Goal: Task Accomplishment & Management: Complete application form

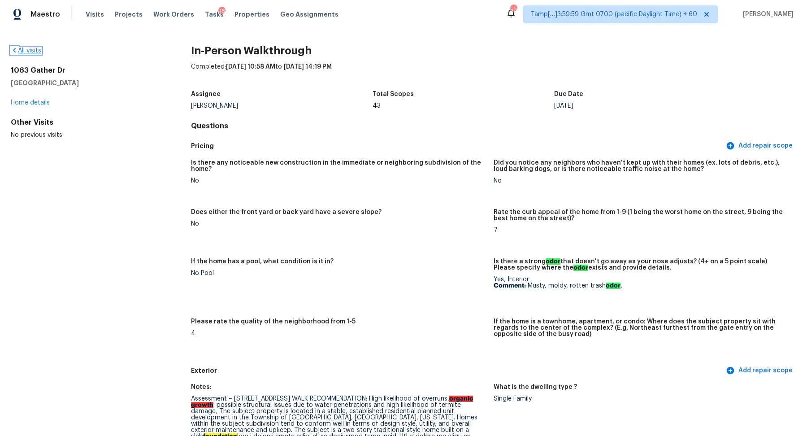
click at [33, 52] on link "All visits" at bounding box center [26, 51] width 30 height 6
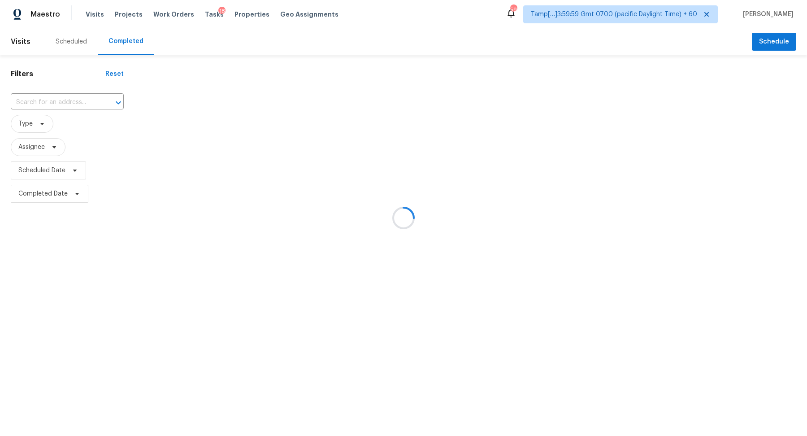
click at [61, 75] on div at bounding box center [403, 218] width 807 height 436
click at [61, 94] on div at bounding box center [403, 218] width 807 height 436
click at [64, 98] on div at bounding box center [403, 218] width 807 height 436
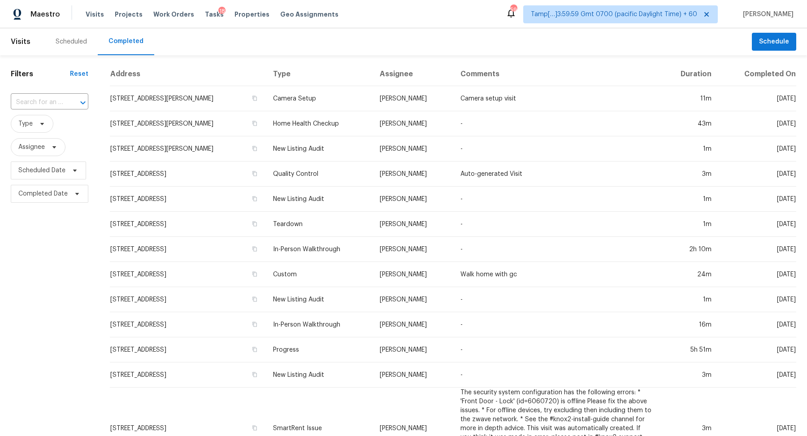
click at [65, 98] on div at bounding box center [76, 102] width 23 height 13
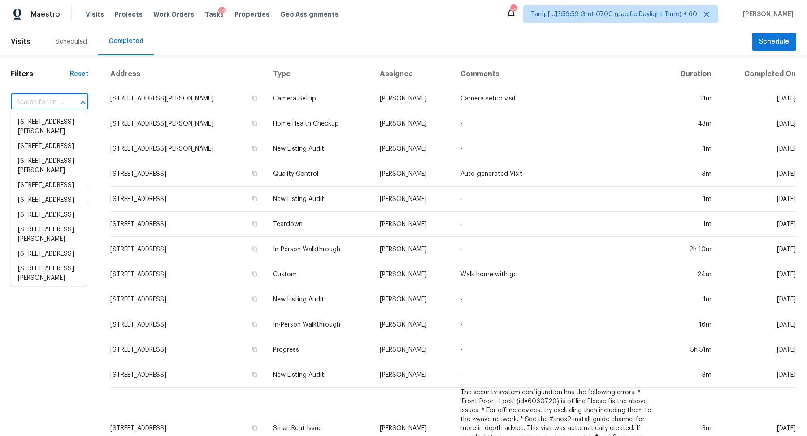
click at [65, 98] on div at bounding box center [76, 102] width 23 height 13
paste input "8853 N Maplebrook Ct, Brooklyn Park, MN 55445"
type input "8853 N Maplebrook Ct, Brooklyn Park, MN 55445"
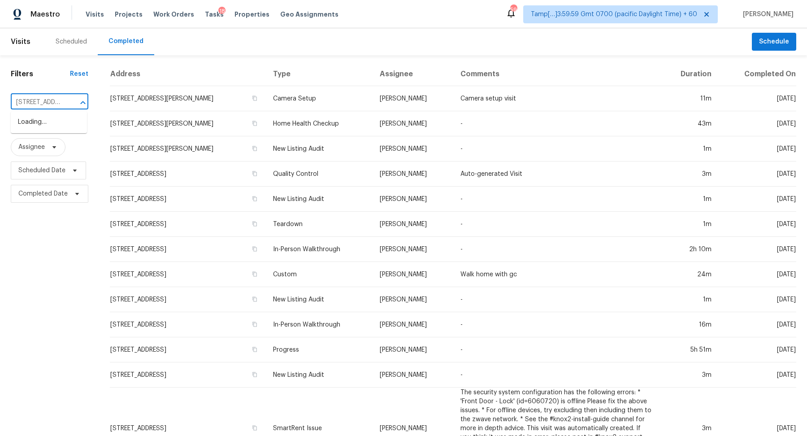
scroll to position [0, 98]
click at [41, 118] on li "8853 N Maplebrook Ct, Brooklyn Park, MN 55445" at bounding box center [49, 122] width 76 height 15
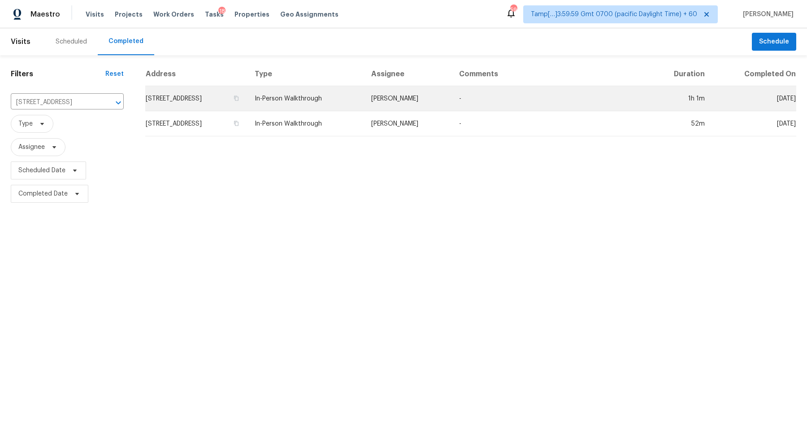
click at [211, 99] on td "8853 N Maplebrook Ct, Brooklyn Park, MN 55445" at bounding box center [196, 98] width 102 height 25
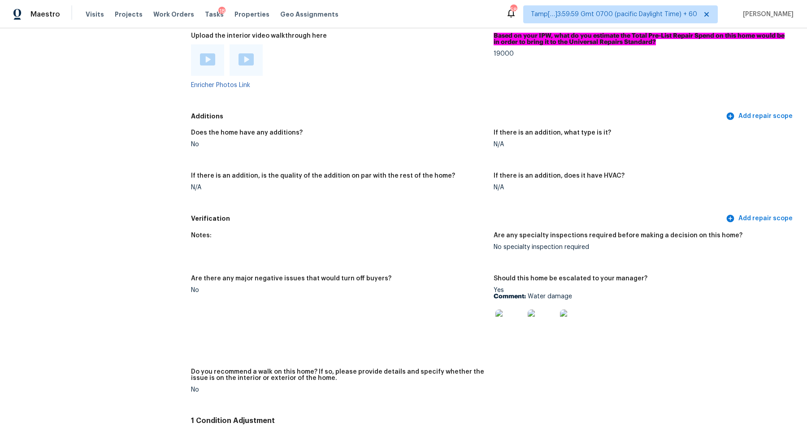
scroll to position [1869, 0]
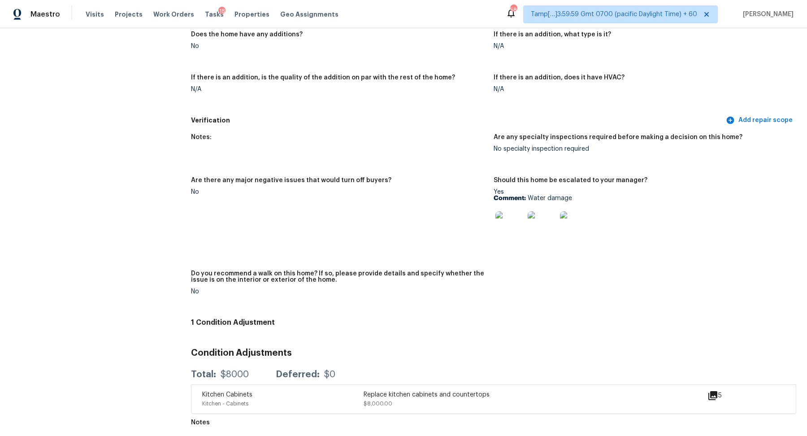
click at [510, 231] on img at bounding box center [509, 225] width 29 height 29
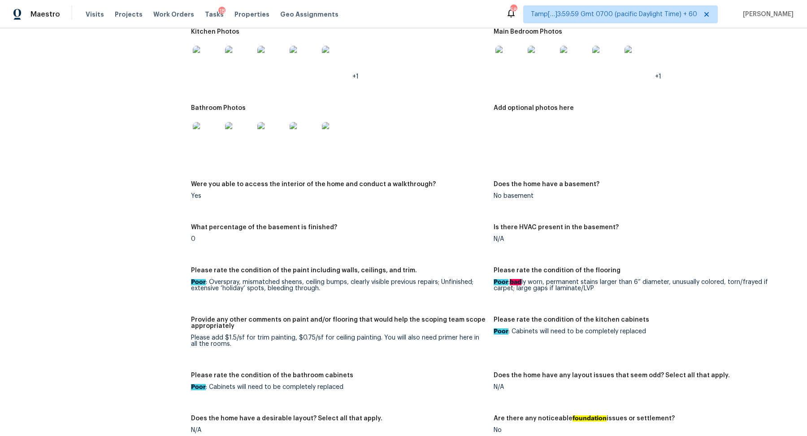
scroll to position [1116, 0]
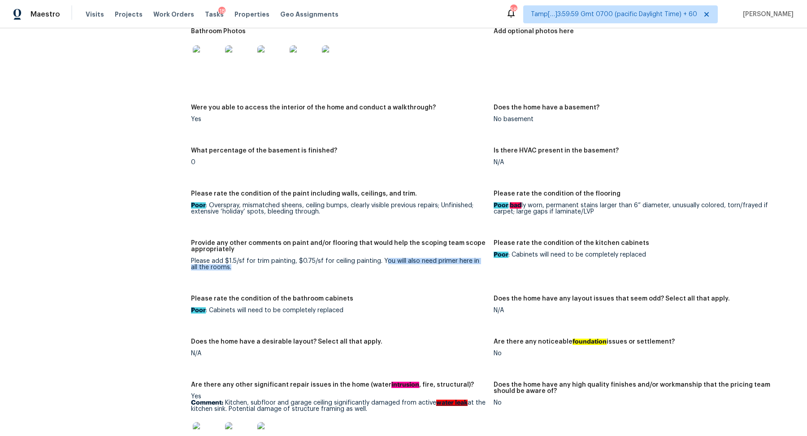
drag, startPoint x: 383, startPoint y: 261, endPoint x: 489, endPoint y: 298, distance: 111.9
click at [483, 295] on div "Notes: Interior needs full flooring and full paint. Active water leak s under t…" at bounding box center [493, 316] width 605 height 892
click at [437, 293] on div "Notes: Interior needs full flooring and full paint. Active water leak s under t…" at bounding box center [493, 316] width 605 height 892
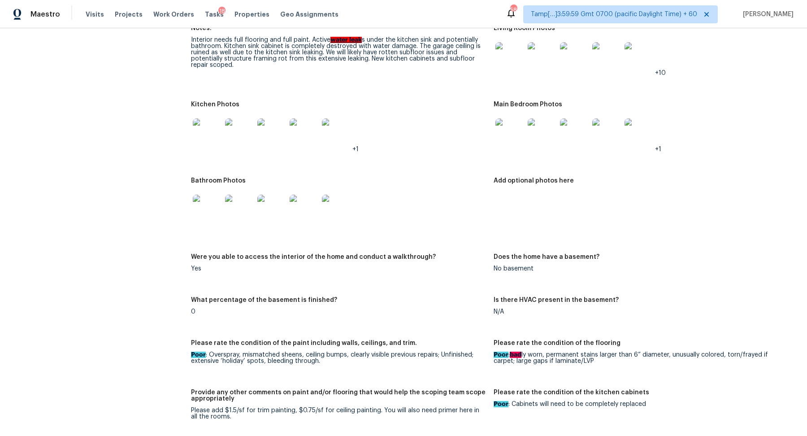
scroll to position [975, 0]
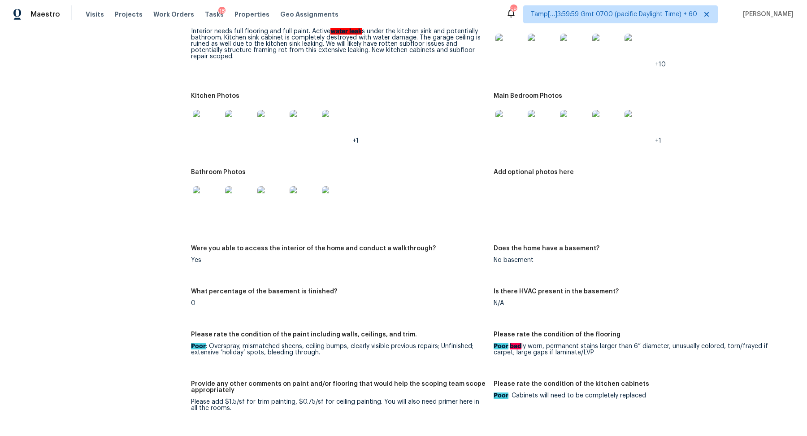
click at [508, 132] on img at bounding box center [509, 124] width 29 height 29
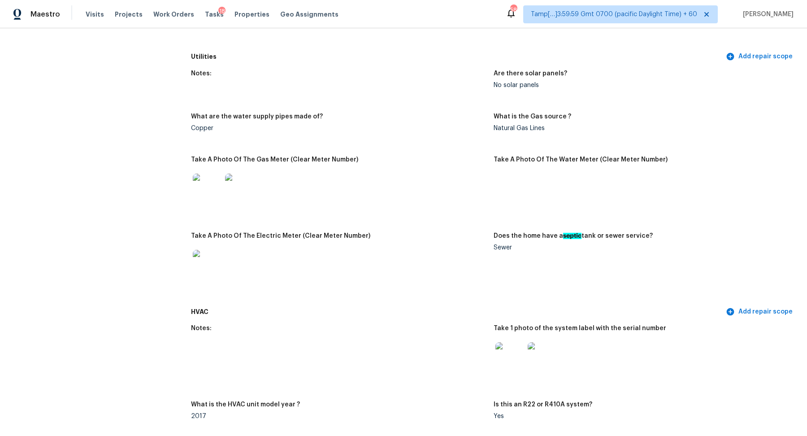
scroll to position [269, 0]
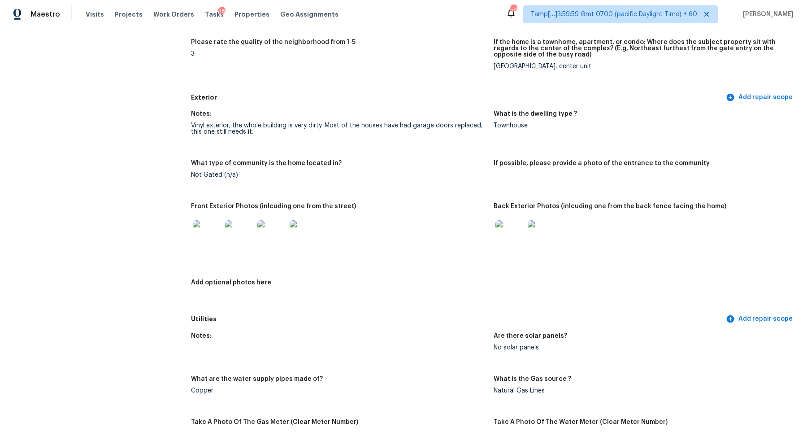
click at [508, 230] on img at bounding box center [509, 234] width 29 height 29
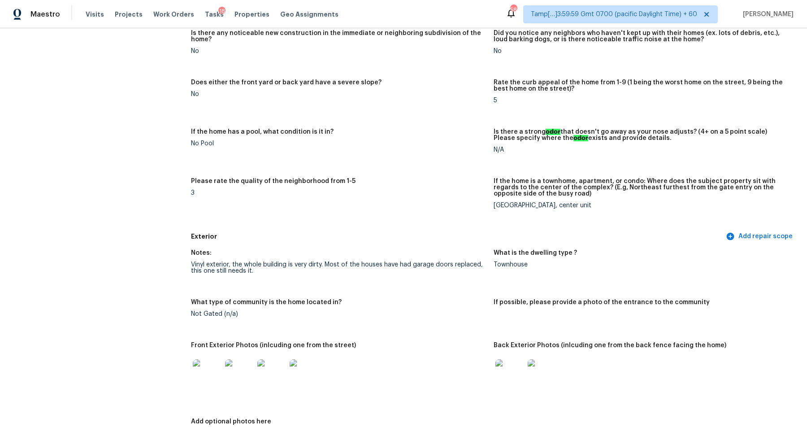
scroll to position [0, 0]
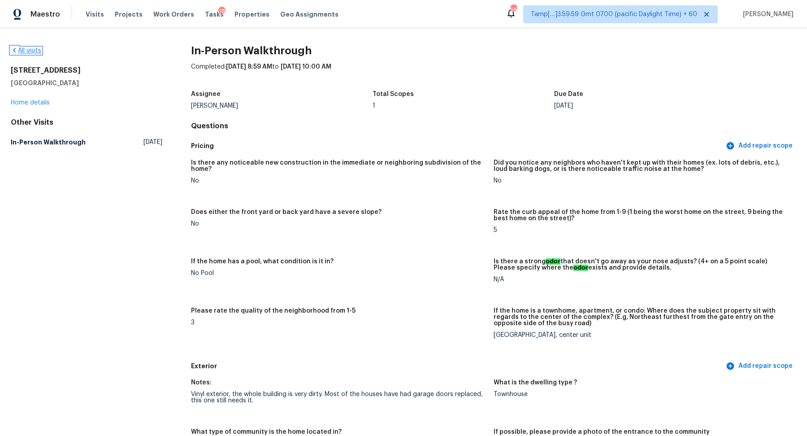
click at [34, 52] on link "All visits" at bounding box center [26, 51] width 30 height 6
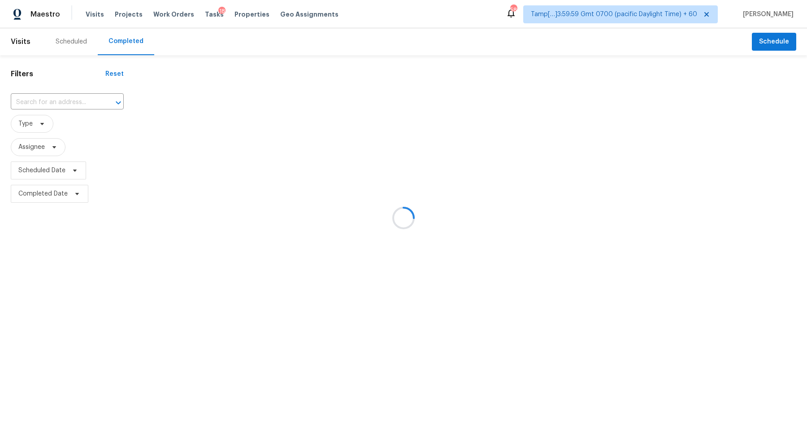
click at [69, 94] on div at bounding box center [403, 218] width 807 height 436
click at [70, 98] on div at bounding box center [403, 218] width 807 height 436
click at [77, 101] on div at bounding box center [403, 218] width 807 height 436
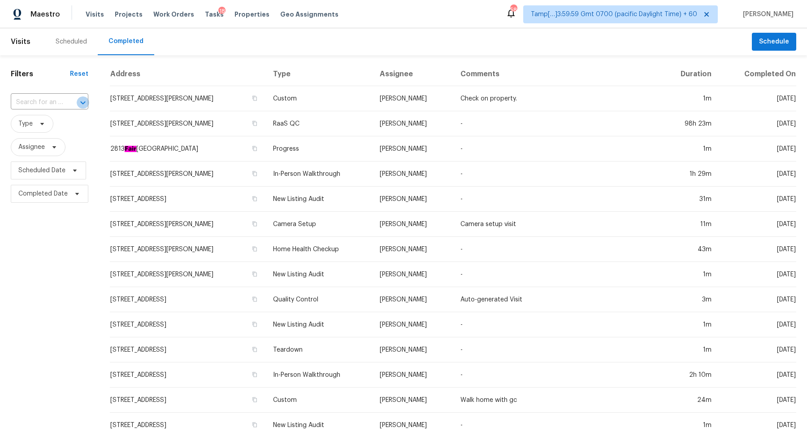
click at [78, 101] on icon "Open" at bounding box center [83, 102] width 11 height 11
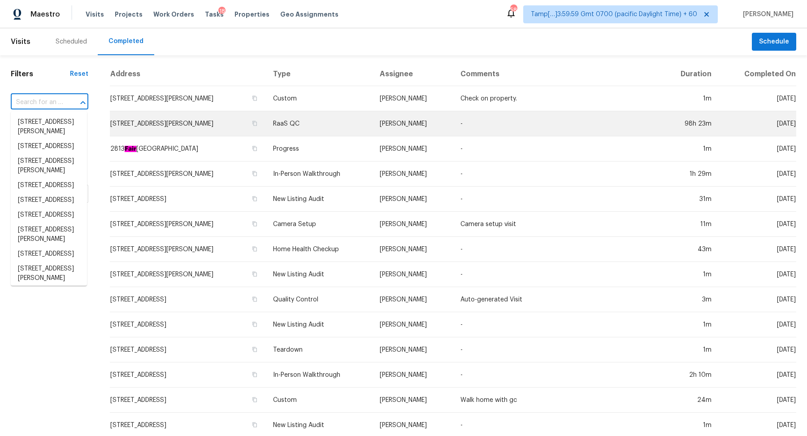
paste input "1494 NW 15th St Gresham, OR, 97030"
type input "1494 NW 15th St Gresham, OR, 97030"
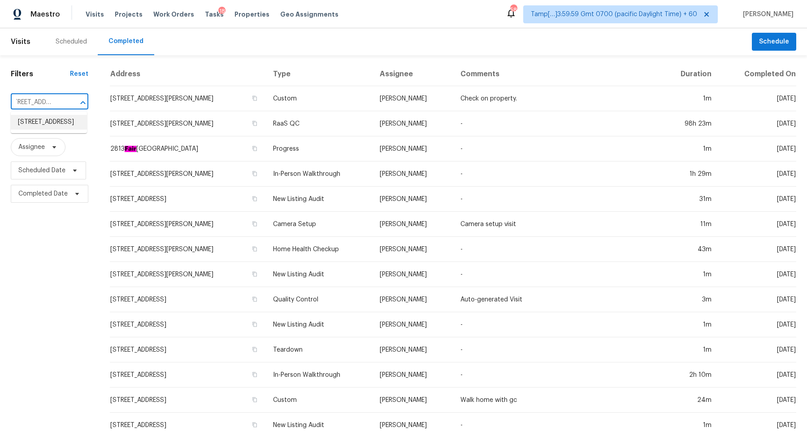
click at [70, 125] on li "1494 NW 15th St, Gresham, OR 97030" at bounding box center [49, 122] width 76 height 15
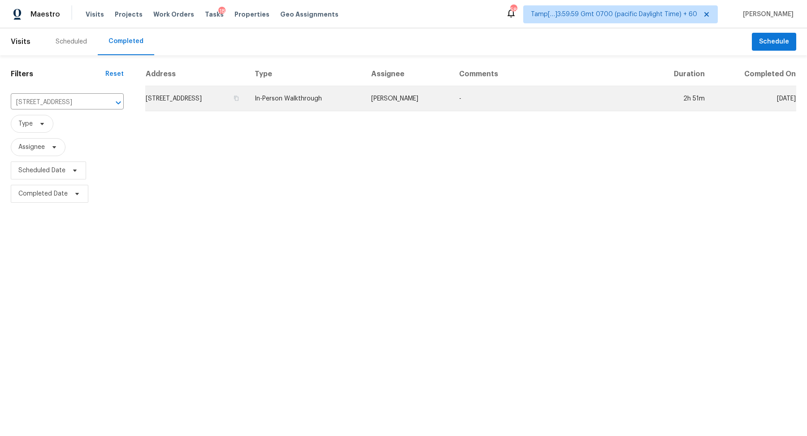
click at [219, 102] on td "1494 NW 15th St, Gresham, OR 97030" at bounding box center [196, 98] width 102 height 25
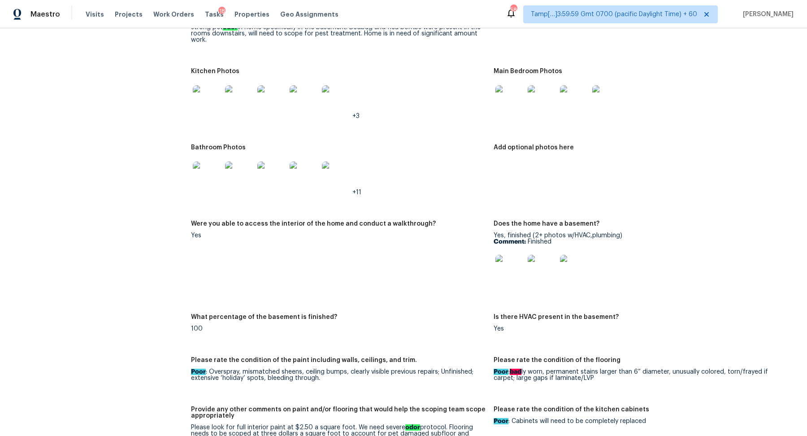
scroll to position [1101, 0]
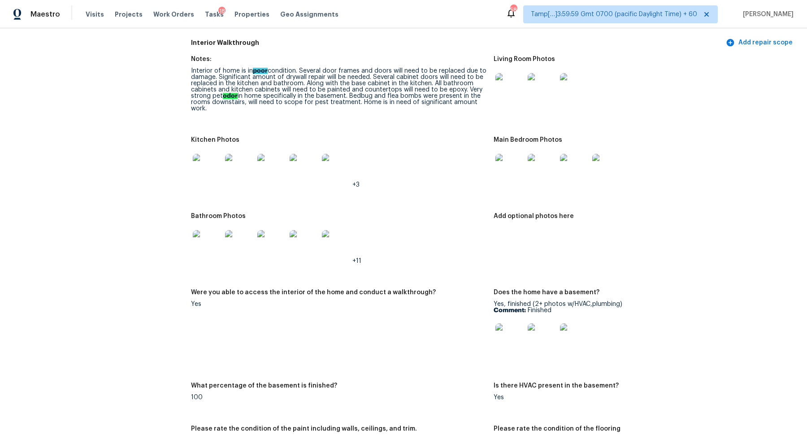
click at [509, 95] on img at bounding box center [509, 87] width 29 height 29
click at [511, 166] on img at bounding box center [509, 168] width 29 height 29
click at [208, 174] on img at bounding box center [207, 168] width 29 height 29
click at [212, 231] on img at bounding box center [207, 244] width 29 height 29
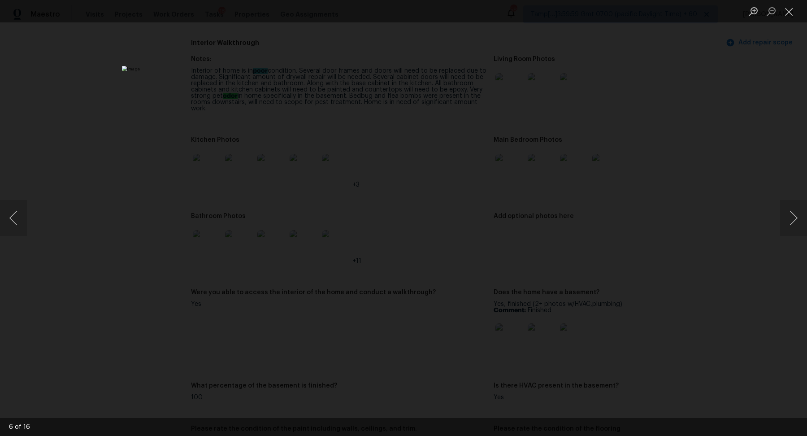
click at [677, 282] on div "Lightbox" at bounding box center [403, 218] width 807 height 436
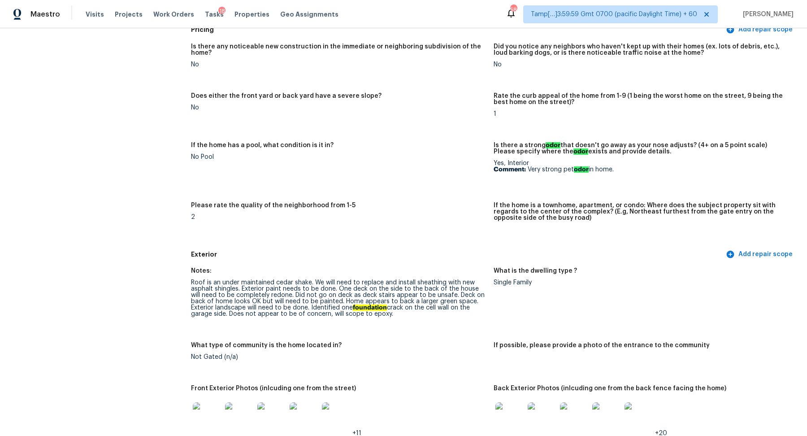
scroll to position [244, 0]
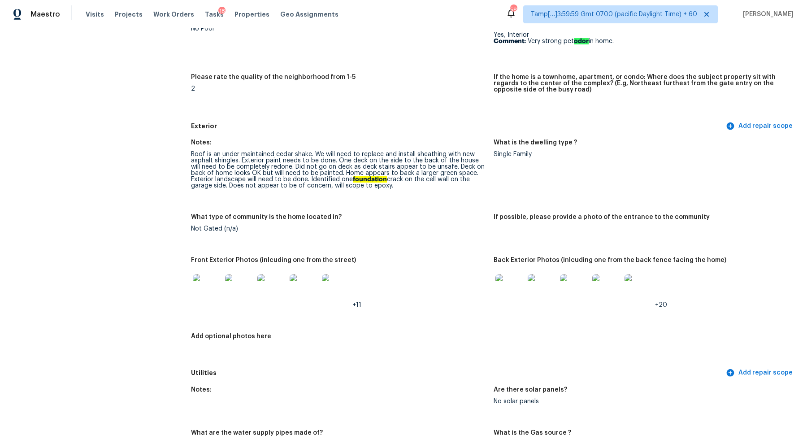
click at [503, 296] on img at bounding box center [509, 288] width 29 height 29
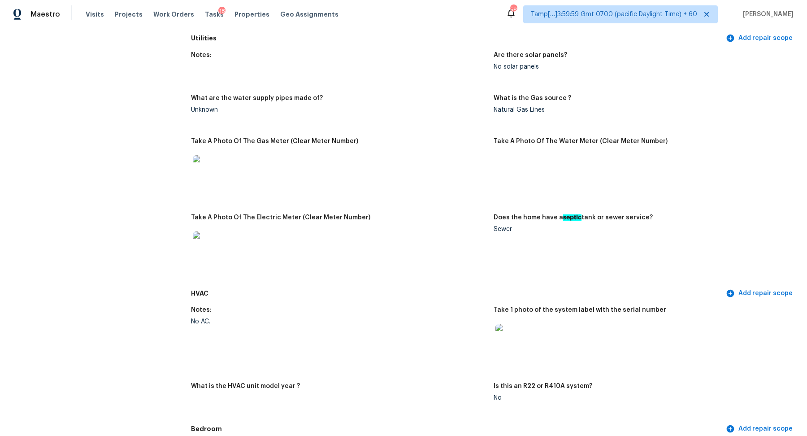
scroll to position [737, 0]
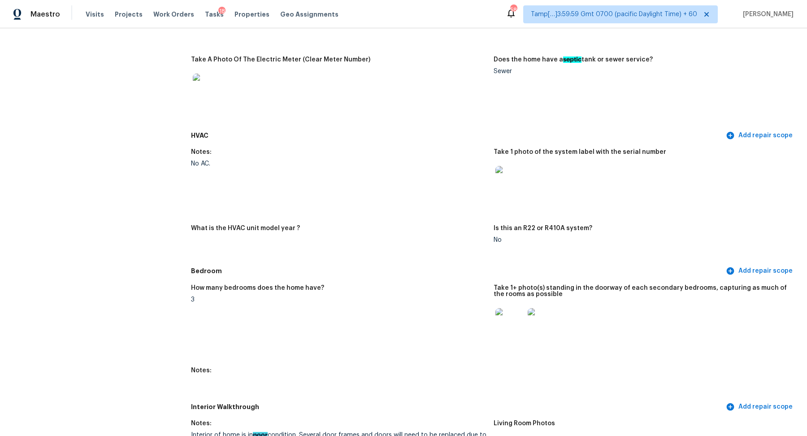
click at [501, 172] on img at bounding box center [509, 180] width 29 height 29
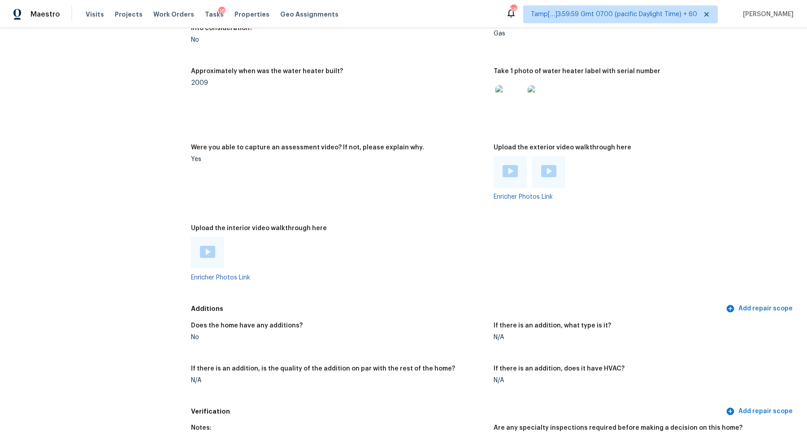
scroll to position [1692, 0]
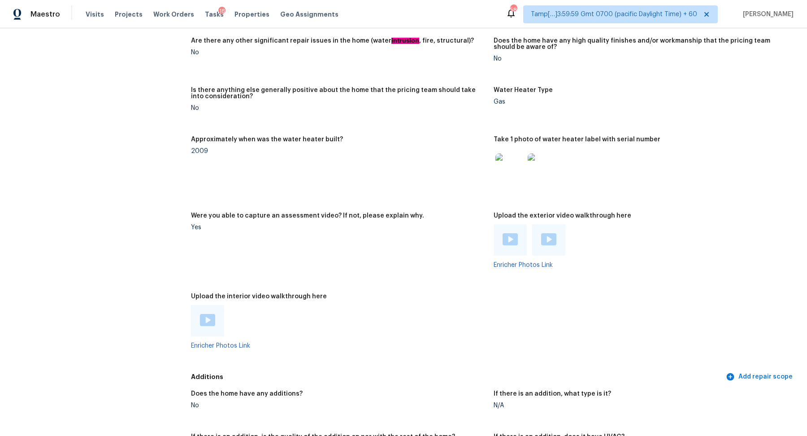
click at [516, 169] on img at bounding box center [509, 167] width 29 height 29
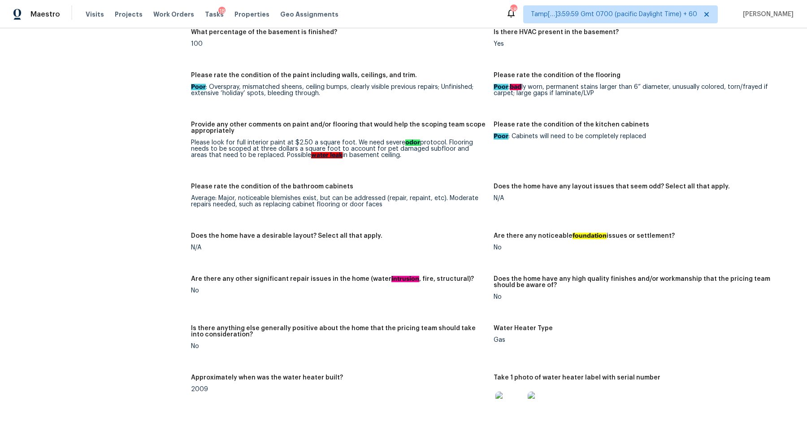
scroll to position [1287, 0]
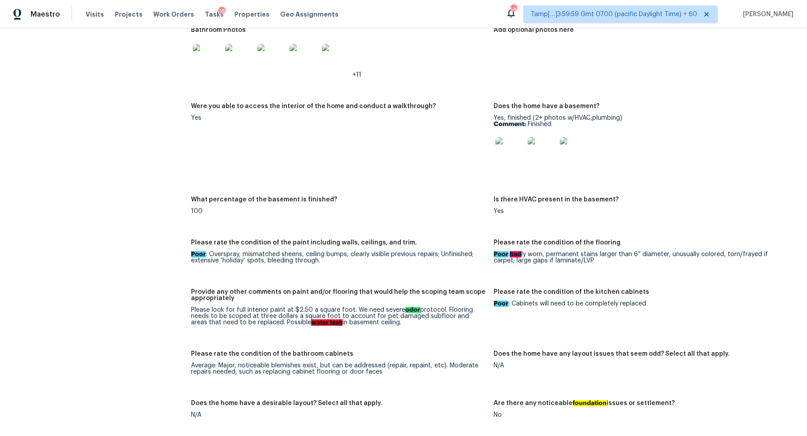
click at [519, 160] on img at bounding box center [509, 151] width 29 height 29
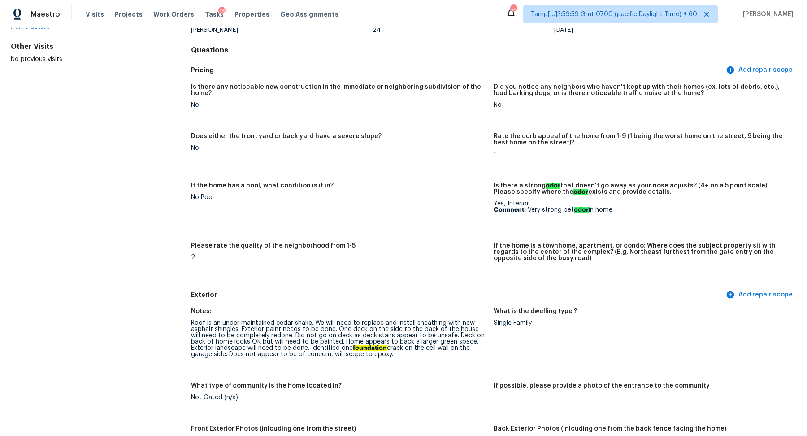
scroll to position [0, 0]
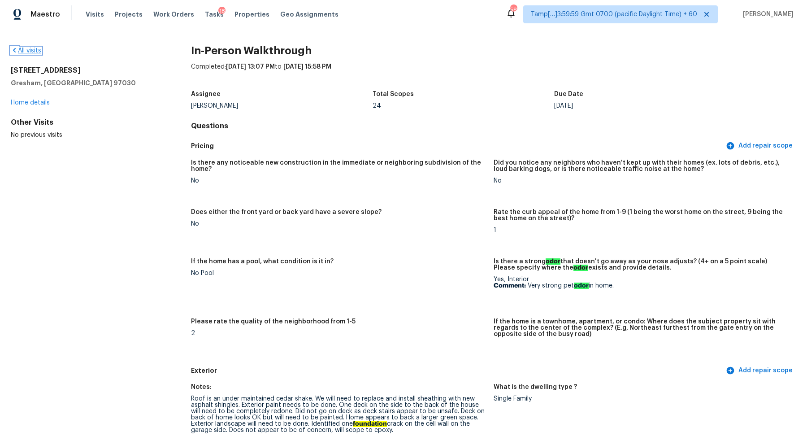
click at [39, 49] on link "All visits" at bounding box center [26, 51] width 30 height 6
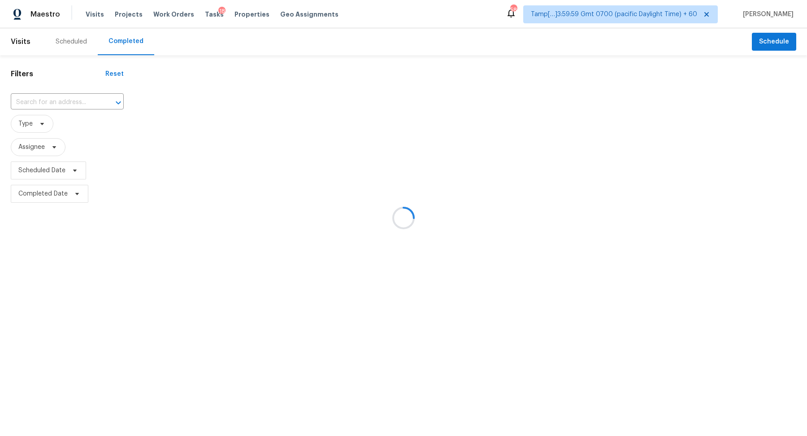
click at [70, 100] on div at bounding box center [403, 218] width 807 height 436
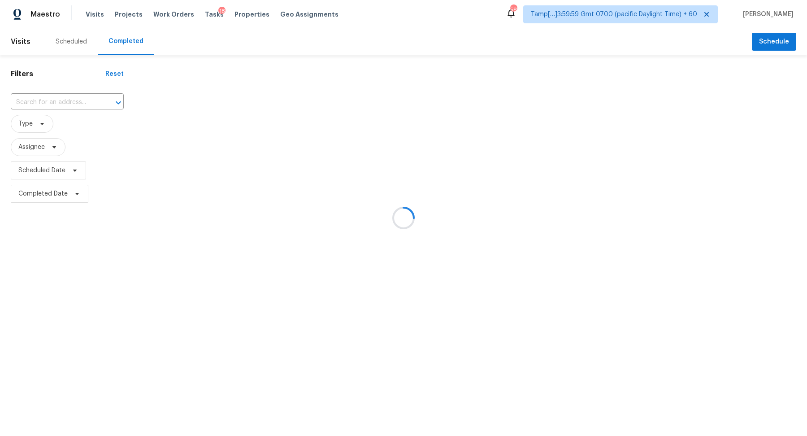
click at [70, 100] on div at bounding box center [403, 218] width 807 height 436
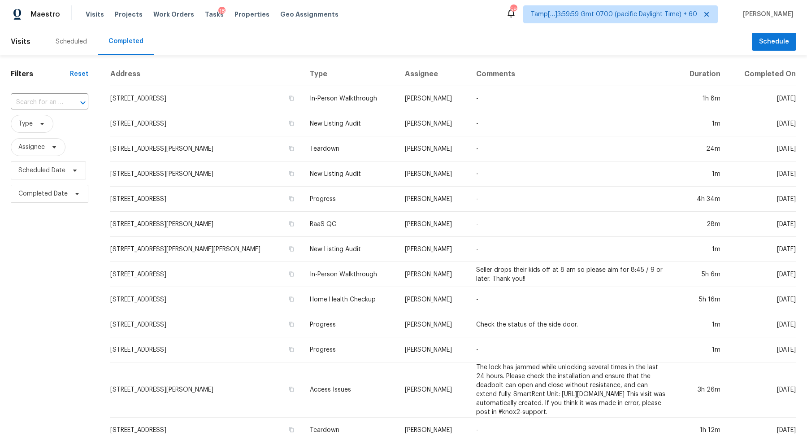
click at [70, 100] on div at bounding box center [76, 102] width 23 height 13
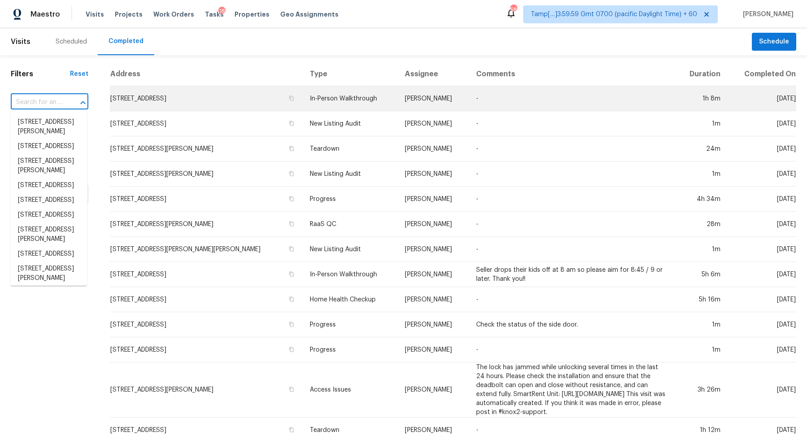
paste input "3720 Flamingo St Saint Augustine, FL, 32080"
type input "3720 Flamingo St Saint Augustine, FL, 32080"
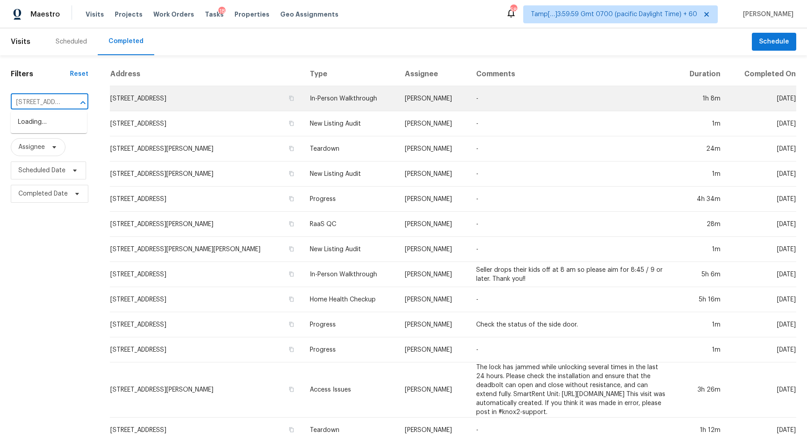
scroll to position [0, 87]
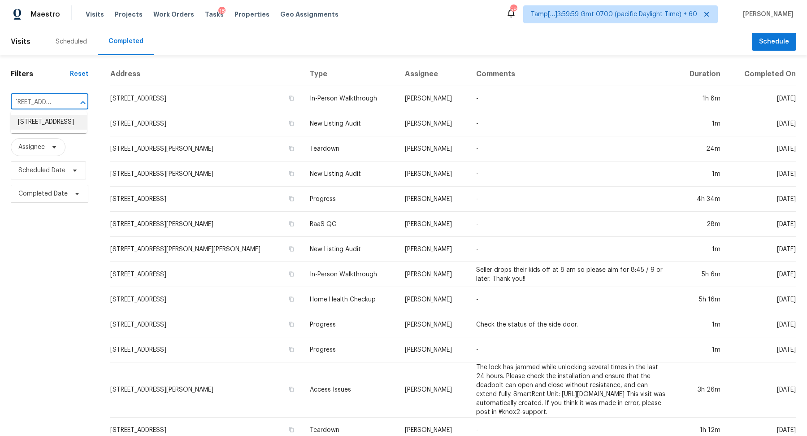
click at [50, 121] on li "3720 Flamingo St, Saint Augustine, FL 32080" at bounding box center [49, 122] width 76 height 15
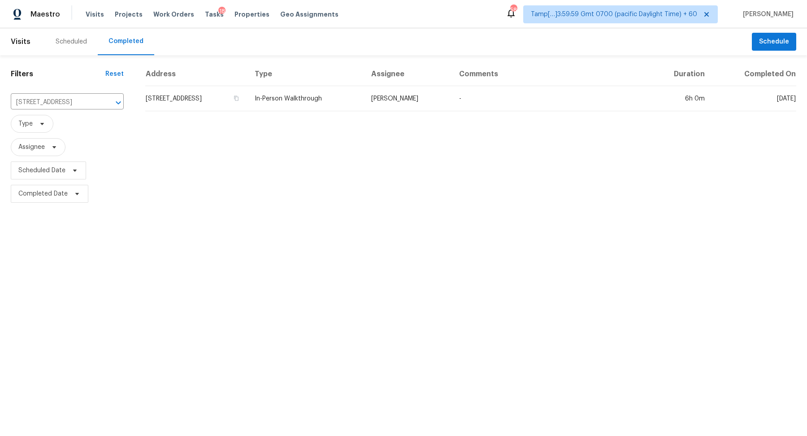
click at [247, 101] on td "3720 Flamingo St, Saint Augustine, FL 32080" at bounding box center [196, 98] width 102 height 25
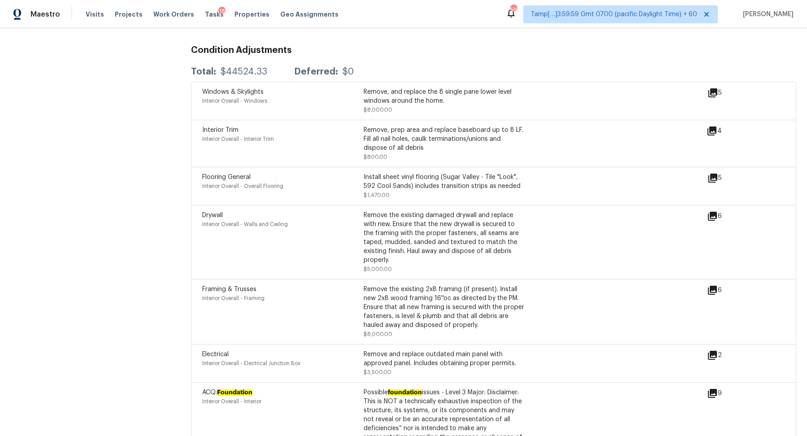
scroll to position [2264, 0]
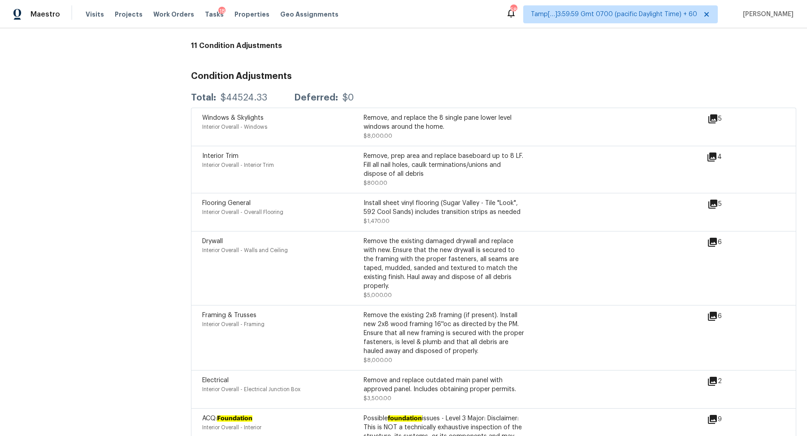
click at [709, 238] on icon at bounding box center [712, 242] width 11 height 11
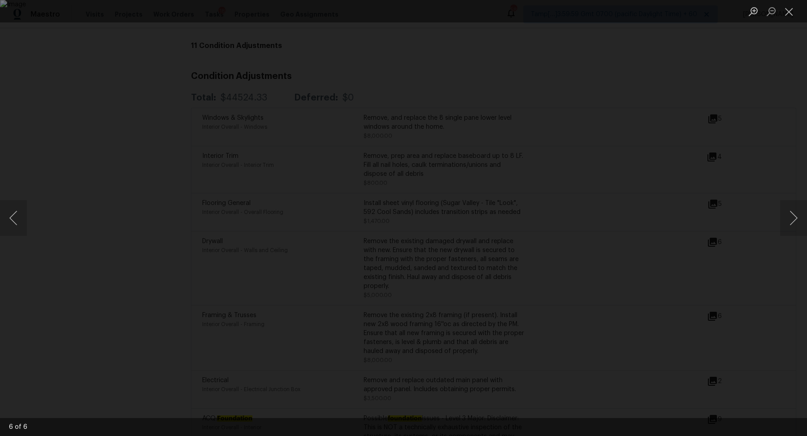
click at [760, 289] on div "Lightbox" at bounding box center [403, 218] width 807 height 436
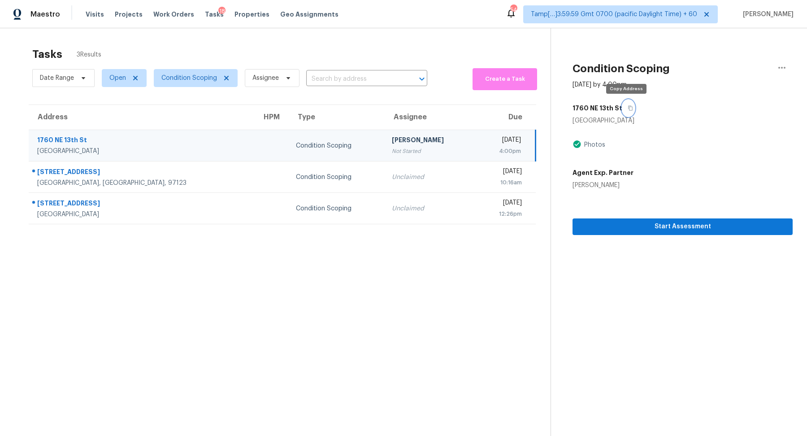
click at [628, 108] on icon "button" at bounding box center [630, 107] width 5 height 5
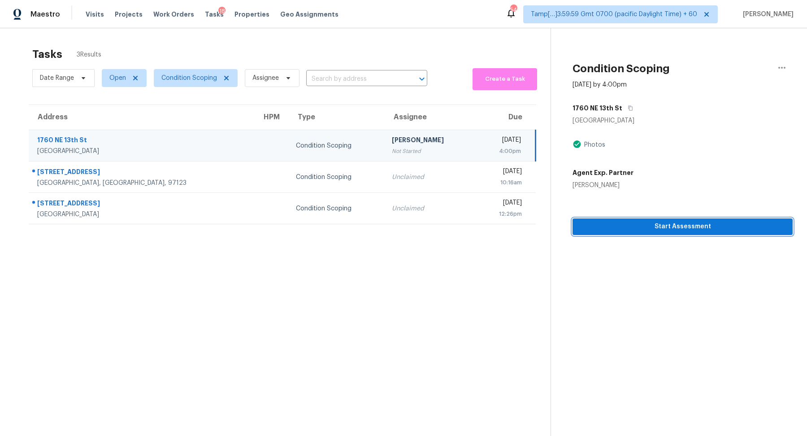
click at [646, 228] on span "Start Assessment" at bounding box center [683, 226] width 206 height 11
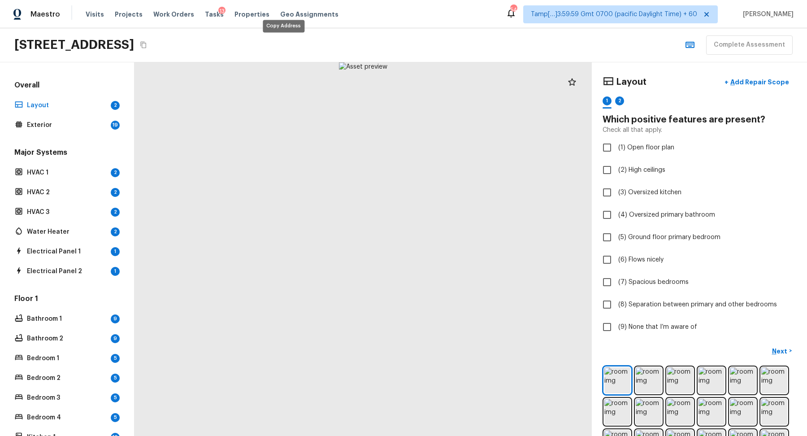
click at [149, 49] on button "Copy Address" at bounding box center [144, 45] width 12 height 12
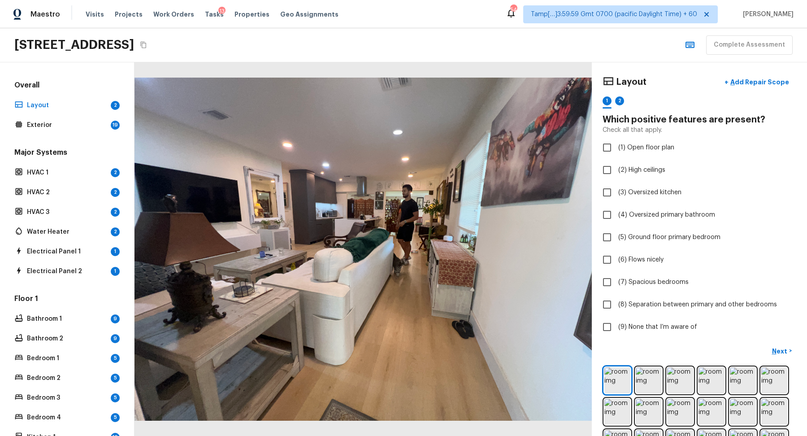
click at [503, 177] on div at bounding box center [362, 248] width 457 height 373
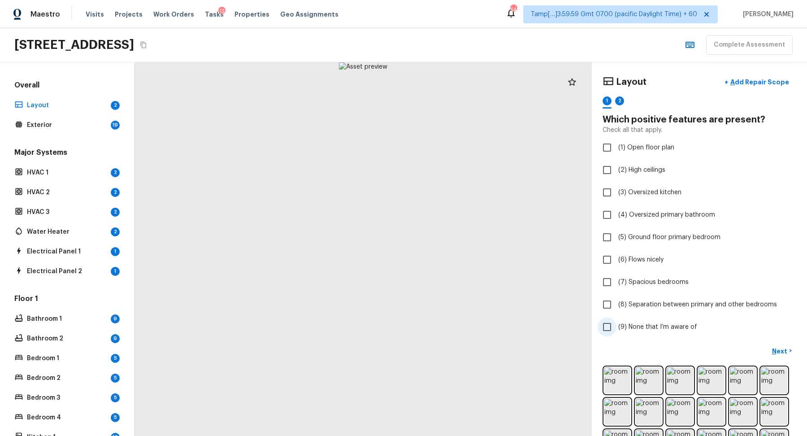
click at [628, 328] on span "(9) None that I’m aware of" at bounding box center [657, 326] width 79 height 9
click at [616, 328] on input "(9) None that I’m aware of" at bounding box center [607, 326] width 19 height 19
checkbox input "true"
click at [784, 352] on p "Next" at bounding box center [780, 351] width 17 height 9
click at [634, 333] on label "(9) None that I’m aware of" at bounding box center [693, 326] width 191 height 19
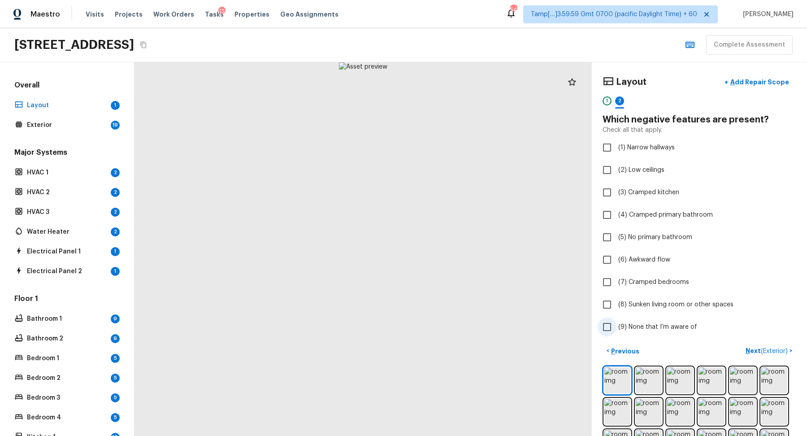
click at [616, 333] on input "(9) None that I’m aware of" at bounding box center [607, 326] width 19 height 19
checkbox input "true"
click at [748, 346] on p "Next ( Exterior )" at bounding box center [768, 350] width 44 height 9
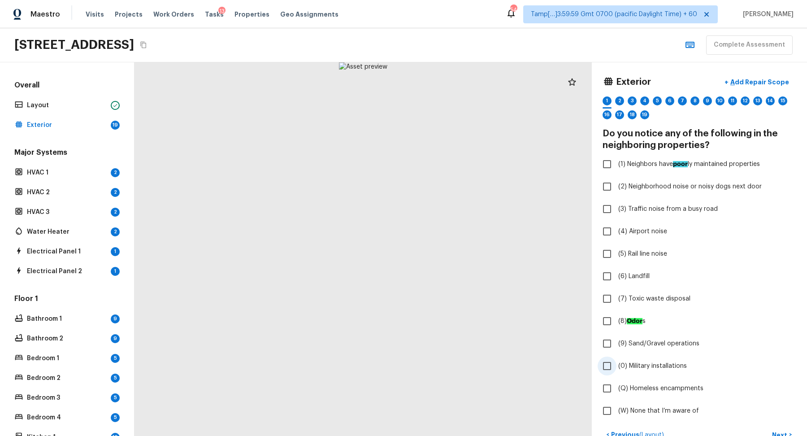
scroll to position [262, 0]
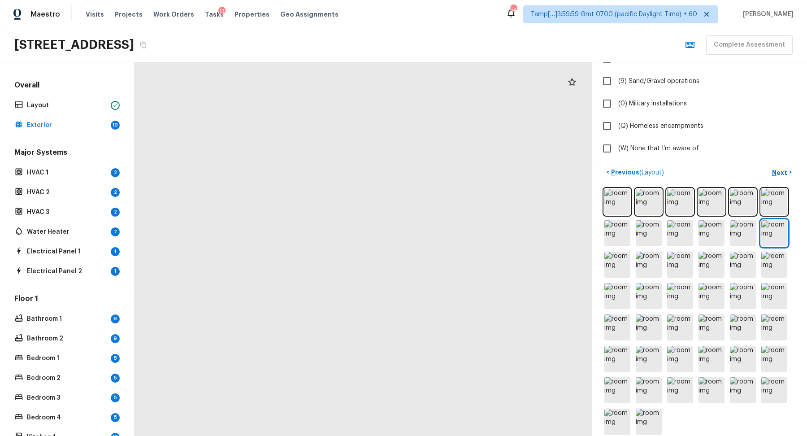
drag, startPoint x: 321, startPoint y: 154, endPoint x: 579, endPoint y: 204, distance: 262.5
click at [579, 204] on div at bounding box center [477, 332] width 919 height 750
drag, startPoint x: 419, startPoint y: 179, endPoint x: 556, endPoint y: 178, distance: 137.2
drag, startPoint x: 516, startPoint y: 351, endPoint x: 491, endPoint y: 272, distance: 82.4
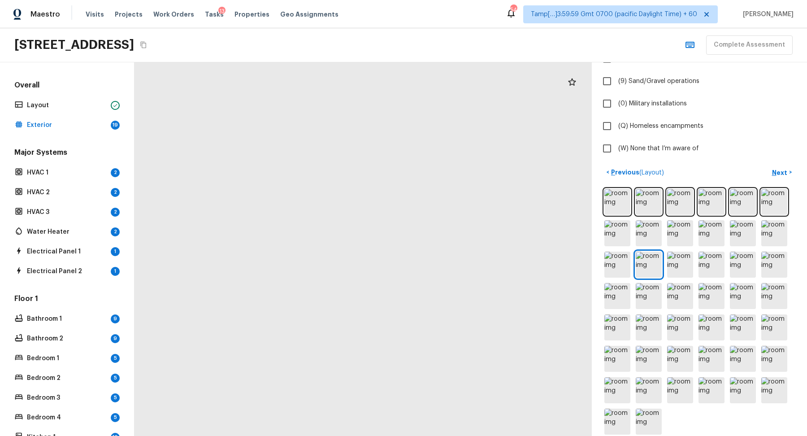
click at [491, 272] on div at bounding box center [68, 86] width 1379 height 1126
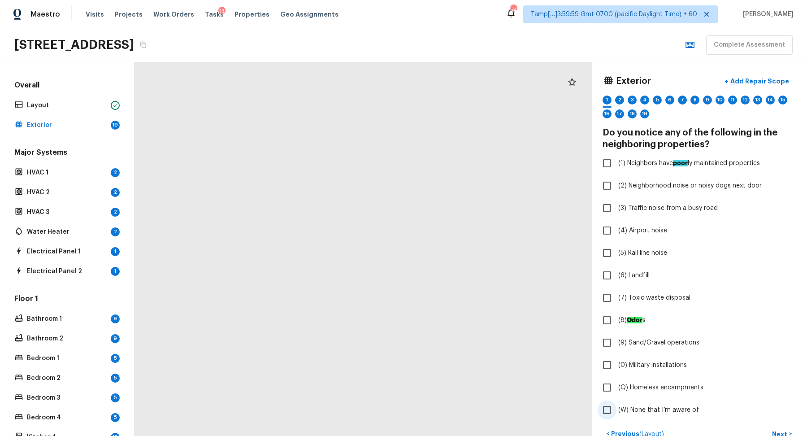
scroll to position [0, 0]
click at [745, 78] on p "Add Repair Scope" at bounding box center [759, 82] width 61 height 9
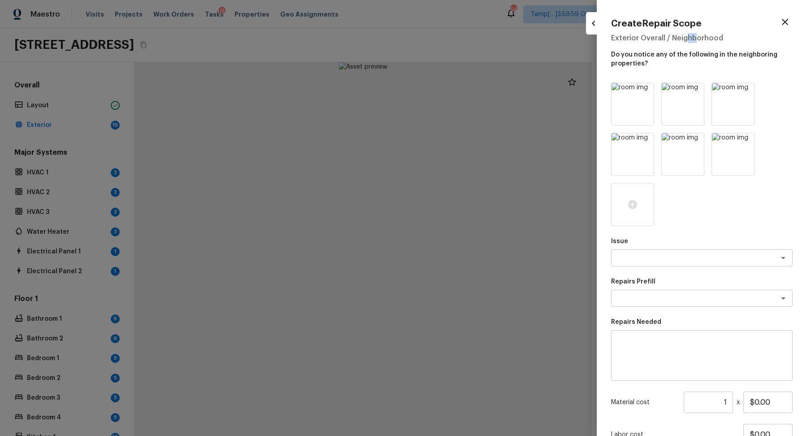
drag, startPoint x: 686, startPoint y: 40, endPoint x: 736, endPoint y: 40, distance: 49.3
click at [736, 40] on h5 "Exterior Overall / Neighborhood" at bounding box center [702, 38] width 182 height 10
click at [553, 57] on div at bounding box center [403, 218] width 807 height 436
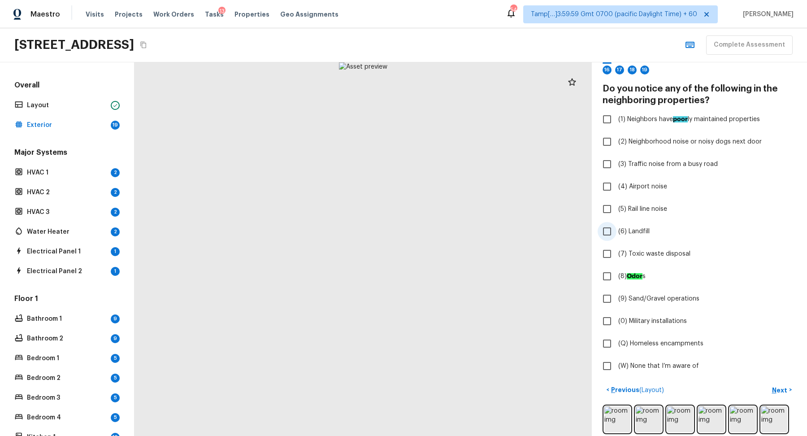
scroll to position [55, 0]
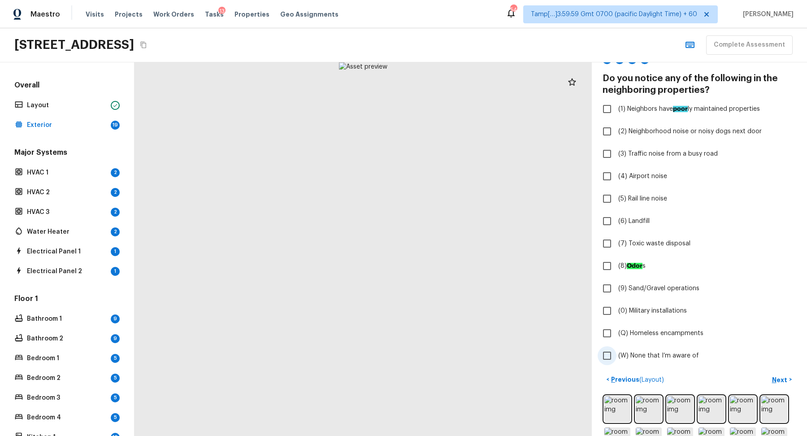
click at [659, 351] on span "(W) None that I’m aware of" at bounding box center [658, 355] width 81 height 9
click at [616, 350] on input "(W) None that I’m aware of" at bounding box center [607, 355] width 19 height 19
checkbox input "true"
click at [772, 376] on p "Next" at bounding box center [780, 379] width 17 height 9
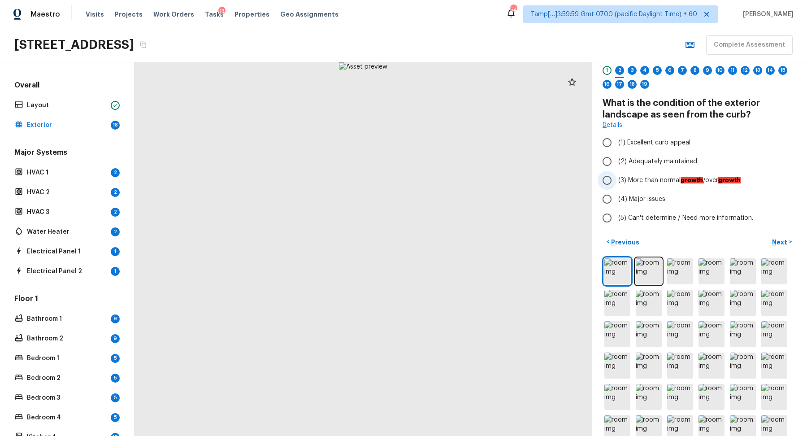
scroll to position [0, 0]
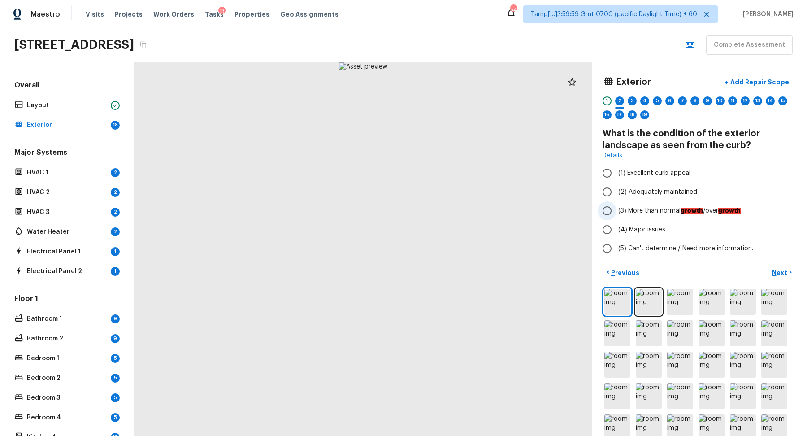
click at [629, 216] on label "(3) More than normal growth /over growth" at bounding box center [693, 210] width 191 height 19
click at [616, 216] on input "(3) More than normal growth /over growth" at bounding box center [607, 210] width 19 height 19
radio input "true"
click at [757, 78] on p "Add Repair Scope" at bounding box center [759, 82] width 61 height 9
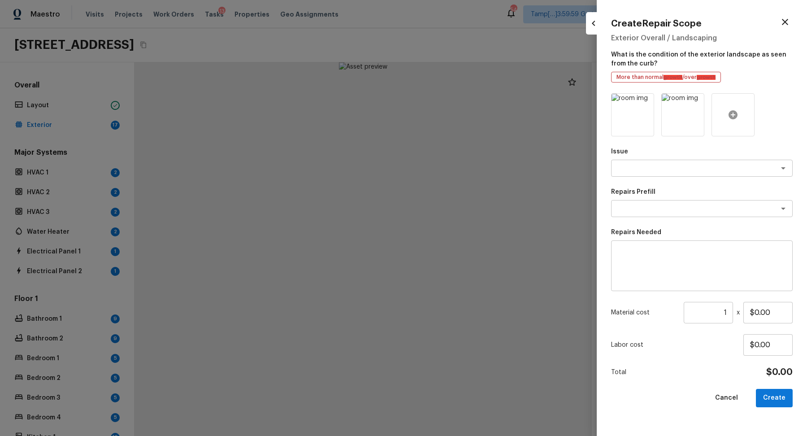
click at [740, 113] on div at bounding box center [732, 114] width 43 height 43
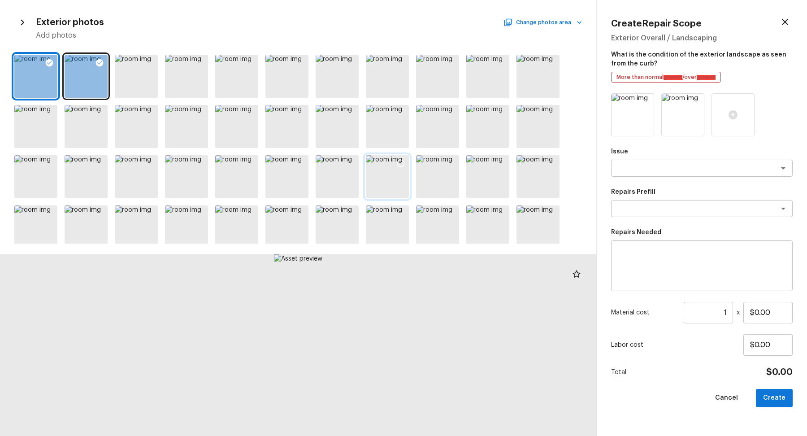
click at [392, 178] on div at bounding box center [387, 176] width 43 height 43
click at [399, 166] on icon at bounding box center [400, 163] width 9 height 9
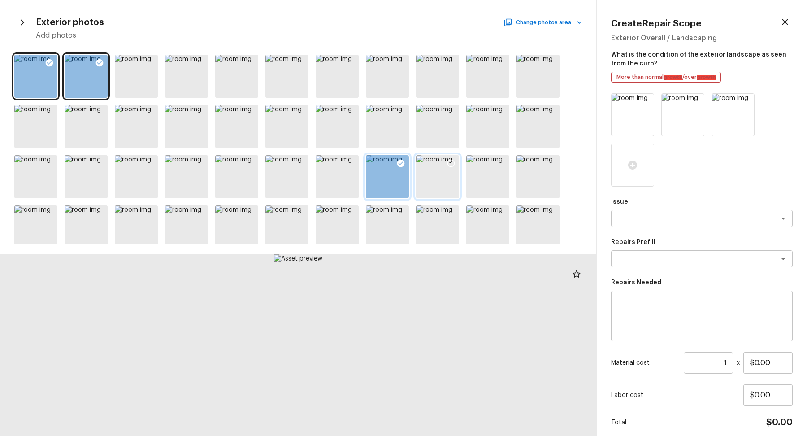
click at [449, 163] on icon at bounding box center [451, 163] width 9 height 9
click at [347, 58] on icon at bounding box center [350, 62] width 9 height 9
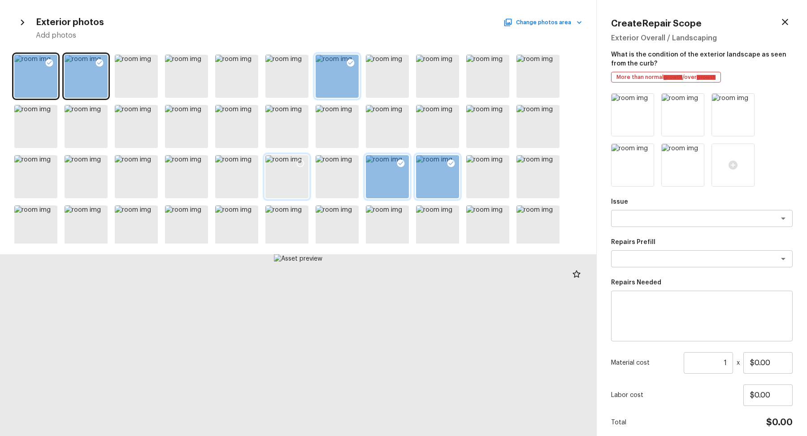
click at [295, 165] on div at bounding box center [300, 164] width 16 height 19
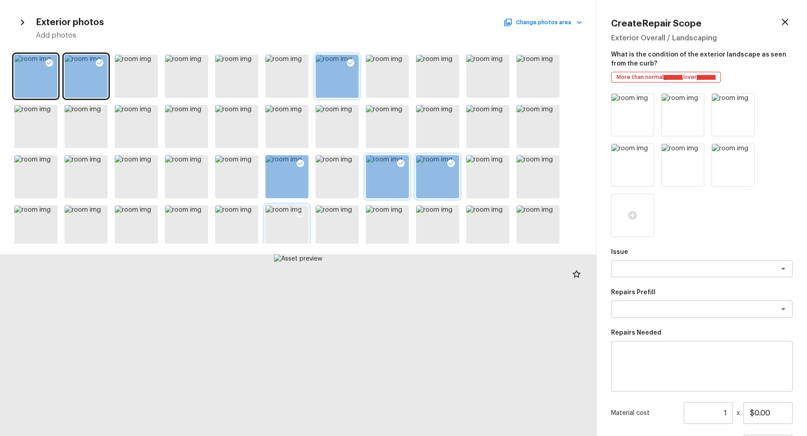
click at [299, 216] on icon at bounding box center [301, 214] width 8 height 8
click at [203, 208] on div at bounding box center [200, 214] width 16 height 19
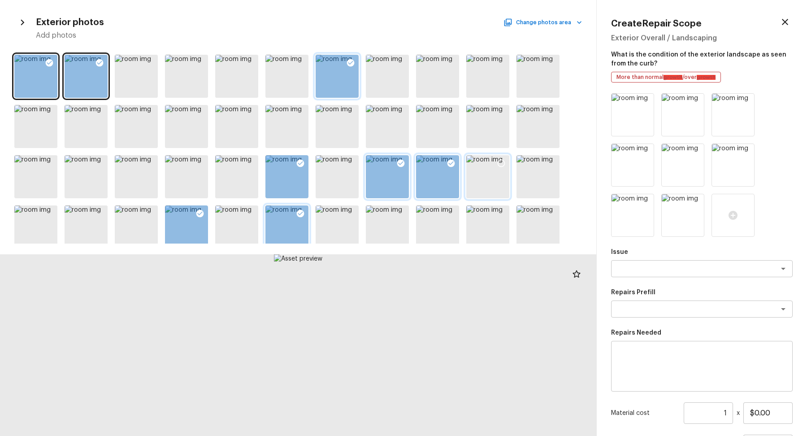
click at [502, 160] on icon at bounding box center [502, 164] width 8 height 8
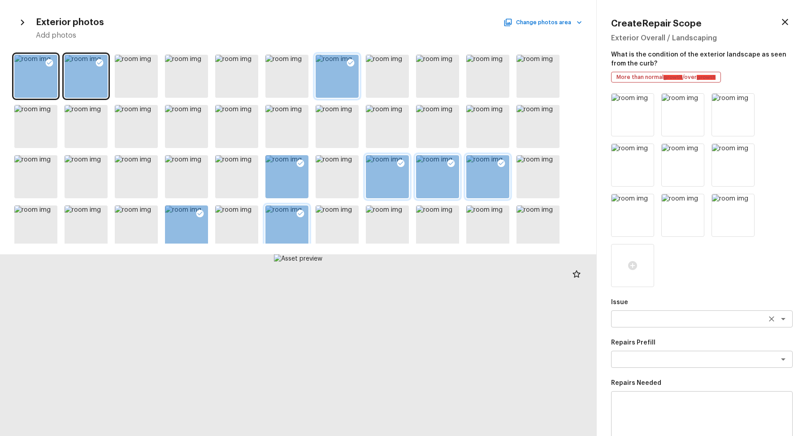
click at [636, 326] on div "x ​" at bounding box center [702, 318] width 182 height 17
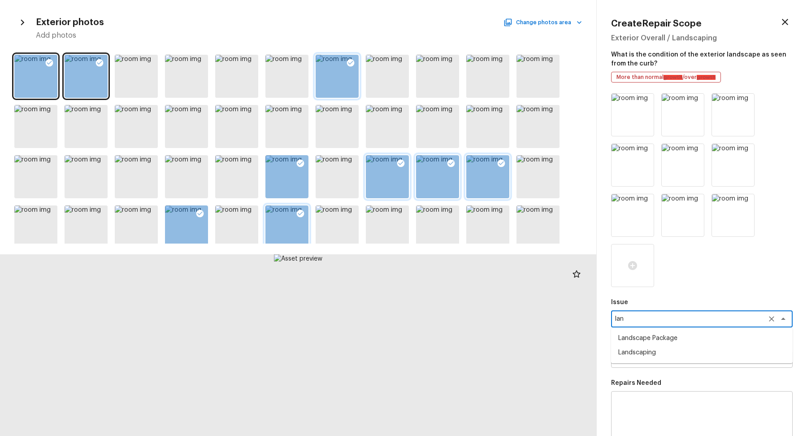
click at [723, 337] on li "Landscape Package" at bounding box center [702, 338] width 182 height 14
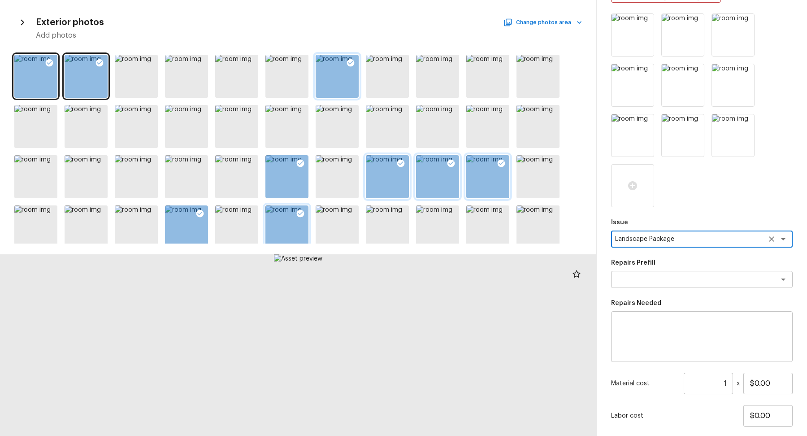
type textarea "Landscape Package"
click at [685, 289] on div "Issue Landscape Package x ​ Repairs Prefill x ​ Repairs Needed x ​ Material cos…" at bounding box center [702, 245] width 182 height 464
click at [688, 284] on div "x ​" at bounding box center [702, 279] width 182 height 17
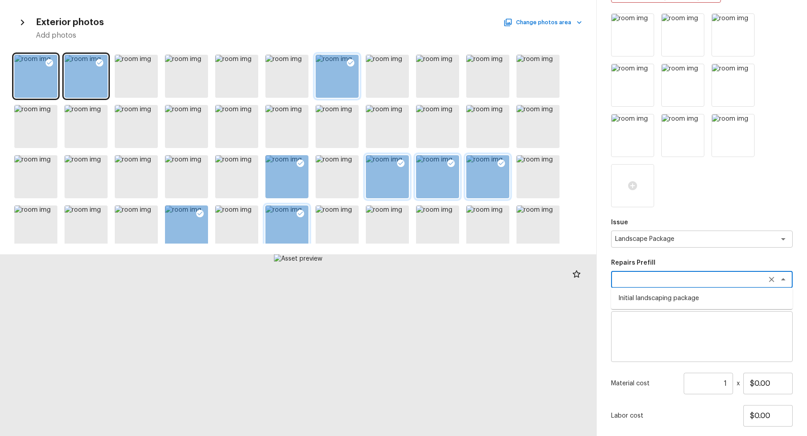
click at [686, 296] on li "Initial landscaping package" at bounding box center [702, 298] width 182 height 14
type textarea "Initial landscaping package"
type textarea "Mowing of grass up to 6" in height. Mow, edge along driveways & sidewalks, trim…"
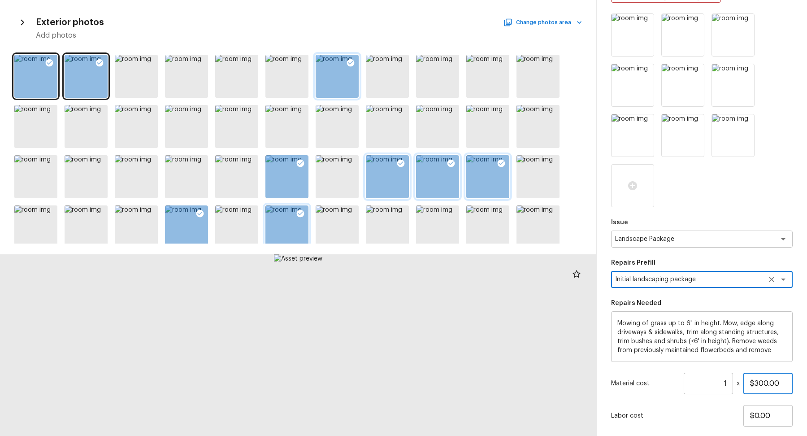
click at [763, 382] on input "$300.00" at bounding box center [767, 384] width 49 height 22
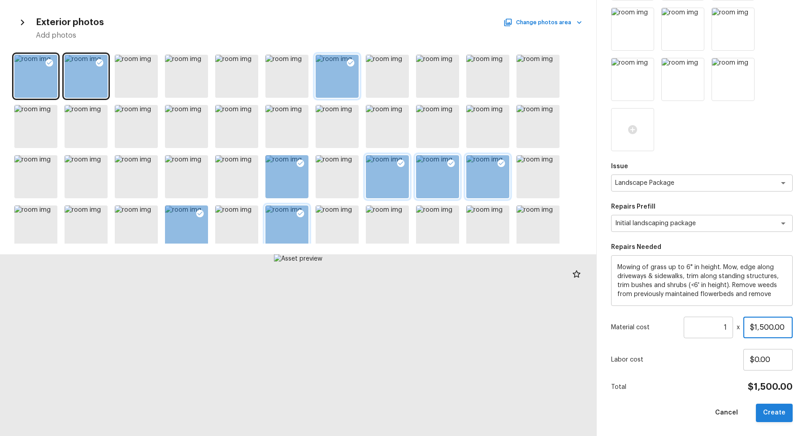
type input "$1,500.00"
click at [763, 409] on button "Create" at bounding box center [774, 412] width 37 height 18
type input "$0.00"
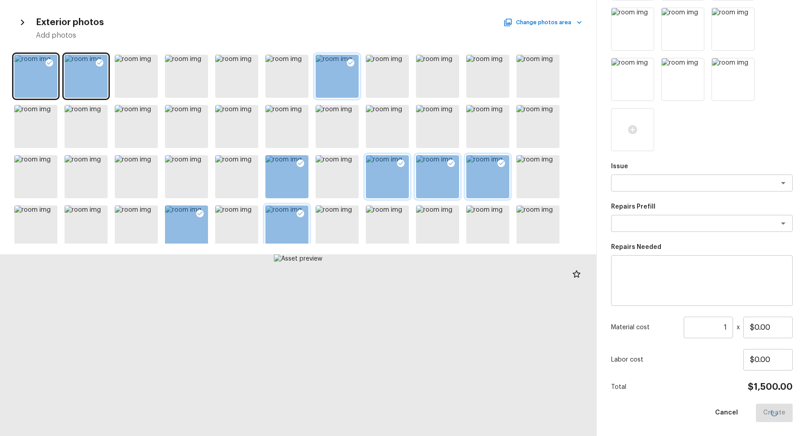
scroll to position [0, 0]
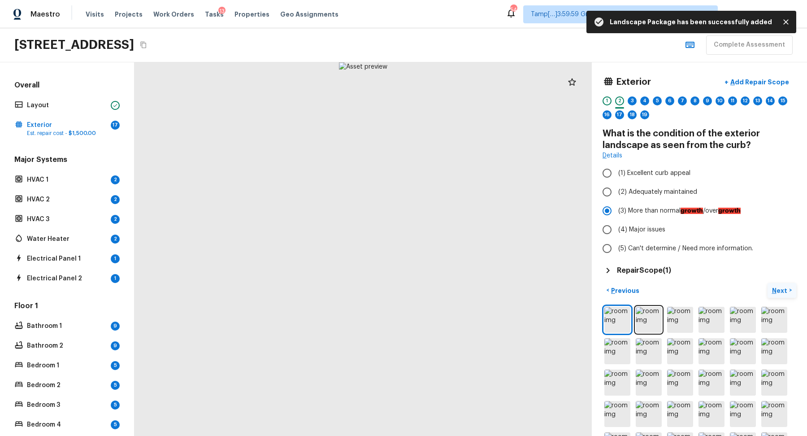
click at [776, 286] on p "Next" at bounding box center [780, 290] width 17 height 9
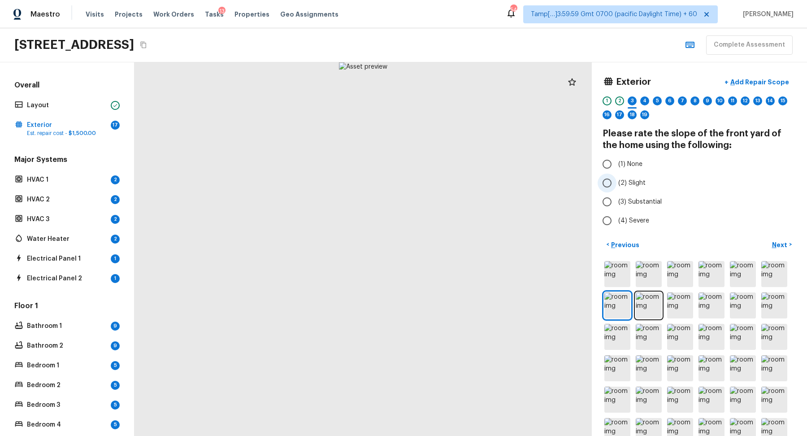
click at [614, 177] on input "(2) Slight" at bounding box center [607, 183] width 19 height 19
radio input "true"
click at [779, 245] on p "Next" at bounding box center [780, 244] width 17 height 9
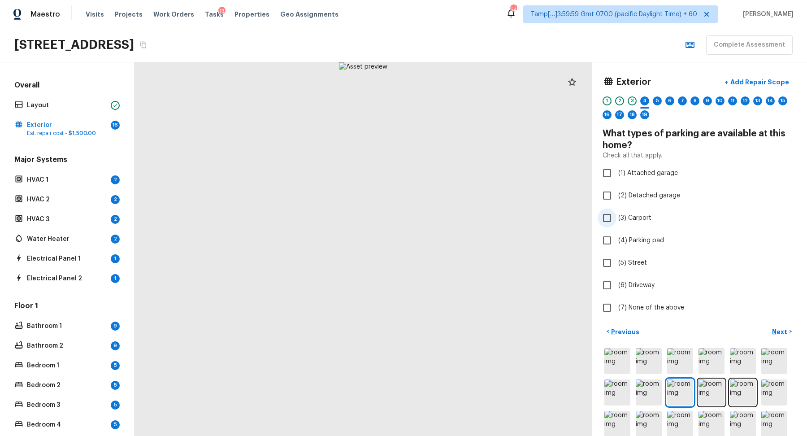
click at [645, 221] on span "(3) Carport" at bounding box center [634, 217] width 33 height 9
click at [616, 221] on input "(3) Carport" at bounding box center [607, 217] width 19 height 19
checkbox input "true"
click at [660, 104] on div "5" at bounding box center [657, 103] width 9 height 14
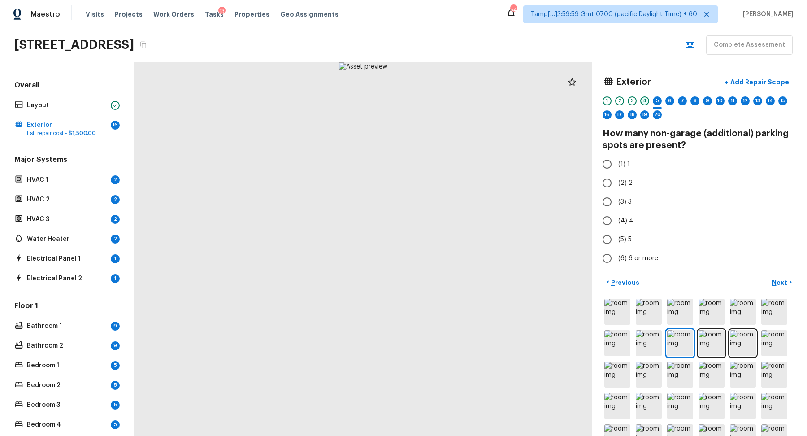
click at [644, 100] on div "4" at bounding box center [644, 100] width 9 height 9
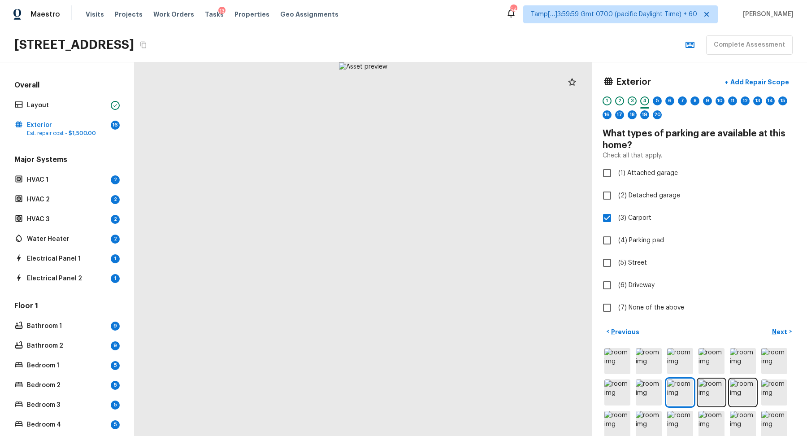
click at [650, 103] on div "1 2 3 4 5 6 7 8 9 10 11 12 13 14 15 16 17 18 19 20" at bounding box center [700, 110] width 194 height 28
click at [648, 102] on div "4" at bounding box center [644, 100] width 9 height 9
click at [659, 100] on div "5" at bounding box center [657, 100] width 9 height 9
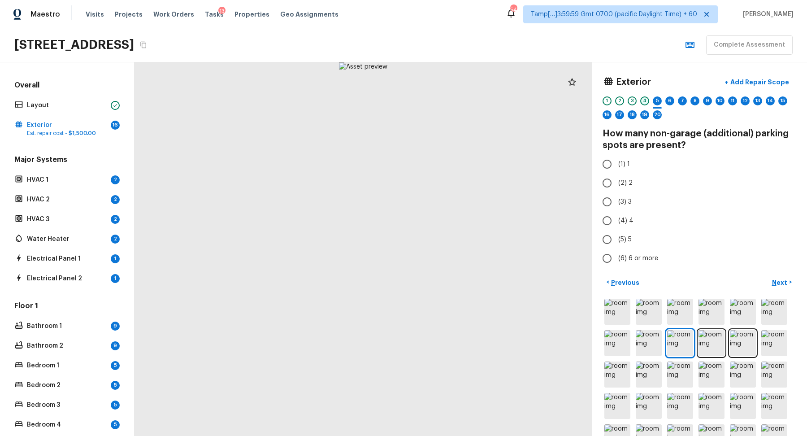
click at [645, 100] on div "4" at bounding box center [644, 100] width 9 height 9
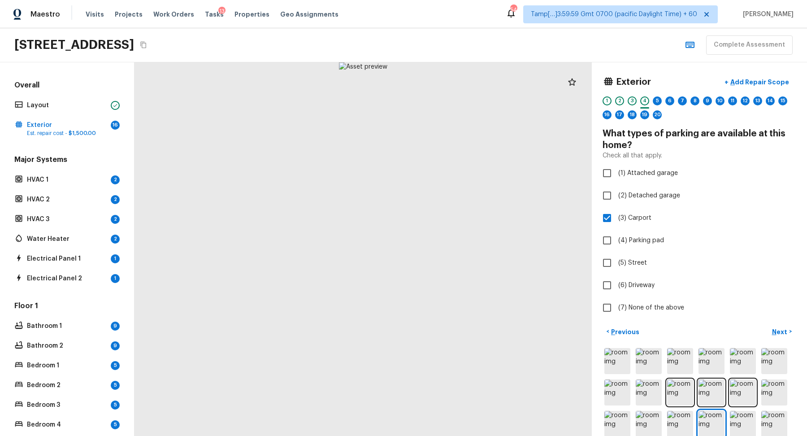
click at [659, 104] on div "5" at bounding box center [657, 103] width 9 height 14
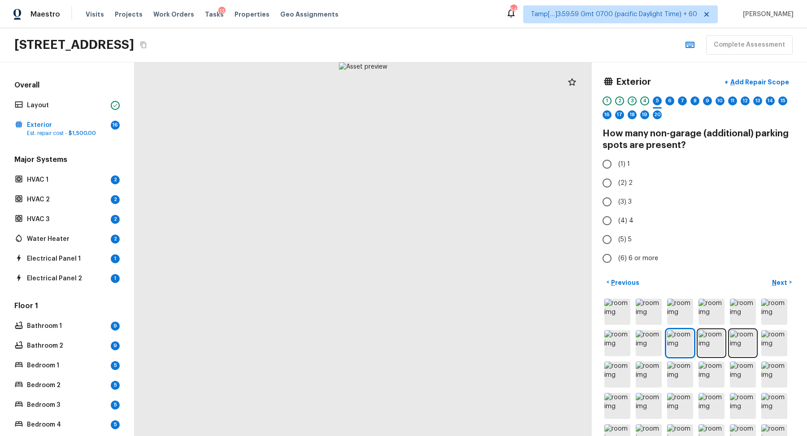
click at [149, 42] on button "Copy Address" at bounding box center [144, 45] width 12 height 12
click at [615, 164] on input "(1) 1" at bounding box center [607, 164] width 19 height 19
radio input "true"
click at [646, 99] on div "4" at bounding box center [644, 100] width 9 height 9
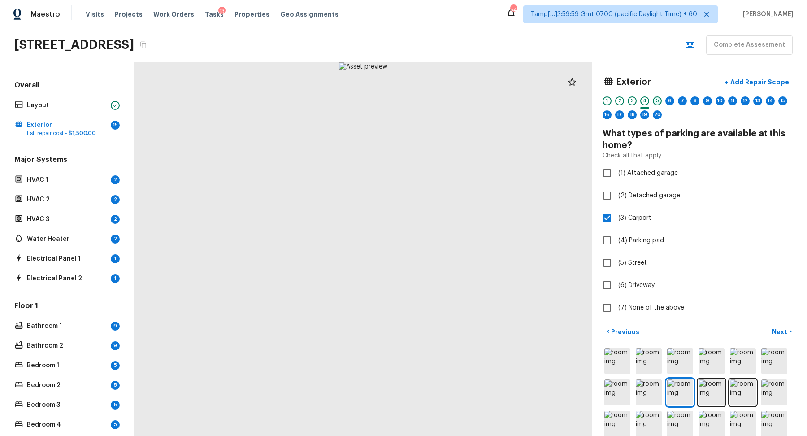
click at [656, 99] on div "5" at bounding box center [657, 100] width 9 height 9
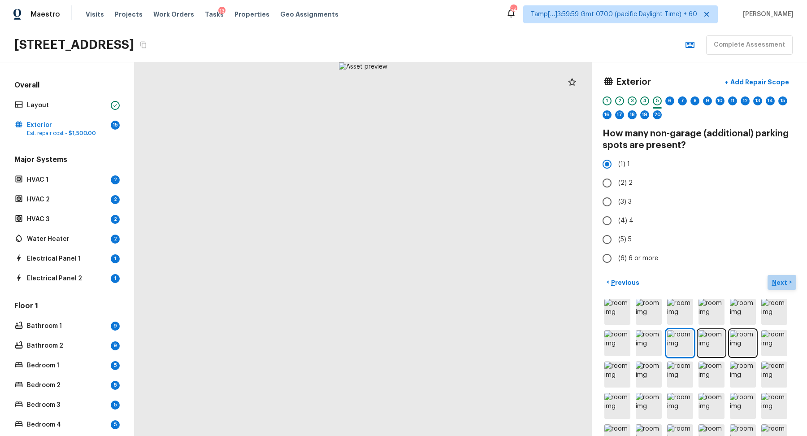
click at [777, 276] on button "Next >" at bounding box center [782, 282] width 29 height 15
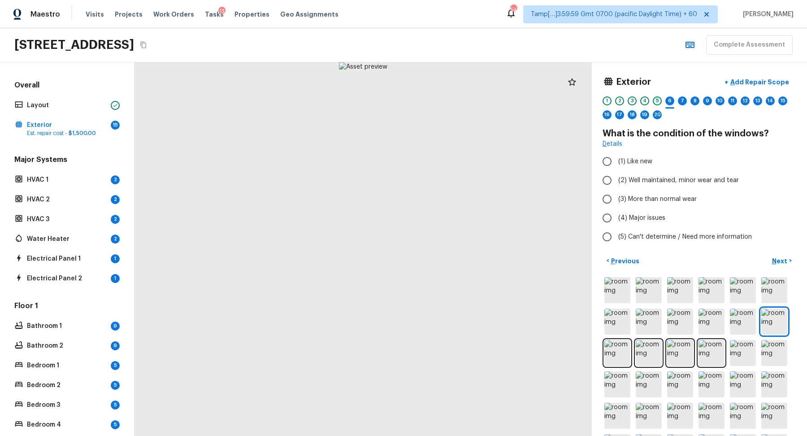
click at [659, 101] on div "5" at bounding box center [657, 100] width 9 height 9
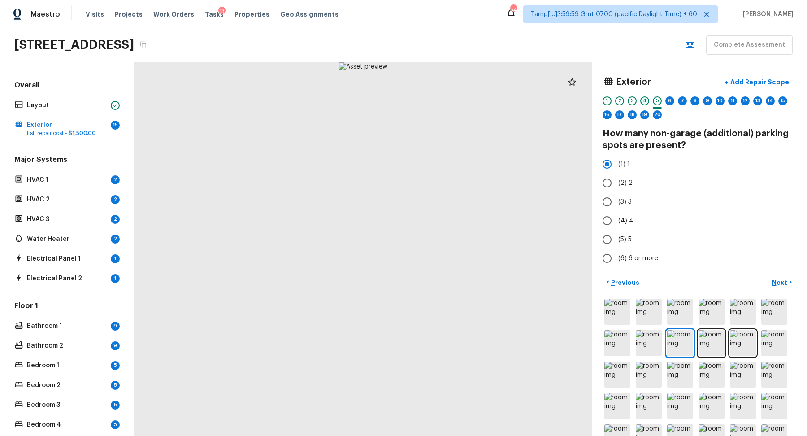
click at [642, 104] on div "4" at bounding box center [644, 100] width 9 height 9
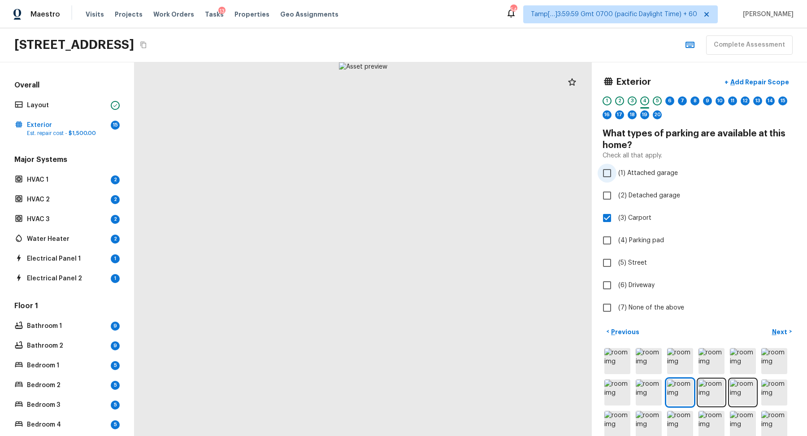
click at [633, 174] on span "(1) Attached garage" at bounding box center [648, 173] width 60 height 9
click at [616, 174] on input "(1) Attached garage" at bounding box center [607, 173] width 19 height 19
click at [640, 170] on span "(1) Attached garage" at bounding box center [648, 173] width 60 height 9
click at [616, 170] on input "(1) Attached garage" at bounding box center [607, 173] width 19 height 19
checkbox input "false"
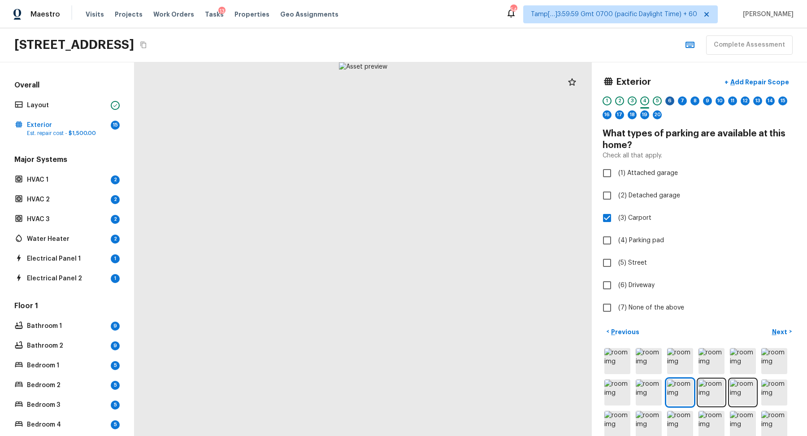
click at [670, 102] on div "6" at bounding box center [669, 100] width 9 height 9
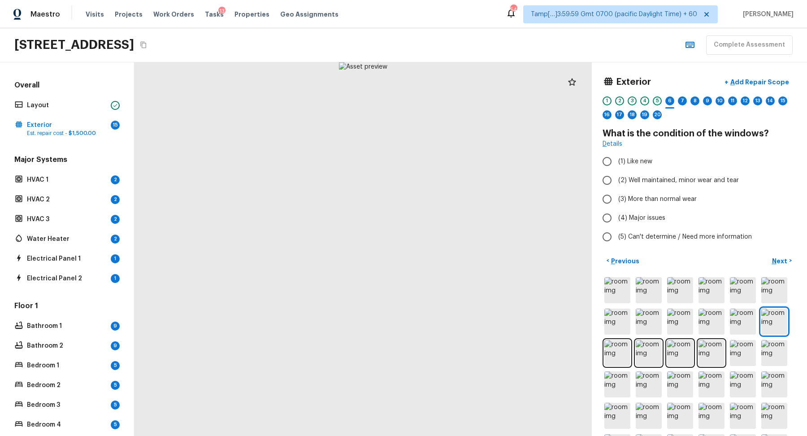
click at [657, 101] on div "5" at bounding box center [657, 100] width 9 height 9
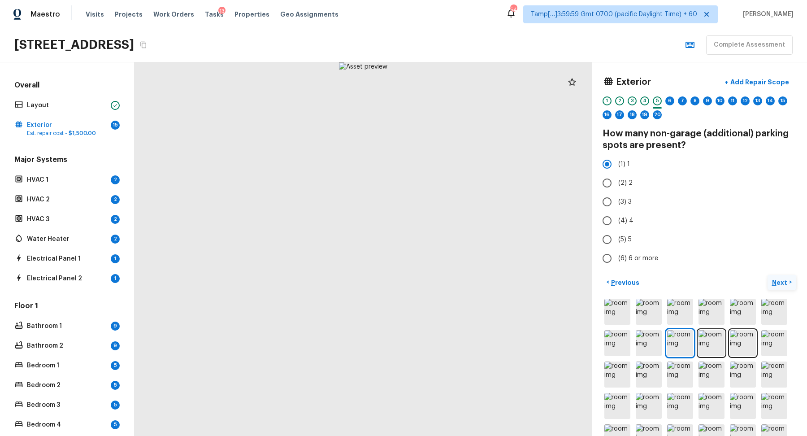
click at [780, 277] on button "Next >" at bounding box center [782, 282] width 29 height 15
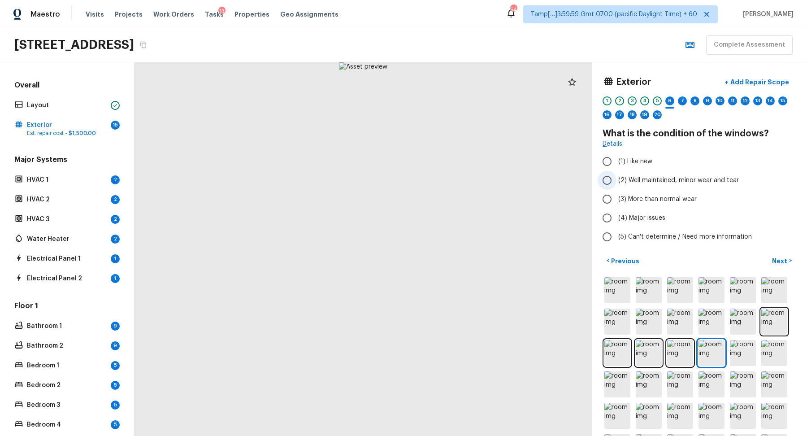
click at [652, 179] on span "(2) Well maintained, minor wear and tear" at bounding box center [678, 180] width 121 height 9
click at [616, 179] on input "(2) Well maintained, minor wear and tear" at bounding box center [607, 180] width 19 height 19
radio input "true"
click at [770, 260] on button "Next >" at bounding box center [782, 260] width 29 height 15
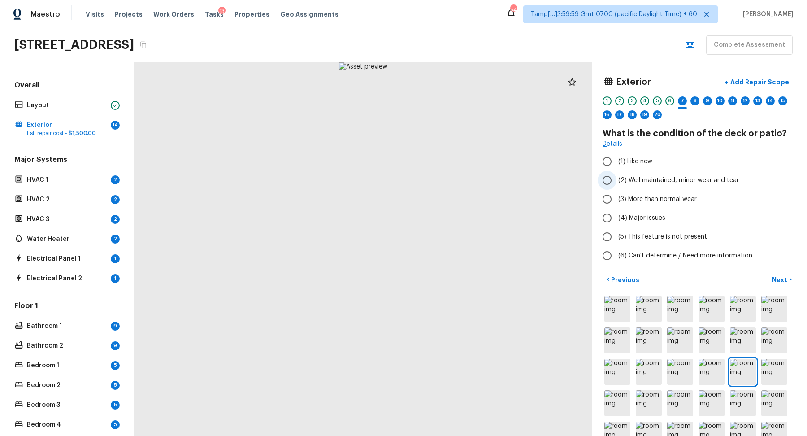
click at [638, 184] on label "(2) Well maintained, minor wear and tear" at bounding box center [693, 180] width 191 height 19
click at [616, 184] on input "(2) Well maintained, minor wear and tear" at bounding box center [607, 180] width 19 height 19
radio input "true"
click at [787, 279] on p "Next" at bounding box center [780, 279] width 17 height 9
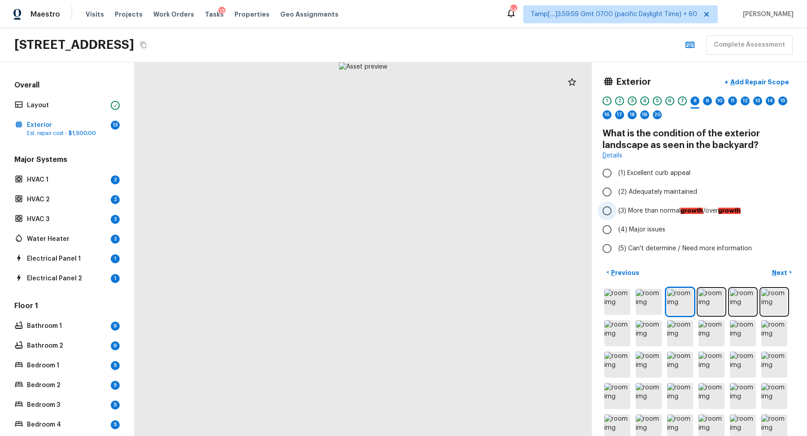
click at [659, 211] on span "(3) More than normal growth /over growth" at bounding box center [679, 210] width 122 height 9
click at [616, 211] on input "(3) More than normal growth /over growth" at bounding box center [607, 210] width 19 height 19
radio input "true"
click at [773, 272] on p "Next" at bounding box center [780, 272] width 17 height 9
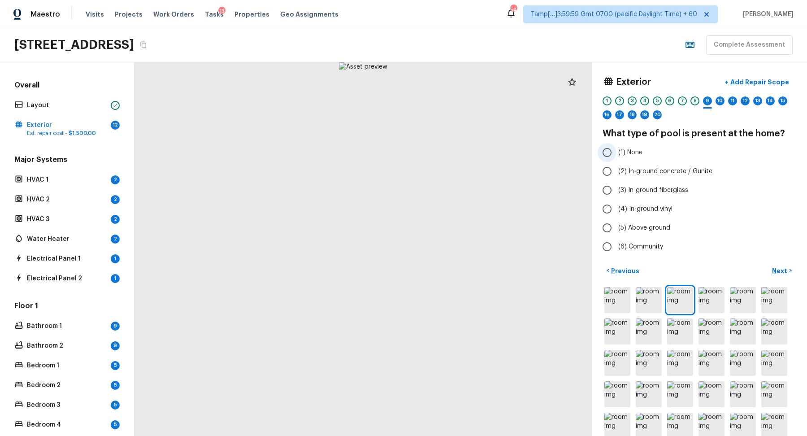
click at [645, 160] on label "(1) None" at bounding box center [693, 152] width 191 height 19
click at [616, 160] on input "(1) None" at bounding box center [607, 152] width 19 height 19
radio input "true"
click at [773, 269] on p "Next" at bounding box center [780, 270] width 17 height 9
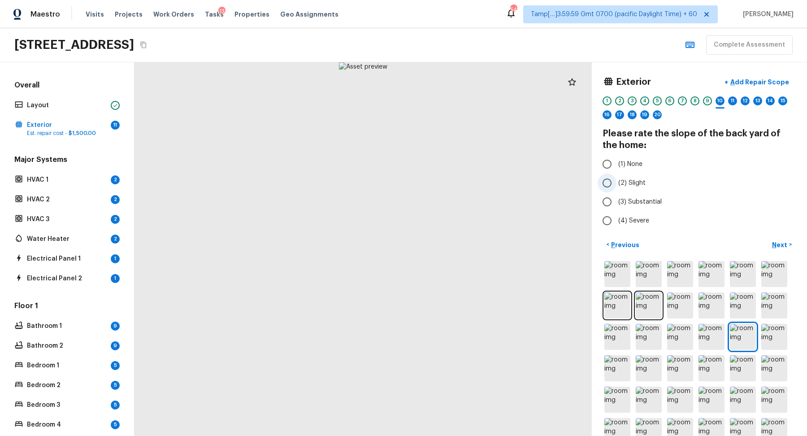
click at [633, 175] on label "(2) Slight" at bounding box center [693, 183] width 191 height 19
click at [616, 175] on input "(2) Slight" at bounding box center [607, 183] width 19 height 19
radio input "true"
click at [790, 237] on button "Next >" at bounding box center [782, 244] width 29 height 15
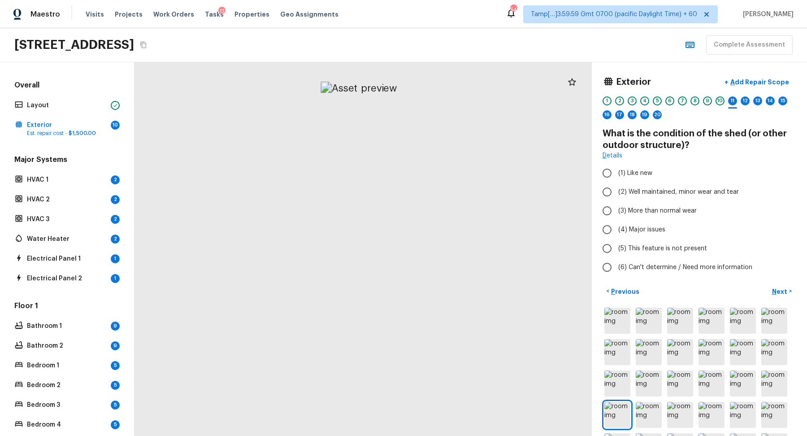
drag, startPoint x: 369, startPoint y: 138, endPoint x: 369, endPoint y: 216, distance: 78.0
click at [369, 216] on div at bounding box center [359, 375] width 720 height 588
drag, startPoint x: 477, startPoint y: 213, endPoint x: 393, endPoint y: 213, distance: 83.8
click at [393, 213] on div at bounding box center [161, 295] width 1069 height 873
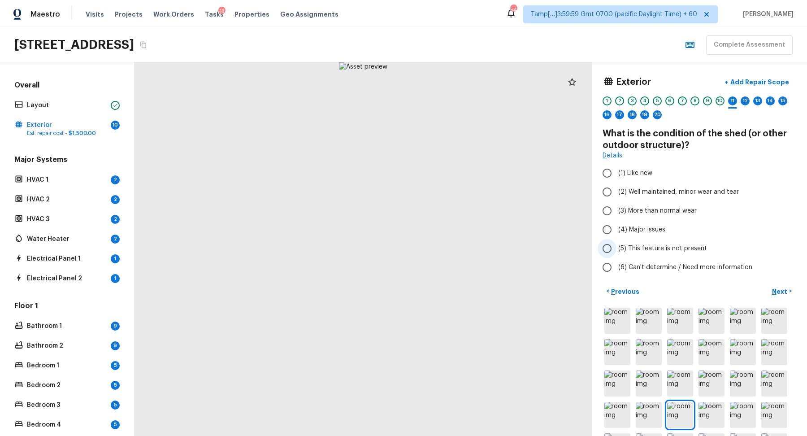
click at [650, 252] on label "(5) This feature is not present" at bounding box center [693, 248] width 191 height 19
click at [616, 252] on input "(5) This feature is not present" at bounding box center [607, 248] width 19 height 19
radio input "true"
click at [772, 284] on button "Next >" at bounding box center [782, 291] width 29 height 15
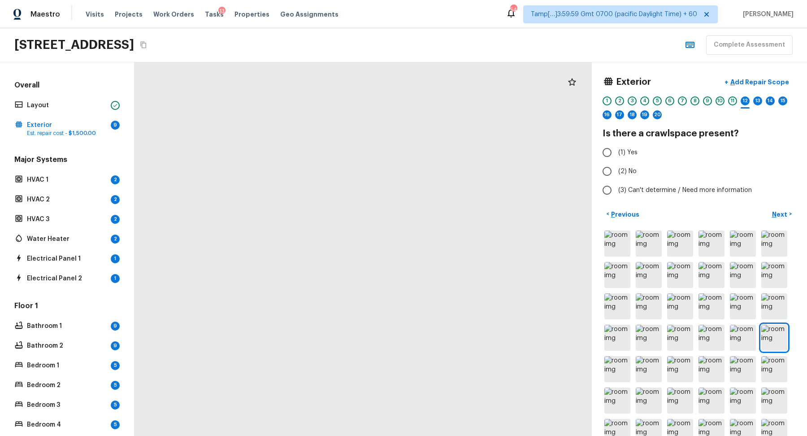
drag, startPoint x: 400, startPoint y: 339, endPoint x: 419, endPoint y: 237, distance: 103.4
click at [419, 237] on div at bounding box center [354, 101] width 741 height 605
click at [623, 174] on span "(2) No" at bounding box center [627, 171] width 18 height 9
click at [616, 174] on input "(2) No" at bounding box center [607, 171] width 19 height 19
radio input "true"
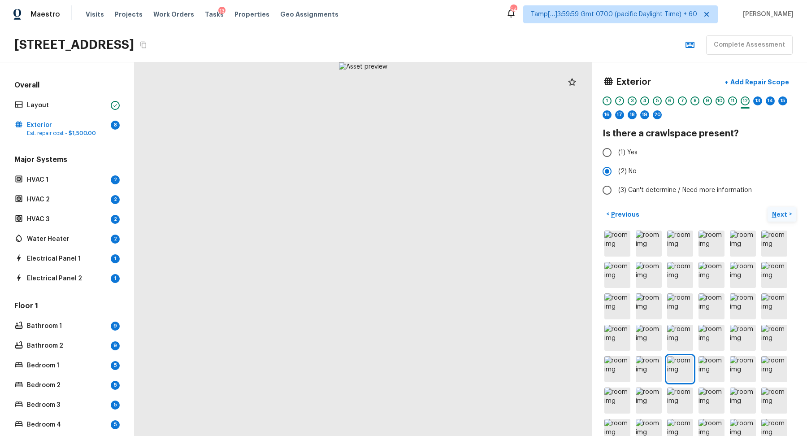
click at [787, 218] on button "Next >" at bounding box center [782, 214] width 29 height 15
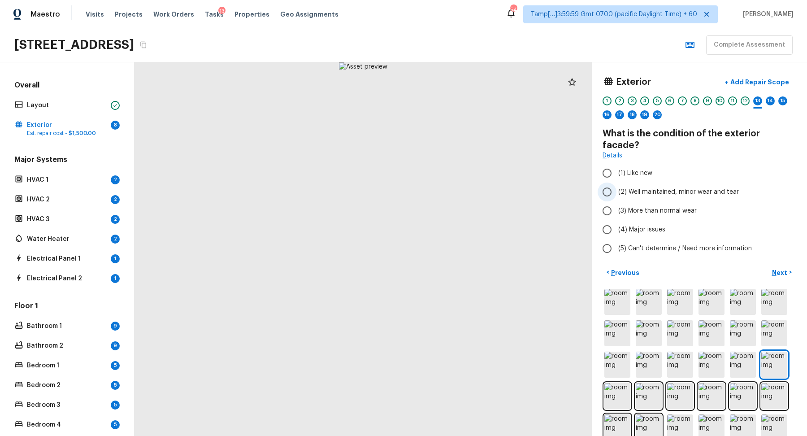
click at [647, 187] on span "(2) Well maintained, minor wear and tear" at bounding box center [678, 191] width 121 height 9
click at [616, 182] on input "(2) Well maintained, minor wear and tear" at bounding box center [607, 191] width 19 height 19
radio input "true"
click at [754, 87] on button "+ Add Repair Scope" at bounding box center [756, 82] width 79 height 18
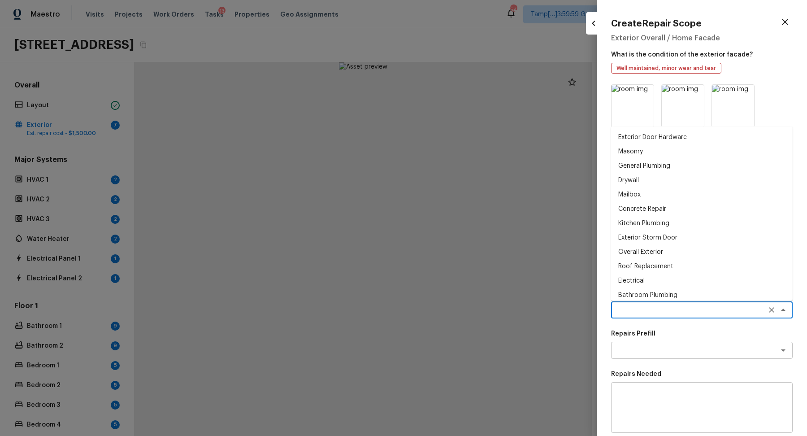
click at [638, 305] on textarea at bounding box center [689, 309] width 148 height 9
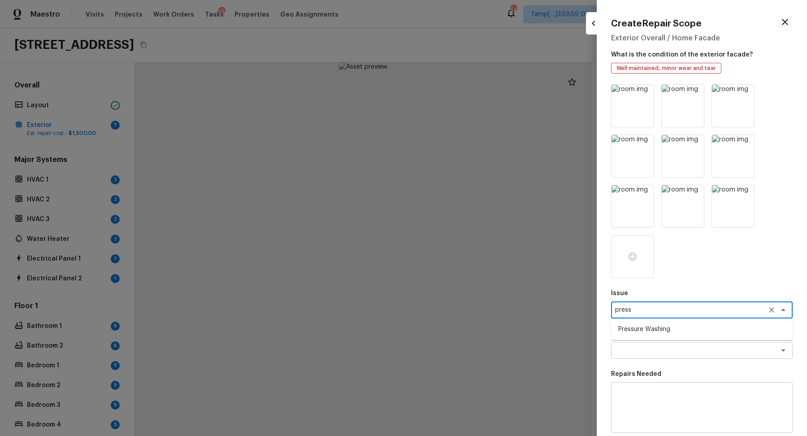
click at [668, 334] on li "Pressure Washing" at bounding box center [702, 329] width 182 height 14
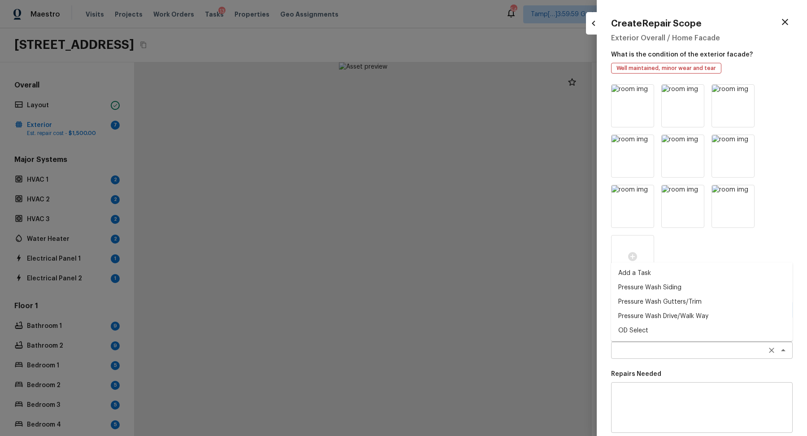
click at [665, 343] on div "x ​" at bounding box center [702, 350] width 182 height 17
type textarea "Pressure Washing"
click at [668, 283] on li "Pressure Wash Siding" at bounding box center [702, 287] width 182 height 14
type textarea "Pressure Wash Siding"
type textarea "Protect areas as needed for pressure washing. Pressure wash the siding on the h…"
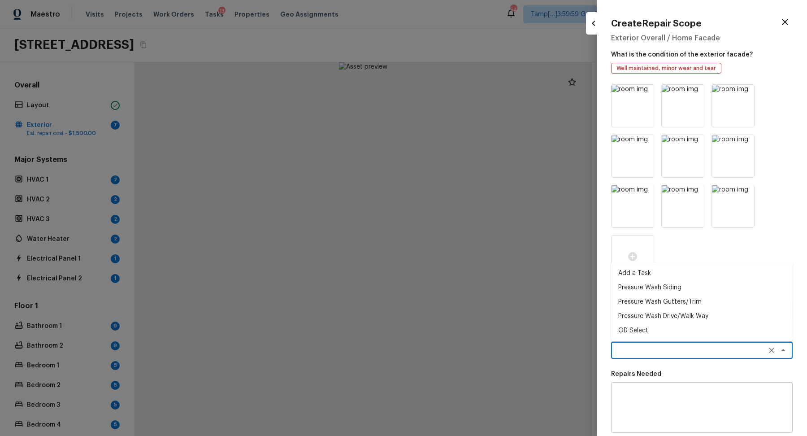
type input "$275.00"
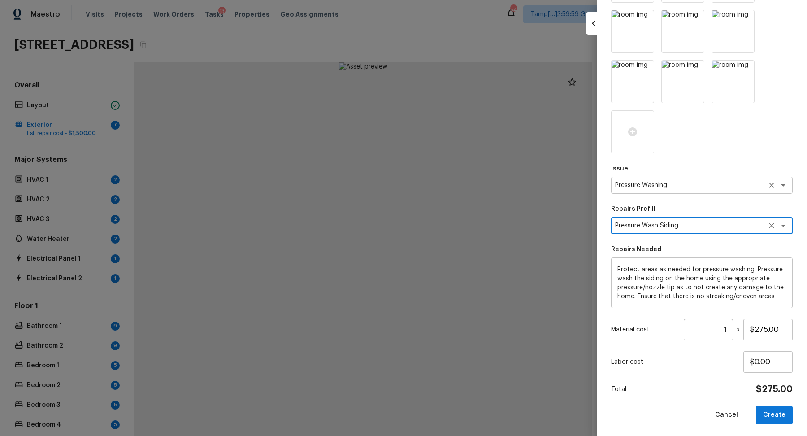
scroll to position [127, 0]
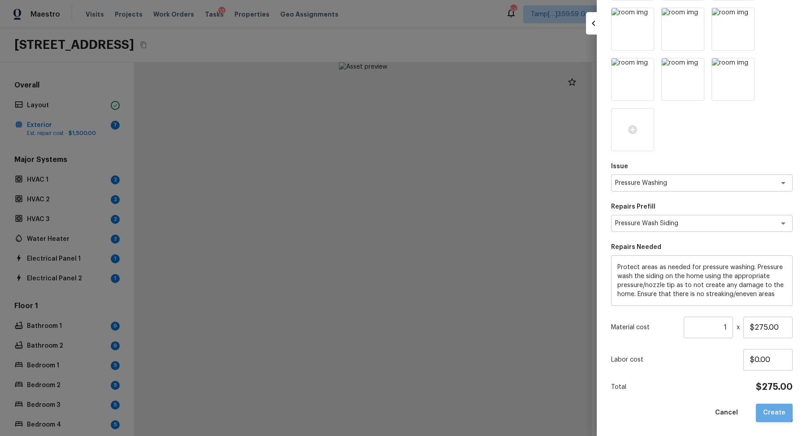
click at [766, 405] on button "Create" at bounding box center [774, 412] width 37 height 18
type input "$0.00"
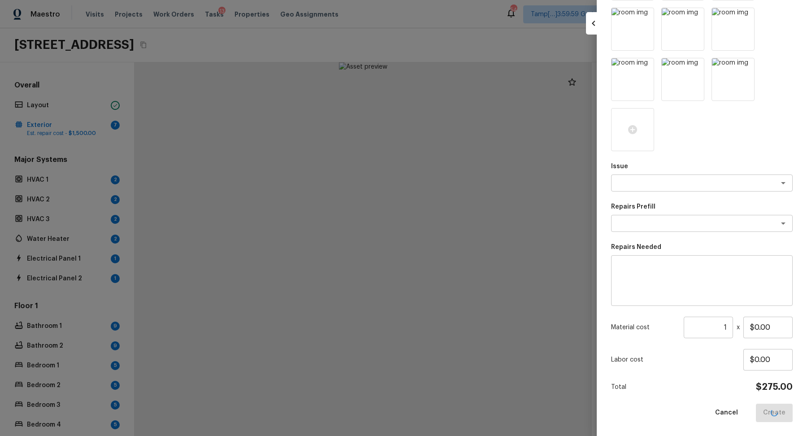
scroll to position [0, 0]
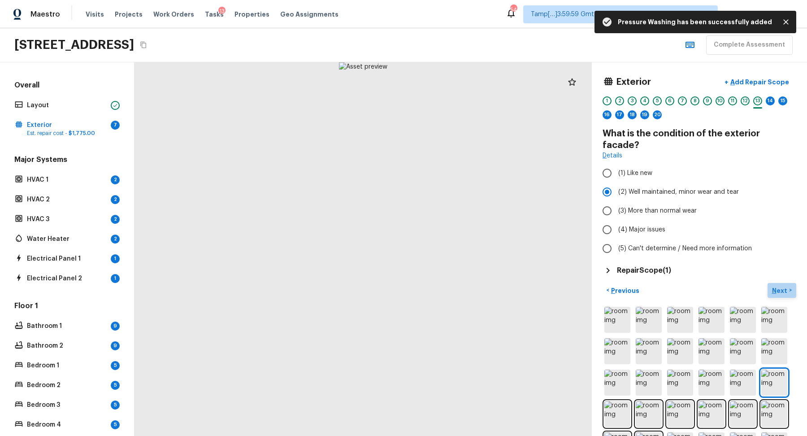
click at [776, 286] on p "Next" at bounding box center [780, 290] width 17 height 9
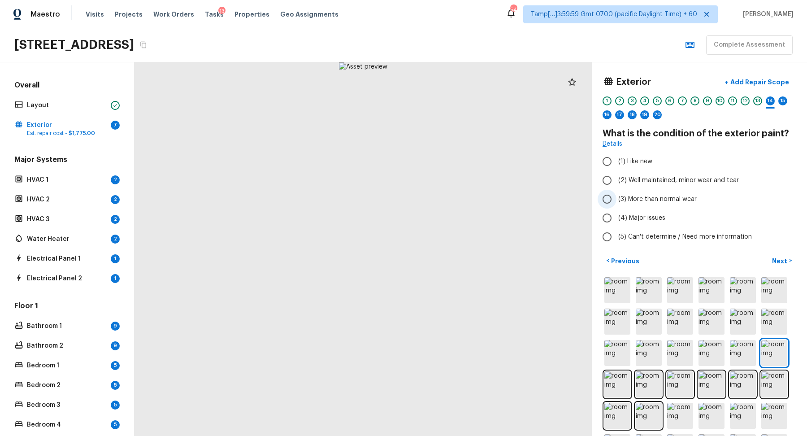
click at [655, 200] on span "(3) More than normal wear" at bounding box center [657, 199] width 78 height 9
click at [616, 200] on input "(3) More than normal wear" at bounding box center [607, 199] width 19 height 19
radio input "true"
click at [755, 82] on p "Add Repair Scope" at bounding box center [759, 82] width 61 height 9
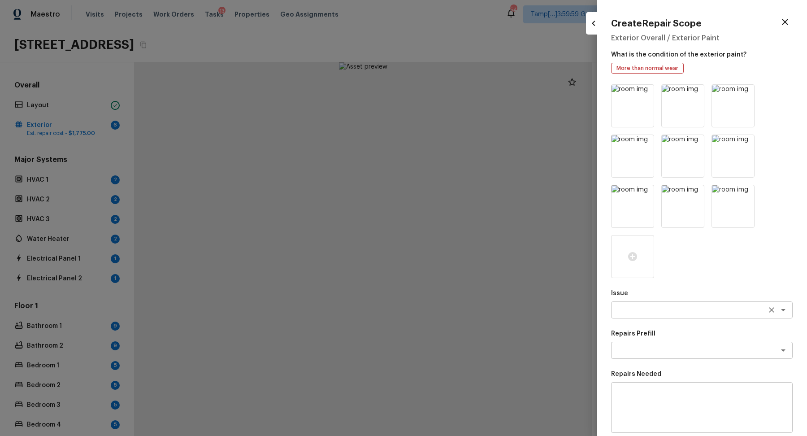
click at [645, 308] on textarea at bounding box center [689, 309] width 148 height 9
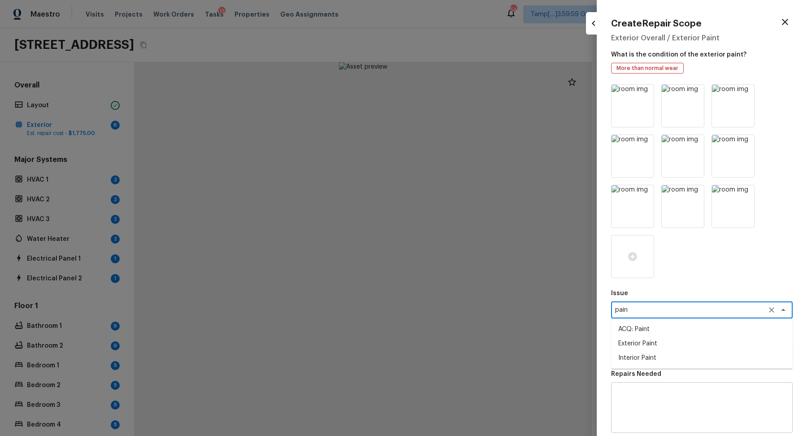
click at [661, 332] on li "ACQ: Paint" at bounding box center [702, 329] width 182 height 14
type textarea "ACQ: Paint"
click at [651, 348] on textarea at bounding box center [689, 350] width 148 height 9
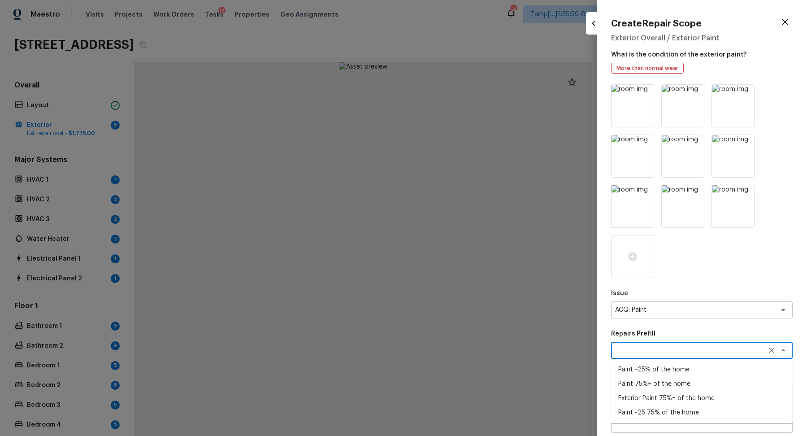
drag, startPoint x: 650, startPoint y: 370, endPoint x: 654, endPoint y: 399, distance: 29.5
click at [655, 399] on ul "Paint ~25% of the home Paint 75%+ of the home Exterior Paint 75%+ of the home P…" at bounding box center [702, 391] width 182 height 65
click at [678, 392] on li "Exterior Paint 75%+ of the home" at bounding box center [702, 398] width 182 height 14
type textarea "Exterior Paint 75%+ of the home"
type textarea "Acquisition Scope: 75%+ of the home exterior will likely require paint"
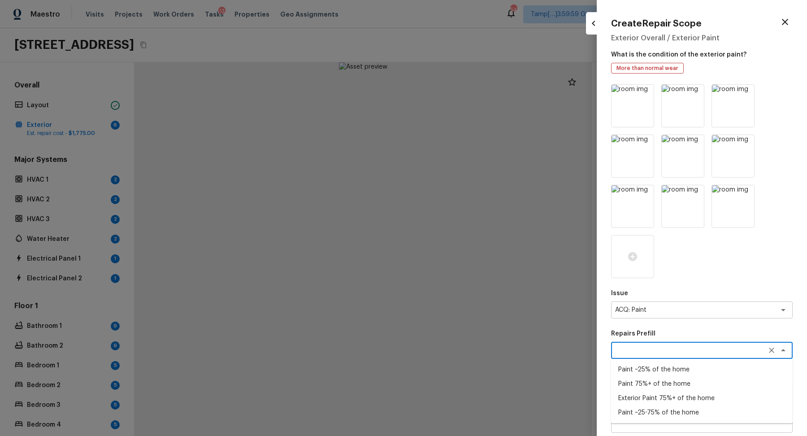
type input "$1.61"
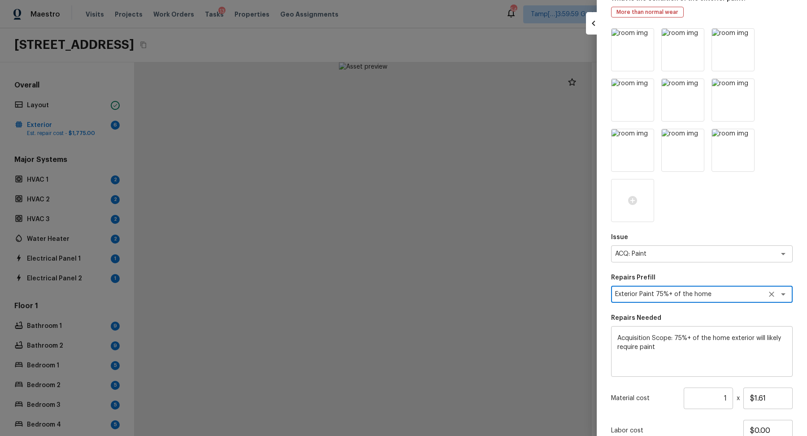
scroll to position [86, 0]
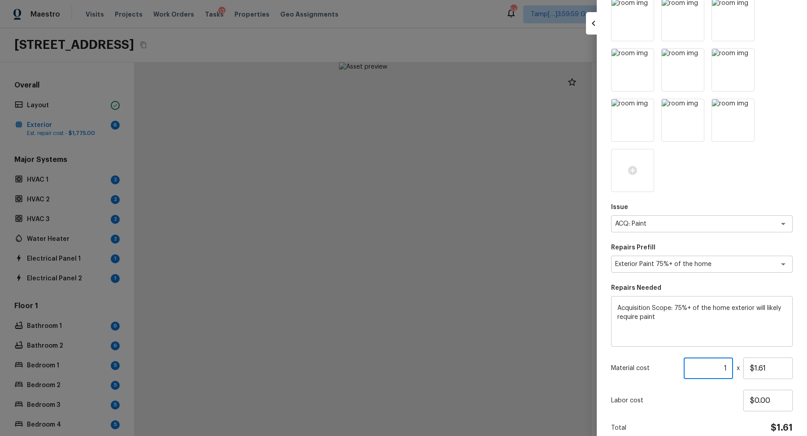
click at [724, 368] on input "1" at bounding box center [708, 368] width 49 height 22
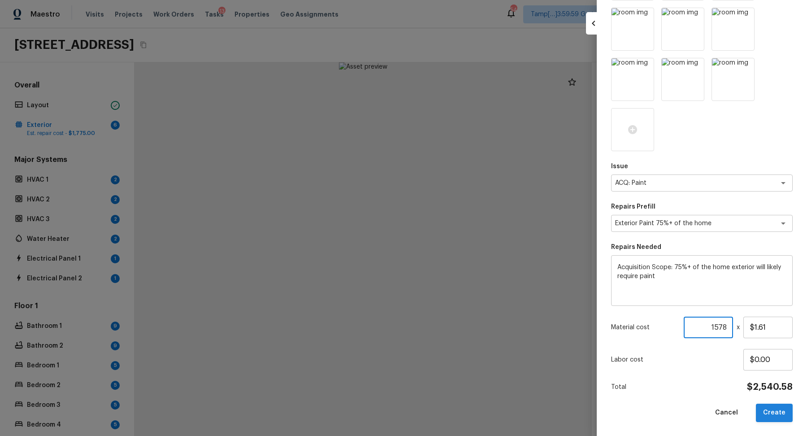
type input "1578"
click at [769, 412] on button "Create" at bounding box center [774, 412] width 37 height 18
type input "1"
type input "$0.00"
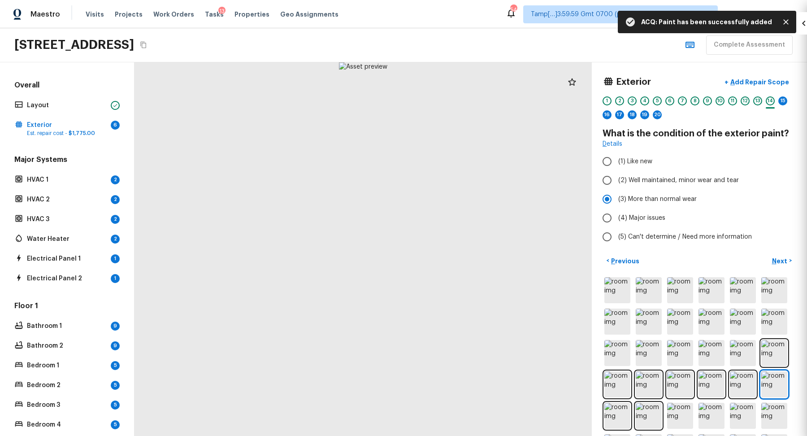
scroll to position [0, 0]
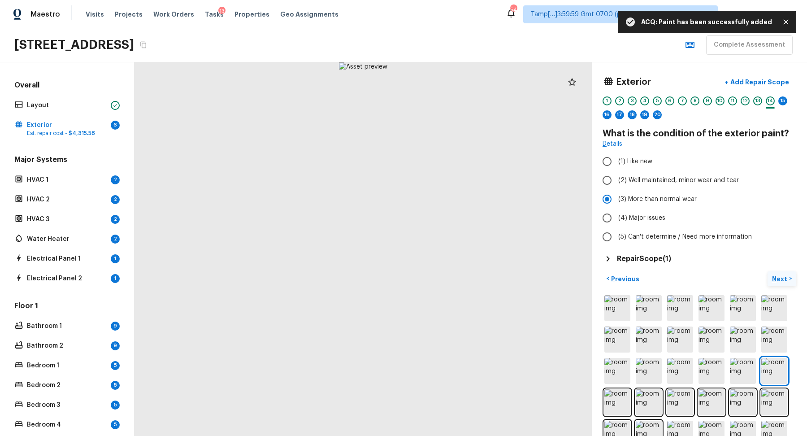
click at [781, 280] on p "Next" at bounding box center [780, 278] width 17 height 9
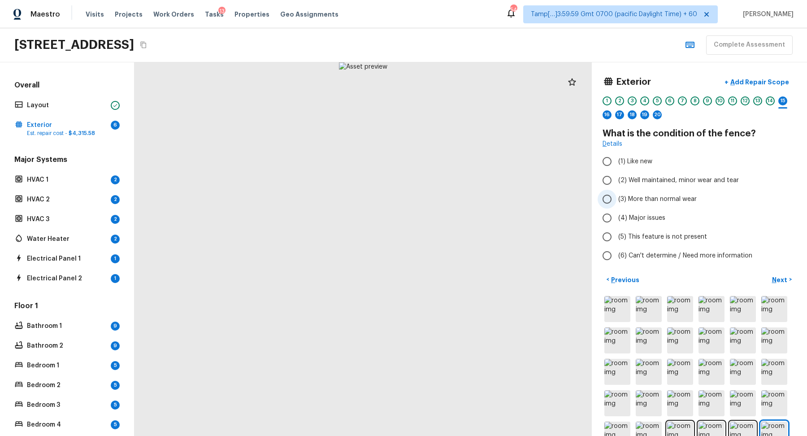
click at [664, 206] on label "(3) More than normal wear" at bounding box center [693, 199] width 191 height 19
click at [616, 206] on input "(3) More than normal wear" at bounding box center [607, 199] width 19 height 19
radio input "true"
click at [756, 82] on p "Add Repair Scope" at bounding box center [759, 82] width 61 height 9
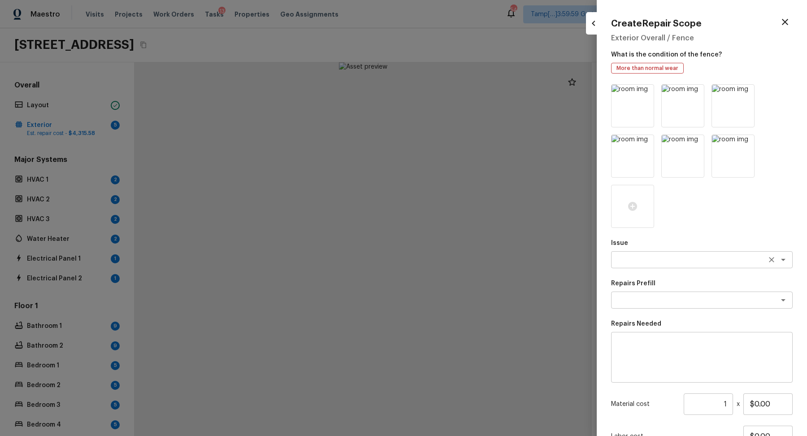
click at [645, 259] on textarea at bounding box center [689, 259] width 148 height 9
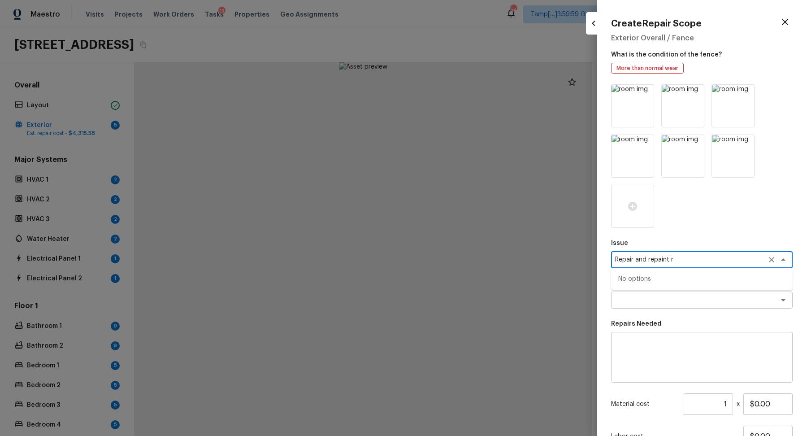
type textarea "Repair and repaint r"
click at [655, 291] on li "Fencing" at bounding box center [702, 293] width 182 height 14
type textarea "Fencing"
click at [649, 299] on textarea at bounding box center [689, 299] width 148 height 9
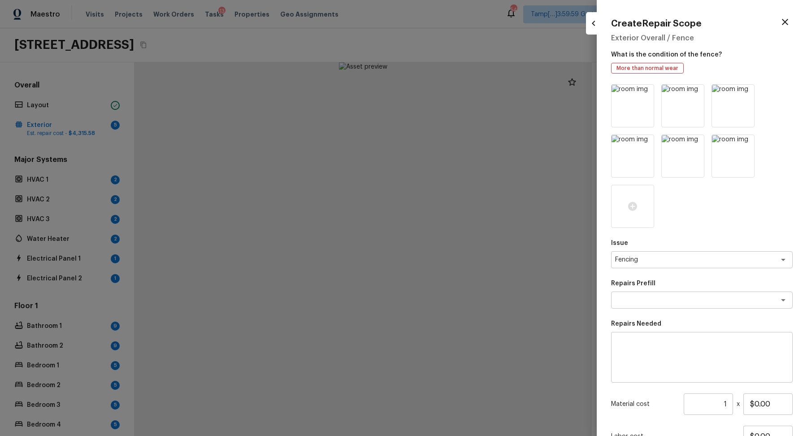
click at [686, 280] on p "Repairs Prefill" at bounding box center [702, 283] width 182 height 9
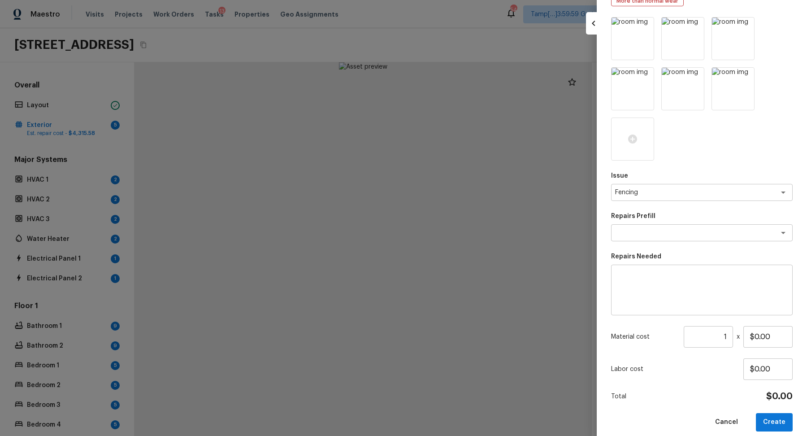
scroll to position [76, 0]
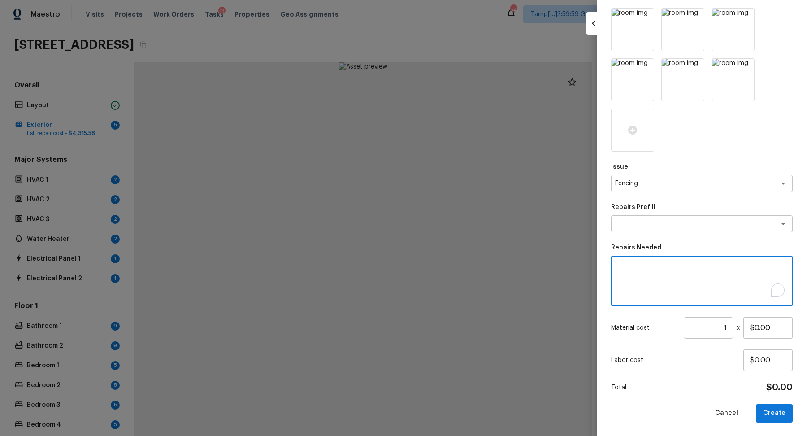
click at [706, 287] on textarea "To enrich screen reader interactions, please activate Accessibility in Grammarl…" at bounding box center [701, 281] width 169 height 36
type textarea "Repair and repaint the fencing"
click at [762, 330] on input "$0.00" at bounding box center [767, 328] width 49 height 22
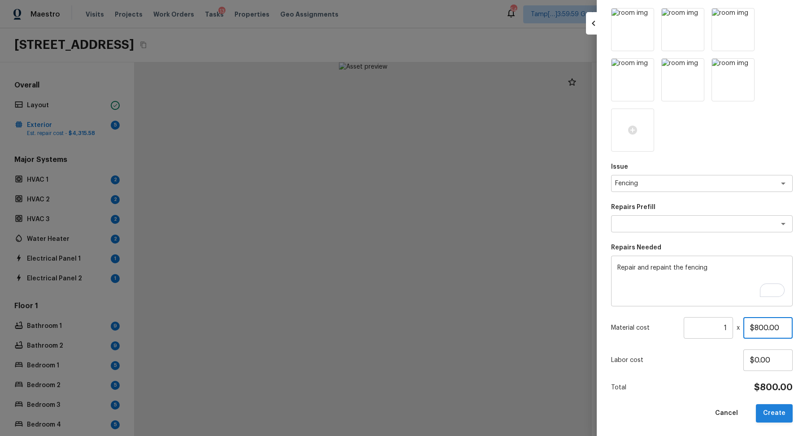
type input "$800.00"
click at [778, 407] on button "Create" at bounding box center [774, 413] width 37 height 18
type input "$0.00"
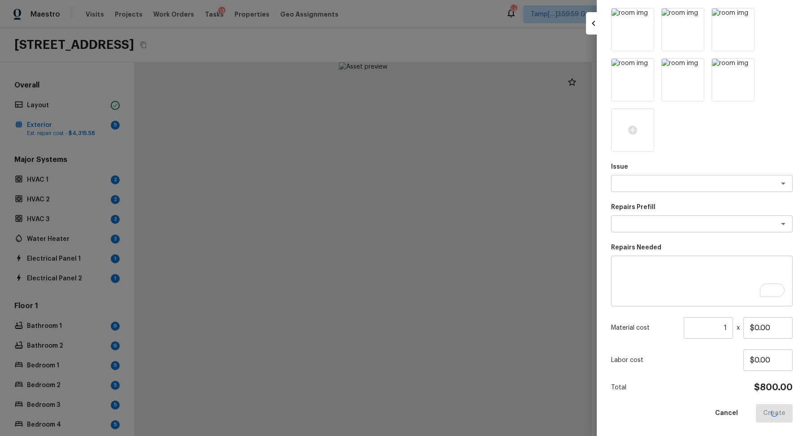
scroll to position [0, 0]
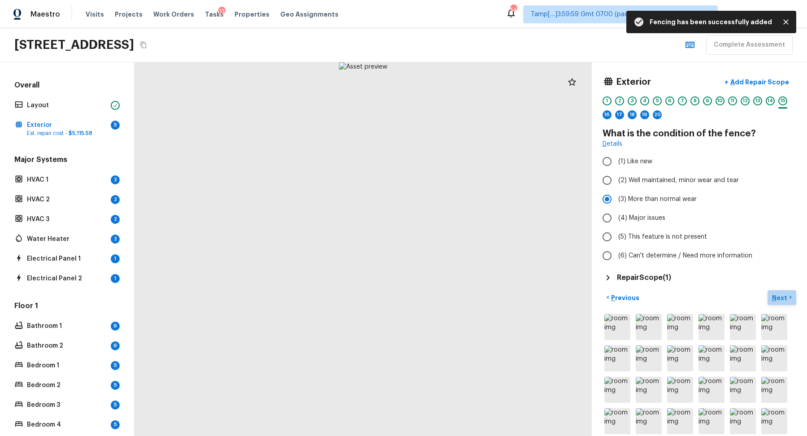
click at [782, 295] on p "Next" at bounding box center [780, 297] width 17 height 9
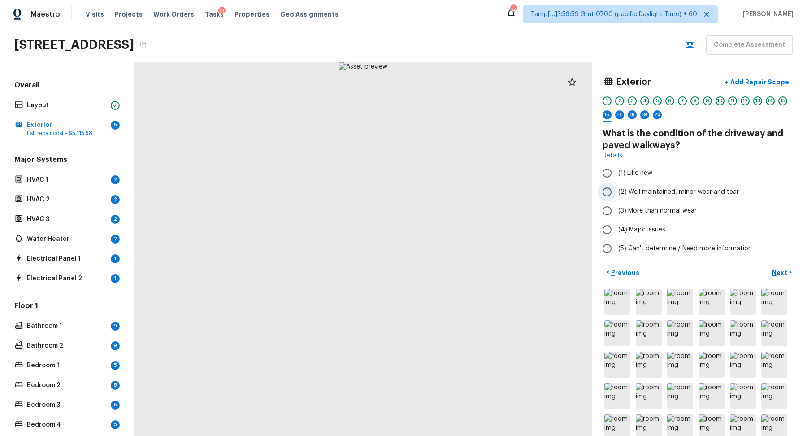
click at [665, 200] on label "(2) Well maintained, minor wear and tear" at bounding box center [693, 191] width 191 height 19
click at [616, 200] on input "(2) Well maintained, minor wear and tear" at bounding box center [607, 191] width 19 height 19
radio input "true"
click at [769, 84] on p "Add Repair Scope" at bounding box center [759, 82] width 61 height 9
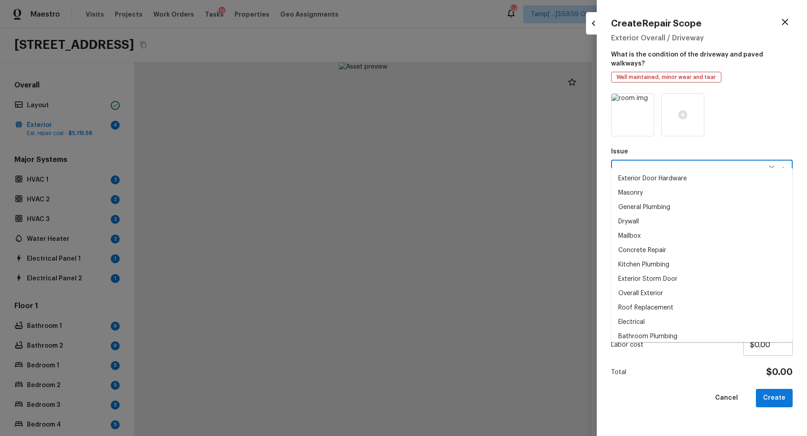
click at [670, 164] on textarea at bounding box center [689, 168] width 148 height 9
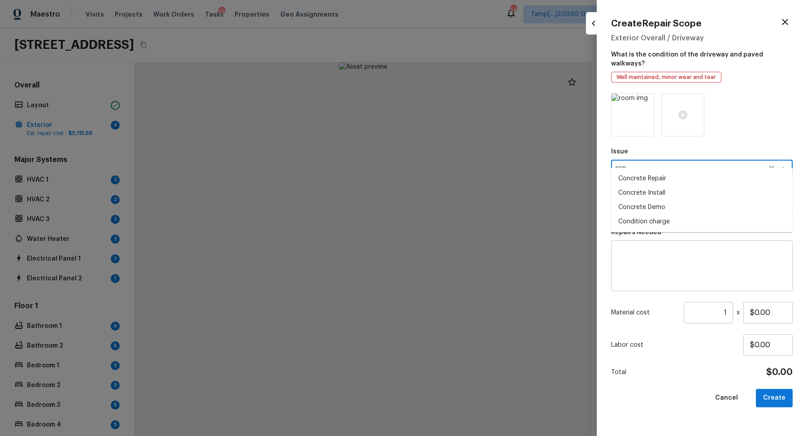
click at [723, 185] on li "Concrete Repair" at bounding box center [702, 178] width 182 height 14
type textarea "Concrete Repair"
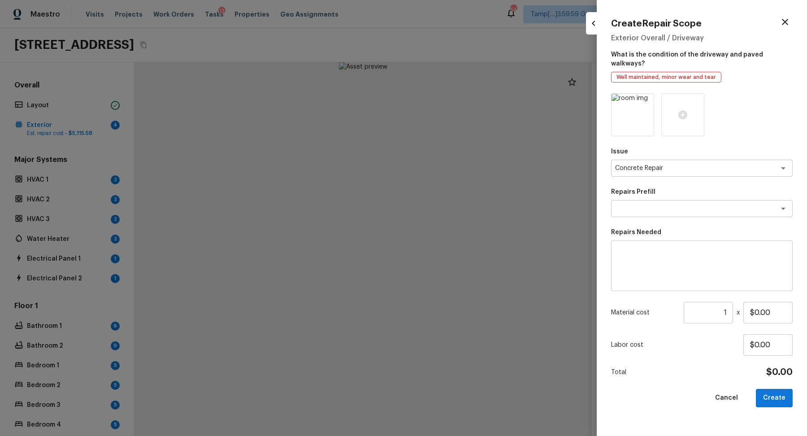
click at [723, 187] on p "Repairs Prefill" at bounding box center [702, 191] width 182 height 9
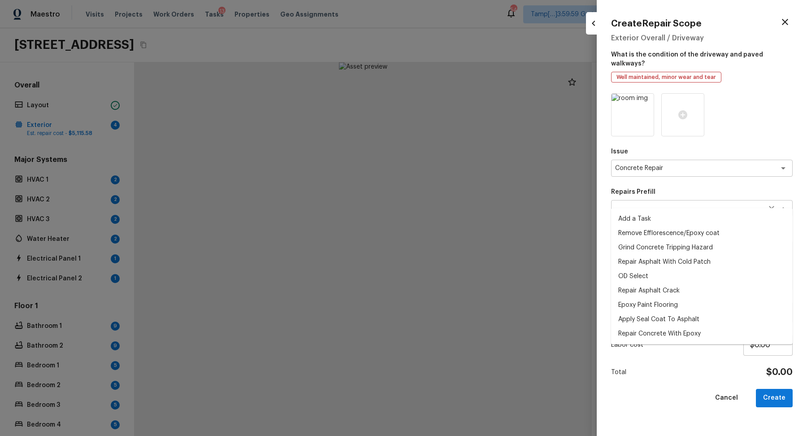
click at [711, 200] on div "x ​" at bounding box center [702, 208] width 182 height 17
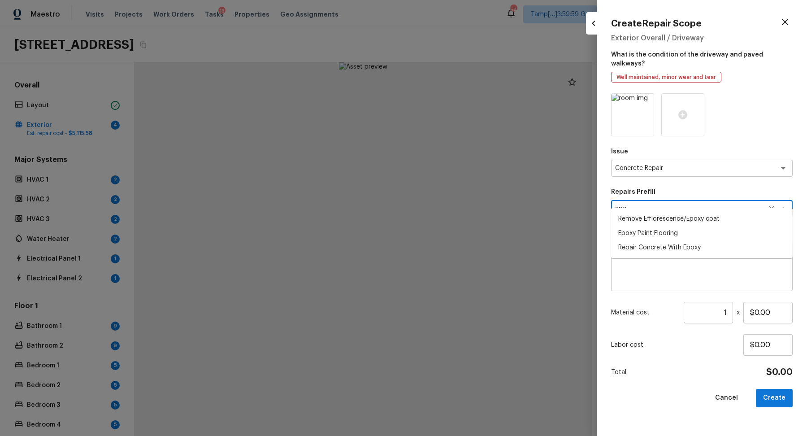
click at [701, 243] on li "Repair Concrete With Epoxy" at bounding box center [702, 247] width 182 height 14
type textarea "Repair Concrete With Epoxy"
type textarea "Prep and clean the crack in the concrete thoroughly. Apply/inject a concrete ad…"
type input "$6.86"
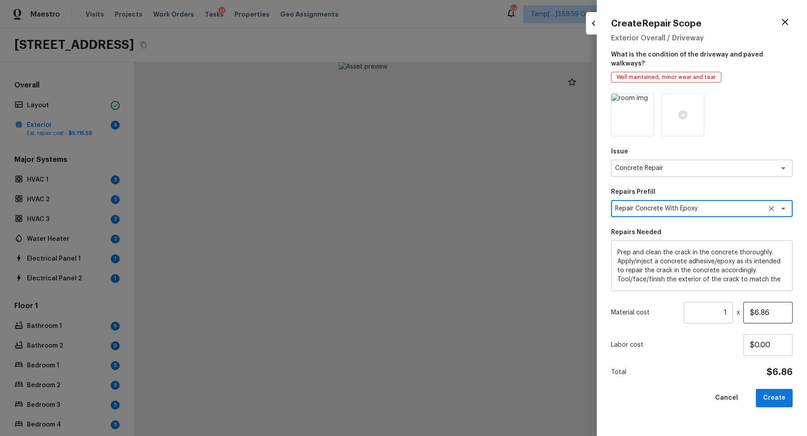
type textarea "Repair Concrete With Epoxy"
click at [766, 302] on input "$6.86" at bounding box center [767, 313] width 49 height 22
click at [763, 308] on input "$6.86" at bounding box center [767, 313] width 49 height 22
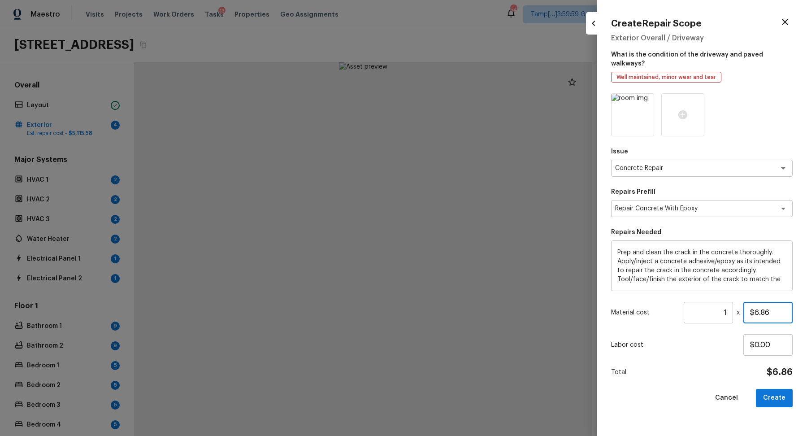
click at [763, 308] on input "$6.86" at bounding box center [767, 313] width 49 height 22
type input "$100.00"
click at [781, 389] on button "Create" at bounding box center [774, 398] width 37 height 18
type input "$0.00"
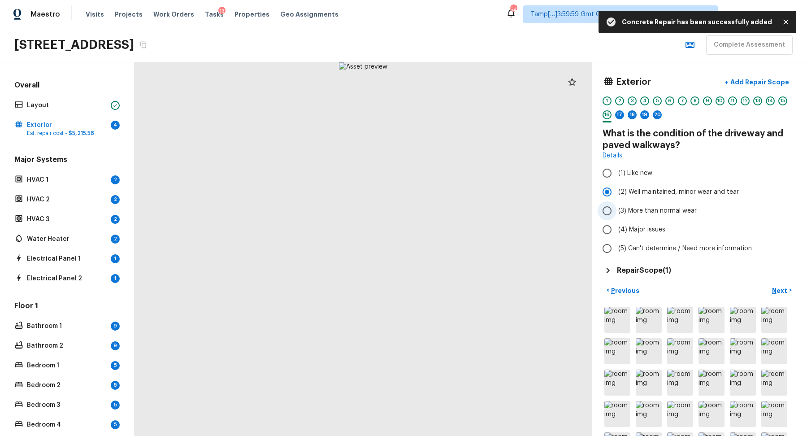
click at [666, 204] on label "(3) More than normal wear" at bounding box center [693, 210] width 191 height 19
click at [616, 204] on input "(3) More than normal wear" at bounding box center [607, 210] width 19 height 19
radio input "true"
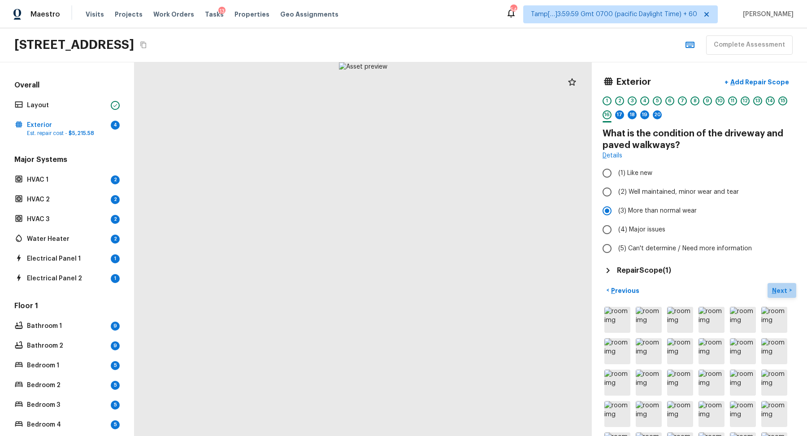
click at [775, 286] on p "Next" at bounding box center [780, 290] width 17 height 9
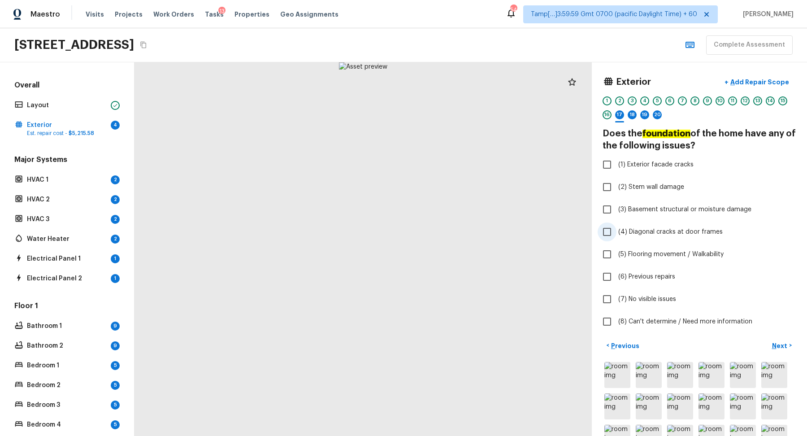
click at [599, 226] on input "(4) Diagonal cracks at door frames" at bounding box center [607, 231] width 19 height 19
checkbox input "true"
click at [635, 183] on span "(2) Stem wall damage" at bounding box center [651, 186] width 66 height 9
click at [616, 183] on input "(2) Stem wall damage" at bounding box center [607, 187] width 19 height 19
checkbox input "true"
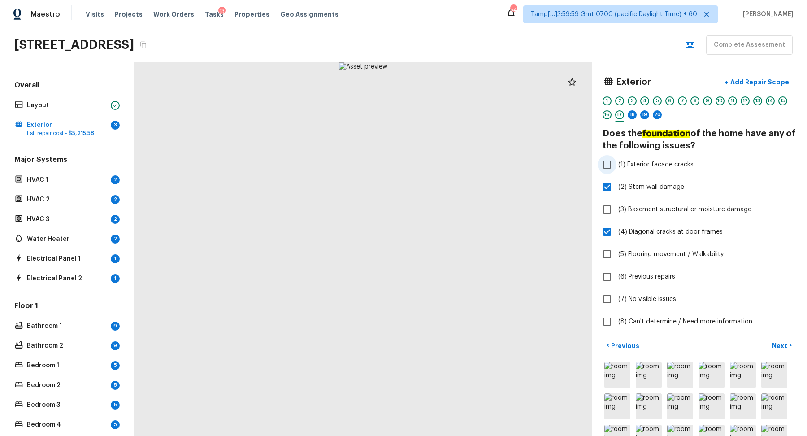
click at [665, 167] on span "(1) Exterior facade cracks" at bounding box center [655, 164] width 75 height 9
click at [616, 167] on input "(1) Exterior facade cracks" at bounding box center [607, 164] width 19 height 19
checkbox input "true"
click at [772, 86] on button "+ Add Repair Scope" at bounding box center [756, 82] width 79 height 18
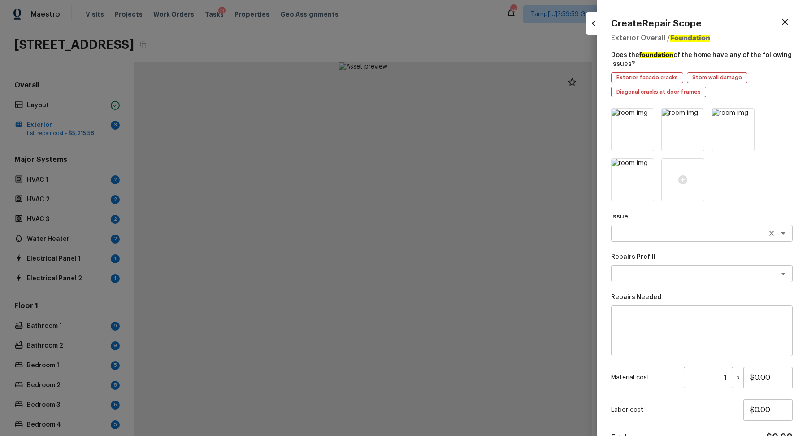
click at [666, 232] on textarea at bounding box center [689, 233] width 148 height 9
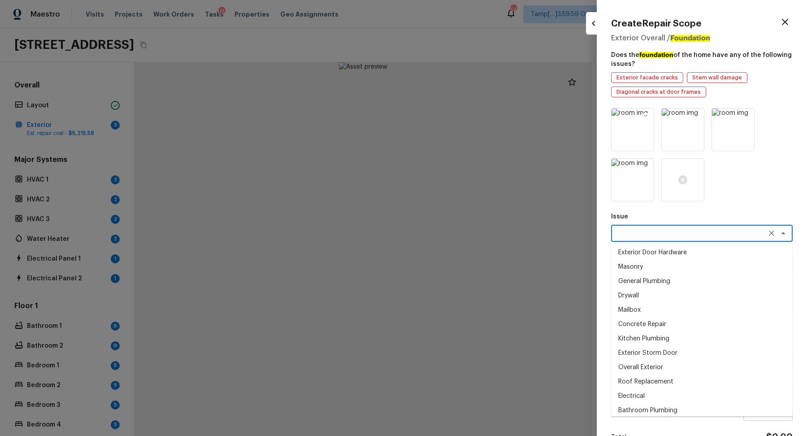
click at [648, 117] on icon at bounding box center [646, 117] width 8 height 8
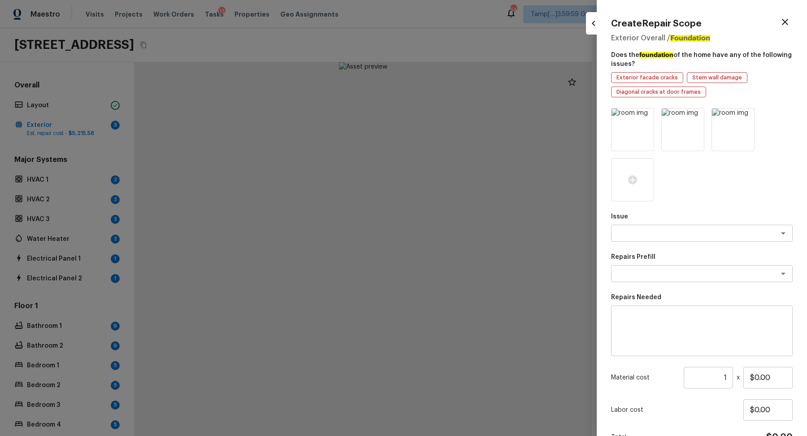
click at [648, 117] on icon at bounding box center [646, 117] width 8 height 8
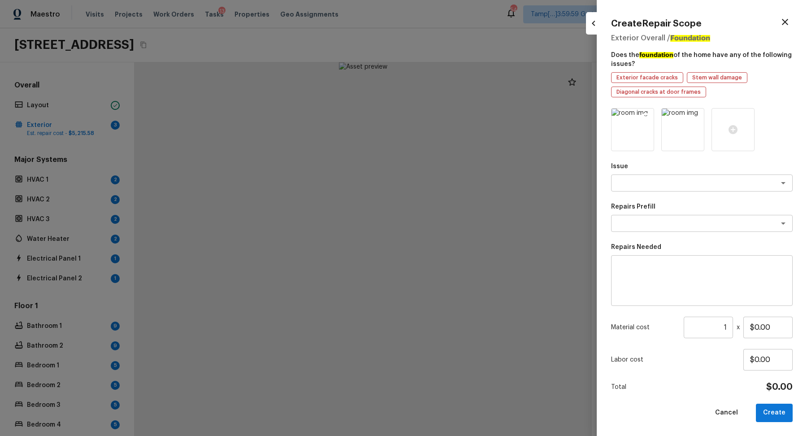
click at [645, 117] on icon at bounding box center [645, 116] width 9 height 9
click at [636, 134] on icon at bounding box center [632, 129] width 11 height 11
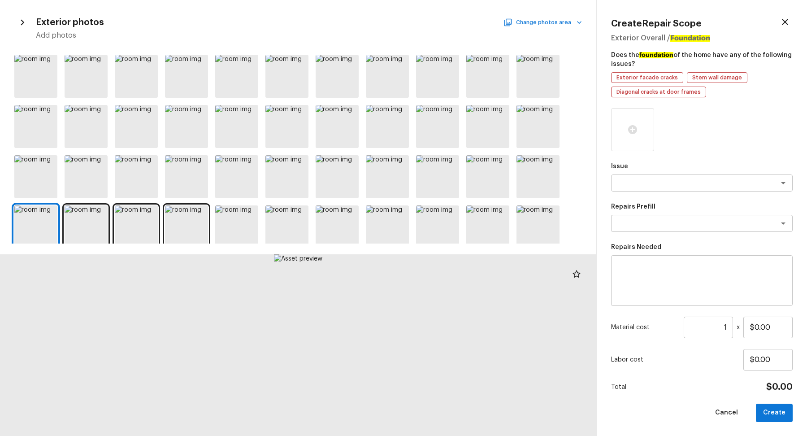
click at [541, 19] on button "Change photos area" at bounding box center [543, 23] width 77 height 12
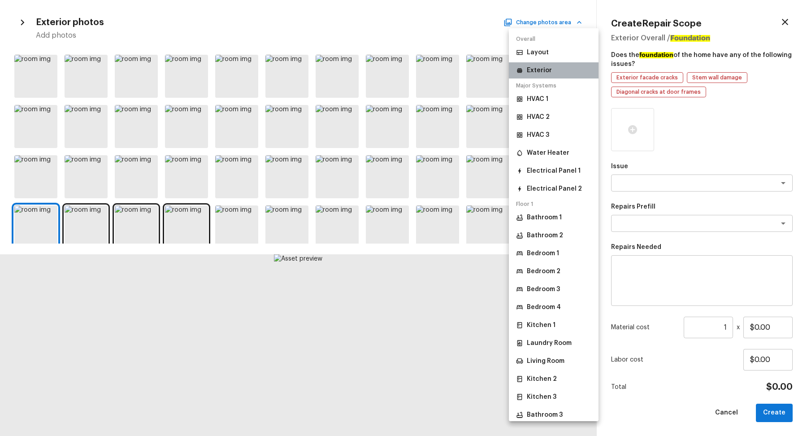
click at [561, 65] on li "Exterior" at bounding box center [554, 70] width 90 height 16
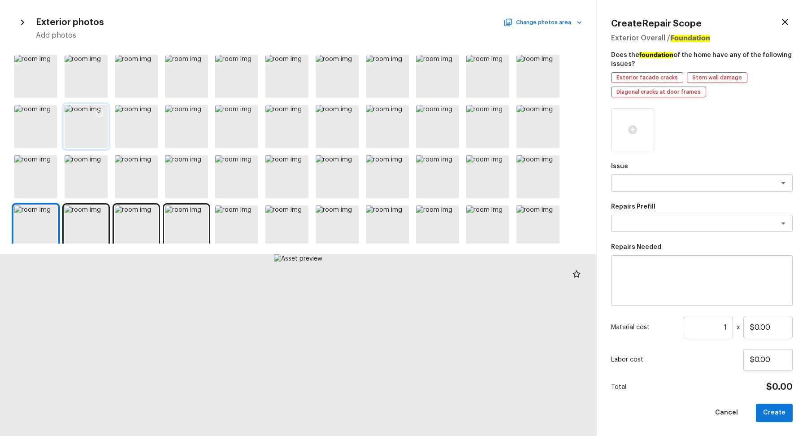
click at [86, 123] on div at bounding box center [86, 126] width 43 height 43
click at [138, 125] on div at bounding box center [136, 126] width 43 height 43
click at [100, 132] on div at bounding box center [86, 126] width 43 height 43
click at [101, 113] on icon at bounding box center [99, 112] width 9 height 9
click at [150, 113] on icon at bounding box center [149, 112] width 9 height 9
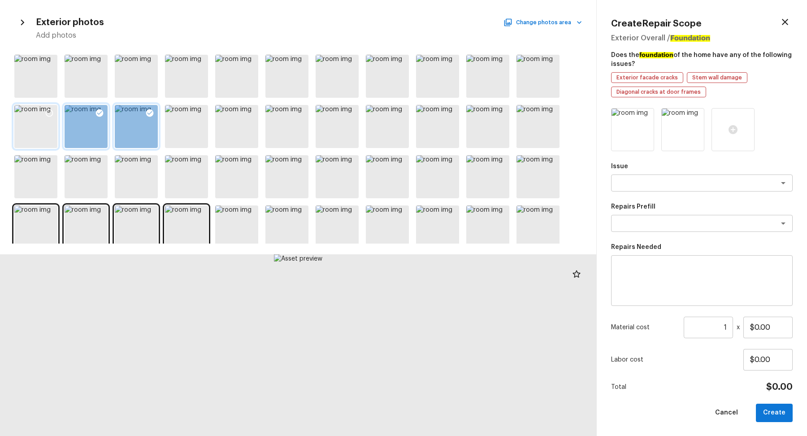
click at [41, 123] on div at bounding box center [49, 114] width 16 height 19
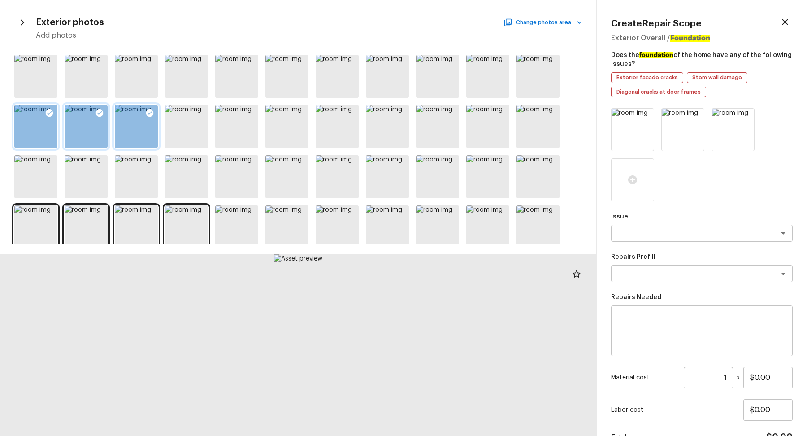
click at [50, 111] on icon at bounding box center [50, 113] width 8 height 8
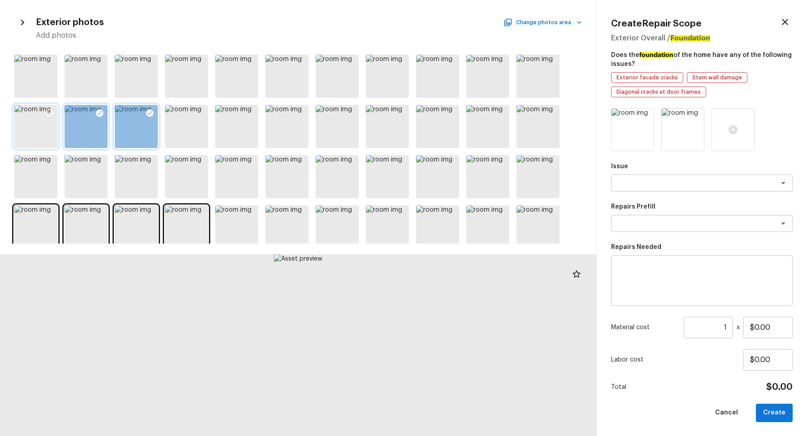
click at [36, 139] on div at bounding box center [35, 126] width 43 height 43
click at [52, 110] on icon at bounding box center [50, 113] width 8 height 8
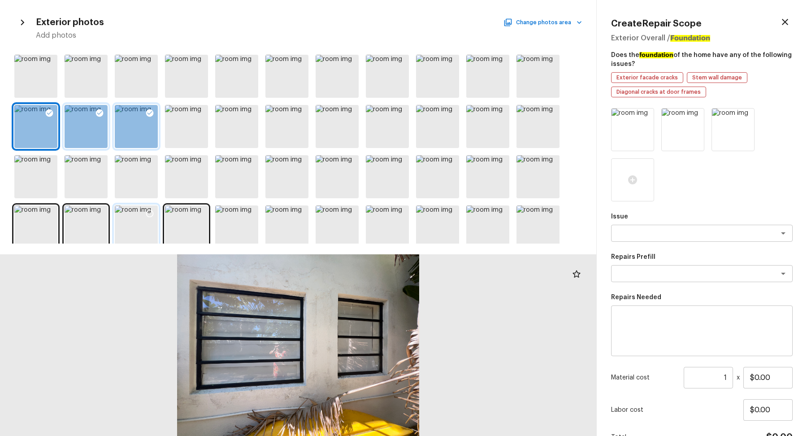
click at [138, 229] on div at bounding box center [136, 226] width 43 height 43
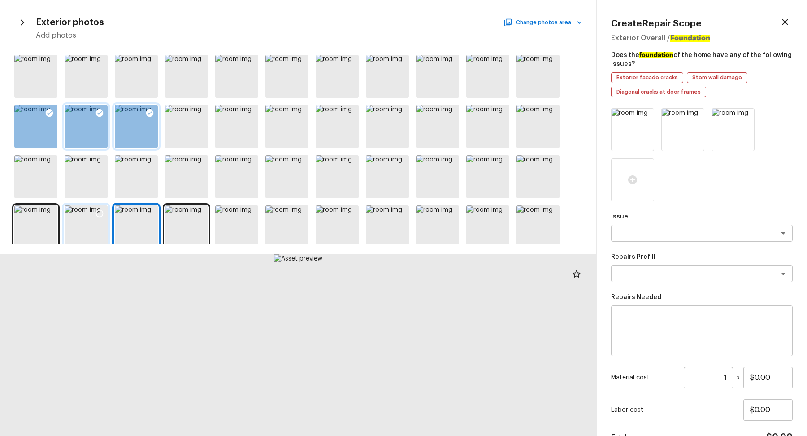
click at [85, 230] on div at bounding box center [86, 226] width 43 height 43
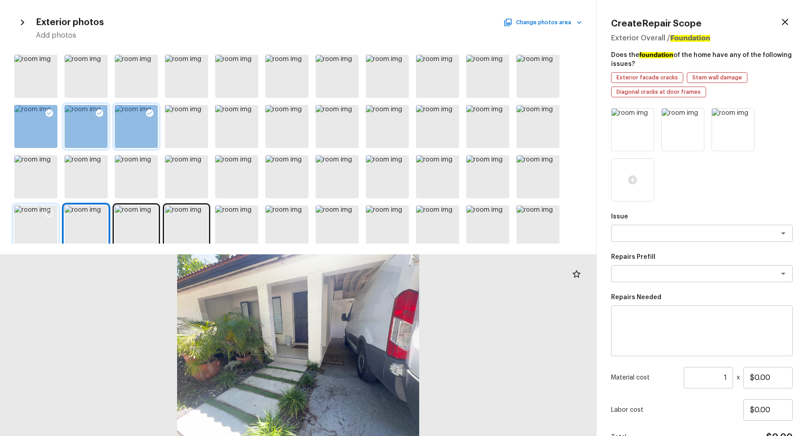
click at [30, 233] on div at bounding box center [35, 226] width 43 height 43
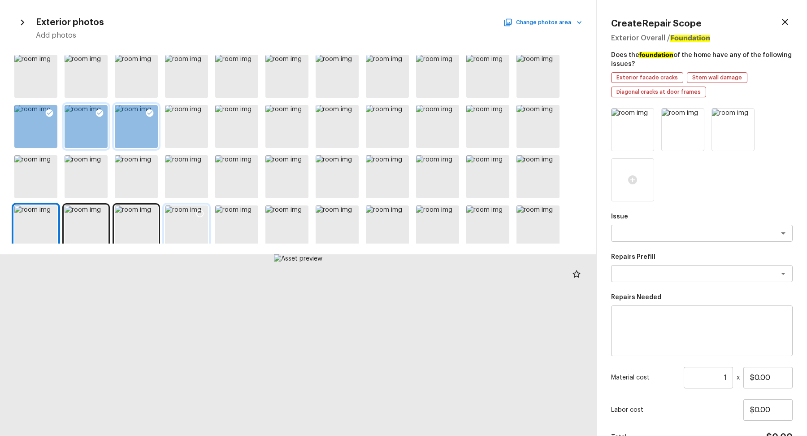
click at [188, 217] on div at bounding box center [186, 226] width 43 height 43
click at [227, 224] on div at bounding box center [236, 226] width 43 height 43
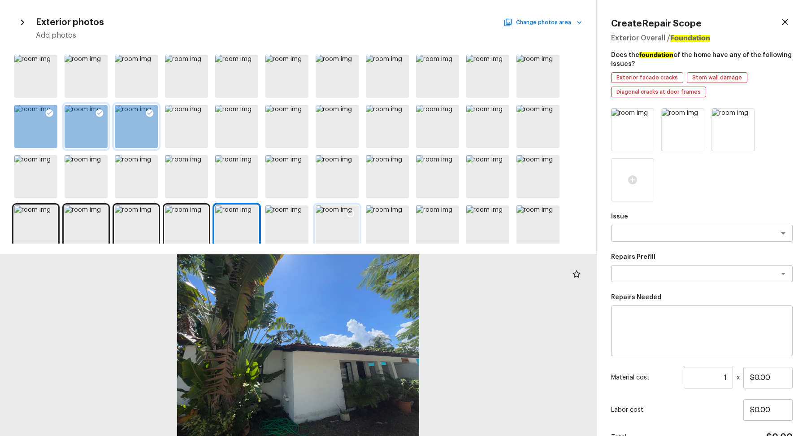
click at [330, 223] on div at bounding box center [337, 226] width 43 height 43
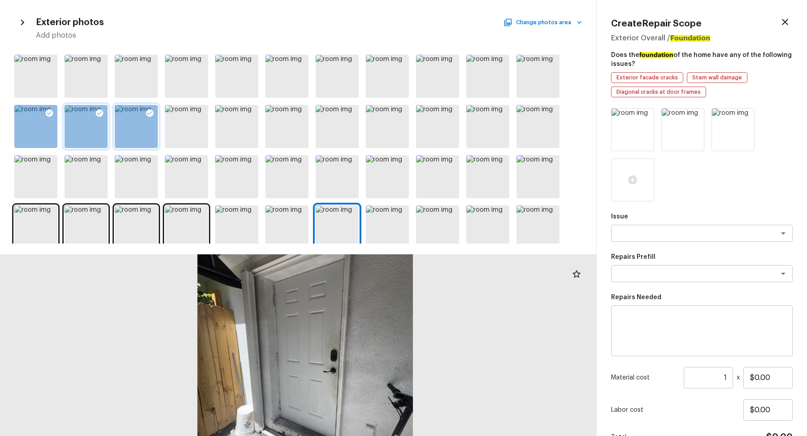
drag, startPoint x: 286, startPoint y: 315, endPoint x: 286, endPoint y: 364, distance: 49.8
click at [286, 364] on div at bounding box center [305, 362] width 943 height 287
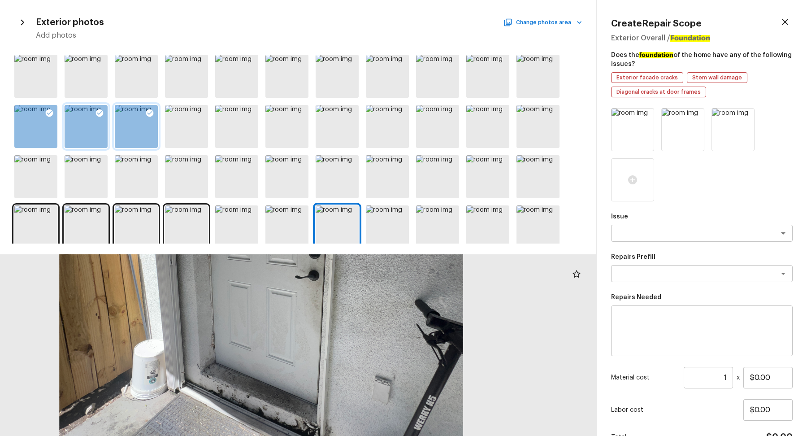
drag, startPoint x: 351, startPoint y: 298, endPoint x: 351, endPoint y: 436, distance: 137.6
click at [351, 435] on div at bounding box center [261, 260] width 1766 height 538
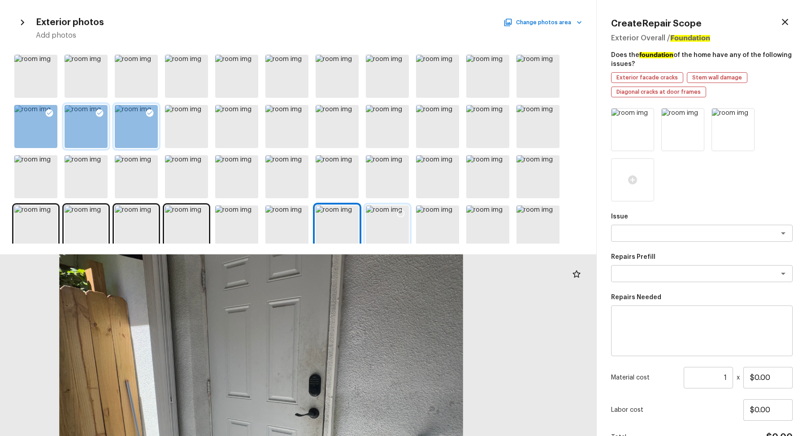
click at [392, 226] on div at bounding box center [387, 226] width 43 height 43
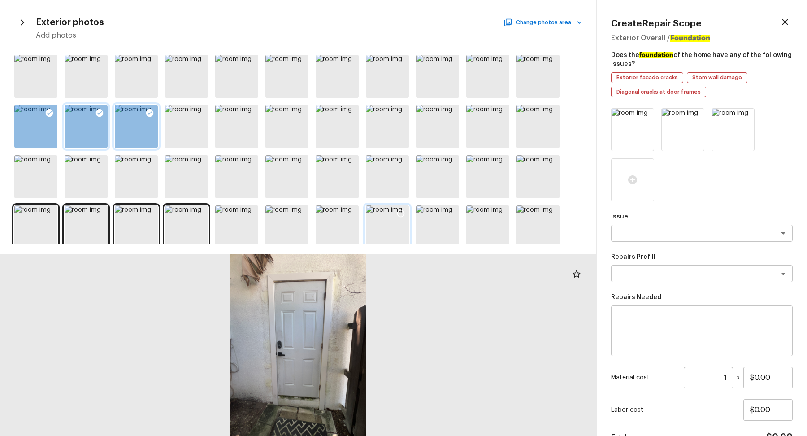
click at [398, 210] on icon at bounding box center [400, 213] width 9 height 9
click at [439, 226] on div at bounding box center [437, 226] width 43 height 43
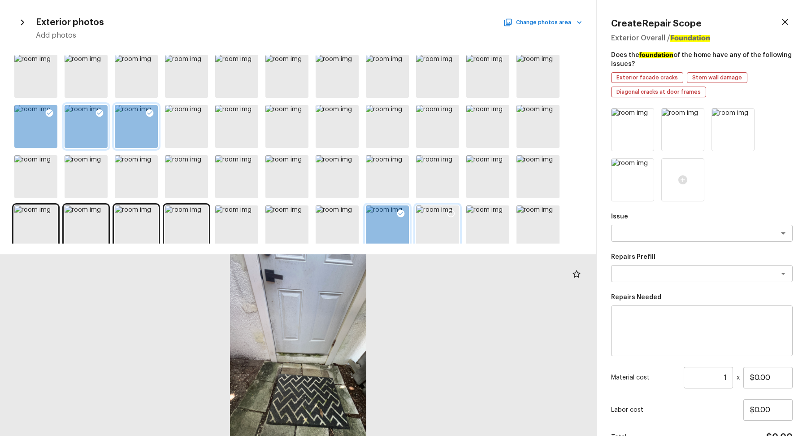
click at [451, 216] on icon at bounding box center [451, 213] width 9 height 9
click at [532, 117] on div at bounding box center [537, 126] width 43 height 43
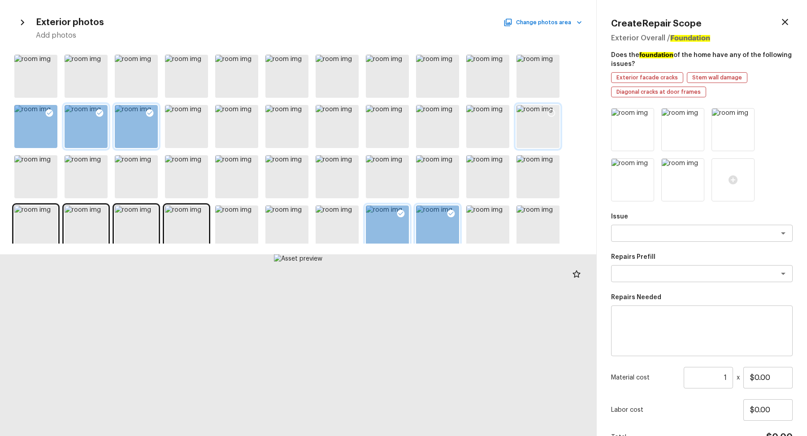
click at [554, 116] on icon at bounding box center [551, 112] width 9 height 9
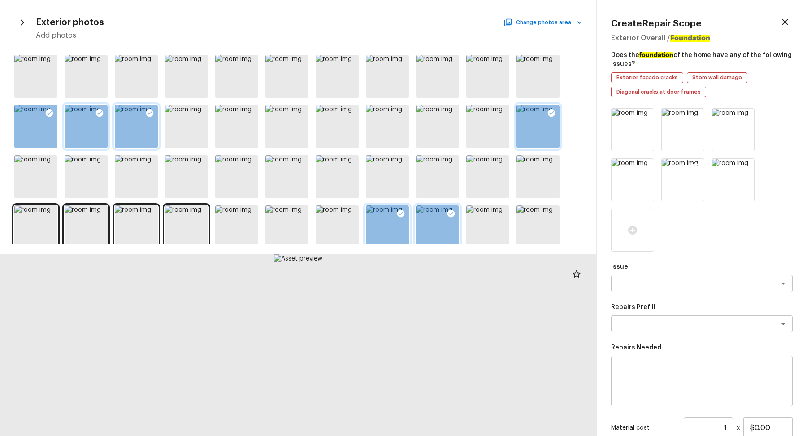
scroll to position [100, 0]
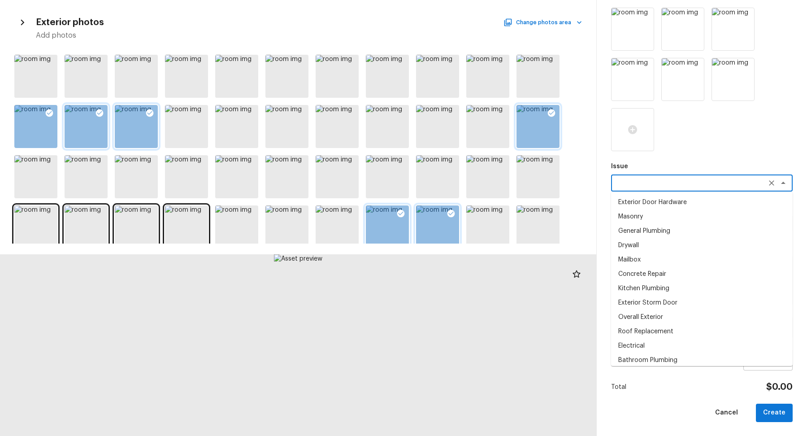
click at [655, 185] on textarea at bounding box center [689, 182] width 148 height 9
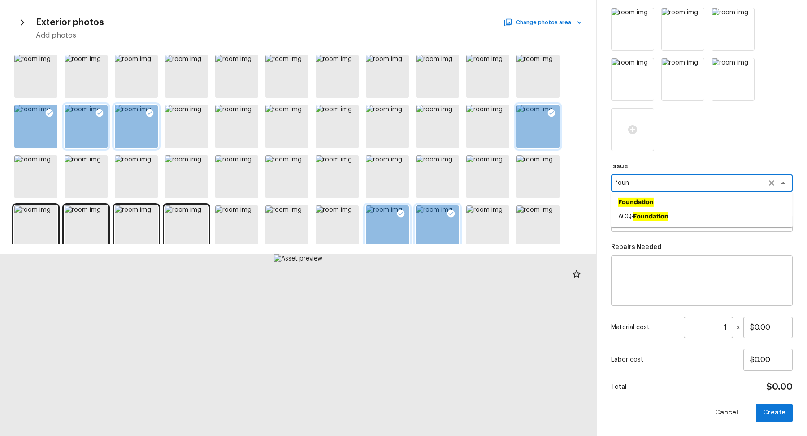
click at [685, 203] on li "Foundation" at bounding box center [702, 202] width 182 height 14
click at [667, 188] on div "Foundation x ​" at bounding box center [702, 182] width 182 height 17
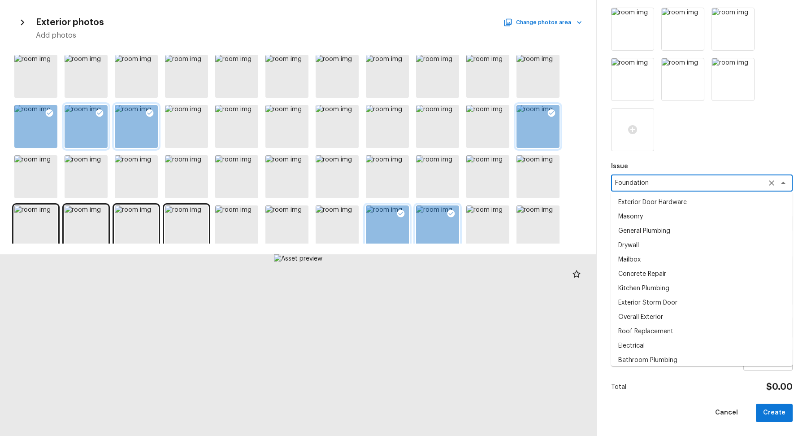
click at [667, 188] on div "Foundation x ​" at bounding box center [702, 182] width 182 height 17
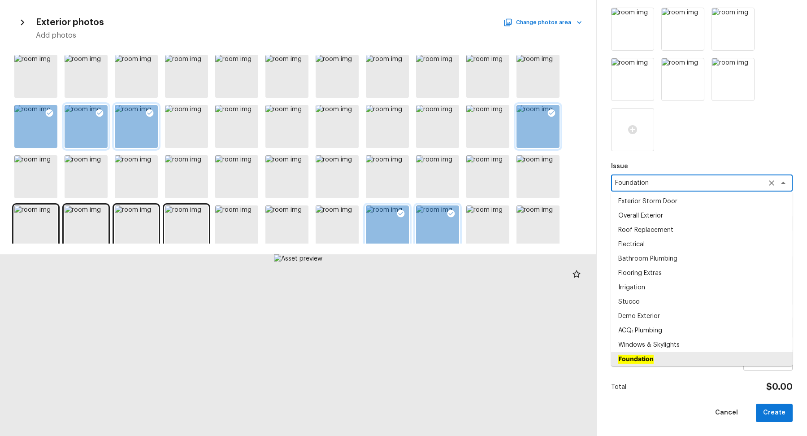
click at [667, 188] on div "Foundation x ​" at bounding box center [702, 182] width 182 height 17
click at [661, 182] on textarea "Foundation" at bounding box center [689, 182] width 148 height 9
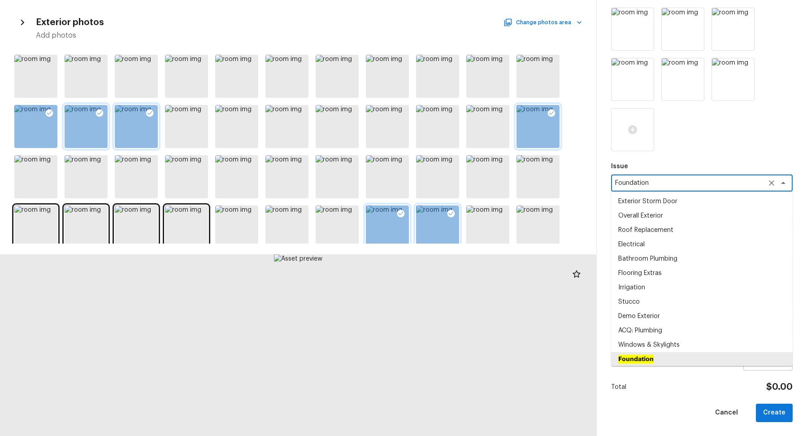
click at [661, 182] on textarea "Foundation" at bounding box center [689, 182] width 148 height 9
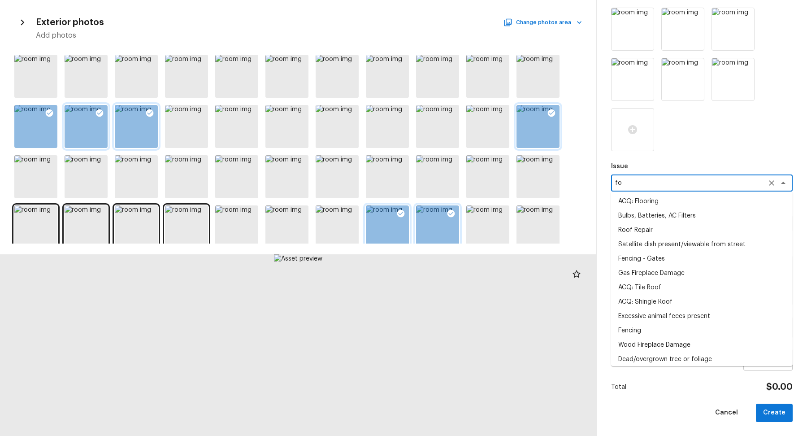
scroll to position [0, 0]
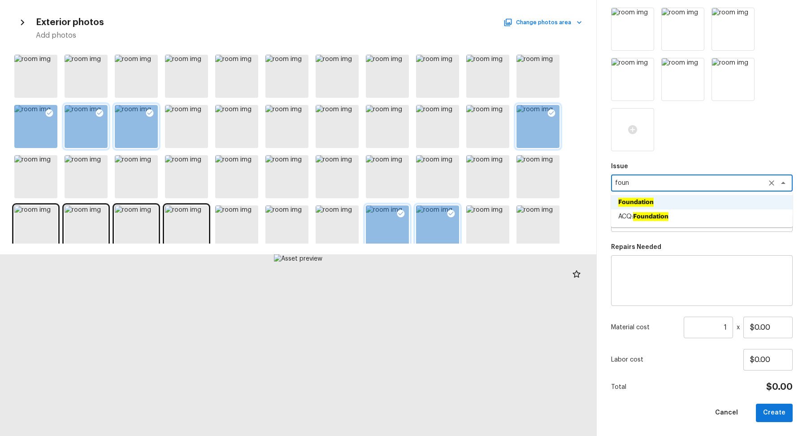
click at [654, 224] on ul "Foundation ACQ: Foundation" at bounding box center [702, 209] width 182 height 36
click at [661, 216] on ah_el_jm_1744356462066 "Foundation" at bounding box center [650, 216] width 35 height 9
type textarea "ACQ: Foundation"
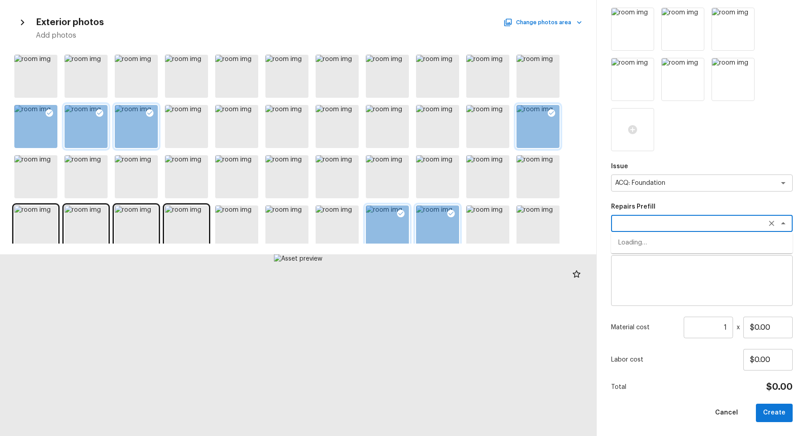
click at [661, 226] on textarea at bounding box center [689, 223] width 148 height 9
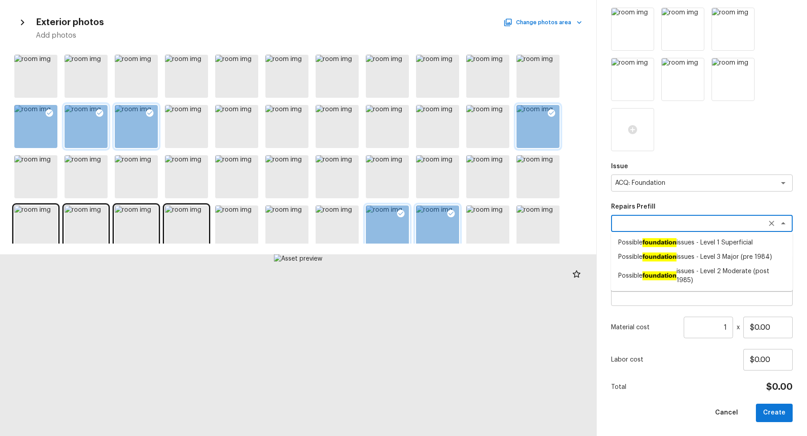
click at [670, 271] on ah_el_jm_1744356462066 "foundation" at bounding box center [659, 275] width 34 height 9
type textarea "Possible foundation issues - Level 2 Moderate (post 1985)"
type textarea "Possible foundation issues - Level 2 Moderate: Disclaimer: This is NOT a techni…"
type input "$5,000.00"
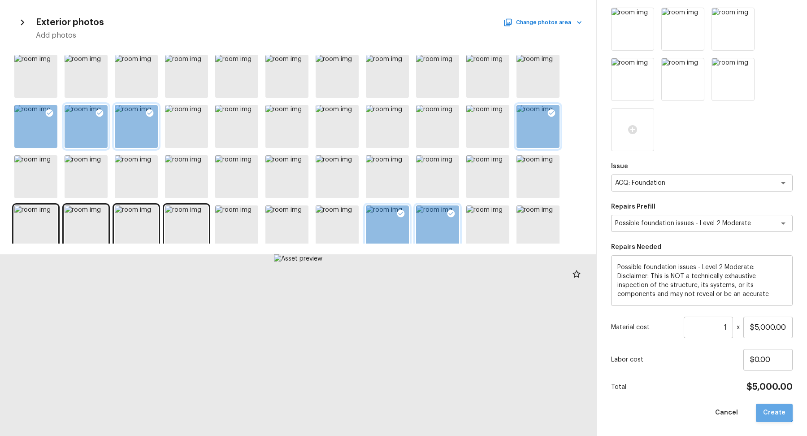
click at [774, 407] on button "Create" at bounding box center [774, 412] width 37 height 18
type input "$0.00"
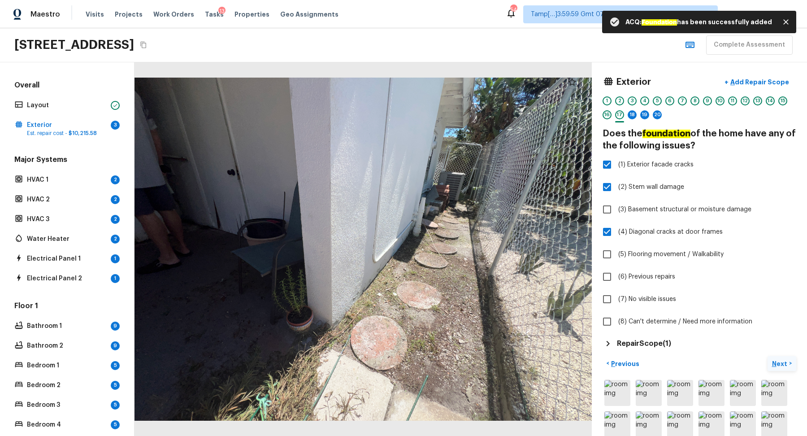
click at [773, 359] on p "Next" at bounding box center [780, 363] width 17 height 9
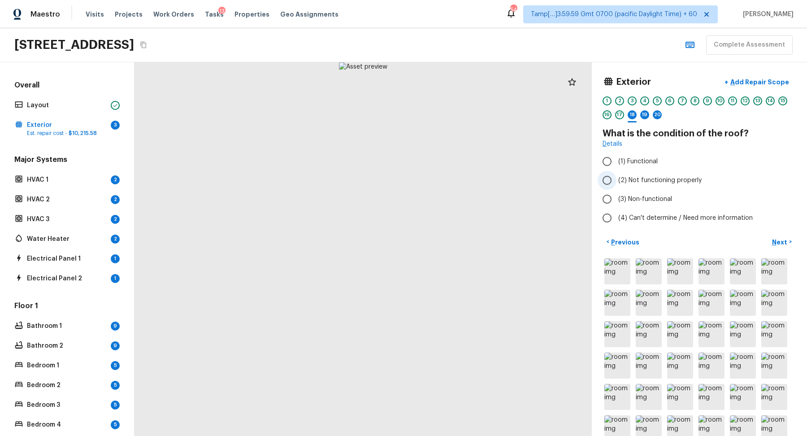
click at [628, 177] on span "(2) Not functioning properly" at bounding box center [659, 180] width 83 height 9
click at [616, 177] on input "(2) Not functioning properly" at bounding box center [607, 180] width 19 height 19
radio input "true"
click at [642, 157] on span "(1) Functional" at bounding box center [637, 161] width 39 height 9
click at [616, 157] on input "(1) Functional" at bounding box center [607, 161] width 19 height 19
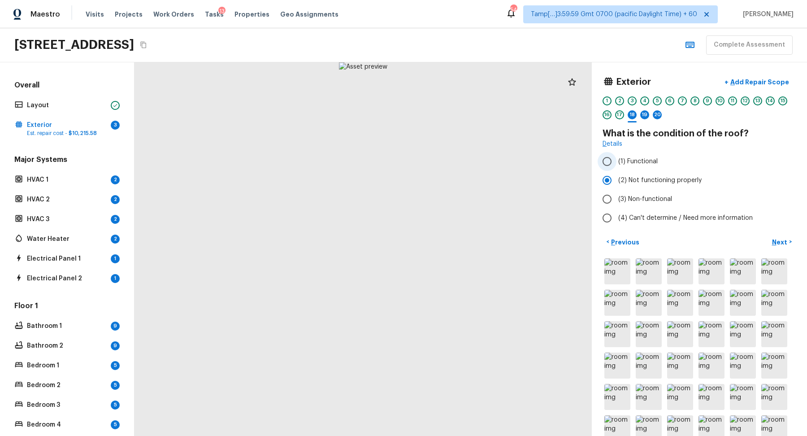
radio input "true"
click at [771, 243] on button "Next >" at bounding box center [782, 241] width 29 height 15
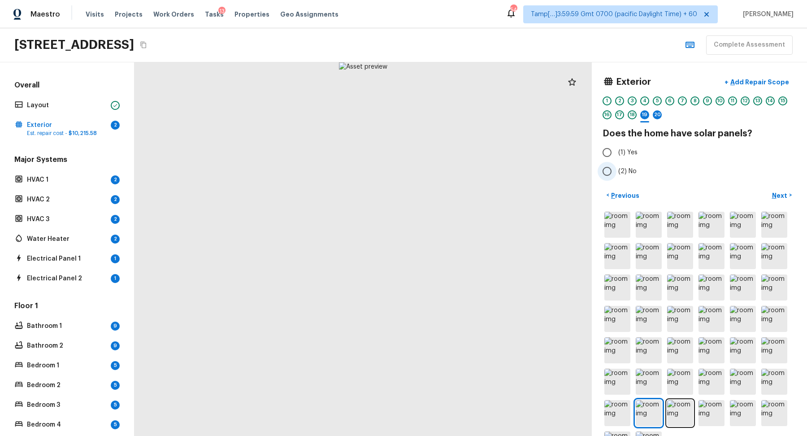
click at [619, 168] on span "(2) No" at bounding box center [627, 171] width 18 height 9
click at [616, 168] on input "(2) No" at bounding box center [607, 171] width 19 height 19
radio input "true"
click at [788, 191] on button "Next >" at bounding box center [782, 195] width 29 height 15
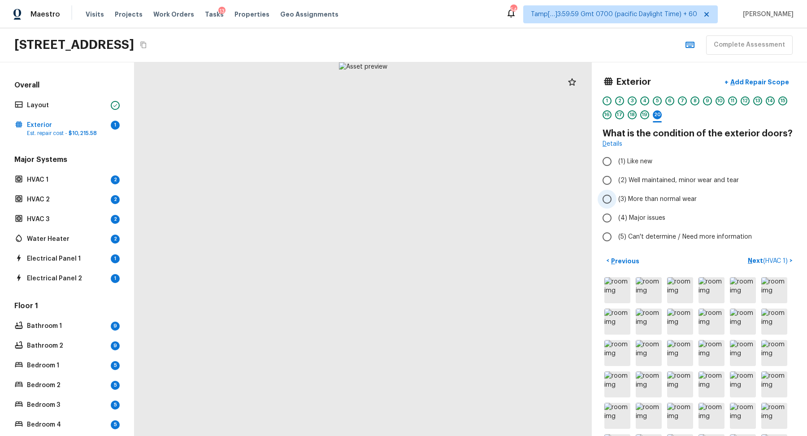
click at [631, 195] on span "(3) More than normal wear" at bounding box center [657, 199] width 78 height 9
click at [616, 195] on input "(3) More than normal wear" at bounding box center [607, 199] width 19 height 19
radio input "true"
click at [625, 178] on span "(2) Well maintained, minor wear and tear" at bounding box center [678, 180] width 121 height 9
click at [616, 178] on input "(2) Well maintained, minor wear and tear" at bounding box center [607, 180] width 19 height 19
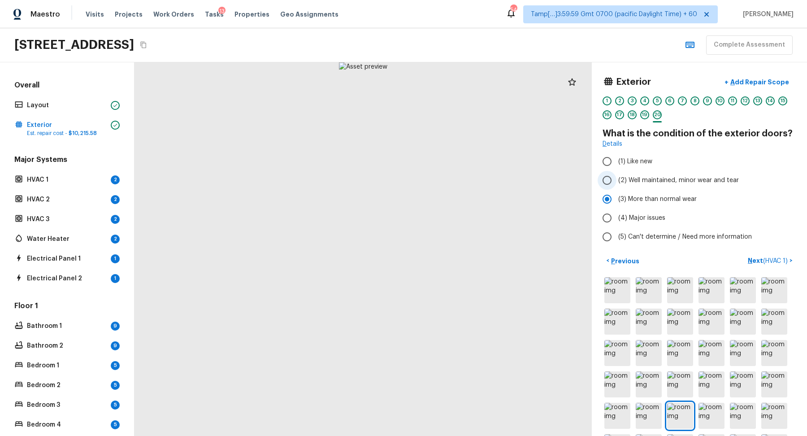
radio input "true"
click at [627, 196] on span "(3) More than normal wear" at bounding box center [657, 199] width 78 height 9
click at [616, 196] on input "(3) More than normal wear" at bounding box center [607, 199] width 19 height 19
radio input "true"
click at [614, 260] on p "Previous" at bounding box center [624, 260] width 30 height 9
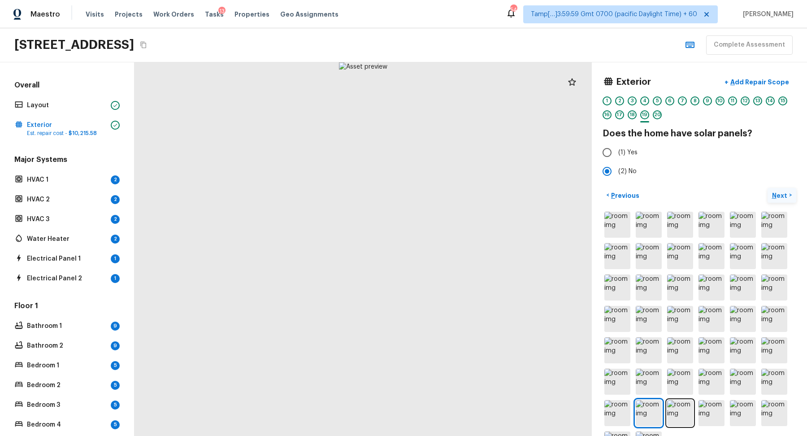
click at [785, 197] on p "Next" at bounding box center [780, 195] width 17 height 9
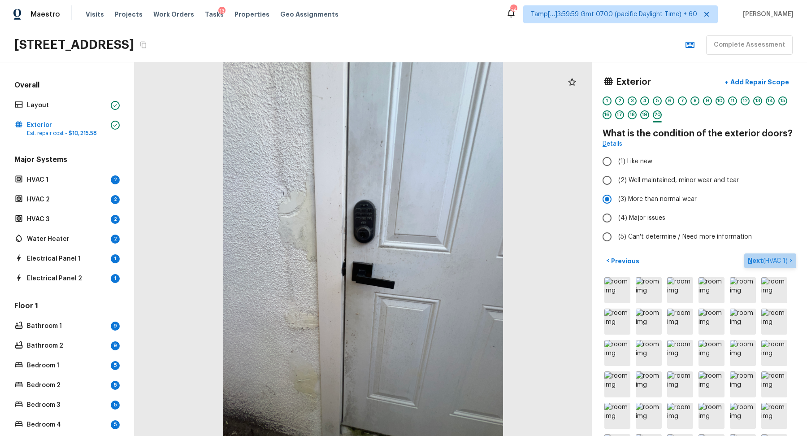
click at [763, 259] on span "( HVAC 1 )" at bounding box center [775, 261] width 25 height 6
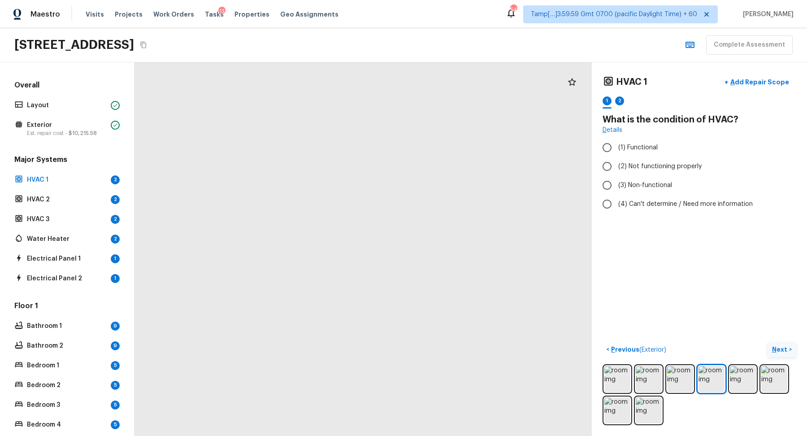
drag, startPoint x: 418, startPoint y: 224, endPoint x: 542, endPoint y: 224, distance: 123.7
click at [542, 224] on div at bounding box center [229, 319] width 1657 height 1353
click at [147, 44] on icon "Copy Address" at bounding box center [143, 44] width 7 height 7
click at [647, 345] on p "Previous ( Exterior )" at bounding box center [637, 349] width 57 height 9
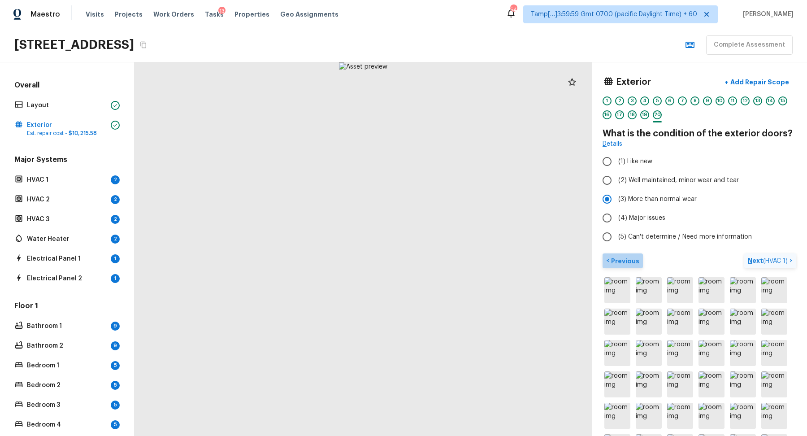
click at [625, 258] on p "Previous" at bounding box center [624, 260] width 30 height 9
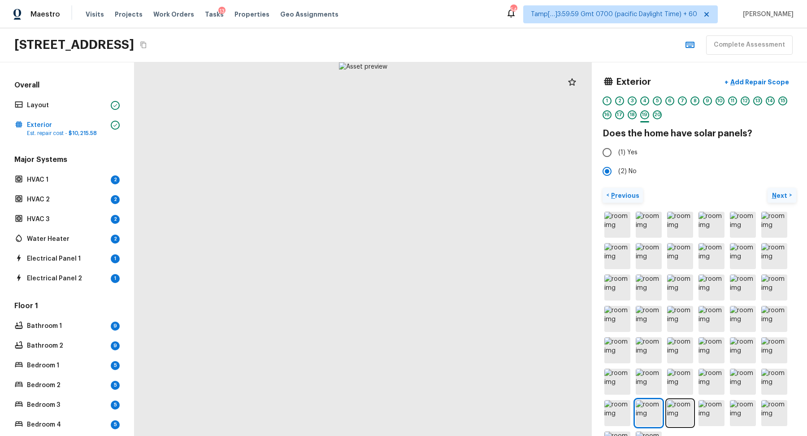
click at [623, 192] on p "Previous" at bounding box center [624, 195] width 30 height 9
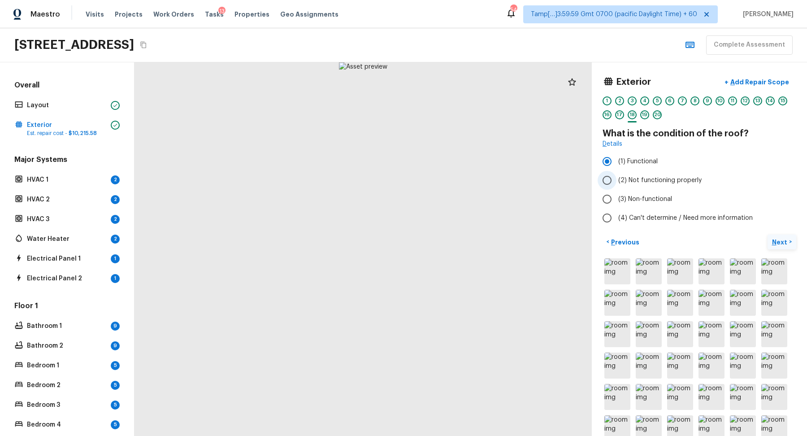
click at [628, 180] on span "(2) Not functioning properly" at bounding box center [659, 180] width 83 height 9
click at [616, 180] on input "(2) Not functioning properly" at bounding box center [607, 180] width 19 height 19
radio input "true"
click at [655, 200] on span "(3) Non-functional" at bounding box center [645, 199] width 54 height 9
click at [616, 200] on input "(3) Non-functional" at bounding box center [607, 199] width 19 height 19
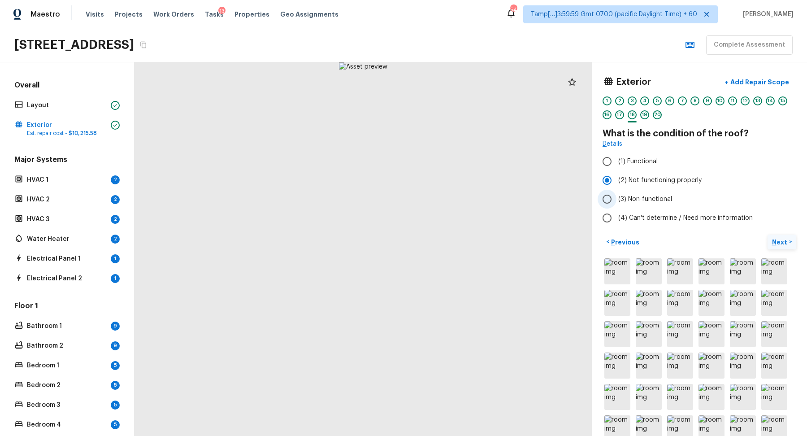
radio input "true"
click at [770, 240] on button "Next >" at bounding box center [782, 241] width 29 height 15
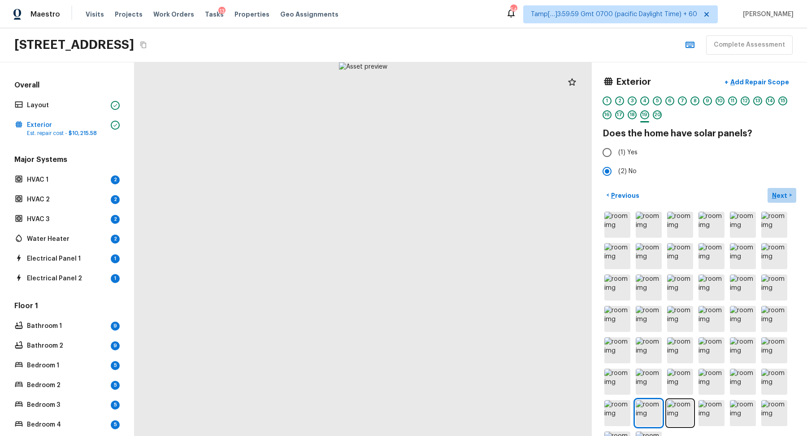
click at [779, 193] on p "Next" at bounding box center [780, 195] width 17 height 9
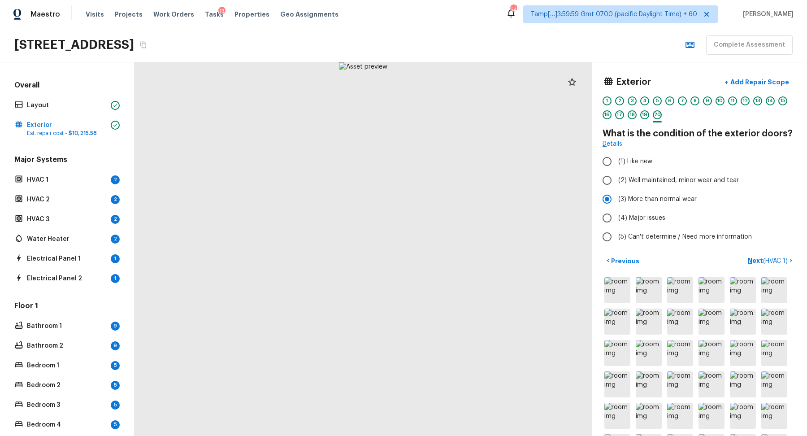
click at [760, 258] on p "Next ( HVAC 1 )" at bounding box center [769, 260] width 42 height 9
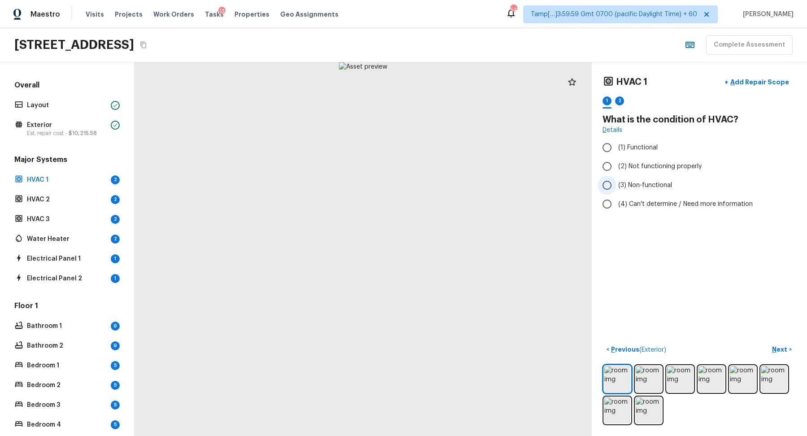
click at [646, 179] on label "(3) Non-functional" at bounding box center [693, 185] width 191 height 19
click at [616, 179] on input "(3) Non-functional" at bounding box center [607, 185] width 19 height 19
radio input "true"
click at [779, 345] on p "Next" at bounding box center [780, 349] width 17 height 9
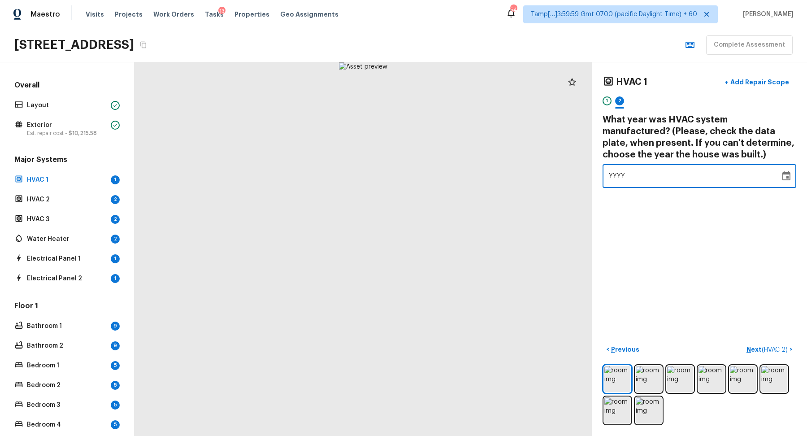
click at [630, 169] on div "YYYY" at bounding box center [691, 176] width 165 height 24
type input "1950"
click at [770, 347] on span "( HVAC 2 )" at bounding box center [775, 350] width 26 height 6
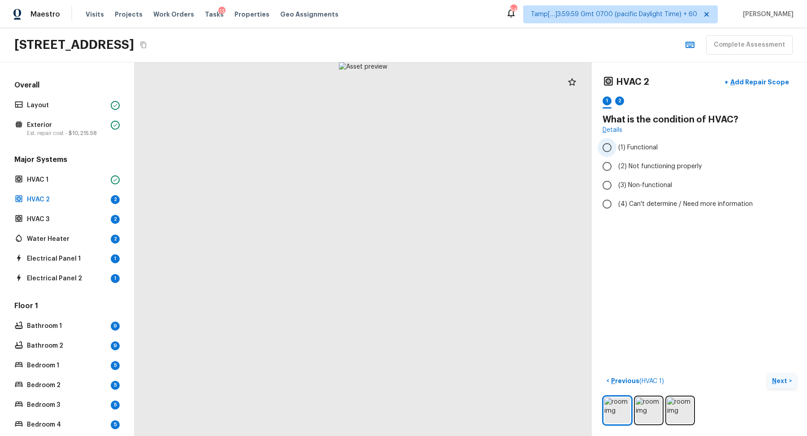
click at [639, 149] on span "(1) Functional" at bounding box center [637, 147] width 39 height 9
click at [616, 149] on input "(1) Functional" at bounding box center [607, 147] width 19 height 19
radio input "true"
click at [788, 374] on button "Next >" at bounding box center [782, 380] width 29 height 15
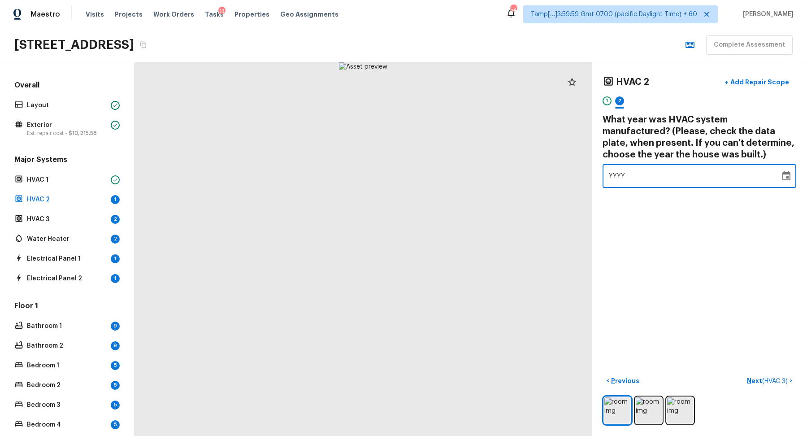
click at [659, 178] on div "YYYY" at bounding box center [691, 176] width 165 height 24
click at [641, 403] on img at bounding box center [649, 410] width 26 height 26
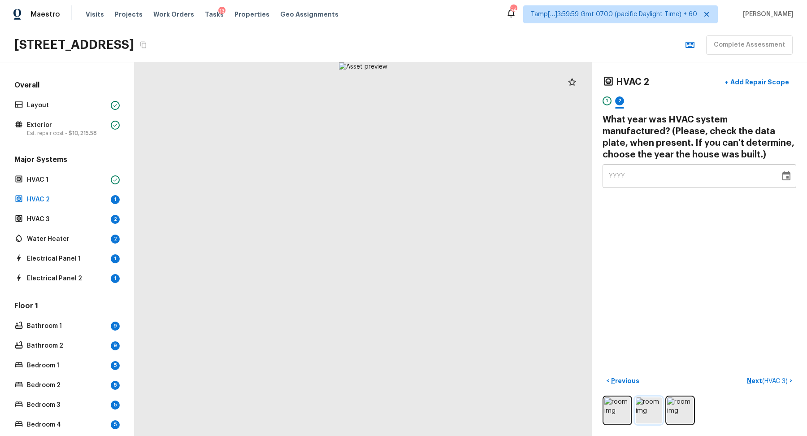
click at [641, 403] on img at bounding box center [649, 410] width 26 height 26
click at [651, 408] on img at bounding box center [649, 410] width 26 height 26
drag, startPoint x: 379, startPoint y: 234, endPoint x: 379, endPoint y: 298, distance: 63.7
click at [379, 298] on div at bounding box center [352, 271] width 829 height 677
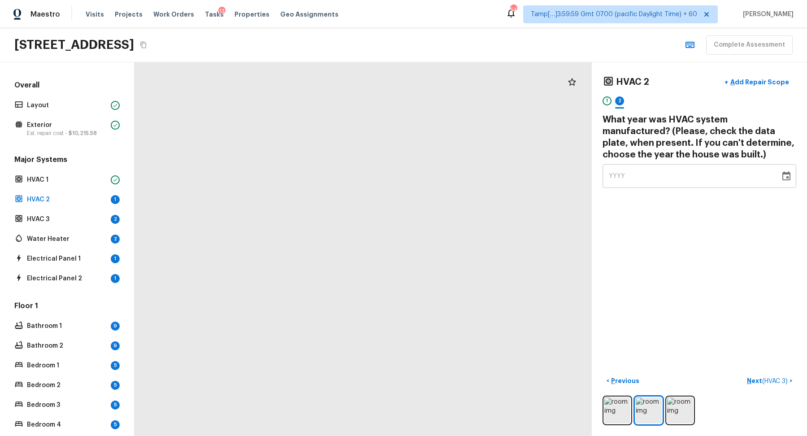
click at [665, 178] on div "YYYY" at bounding box center [691, 176] width 165 height 24
type input "1950"
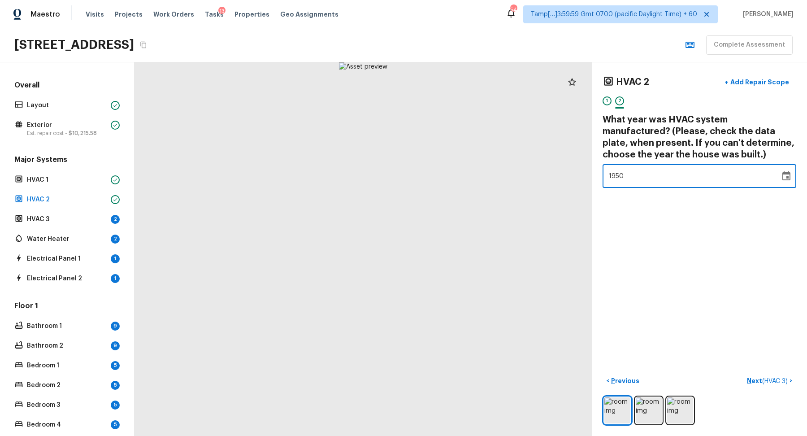
click at [764, 382] on span "( HVAC 3 )" at bounding box center [775, 381] width 26 height 6
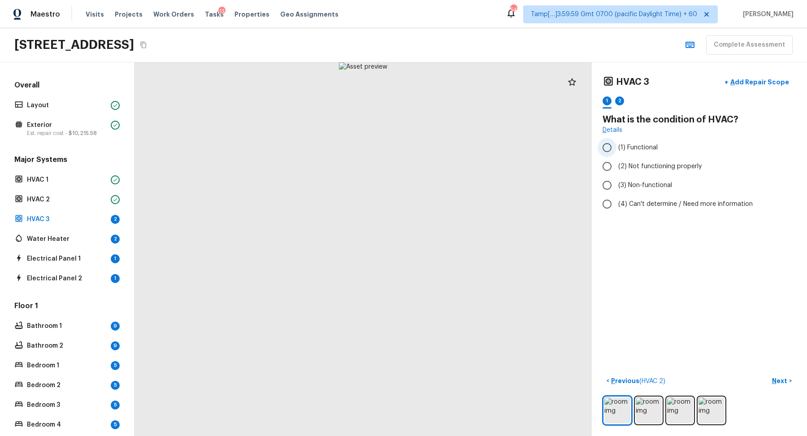
click at [635, 148] on span "(1) Functional" at bounding box center [637, 147] width 39 height 9
click at [616, 148] on input "(1) Functional" at bounding box center [607, 147] width 19 height 19
radio input "true"
drag, startPoint x: 350, startPoint y: 192, endPoint x: 355, endPoint y: 220, distance: 27.9
click at [355, 220] on div at bounding box center [371, 291] width 577 height 472
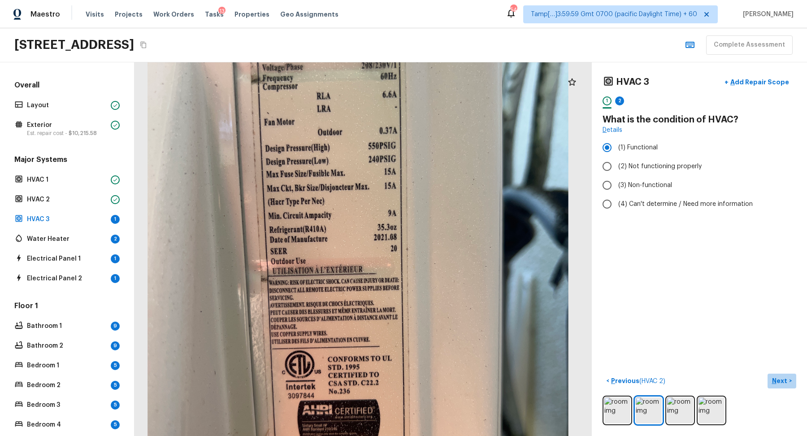
click at [776, 379] on p "Next" at bounding box center [780, 380] width 17 height 9
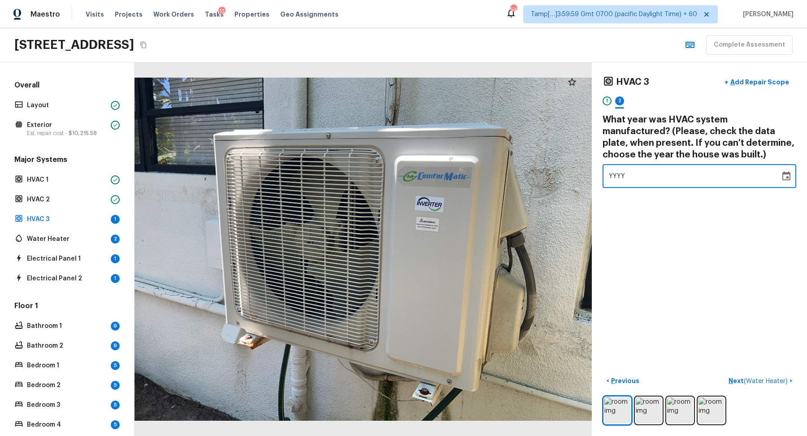
click at [640, 179] on div "YYYY" at bounding box center [691, 176] width 165 height 24
type input "1950"
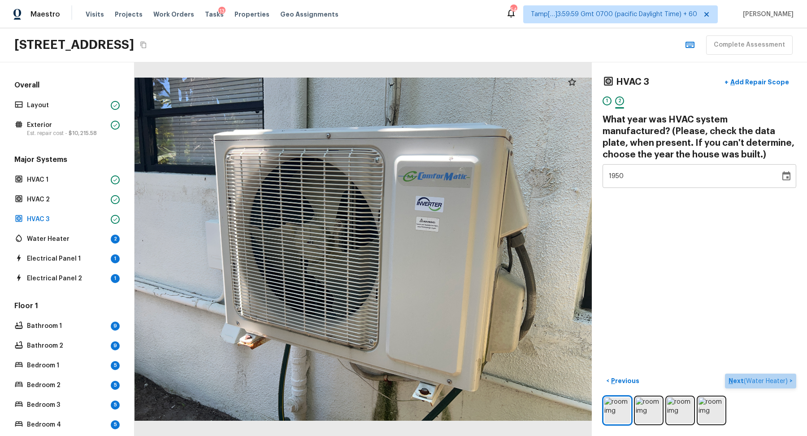
click at [763, 377] on p "Next ( Water Heater )" at bounding box center [759, 380] width 61 height 9
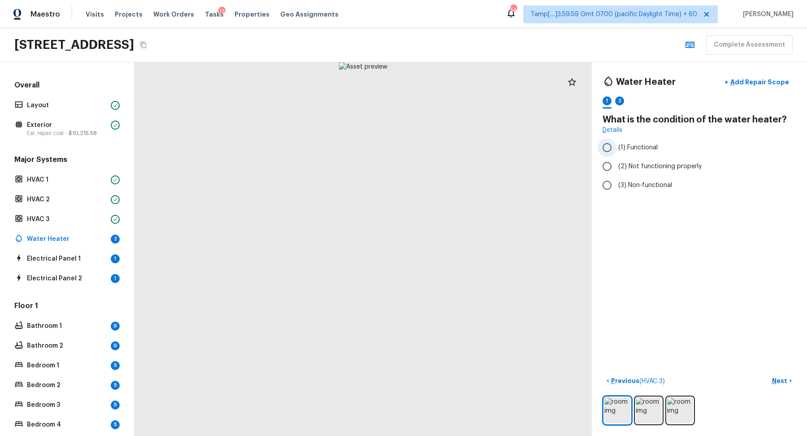
click at [640, 149] on span "(1) Functional" at bounding box center [637, 147] width 39 height 9
click at [616, 149] on input "(1) Functional" at bounding box center [607, 147] width 19 height 19
radio input "true"
click at [785, 377] on p "Next" at bounding box center [780, 380] width 17 height 9
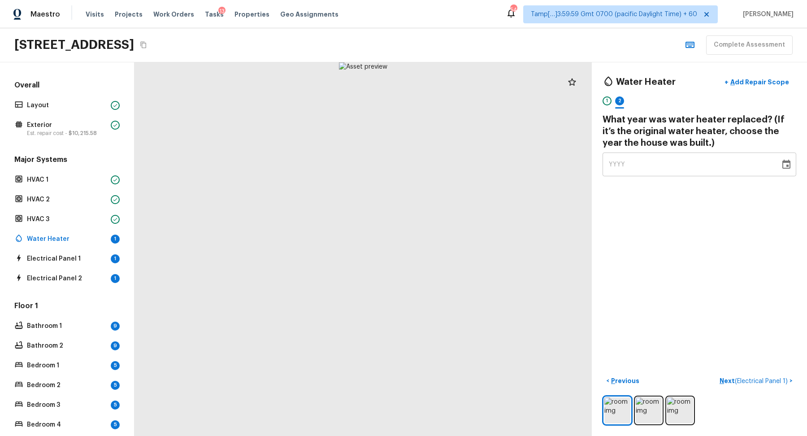
click at [633, 166] on div "YYYY" at bounding box center [691, 164] width 165 height 24
type input "2020"
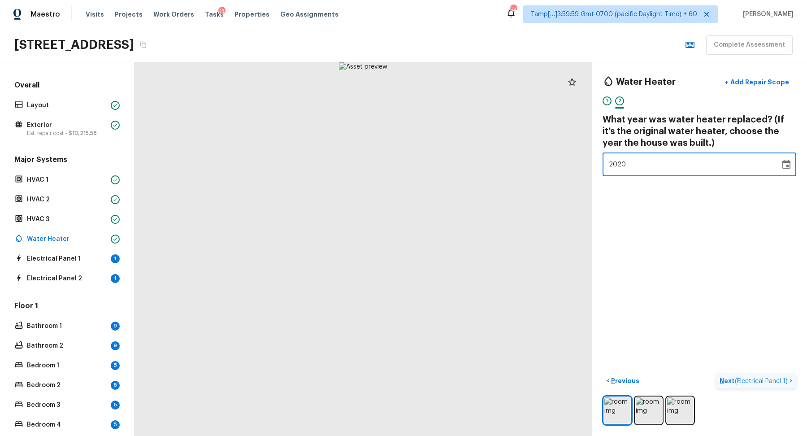
click at [744, 386] on button "Next ( Electrical Panel 1 ) >" at bounding box center [756, 380] width 80 height 15
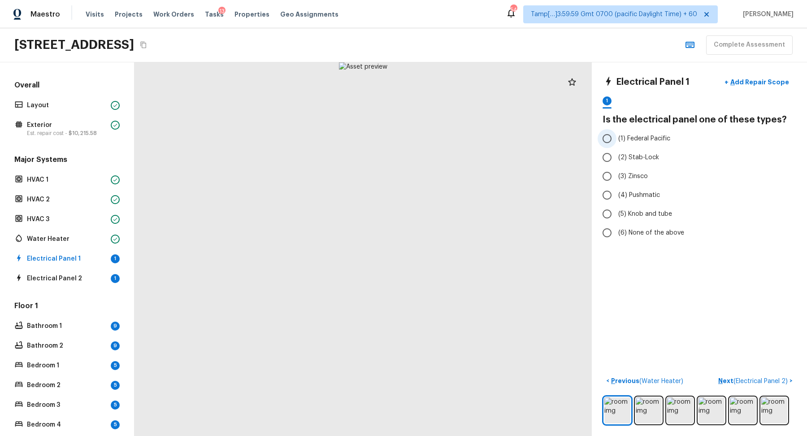
click at [641, 145] on label "(1) Federal Pacific" at bounding box center [693, 138] width 191 height 19
click at [616, 145] on input "(1) Federal Pacific" at bounding box center [607, 138] width 19 height 19
radio input "true"
click at [733, 386] on button "Next ( Electrical Panel 2 ) >" at bounding box center [756, 380] width 82 height 15
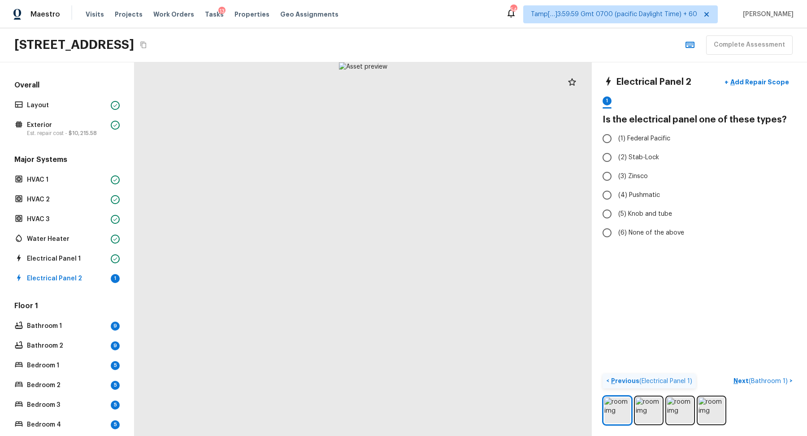
click at [631, 383] on p "Previous ( Electrical Panel 1 )" at bounding box center [650, 380] width 83 height 9
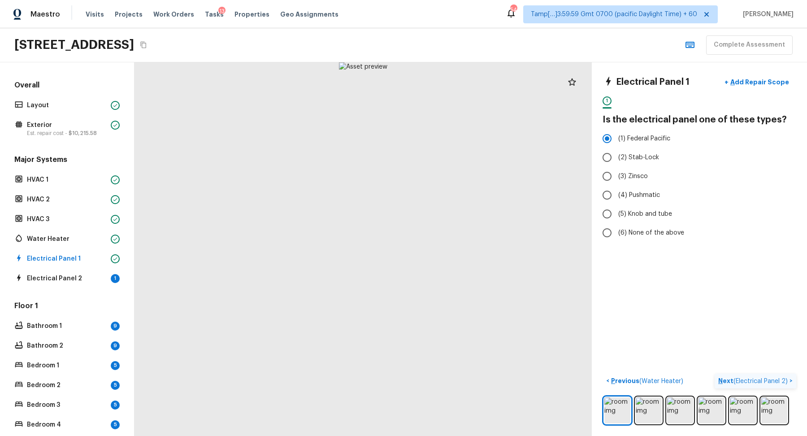
click at [782, 382] on span "( Electrical Panel 2 )" at bounding box center [760, 381] width 54 height 6
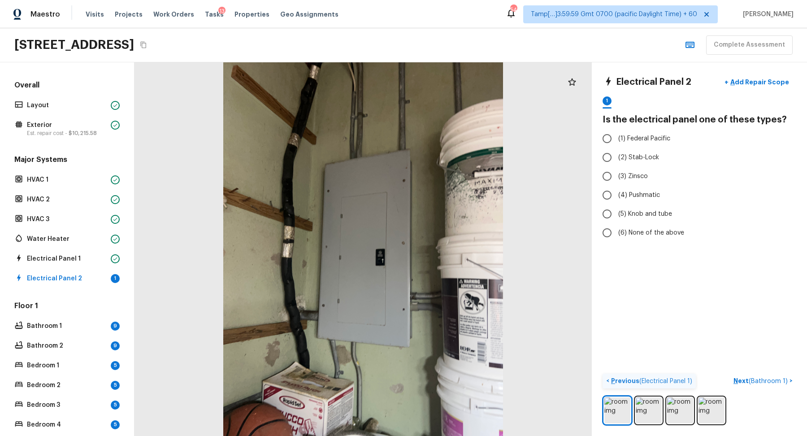
click at [692, 381] on button "< Previous ( Electrical Panel 1 )" at bounding box center [649, 380] width 93 height 15
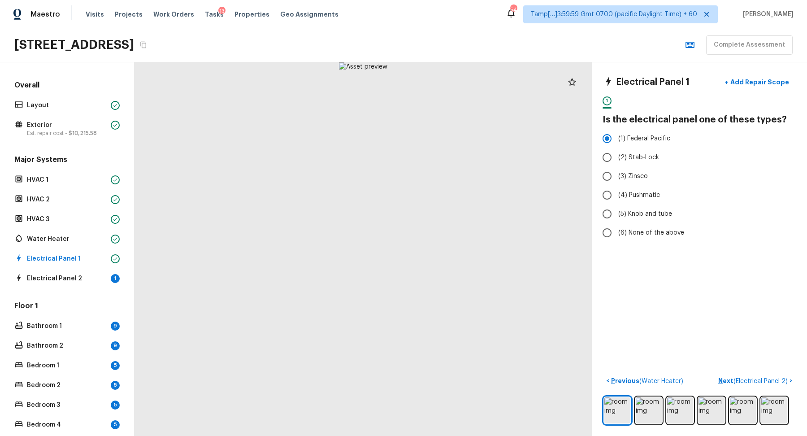
click at [750, 372] on div "Electrical Panel 1 + Add Repair Scope 1 Is the electrical panel one of these ty…" at bounding box center [699, 248] width 215 height 373
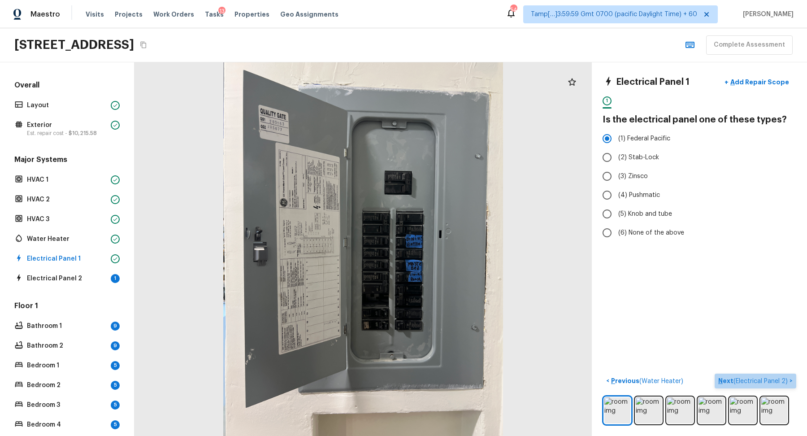
click at [750, 378] on span "( Electrical Panel 2 )" at bounding box center [760, 381] width 54 height 6
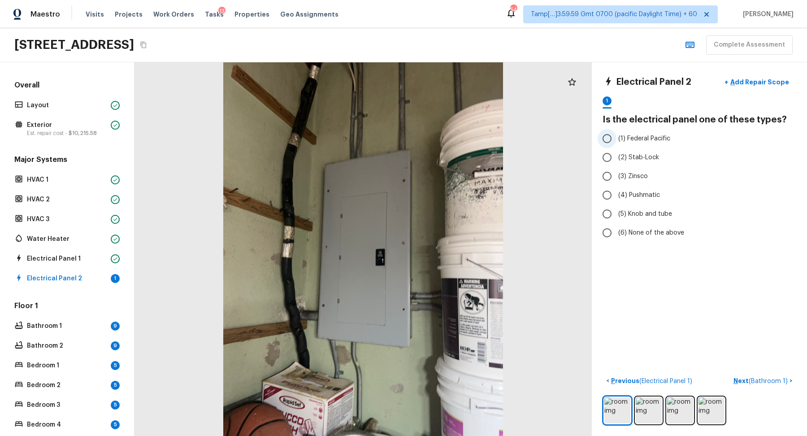
click at [624, 139] on span "(1) Federal Pacific" at bounding box center [644, 138] width 52 height 9
click at [616, 139] on input "(1) Federal Pacific" at bounding box center [607, 138] width 19 height 19
radio input "true"
click at [781, 374] on button "Next ( Bathroom 1 ) >" at bounding box center [763, 380] width 66 height 15
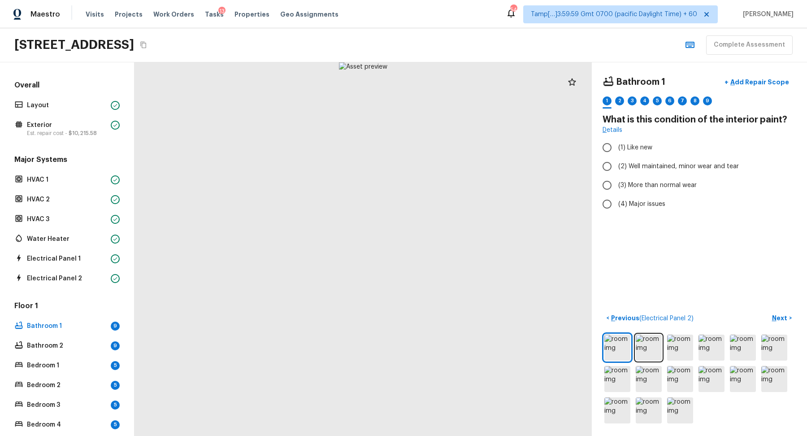
scroll to position [211, 0]
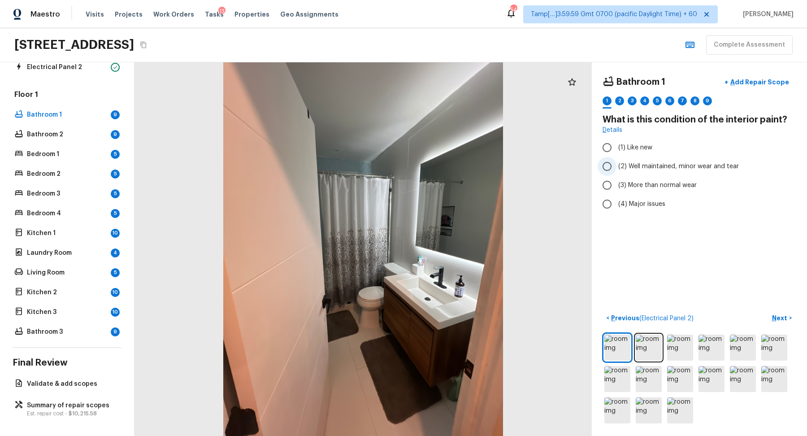
click at [638, 170] on label "(2) Well maintained, minor wear and tear" at bounding box center [693, 166] width 191 height 19
click at [616, 170] on input "(2) Well maintained, minor wear and tear" at bounding box center [607, 166] width 19 height 19
radio input "true"
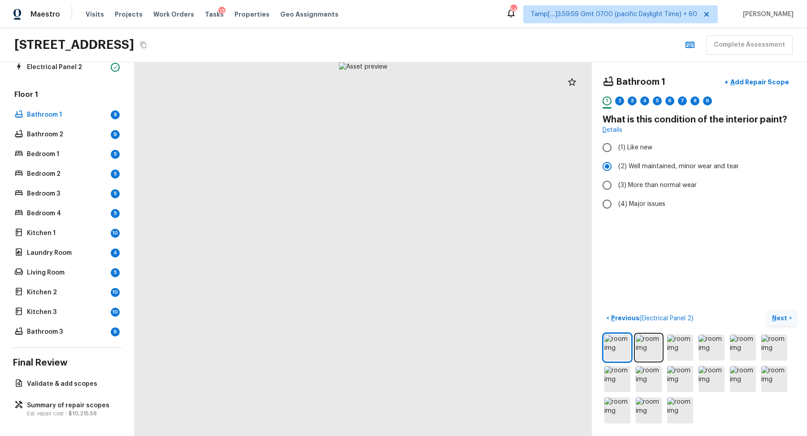
click at [779, 322] on button "Next >" at bounding box center [782, 318] width 29 height 15
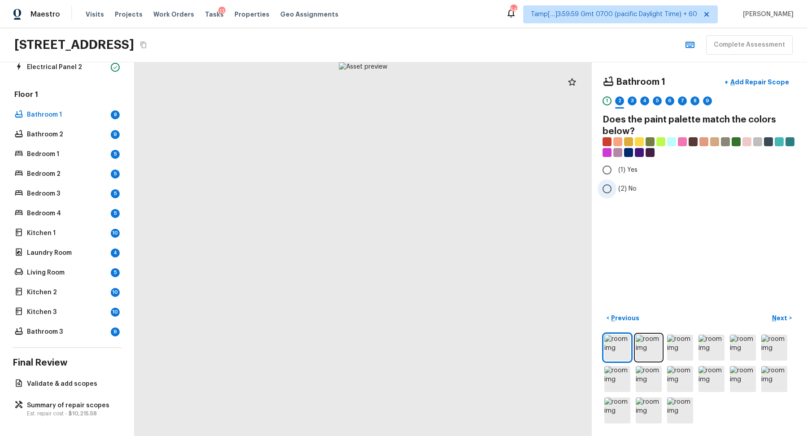
click at [624, 187] on span "(2) No" at bounding box center [627, 188] width 18 height 9
click at [616, 187] on input "(2) No" at bounding box center [607, 188] width 19 height 19
radio input "true"
click at [781, 316] on p "Next" at bounding box center [780, 317] width 17 height 9
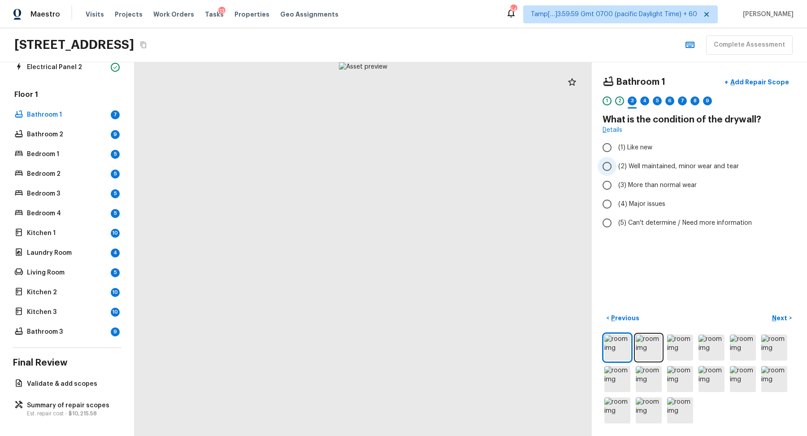
click at [628, 163] on span "(2) Well maintained, minor wear and tear" at bounding box center [678, 166] width 121 height 9
click at [616, 163] on input "(2) Well maintained, minor wear and tear" at bounding box center [607, 166] width 19 height 19
radio input "true"
click at [773, 306] on div "Bathroom 1 + Add Repair Scope 1 2 3 4 5 6 7 8 9 What is the condition of the dr…" at bounding box center [699, 248] width 215 height 373
click at [773, 314] on p "Next" at bounding box center [780, 317] width 17 height 9
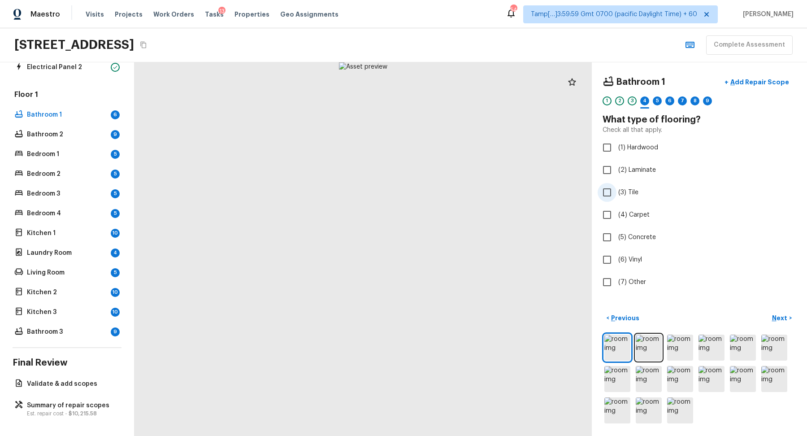
click at [625, 197] on label "(3) Tile" at bounding box center [693, 192] width 191 height 19
click at [616, 197] on input "(3) Tile" at bounding box center [607, 192] width 19 height 19
checkbox input "true"
click at [769, 313] on button "Next >" at bounding box center [782, 318] width 29 height 15
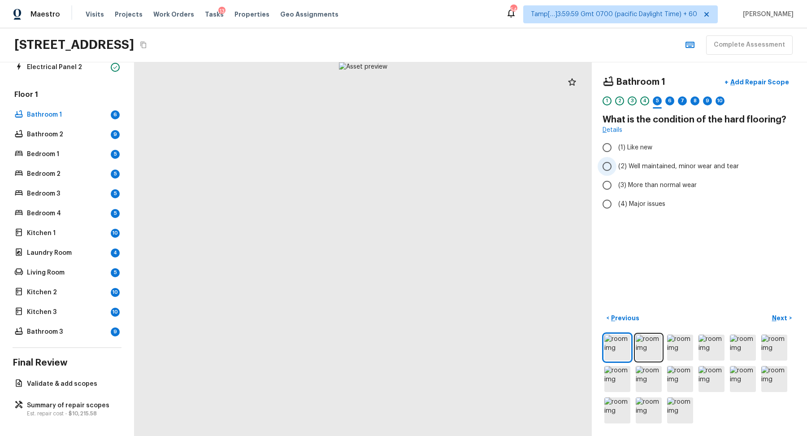
click at [649, 167] on span "(2) Well maintained, minor wear and tear" at bounding box center [678, 166] width 121 height 9
click at [616, 167] on input "(2) Well maintained, minor wear and tear" at bounding box center [607, 166] width 19 height 19
radio input "true"
click at [787, 322] on button "Next >" at bounding box center [782, 318] width 29 height 15
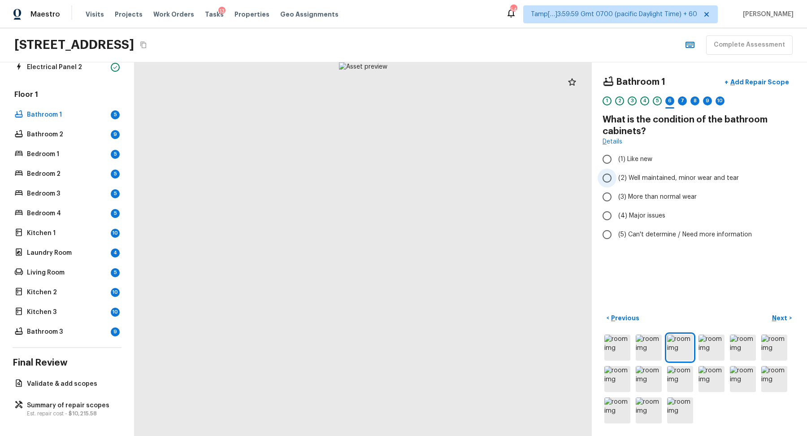
click at [672, 183] on label "(2) Well maintained, minor wear and tear" at bounding box center [693, 178] width 191 height 19
click at [616, 183] on input "(2) Well maintained, minor wear and tear" at bounding box center [607, 178] width 19 height 19
radio input "true"
click at [777, 316] on p "Next" at bounding box center [780, 317] width 17 height 9
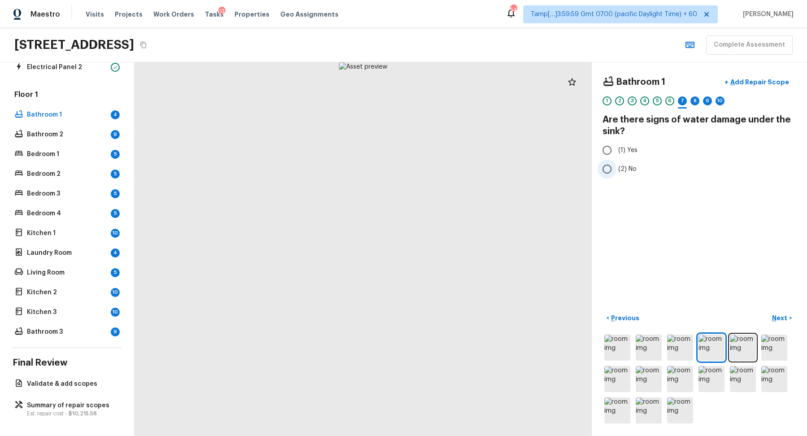
click at [625, 162] on label "(2) No" at bounding box center [693, 169] width 191 height 19
click at [616, 162] on input "(2) No" at bounding box center [607, 169] width 19 height 19
radio input "true"
click at [776, 316] on p "Next" at bounding box center [780, 317] width 17 height 9
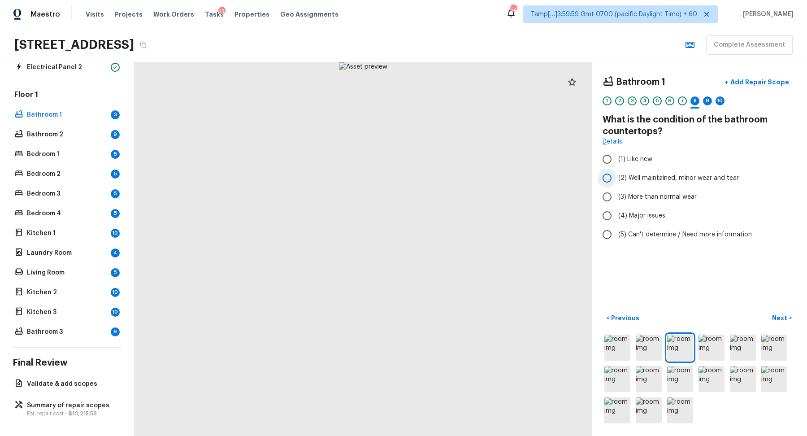
click at [649, 174] on span "(2) Well maintained, minor wear and tear" at bounding box center [678, 178] width 121 height 9
click at [616, 174] on input "(2) Well maintained, minor wear and tear" at bounding box center [607, 178] width 19 height 19
radio input "true"
click at [785, 320] on p "Next" at bounding box center [780, 317] width 17 height 9
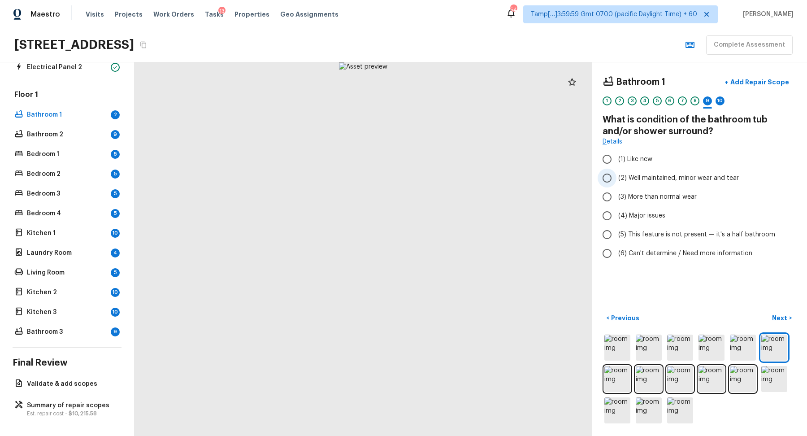
click at [643, 184] on label "(2) Well maintained, minor wear and tear" at bounding box center [693, 178] width 191 height 19
click at [616, 184] on input "(2) Well maintained, minor wear and tear" at bounding box center [607, 178] width 19 height 19
radio input "true"
click at [774, 313] on p "Next" at bounding box center [780, 317] width 17 height 9
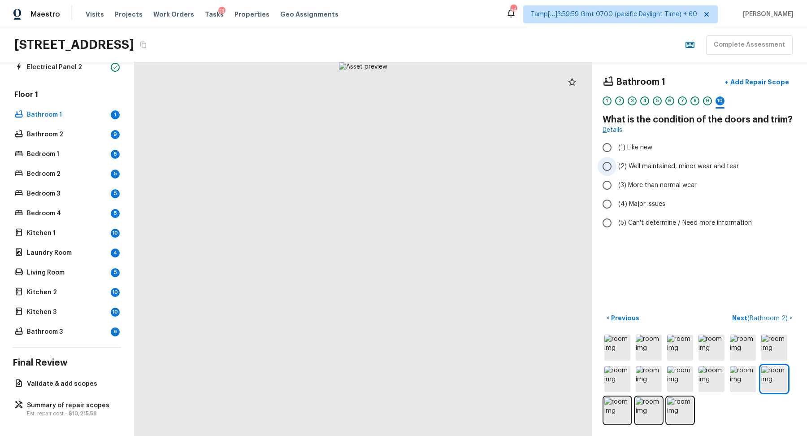
click at [655, 169] on span "(2) Well maintained, minor wear and tear" at bounding box center [678, 166] width 121 height 9
click at [616, 169] on input "(2) Well maintained, minor wear and tear" at bounding box center [607, 166] width 19 height 19
radio input "true"
click at [776, 320] on span "( Bathroom 2 )" at bounding box center [767, 318] width 40 height 6
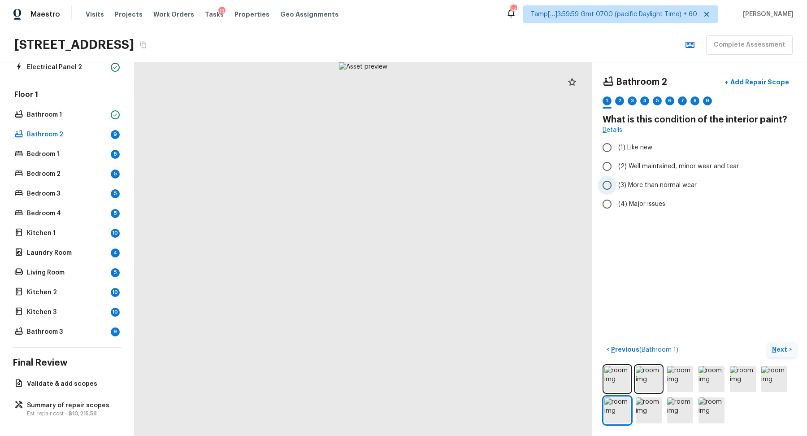
click at [628, 176] on label "(3) More than normal wear" at bounding box center [693, 185] width 191 height 19
click at [616, 176] on input "(3) More than normal wear" at bounding box center [607, 185] width 19 height 19
radio input "true"
click at [635, 172] on label "(2) Well maintained, minor wear and tear" at bounding box center [693, 166] width 191 height 19
click at [616, 172] on input "(2) Well maintained, minor wear and tear" at bounding box center [607, 166] width 19 height 19
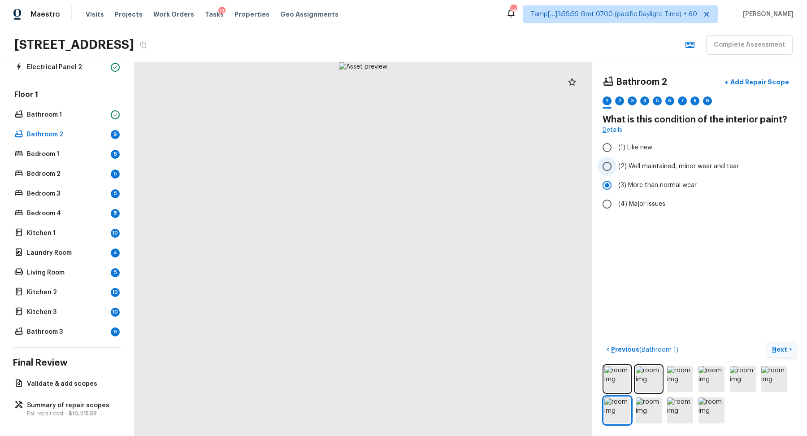
radio input "true"
click at [776, 352] on p "Next" at bounding box center [780, 349] width 17 height 9
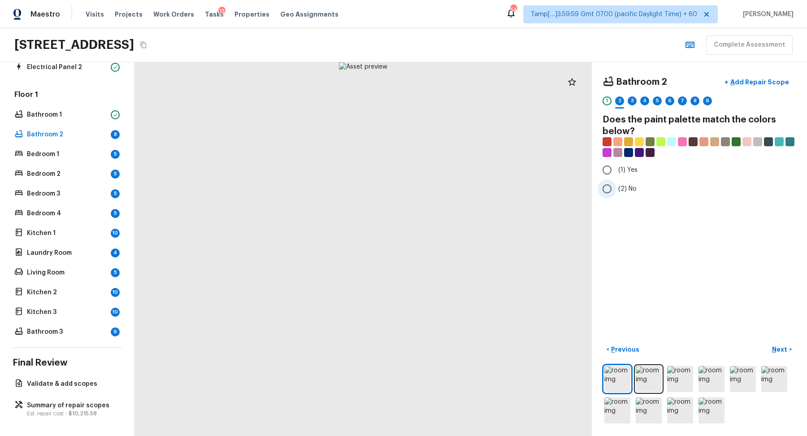
click at [622, 187] on span "(2) No" at bounding box center [627, 188] width 18 height 9
click at [616, 187] on input "(2) No" at bounding box center [607, 188] width 19 height 19
radio input "true"
click at [779, 352] on p "Next" at bounding box center [780, 349] width 17 height 9
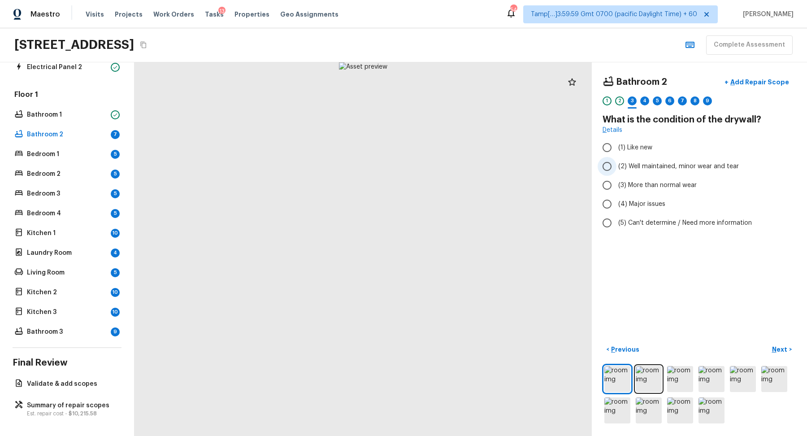
click at [636, 168] on span "(2) Well maintained, minor wear and tear" at bounding box center [678, 166] width 121 height 9
click at [616, 168] on input "(2) Well maintained, minor wear and tear" at bounding box center [607, 166] width 19 height 19
radio input "true"
click at [782, 350] on p "Next" at bounding box center [780, 349] width 17 height 9
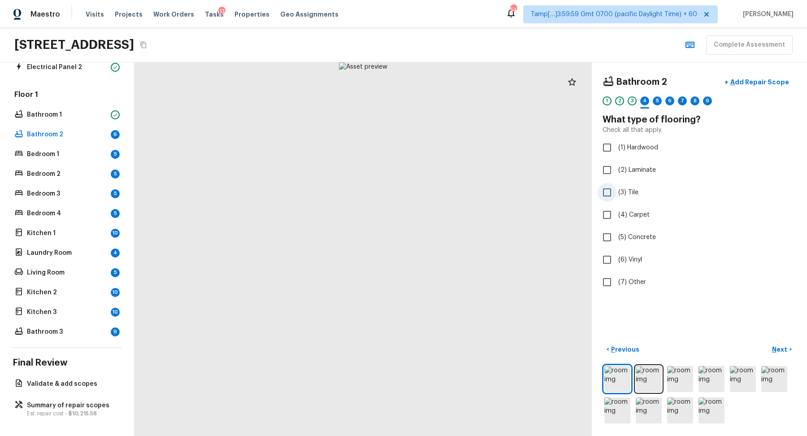
click at [638, 194] on label "(3) Tile" at bounding box center [693, 192] width 191 height 19
click at [616, 194] on input "(3) Tile" at bounding box center [607, 192] width 19 height 19
checkbox input "true"
click at [774, 356] on button "Next >" at bounding box center [782, 349] width 29 height 15
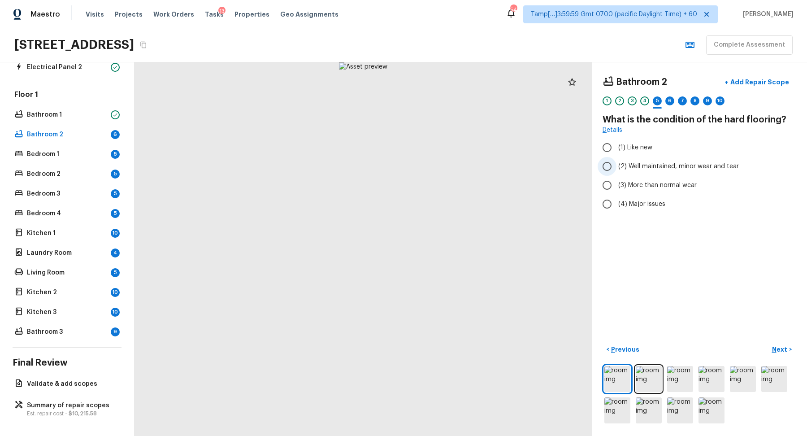
click at [642, 159] on label "(2) Well maintained, minor wear and tear" at bounding box center [693, 166] width 191 height 19
click at [616, 159] on input "(2) Well maintained, minor wear and tear" at bounding box center [607, 166] width 19 height 19
radio input "true"
click at [785, 353] on button "Next >" at bounding box center [782, 349] width 29 height 15
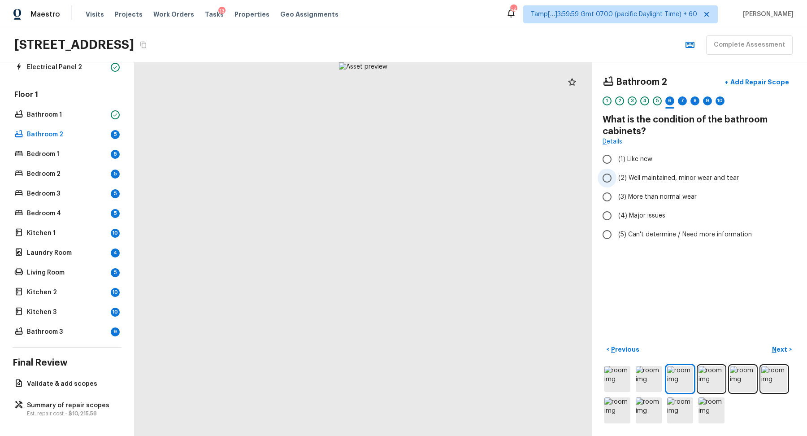
click at [636, 184] on label "(2) Well maintained, minor wear and tear" at bounding box center [693, 178] width 191 height 19
click at [616, 184] on input "(2) Well maintained, minor wear and tear" at bounding box center [607, 178] width 19 height 19
radio input "true"
click at [781, 354] on button "Next >" at bounding box center [782, 349] width 29 height 15
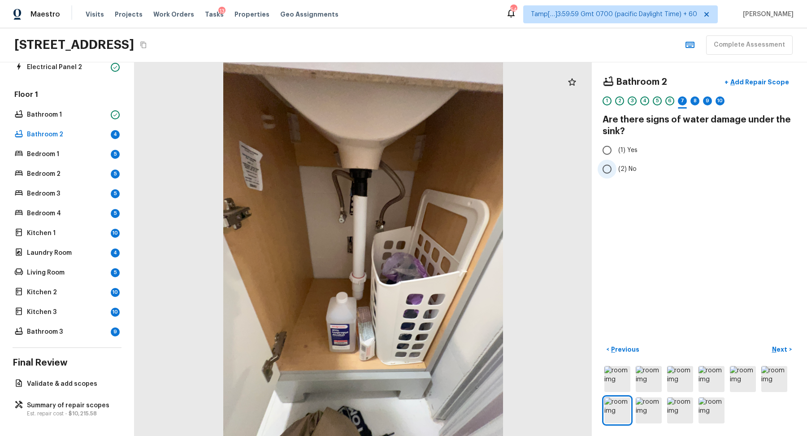
click at [605, 171] on input "(2) No" at bounding box center [607, 169] width 19 height 19
radio input "true"
click at [772, 348] on button "Next >" at bounding box center [782, 349] width 29 height 15
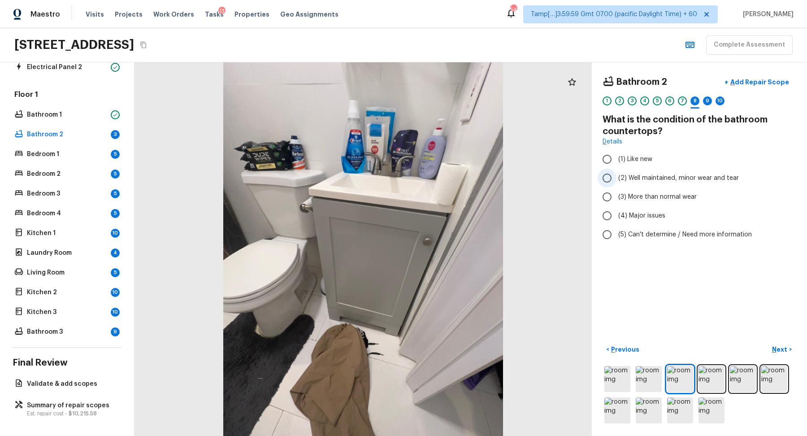
click at [626, 184] on label "(2) Well maintained, minor wear and tear" at bounding box center [693, 178] width 191 height 19
click at [616, 184] on input "(2) Well maintained, minor wear and tear" at bounding box center [607, 178] width 19 height 19
radio input "true"
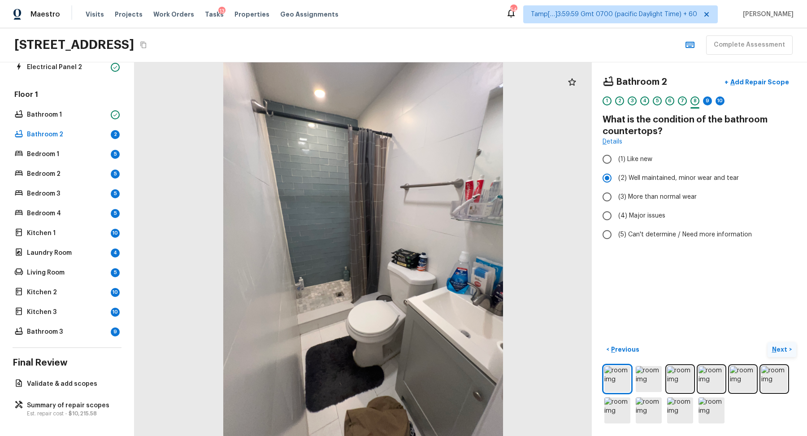
click at [773, 348] on p "Next" at bounding box center [780, 349] width 17 height 9
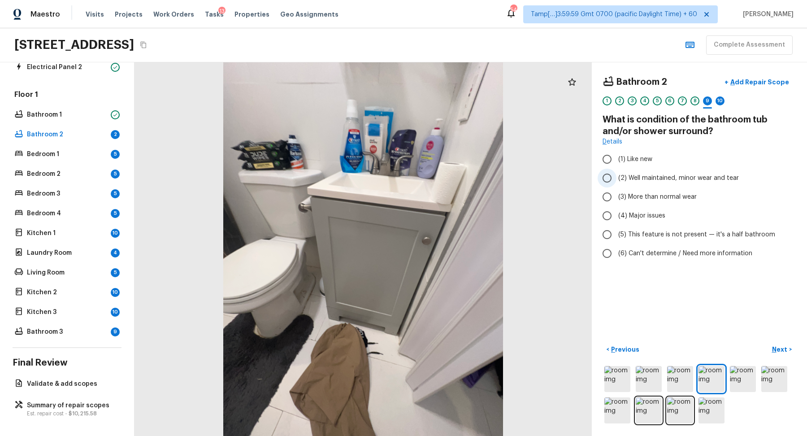
click at [641, 181] on span "(2) Well maintained, minor wear and tear" at bounding box center [678, 178] width 121 height 9
click at [616, 181] on input "(2) Well maintained, minor wear and tear" at bounding box center [607, 178] width 19 height 19
radio input "true"
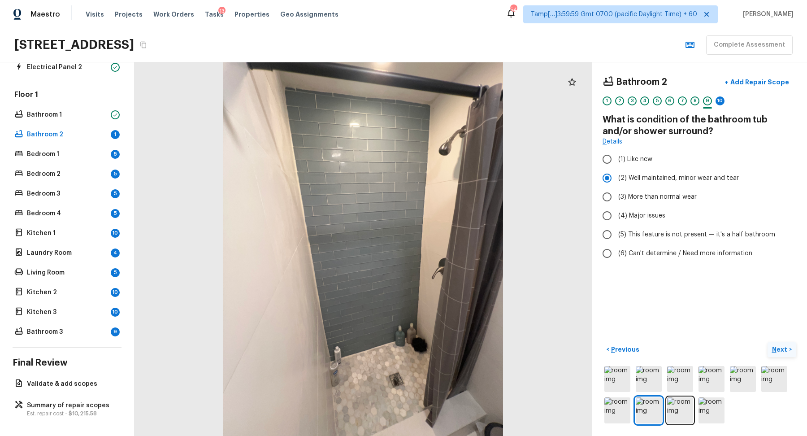
click at [779, 350] on p "Next" at bounding box center [780, 349] width 17 height 9
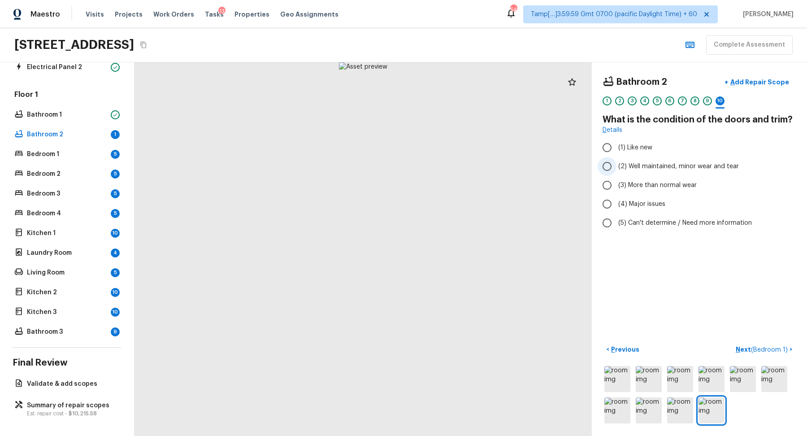
click at [652, 169] on span "(2) Well maintained, minor wear and tear" at bounding box center [678, 166] width 121 height 9
click at [616, 169] on input "(2) Well maintained, minor wear and tear" at bounding box center [607, 166] width 19 height 19
radio input "true"
click at [759, 347] on span "( Bedroom 1 )" at bounding box center [769, 350] width 37 height 6
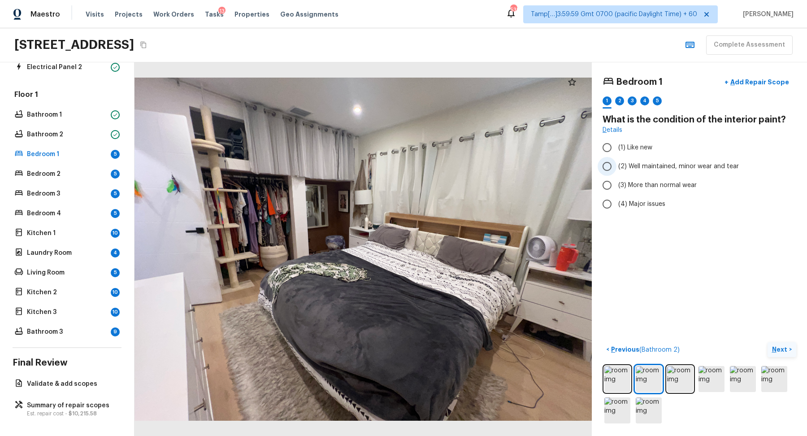
click at [618, 167] on span "(2) Well maintained, minor wear and tear" at bounding box center [678, 166] width 121 height 9
click at [616, 167] on input "(2) Well maintained, minor wear and tear" at bounding box center [607, 166] width 19 height 19
radio input "true"
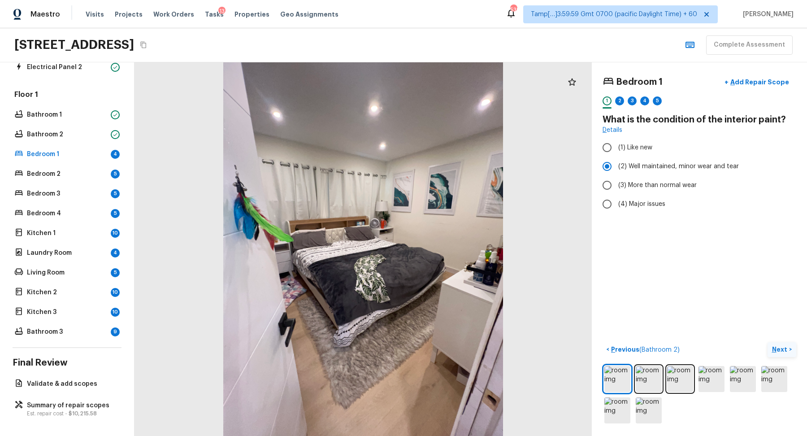
click at [780, 347] on p "Next" at bounding box center [780, 349] width 17 height 9
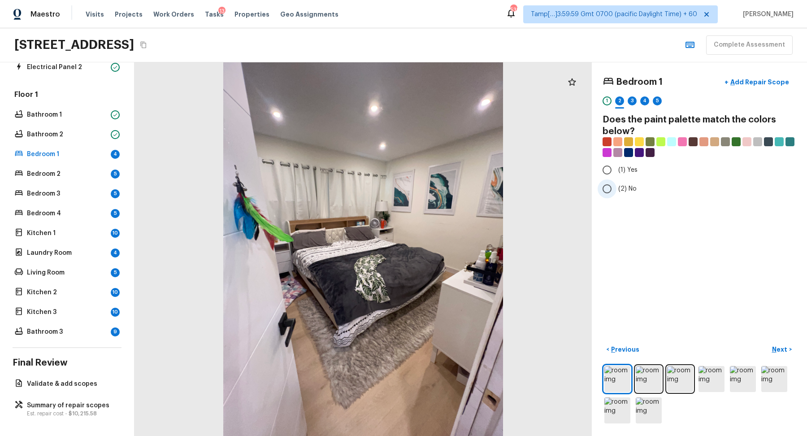
click at [619, 179] on label "(2) No" at bounding box center [693, 188] width 191 height 19
click at [616, 179] on input "(2) No" at bounding box center [607, 188] width 19 height 19
radio input "true"
click at [778, 343] on button "Next >" at bounding box center [782, 349] width 29 height 15
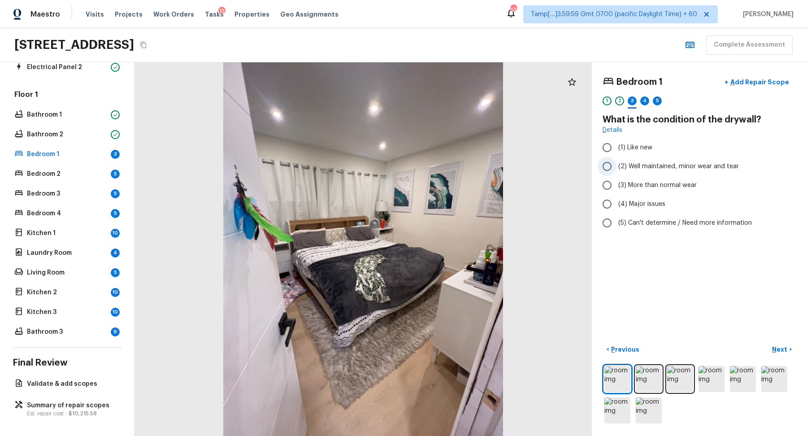
click at [629, 170] on label "(2) Well maintained, minor wear and tear" at bounding box center [693, 166] width 191 height 19
click at [616, 170] on input "(2) Well maintained, minor wear and tear" at bounding box center [607, 166] width 19 height 19
radio input "true"
click at [790, 346] on button "Next >" at bounding box center [782, 349] width 29 height 15
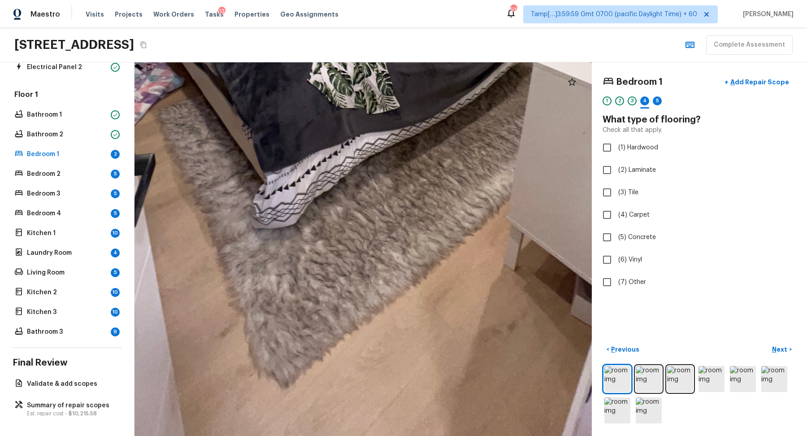
drag, startPoint x: 381, startPoint y: 364, endPoint x: 375, endPoint y: 268, distance: 95.7
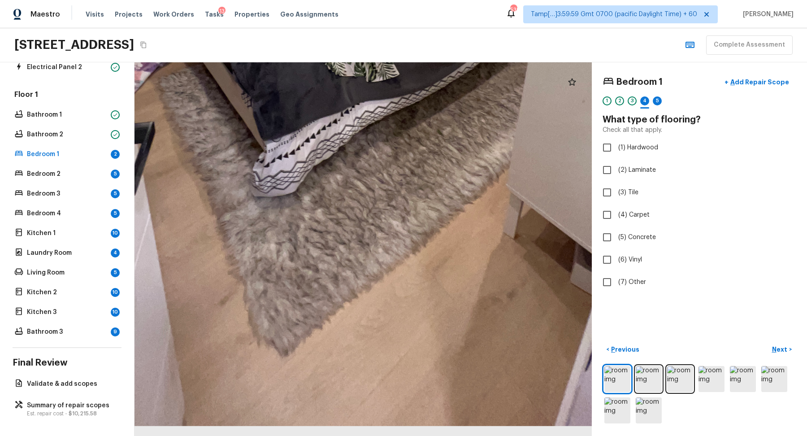
drag, startPoint x: 397, startPoint y: 291, endPoint x: 386, endPoint y: 176, distance: 115.4
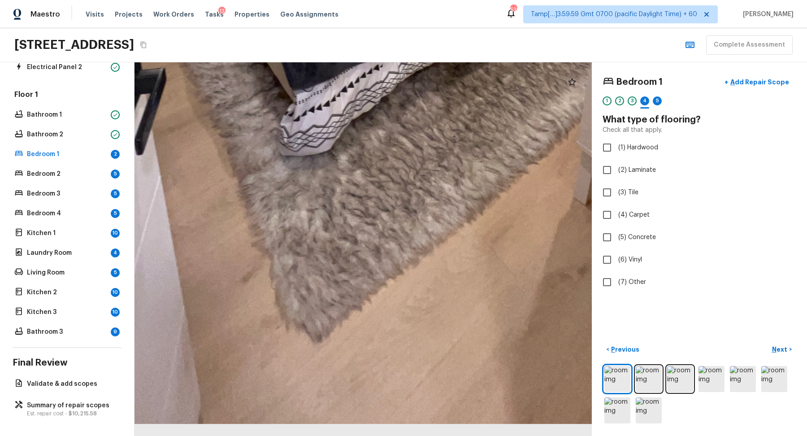
drag, startPoint x: 364, startPoint y: 350, endPoint x: 375, endPoint y: 160, distance: 190.4
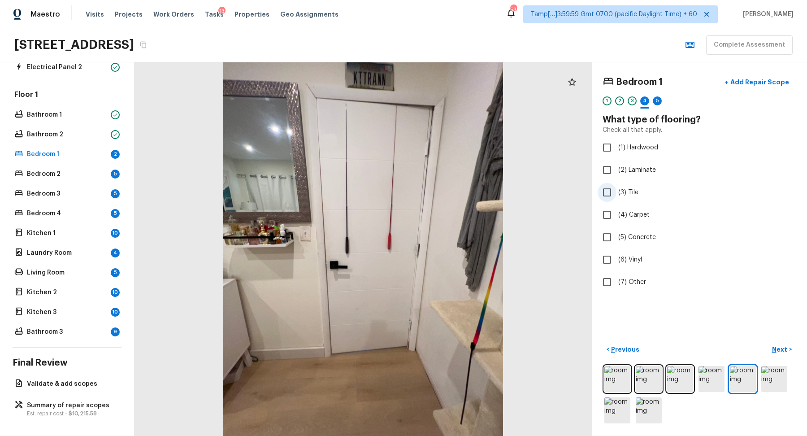
click at [629, 195] on span "(3) Tile" at bounding box center [628, 192] width 20 height 9
click at [616, 195] on input "(3) Tile" at bounding box center [607, 192] width 19 height 19
checkbox input "true"
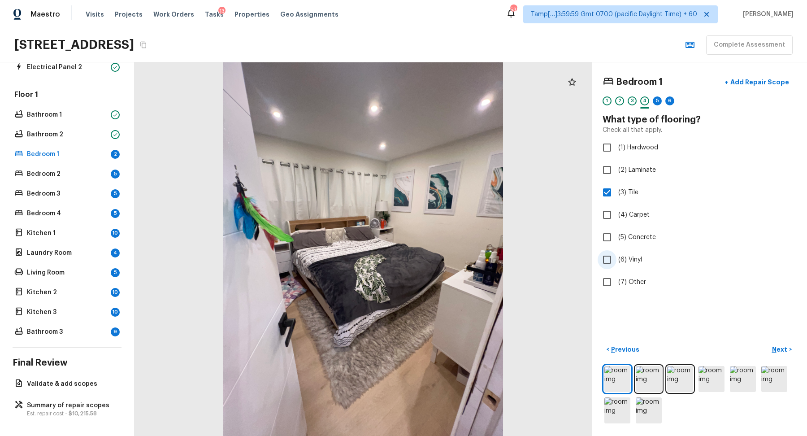
click at [620, 252] on label "(6) Vinyl" at bounding box center [693, 259] width 191 height 19
click at [616, 252] on input "(6) Vinyl" at bounding box center [607, 259] width 19 height 19
checkbox input "true"
click at [634, 188] on span "(3) Tile" at bounding box center [628, 192] width 20 height 9
click at [616, 188] on input "(3) Tile" at bounding box center [607, 192] width 19 height 19
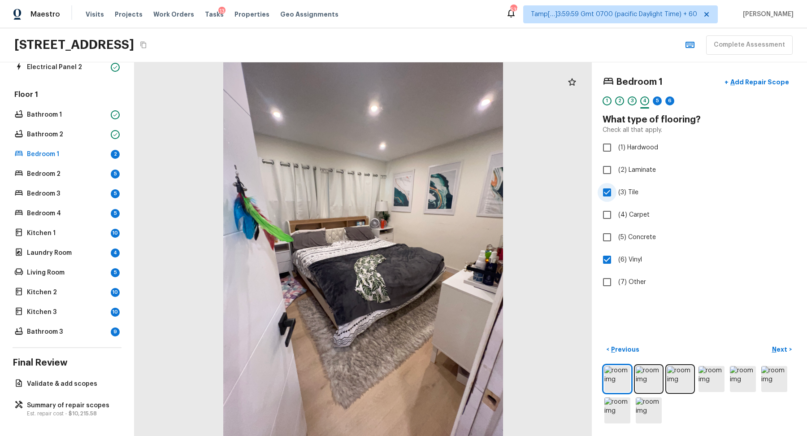
checkbox input "false"
click at [633, 171] on span "(2) Laminate" at bounding box center [637, 169] width 38 height 9
click at [616, 171] on input "(2) Laminate" at bounding box center [607, 169] width 19 height 19
checkbox input "true"
click at [612, 263] on input "(6) Vinyl" at bounding box center [607, 259] width 19 height 19
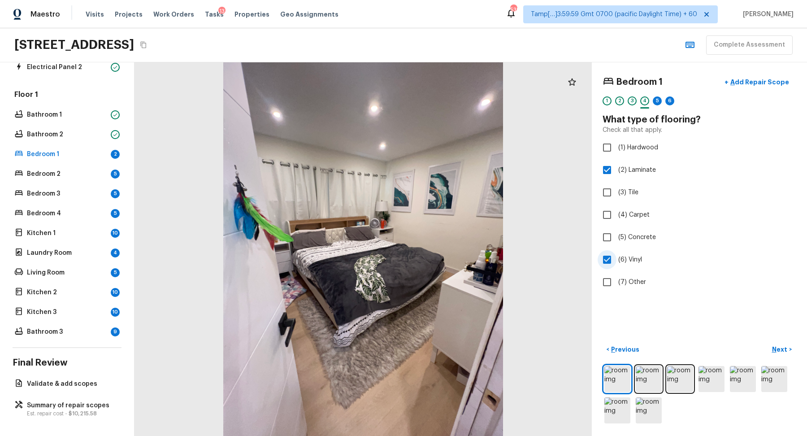
checkbox input "false"
click at [629, 175] on label "(2) Laminate" at bounding box center [693, 169] width 191 height 19
click at [616, 175] on input "(2) Laminate" at bounding box center [607, 169] width 19 height 19
checkbox input "false"
click at [646, 148] on span "(1) Hardwood" at bounding box center [638, 147] width 40 height 9
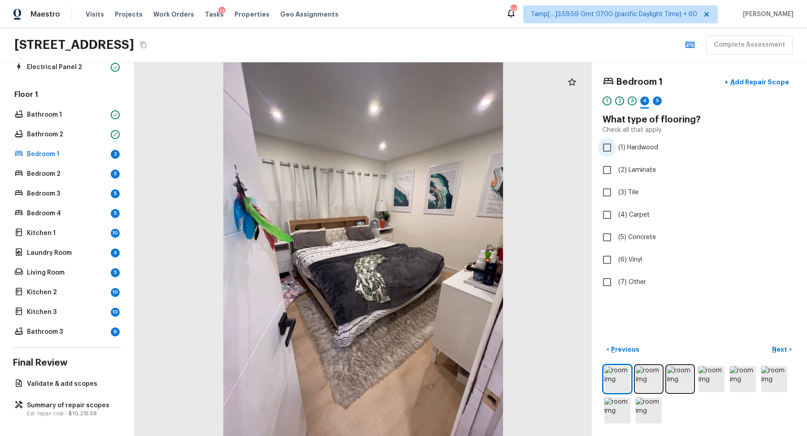
click at [616, 148] on input "(1) Hardwood" at bounding box center [607, 147] width 19 height 19
checkbox input "true"
click at [776, 351] on p "Next" at bounding box center [780, 349] width 17 height 9
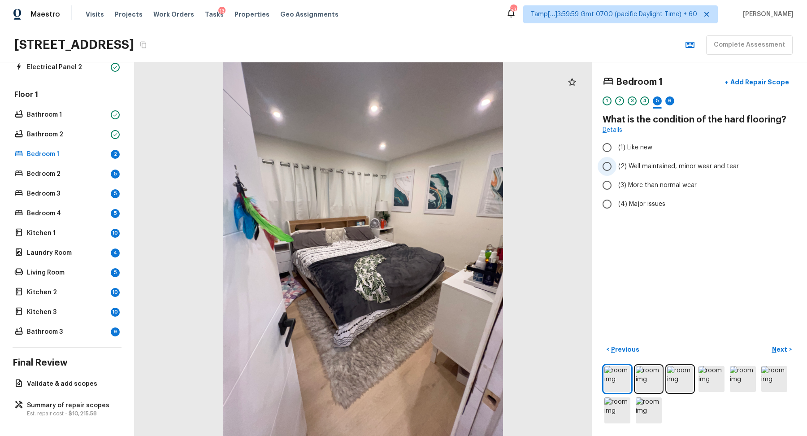
click at [655, 172] on label "(2) Well maintained, minor wear and tear" at bounding box center [693, 166] width 191 height 19
click at [616, 172] on input "(2) Well maintained, minor wear and tear" at bounding box center [607, 166] width 19 height 19
radio input "true"
click at [786, 345] on p "Next" at bounding box center [780, 349] width 17 height 9
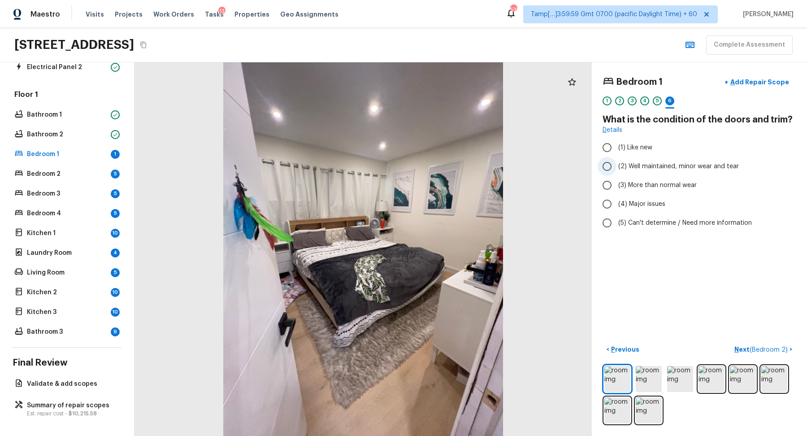
click at [627, 168] on span "(2) Well maintained, minor wear and tear" at bounding box center [678, 166] width 121 height 9
click at [616, 168] on input "(2) Well maintained, minor wear and tear" at bounding box center [607, 166] width 19 height 19
radio input "true"
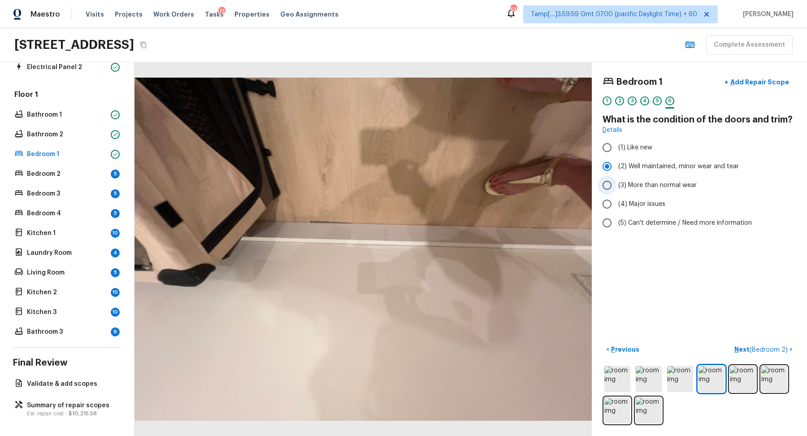
click at [646, 185] on span "(3) More than normal wear" at bounding box center [657, 185] width 78 height 9
click at [616, 185] on input "(3) More than normal wear" at bounding box center [607, 185] width 19 height 19
radio input "true"
click at [759, 87] on button "+ Add Repair Scope" at bounding box center [756, 82] width 79 height 18
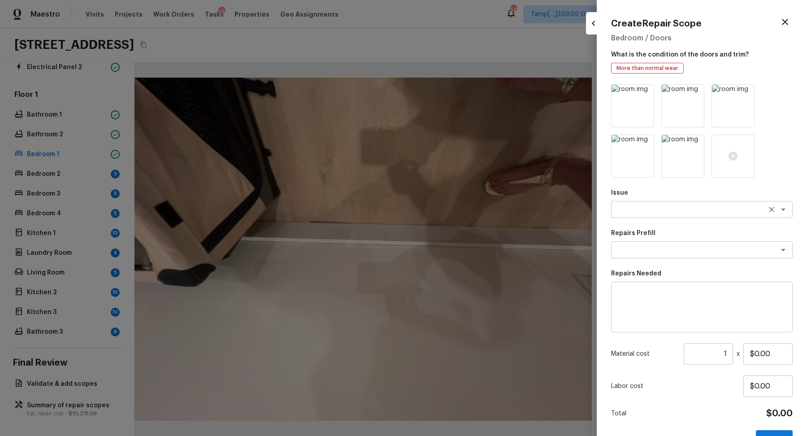
click at [686, 206] on textarea at bounding box center [689, 209] width 148 height 9
click at [681, 197] on p "Issue" at bounding box center [702, 192] width 182 height 9
click at [671, 213] on textarea at bounding box center [689, 209] width 148 height 9
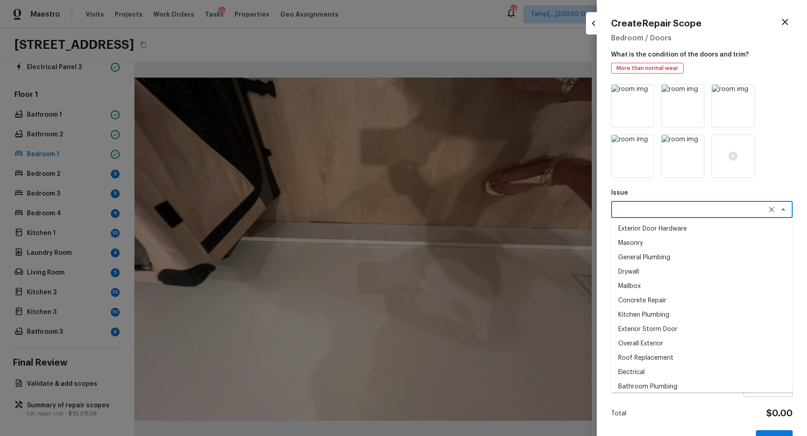
click at [749, 187] on div "Issue x ​ Exterior Door Hardware Masonry General Plumbing Drywall Mailbox Concr…" at bounding box center [702, 266] width 182 height 364
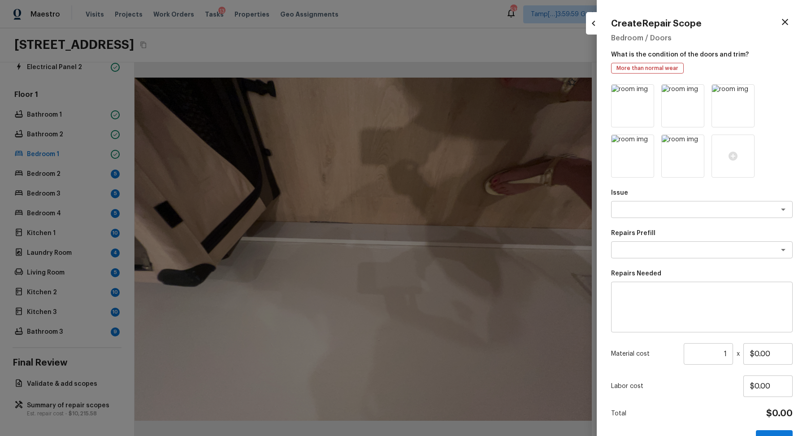
click at [698, 221] on div "Issue x ​ Repairs Prefill x ​ Repairs Needed x ​ Material cost 1 ​ x $0.00 Labo…" at bounding box center [702, 266] width 182 height 364
click at [705, 215] on div "x ​" at bounding box center [702, 209] width 182 height 17
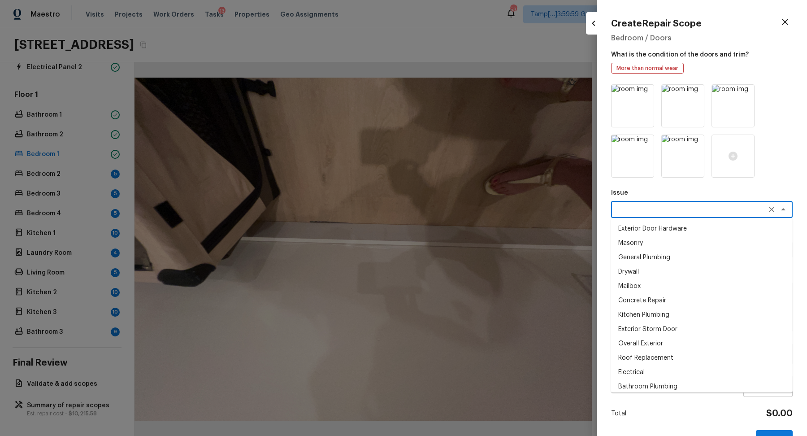
click at [742, 205] on textarea at bounding box center [689, 209] width 148 height 9
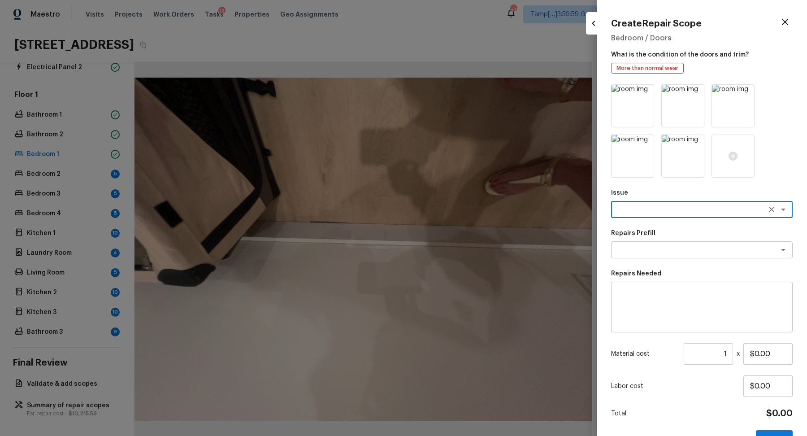
click at [724, 208] on textarea at bounding box center [689, 209] width 148 height 9
click at [647, 94] on icon at bounding box center [646, 93] width 8 height 8
click at [647, 94] on icon at bounding box center [645, 92] width 9 height 9
click at [745, 93] on icon at bounding box center [746, 93] width 8 height 8
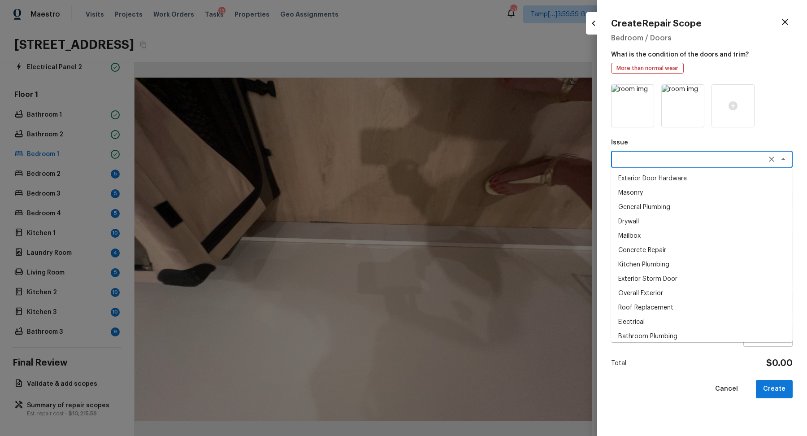
click at [672, 161] on textarea at bounding box center [689, 159] width 148 height 9
click at [656, 157] on textarea at bounding box center [689, 159] width 148 height 9
click at [658, 289] on li "Interior Trim" at bounding box center [702, 293] width 182 height 14
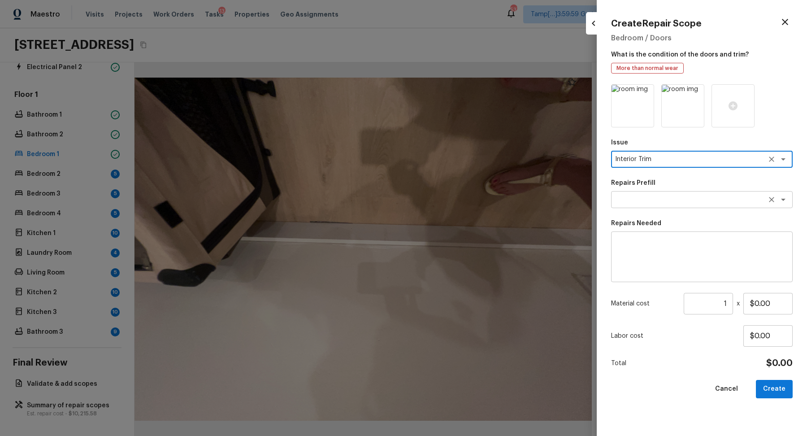
click at [652, 207] on div "x ​" at bounding box center [702, 199] width 182 height 17
type textarea "Interior Trim"
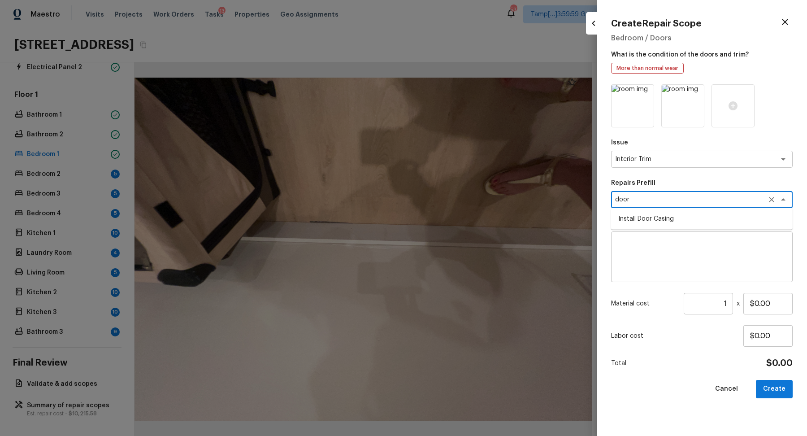
click at [700, 212] on li "Install Door Casing" at bounding box center [702, 219] width 182 height 14
type textarea "Install Door Casing"
type textarea "Remove the existing interior door casing (if present) and prep the door jamb fo…"
type input "$28.50"
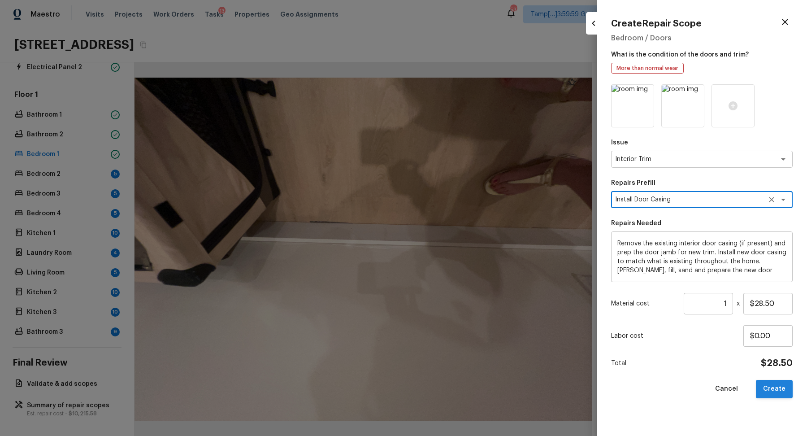
type textarea "Install Door Casing"
click at [782, 384] on button "Create" at bounding box center [774, 389] width 37 height 18
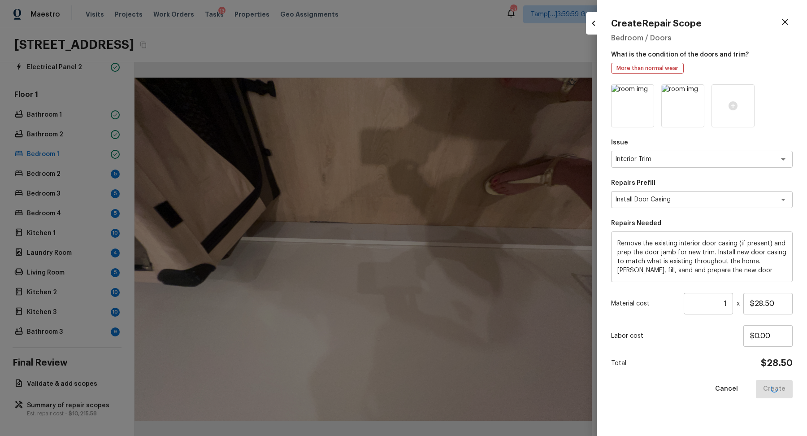
type input "$0.00"
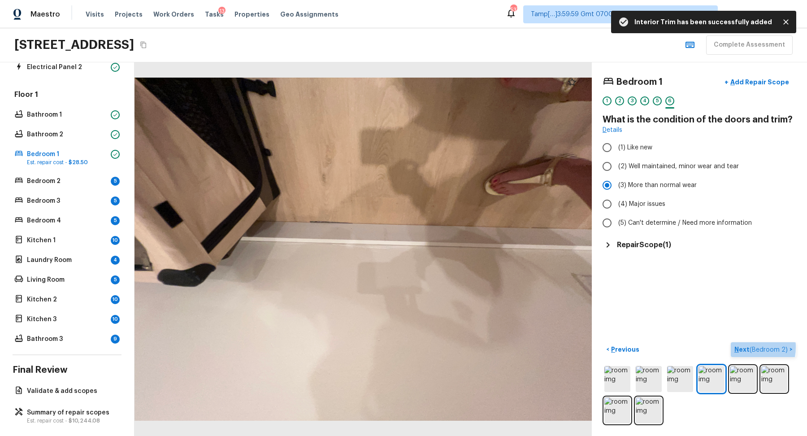
click at [744, 347] on p "Next ( Bedroom 2 )" at bounding box center [761, 349] width 55 height 9
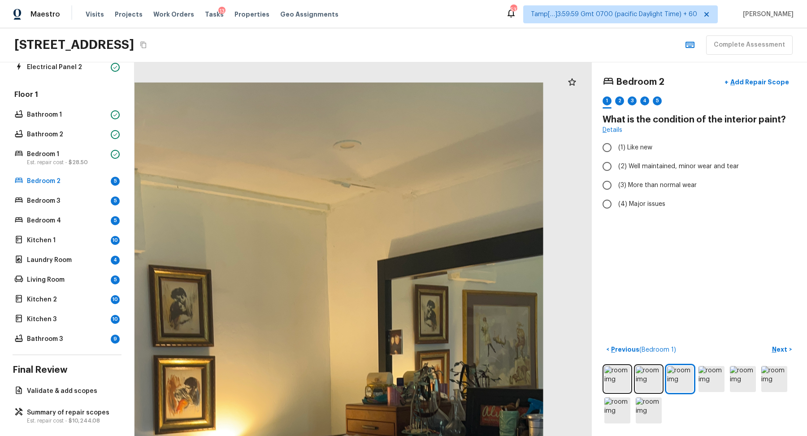
drag, startPoint x: 406, startPoint y: 141, endPoint x: 405, endPoint y: 250, distance: 108.9
click at [405, 250] on div at bounding box center [297, 410] width 805 height 657
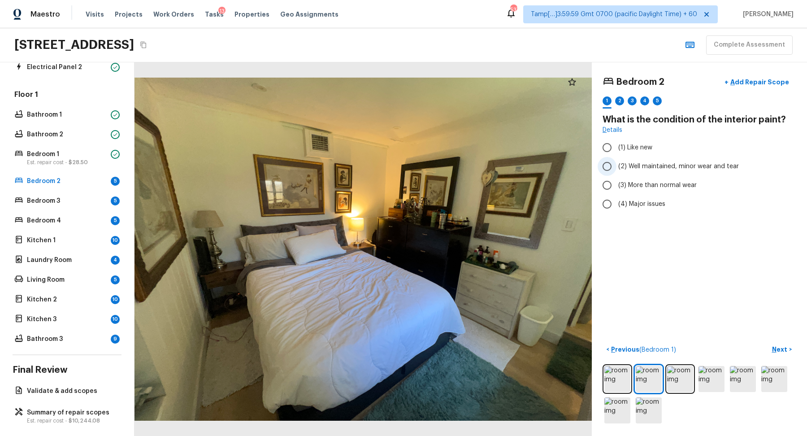
click at [651, 169] on span "(2) Well maintained, minor wear and tear" at bounding box center [678, 166] width 121 height 9
click at [616, 169] on input "(2) Well maintained, minor wear and tear" at bounding box center [607, 166] width 19 height 19
radio input "true"
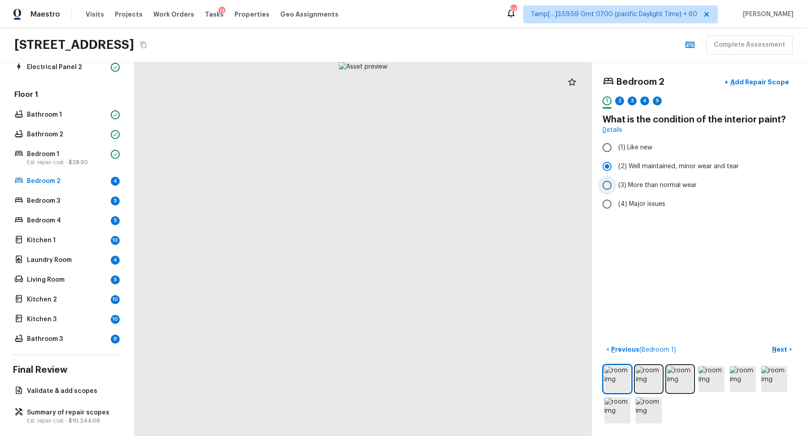
click at [661, 183] on span "(3) More than normal wear" at bounding box center [657, 185] width 78 height 9
click at [616, 183] on input "(3) More than normal wear" at bounding box center [607, 185] width 19 height 19
radio input "true"
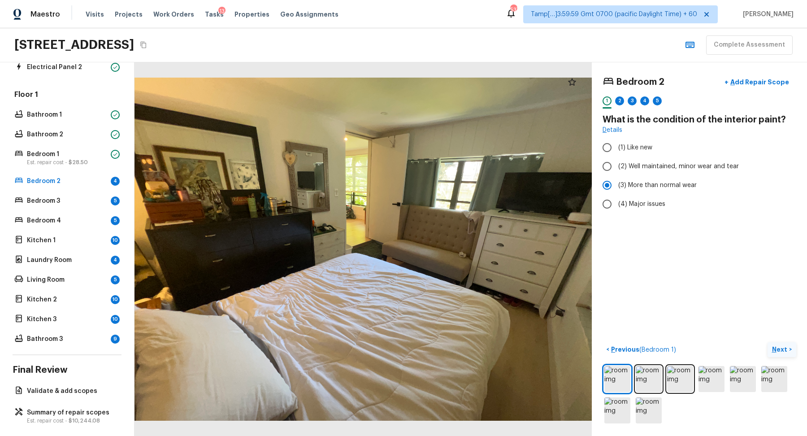
click at [777, 349] on p "Next" at bounding box center [780, 349] width 17 height 9
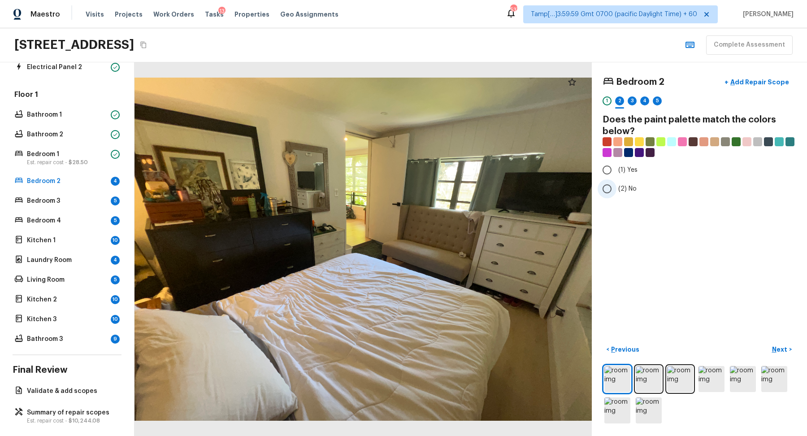
click at [626, 187] on span "(2) No" at bounding box center [627, 188] width 18 height 9
click at [616, 187] on input "(2) No" at bounding box center [607, 188] width 19 height 19
radio input "true"
click at [781, 343] on button "Next >" at bounding box center [782, 349] width 29 height 15
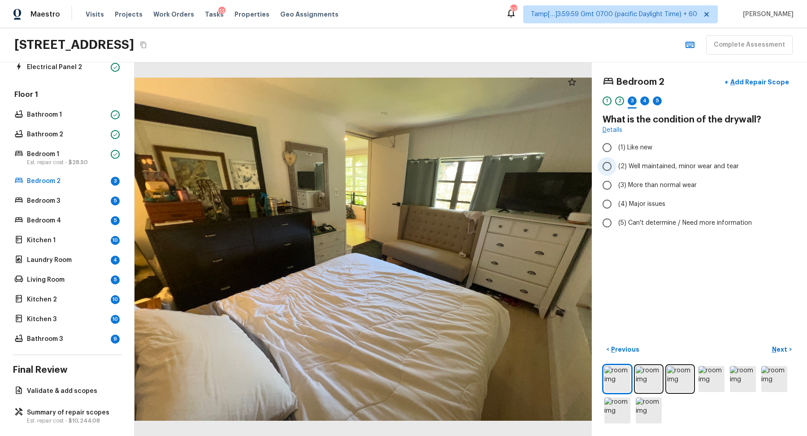
click at [640, 170] on label "(2) Well maintained, minor wear and tear" at bounding box center [693, 166] width 191 height 19
click at [616, 170] on input "(2) Well maintained, minor wear and tear" at bounding box center [607, 166] width 19 height 19
radio input "true"
click at [782, 356] on div "< Previous Next >" at bounding box center [700, 383] width 194 height 83
click at [783, 348] on p "Next" at bounding box center [780, 349] width 17 height 9
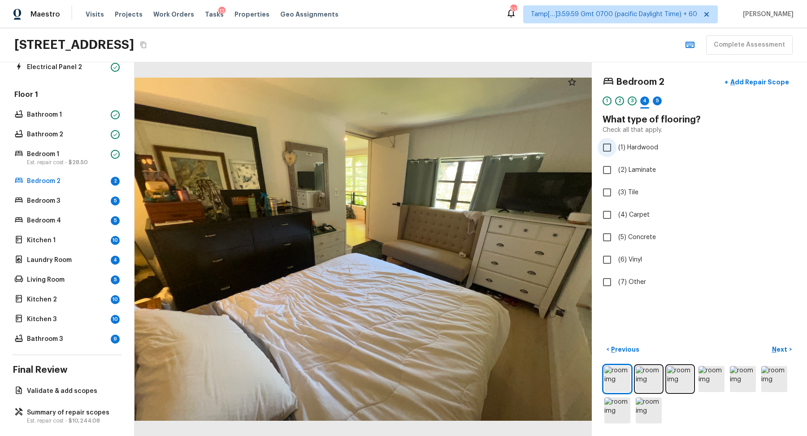
click at [620, 148] on span "(1) Hardwood" at bounding box center [638, 147] width 40 height 9
click at [616, 148] on input "(1) Hardwood" at bounding box center [607, 147] width 19 height 19
checkbox input "true"
click at [773, 349] on p "Next" at bounding box center [780, 349] width 17 height 9
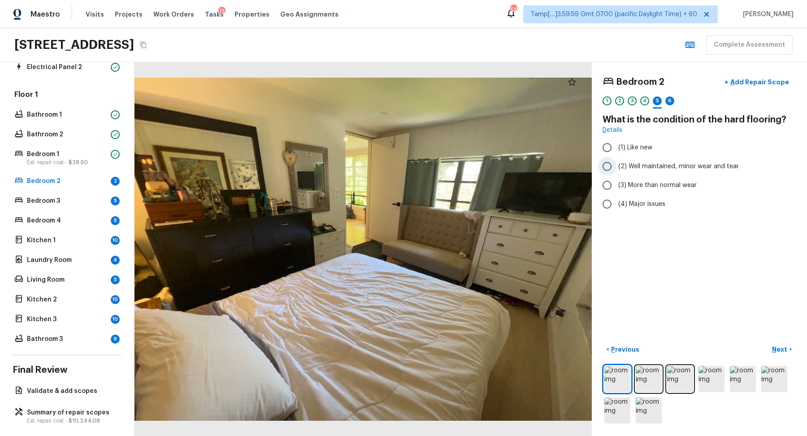
click at [644, 167] on span "(2) Well maintained, minor wear and tear" at bounding box center [678, 166] width 121 height 9
click at [616, 167] on input "(2) Well maintained, minor wear and tear" at bounding box center [607, 166] width 19 height 19
radio input "true"
click at [784, 353] on button "Next >" at bounding box center [782, 349] width 29 height 15
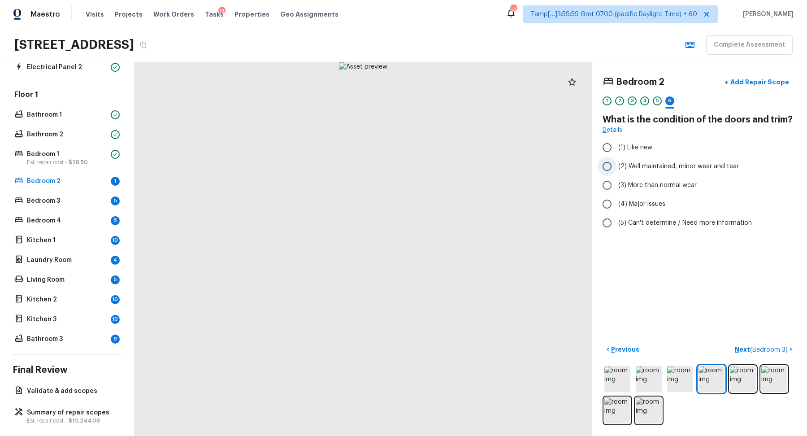
click at [629, 169] on span "(2) Well maintained, minor wear and tear" at bounding box center [678, 166] width 121 height 9
click at [616, 169] on input "(2) Well maintained, minor wear and tear" at bounding box center [607, 166] width 19 height 19
radio input "true"
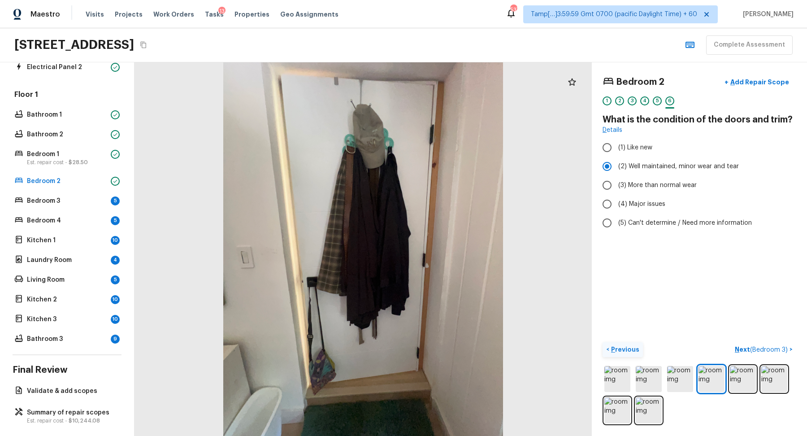
click at [620, 346] on p "Previous" at bounding box center [624, 349] width 30 height 9
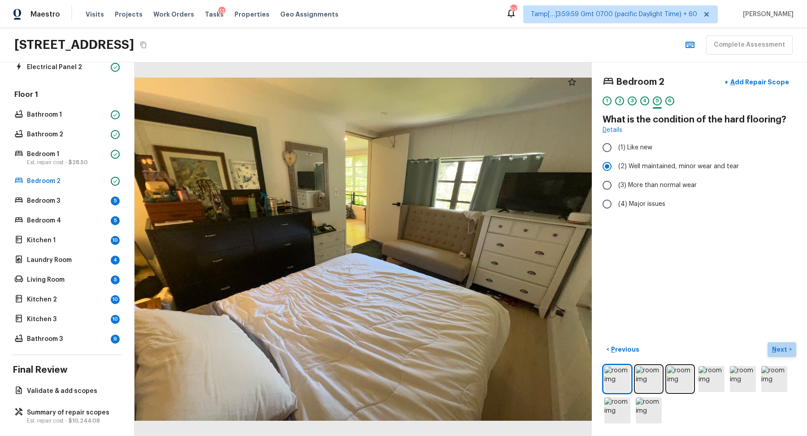
click at [791, 346] on button "Next >" at bounding box center [782, 349] width 29 height 15
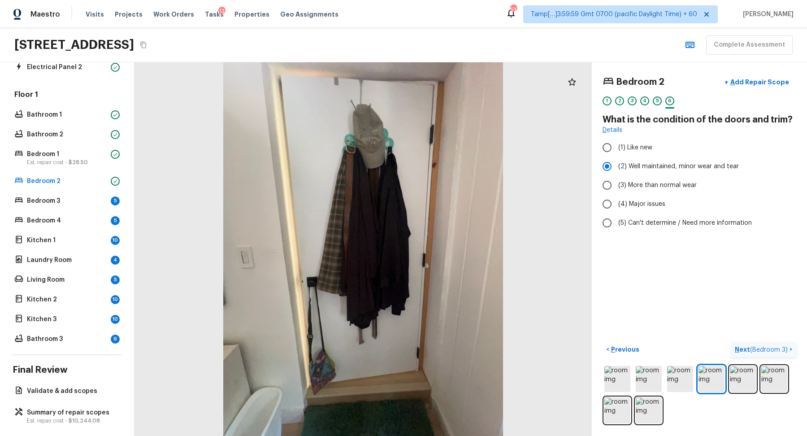
click at [791, 346] on button "Next ( Bedroom 3 ) >" at bounding box center [763, 349] width 65 height 15
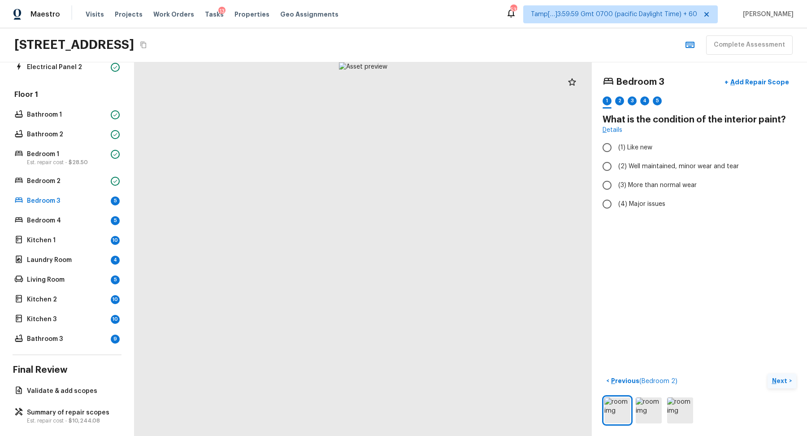
click at [791, 346] on div "Bedroom 3 + Add Repair Scope 1 2 3 4 5 What is the condition of the interior pa…" at bounding box center [699, 248] width 215 height 373
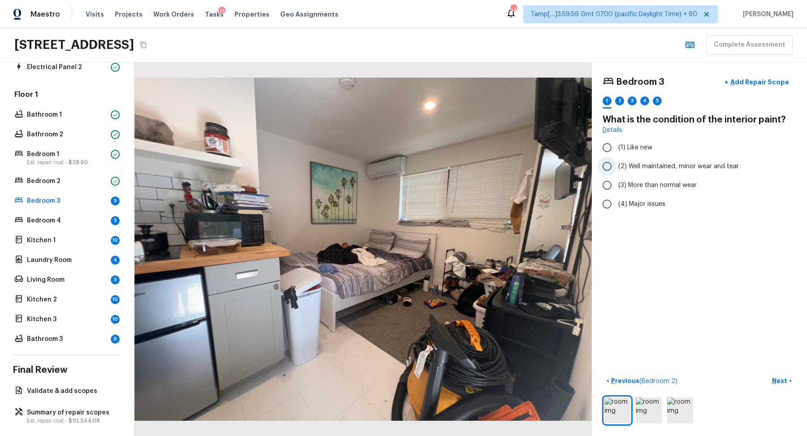
click at [674, 168] on span "(2) Well maintained, minor wear and tear" at bounding box center [678, 166] width 121 height 9
click at [616, 168] on input "(2) Well maintained, minor wear and tear" at bounding box center [607, 166] width 19 height 19
radio input "true"
click at [776, 376] on p "Next" at bounding box center [780, 380] width 17 height 9
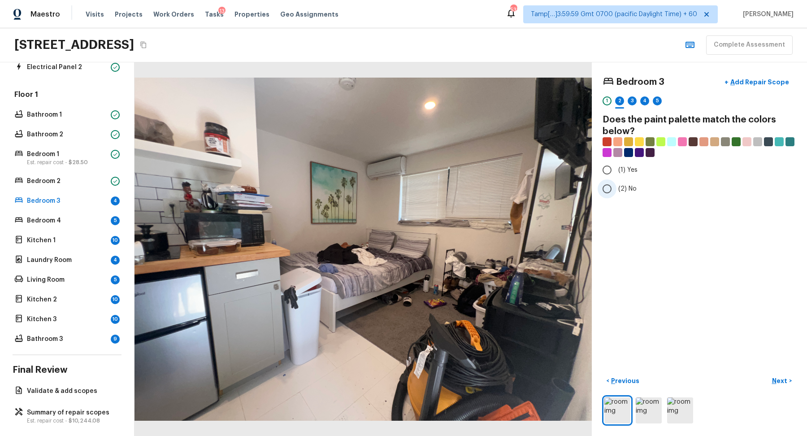
click at [628, 192] on label "(2) No" at bounding box center [693, 188] width 191 height 19
click at [616, 192] on input "(2) No" at bounding box center [607, 188] width 19 height 19
radio input "true"
click at [776, 379] on p "Next" at bounding box center [780, 380] width 17 height 9
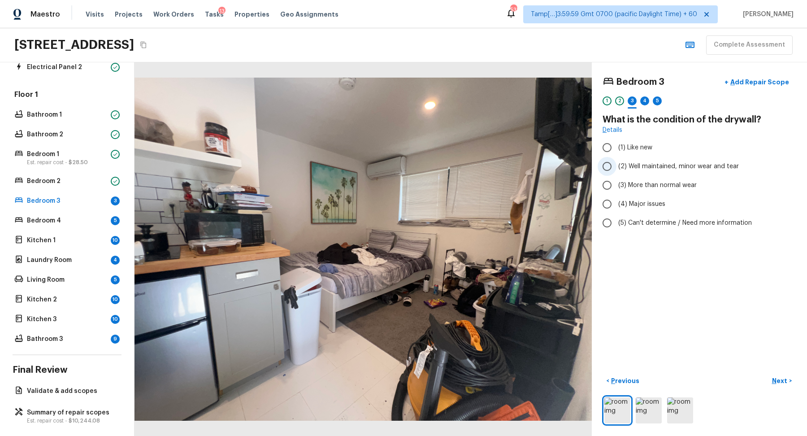
click at [623, 164] on span "(2) Well maintained, minor wear and tear" at bounding box center [678, 166] width 121 height 9
click at [616, 164] on input "(2) Well maintained, minor wear and tear" at bounding box center [607, 166] width 19 height 19
radio input "true"
click at [772, 370] on div "Bedroom 3 + Add Repair Scope 1 2 3 4 5 What is the condition of the drywall? De…" at bounding box center [699, 248] width 215 height 373
click at [775, 378] on p "Next" at bounding box center [780, 380] width 17 height 9
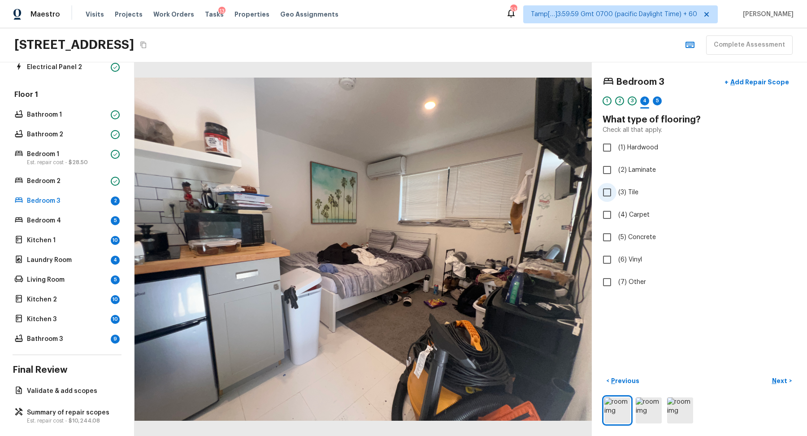
click at [634, 195] on span "(3) Tile" at bounding box center [628, 192] width 20 height 9
click at [616, 195] on input "(3) Tile" at bounding box center [607, 192] width 19 height 19
checkbox input "true"
click at [648, 208] on label "(4) Carpet" at bounding box center [693, 214] width 191 height 19
click at [616, 208] on input "(4) Carpet" at bounding box center [607, 214] width 19 height 19
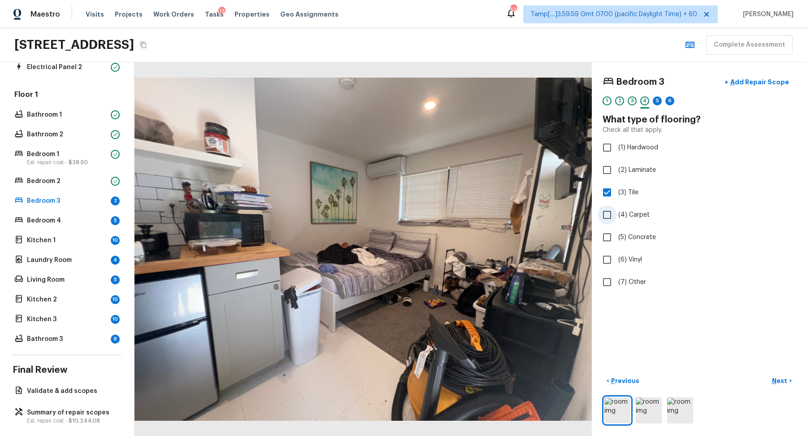
checkbox input "true"
click at [774, 379] on p "Next" at bounding box center [780, 380] width 17 height 9
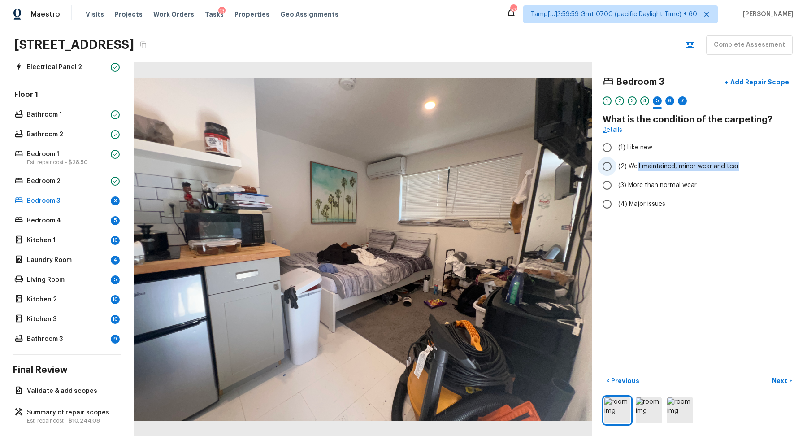
click at [636, 170] on label "(2) Well maintained, minor wear and tear" at bounding box center [693, 166] width 191 height 19
click at [629, 166] on span "(2) Well maintained, minor wear and tear" at bounding box center [678, 166] width 121 height 9
click at [616, 166] on input "(2) Well maintained, minor wear and tear" at bounding box center [607, 166] width 19 height 19
radio input "true"
click at [774, 377] on p "Next" at bounding box center [780, 380] width 17 height 9
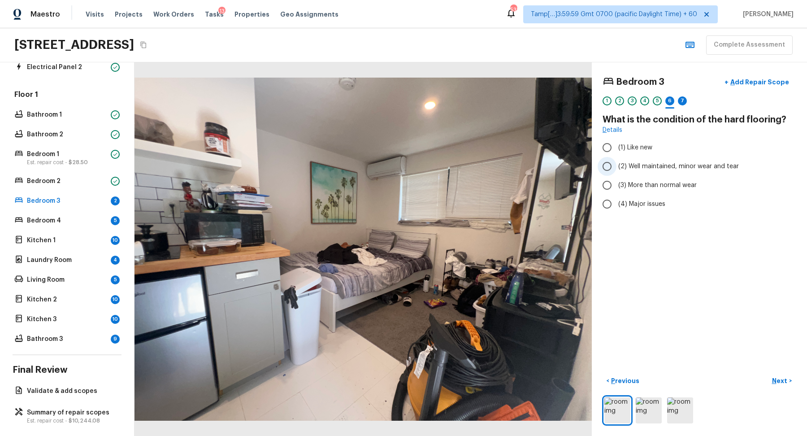
click at [629, 172] on label "(2) Well maintained, minor wear and tear" at bounding box center [693, 166] width 191 height 19
click at [616, 172] on input "(2) Well maintained, minor wear and tear" at bounding box center [607, 166] width 19 height 19
radio input "true"
click at [784, 388] on div "< Previous Next >" at bounding box center [700, 399] width 194 height 52
click at [781, 383] on p "Next" at bounding box center [780, 380] width 17 height 9
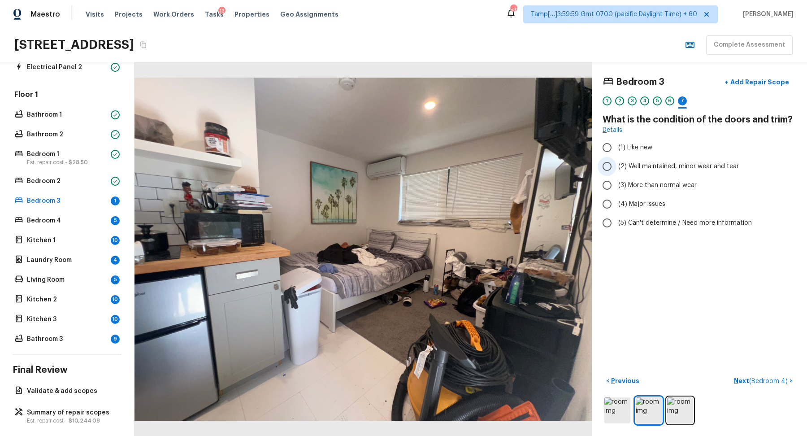
click at [645, 170] on label "(2) Well maintained, minor wear and tear" at bounding box center [693, 166] width 191 height 19
click at [616, 170] on input "(2) Well maintained, minor wear and tear" at bounding box center [607, 166] width 19 height 19
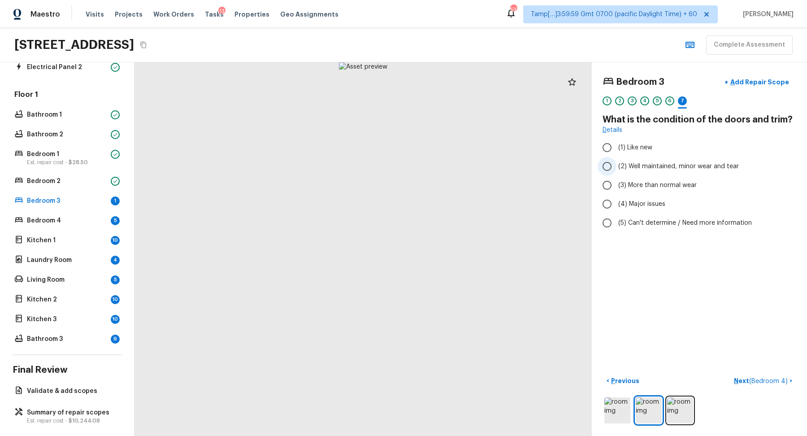
radio input "true"
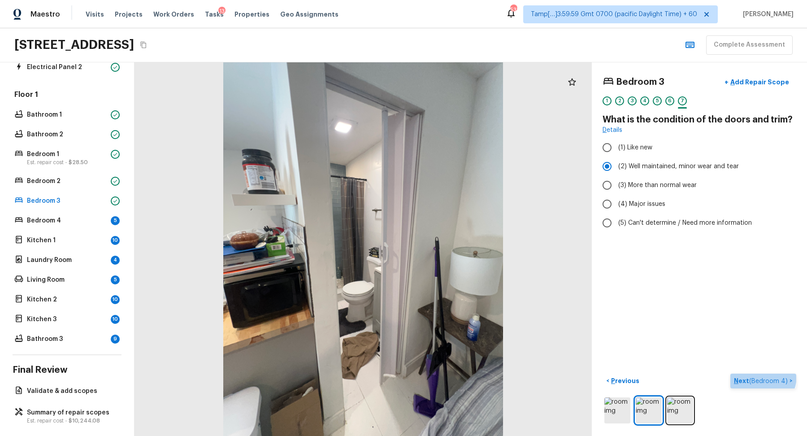
click at [758, 376] on p "Next ( Bedroom 4 )" at bounding box center [762, 380] width 56 height 9
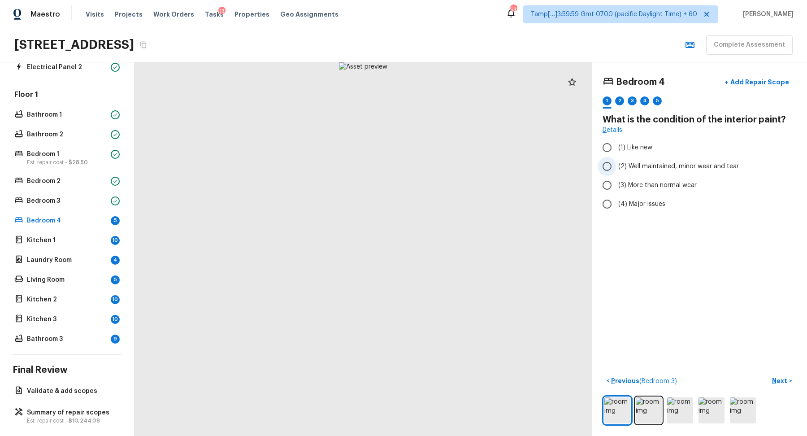
click at [647, 165] on span "(2) Well maintained, minor wear and tear" at bounding box center [678, 166] width 121 height 9
click at [616, 165] on input "(2) Well maintained, minor wear and tear" at bounding box center [607, 166] width 19 height 19
radio input "true"
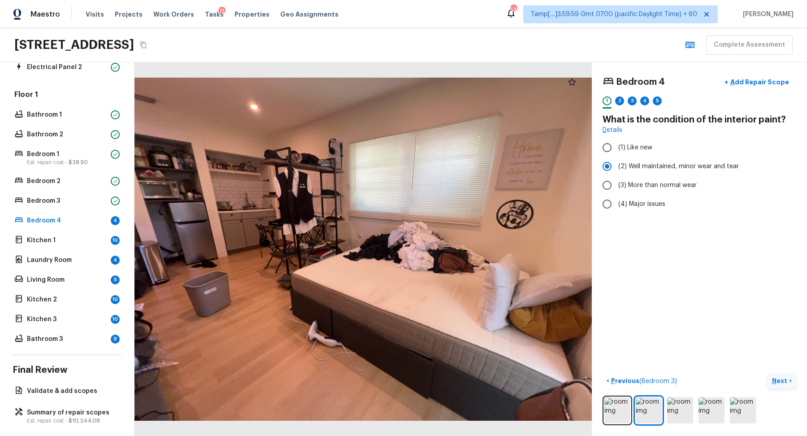
click at [790, 384] on button "Next >" at bounding box center [782, 380] width 29 height 15
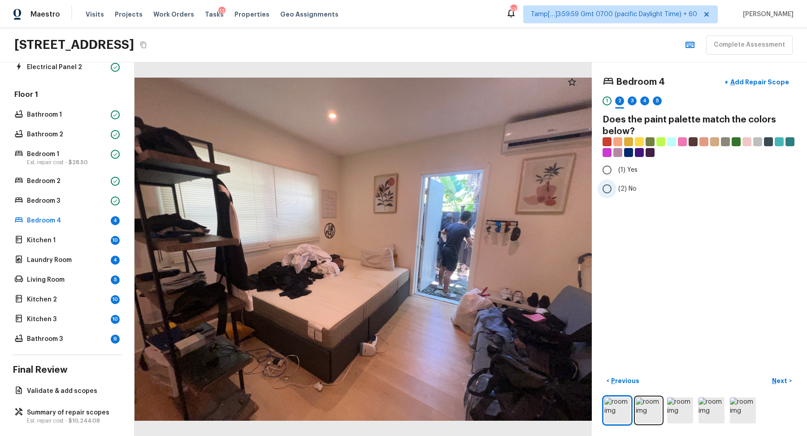
click at [616, 191] on label "(2) No" at bounding box center [693, 188] width 191 height 19
click at [616, 191] on input "(2) No" at bounding box center [607, 188] width 19 height 19
radio input "true"
click at [778, 384] on p "Next" at bounding box center [780, 380] width 17 height 9
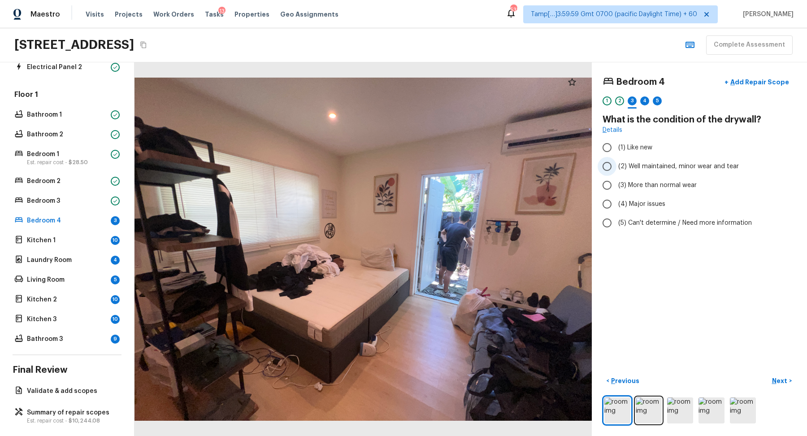
click at [649, 166] on span "(2) Well maintained, minor wear and tear" at bounding box center [678, 166] width 121 height 9
click at [616, 166] on input "(2) Well maintained, minor wear and tear" at bounding box center [607, 166] width 19 height 19
radio input "true"
click at [772, 373] on button "Next >" at bounding box center [782, 380] width 29 height 15
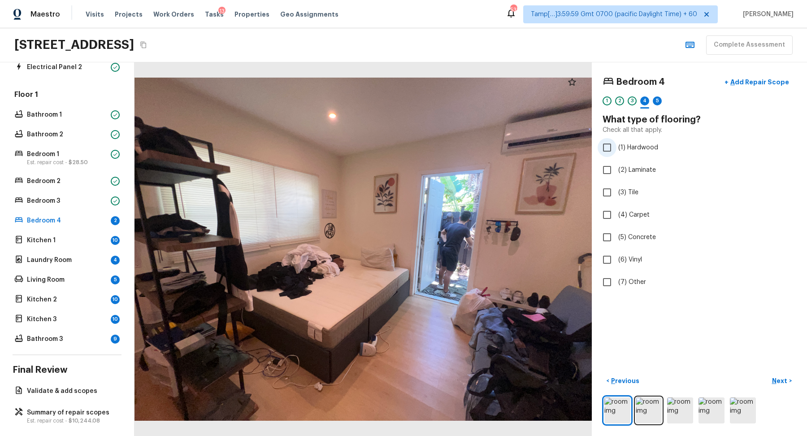
click at [638, 151] on span "(1) Hardwood" at bounding box center [638, 147] width 40 height 9
click at [616, 151] on input "(1) Hardwood" at bounding box center [607, 147] width 19 height 19
checkbox input "true"
click at [776, 381] on p "Next" at bounding box center [780, 380] width 17 height 9
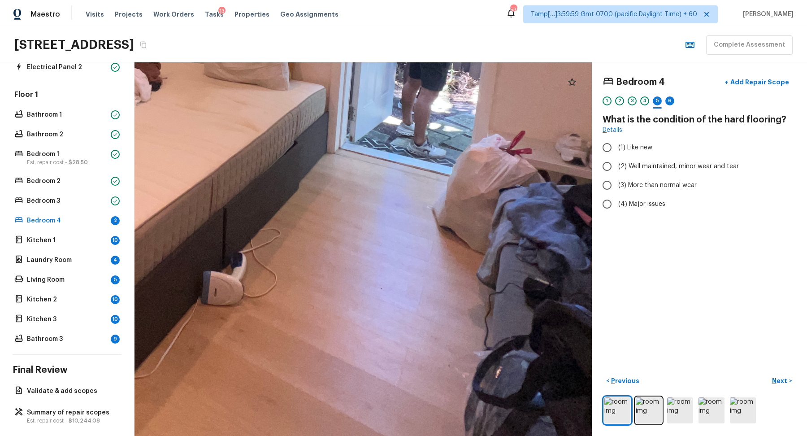
drag, startPoint x: 463, startPoint y: 306, endPoint x: 463, endPoint y: 180, distance: 126.0
click at [463, 180] on div at bounding box center [210, 34] width 1157 height 945
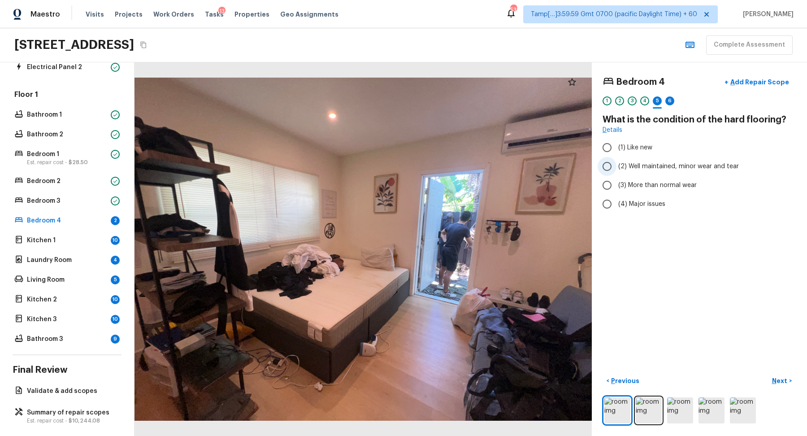
click at [668, 163] on span "(2) Well maintained, minor wear and tear" at bounding box center [678, 166] width 121 height 9
click at [616, 163] on input "(2) Well maintained, minor wear and tear" at bounding box center [607, 166] width 19 height 19
radio input "true"
click at [786, 385] on button "Next >" at bounding box center [782, 380] width 29 height 15
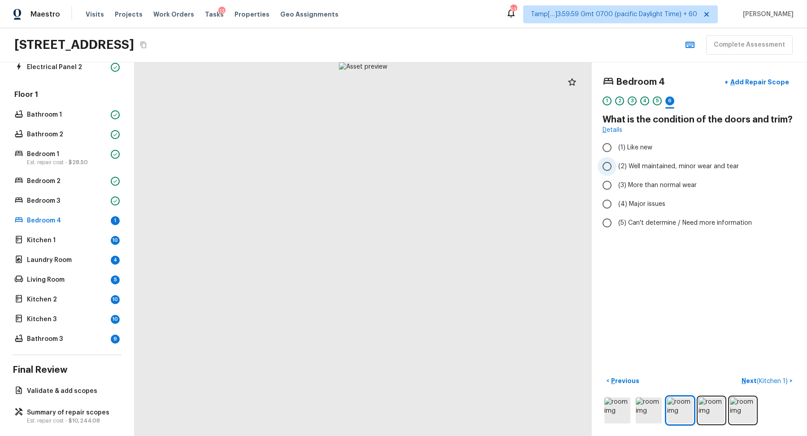
click at [660, 171] on label "(2) Well maintained, minor wear and tear" at bounding box center [693, 166] width 191 height 19
click at [616, 171] on input "(2) Well maintained, minor wear and tear" at bounding box center [607, 166] width 19 height 19
radio input "true"
click at [769, 378] on span "( Kitchen 1 )" at bounding box center [772, 381] width 31 height 6
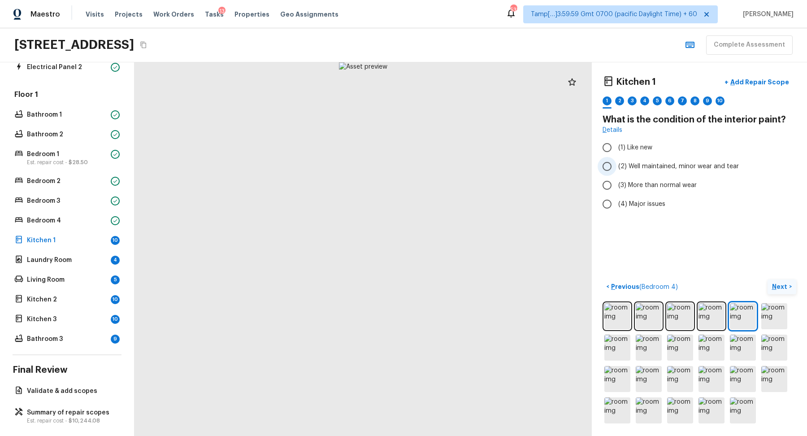
click at [648, 160] on label "(2) Well maintained, minor wear and tear" at bounding box center [693, 166] width 191 height 19
click at [616, 160] on input "(2) Well maintained, minor wear and tear" at bounding box center [607, 166] width 19 height 19
radio input "true"
click at [774, 279] on button "Next >" at bounding box center [782, 286] width 29 height 15
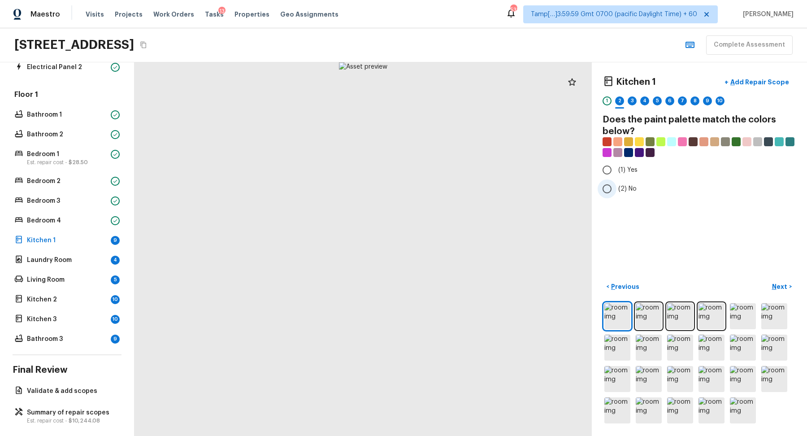
click at [634, 183] on label "(2) No" at bounding box center [693, 188] width 191 height 19
click at [616, 183] on input "(2) No" at bounding box center [607, 188] width 19 height 19
radio input "true"
click at [783, 283] on p "Next" at bounding box center [780, 286] width 17 height 9
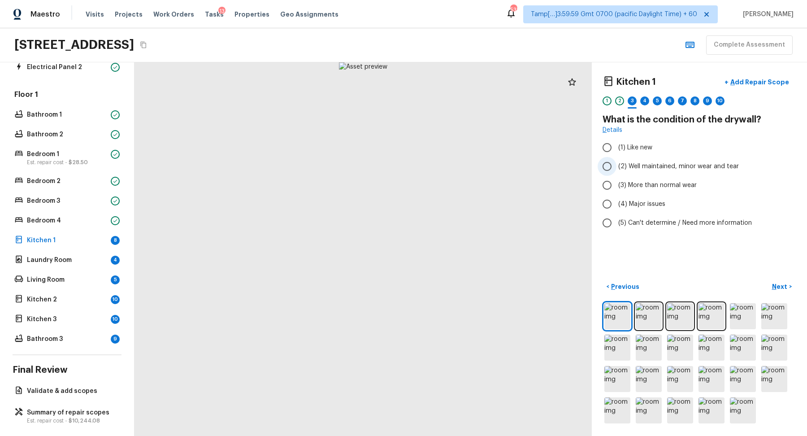
click at [625, 163] on span "(2) Well maintained, minor wear and tear" at bounding box center [678, 166] width 121 height 9
click at [616, 163] on input "(2) Well maintained, minor wear and tear" at bounding box center [607, 166] width 19 height 19
radio input "true"
click at [771, 280] on button "Next >" at bounding box center [782, 286] width 29 height 15
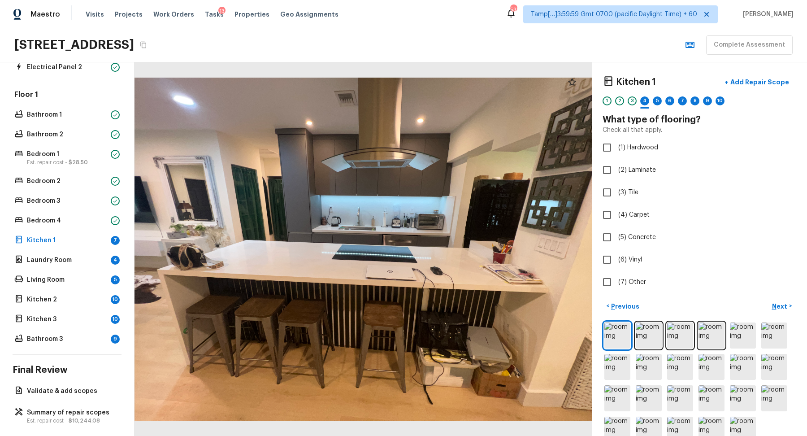
click at [635, 156] on div "Kitchen 1 + Add Repair Scope 1 2 3 4 5 6 7 8 9 10 What type of flooring? Check …" at bounding box center [700, 182] width 194 height 219
click at [635, 155] on label "(1) Hardwood" at bounding box center [693, 147] width 191 height 19
click at [616, 155] on input "(1) Hardwood" at bounding box center [607, 147] width 19 height 19
checkbox input "true"
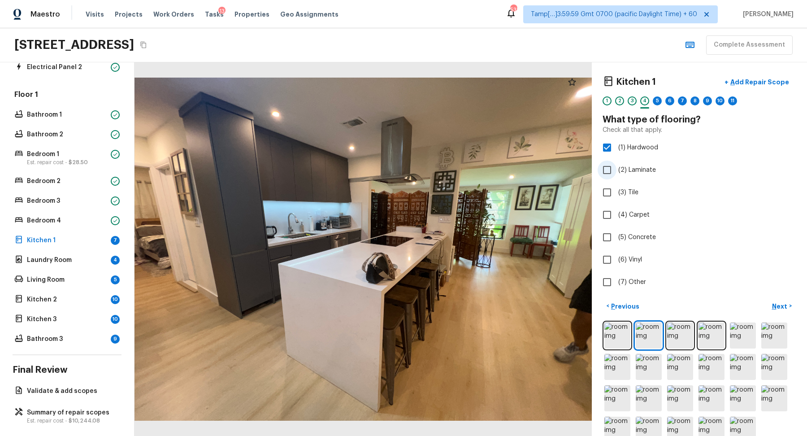
click at [639, 169] on span "(2) Laminate" at bounding box center [637, 169] width 38 height 9
click at [616, 169] on input "(2) Laminate" at bounding box center [607, 169] width 19 height 19
checkbox input "true"
click at [626, 152] on label "(1) Hardwood" at bounding box center [693, 147] width 191 height 19
click at [616, 152] on input "(1) Hardwood" at bounding box center [607, 147] width 19 height 19
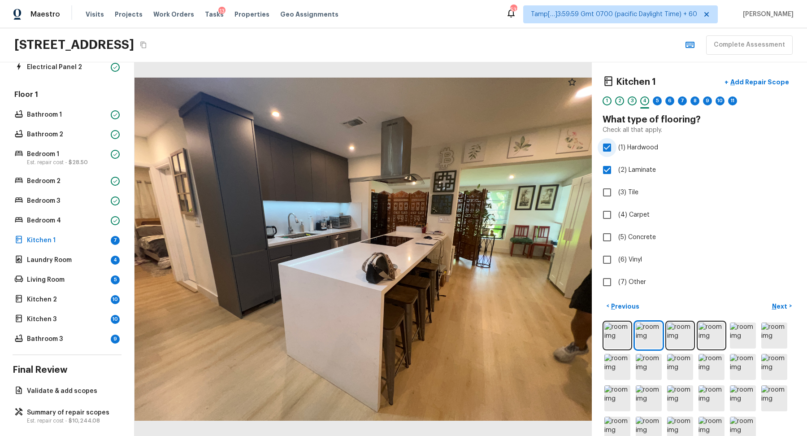
checkbox input "false"
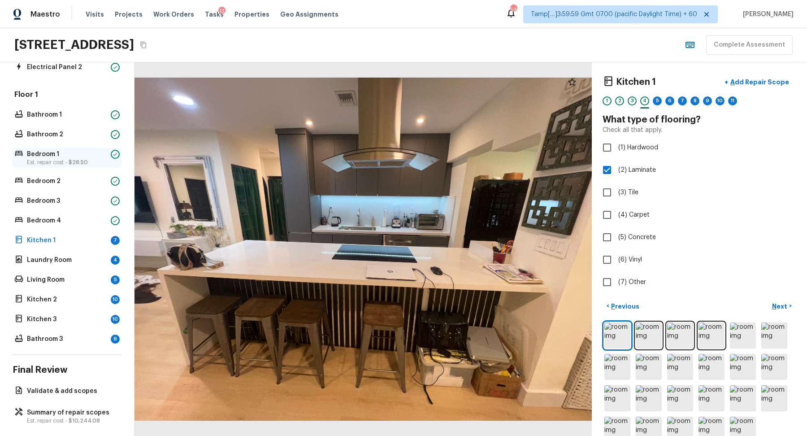
click at [73, 160] on span "$28.50" at bounding box center [78, 162] width 19 height 5
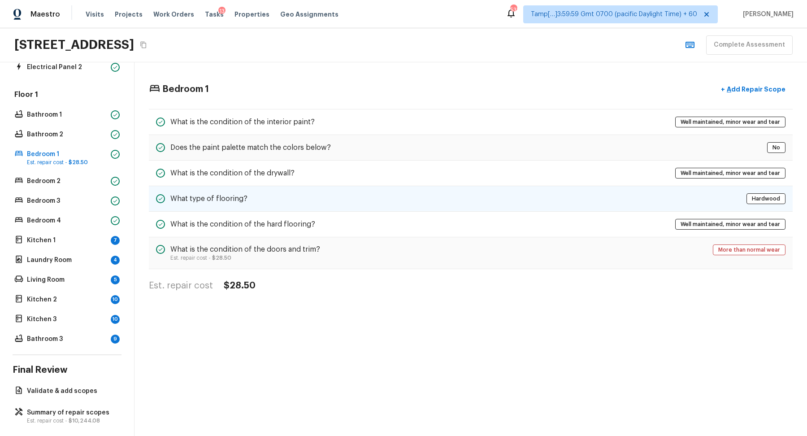
click at [321, 194] on div "What type of flooring? Hardwood" at bounding box center [471, 199] width 644 height 26
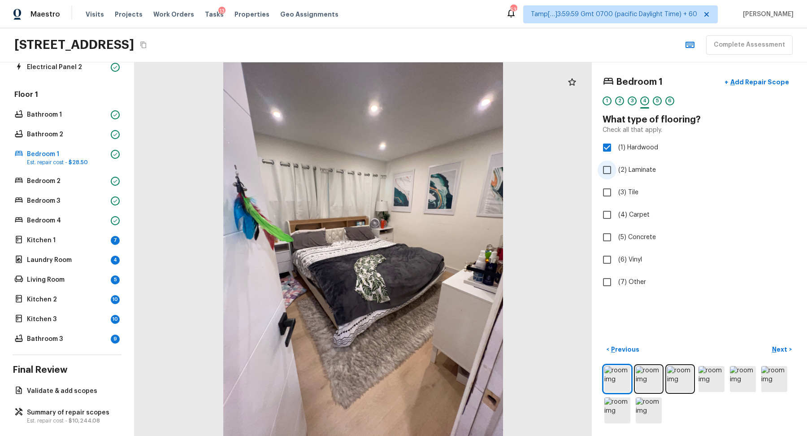
click at [627, 172] on span "(2) Laminate" at bounding box center [637, 169] width 38 height 9
click at [616, 172] on input "(2) Laminate" at bounding box center [607, 169] width 19 height 19
checkbox input "true"
click at [644, 143] on span "(1) Hardwood" at bounding box center [638, 147] width 40 height 9
click at [616, 143] on input "(1) Hardwood" at bounding box center [607, 147] width 19 height 19
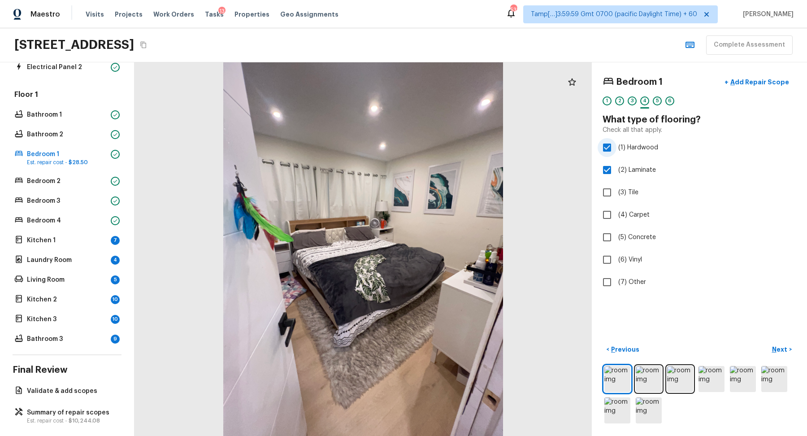
checkbox input "false"
click at [784, 357] on div "< Previous Next >" at bounding box center [700, 383] width 194 height 83
click at [777, 346] on p "Next" at bounding box center [780, 349] width 17 height 9
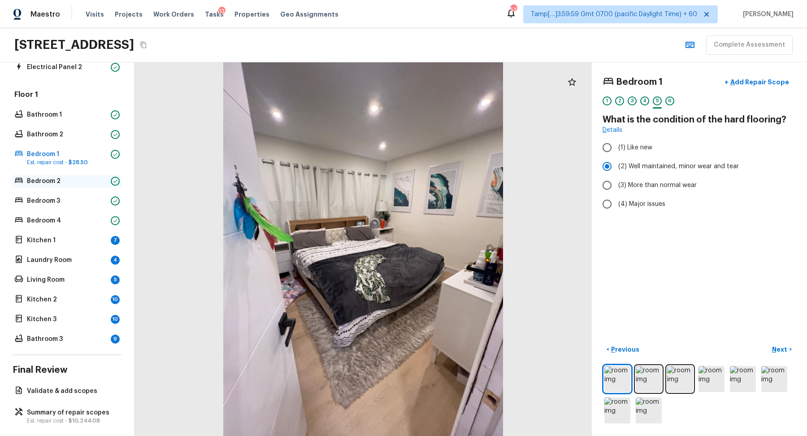
click at [82, 185] on div "Bedroom 2" at bounding box center [67, 181] width 109 height 13
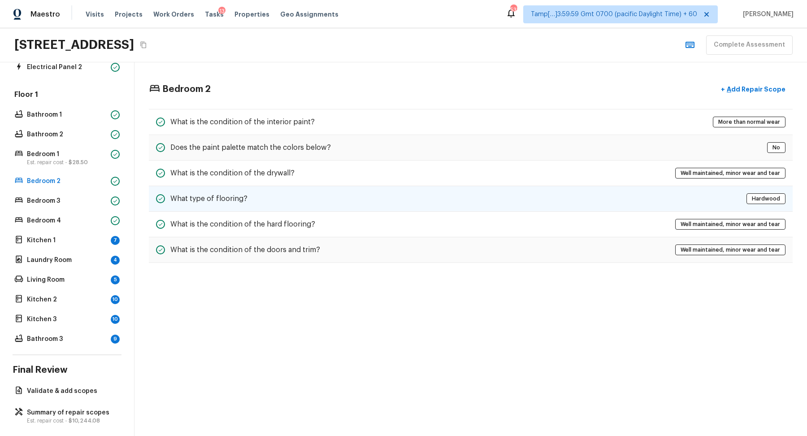
click at [262, 196] on div "What type of flooring? Hardwood" at bounding box center [471, 199] width 644 height 26
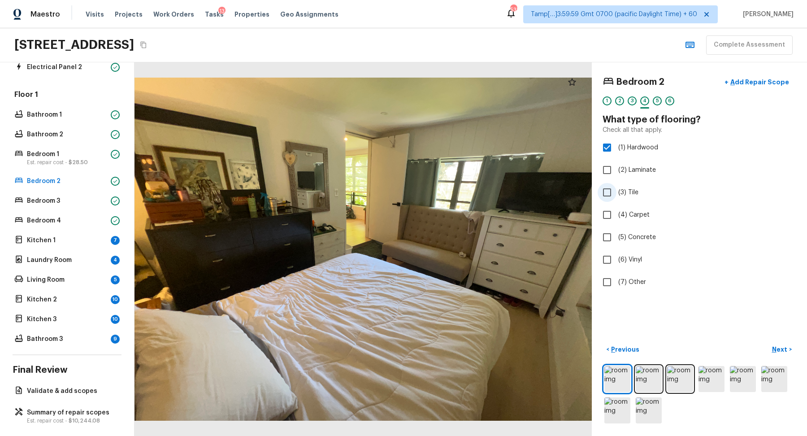
click at [618, 188] on span "(3) Tile" at bounding box center [628, 192] width 20 height 9
click at [616, 188] on input "(3) Tile" at bounding box center [607, 192] width 19 height 19
click at [618, 188] on span "(3) Tile" at bounding box center [628, 192] width 20 height 9
click at [616, 188] on input "(3) Tile" at bounding box center [607, 192] width 19 height 19
checkbox input "false"
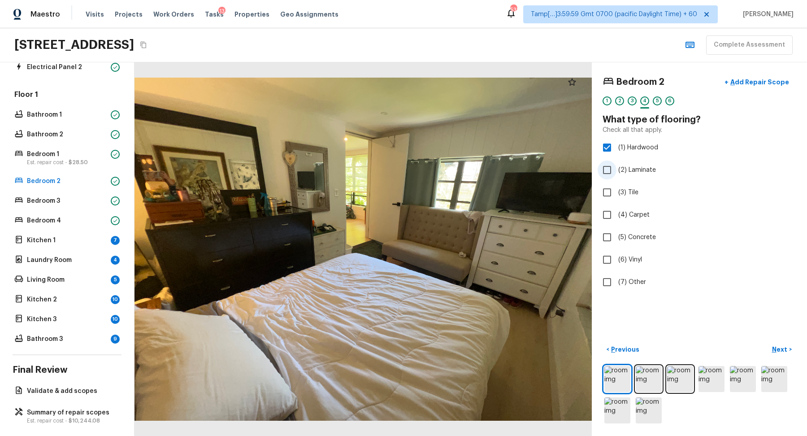
click at [624, 174] on label "(2) Laminate" at bounding box center [693, 169] width 191 height 19
click at [616, 174] on input "(2) Laminate" at bounding box center [607, 169] width 19 height 19
checkbox input "true"
click at [629, 155] on label "(1) Hardwood" at bounding box center [693, 147] width 191 height 19
click at [616, 155] on input "(1) Hardwood" at bounding box center [607, 147] width 19 height 19
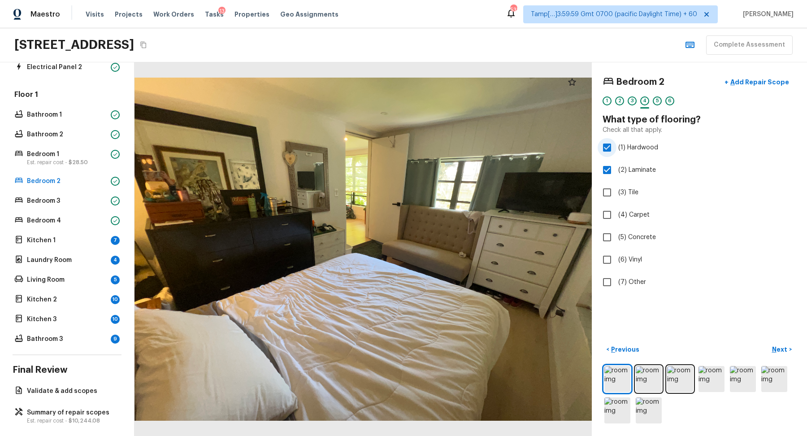
checkbox input "false"
click at [775, 353] on button "Next >" at bounding box center [782, 349] width 29 height 15
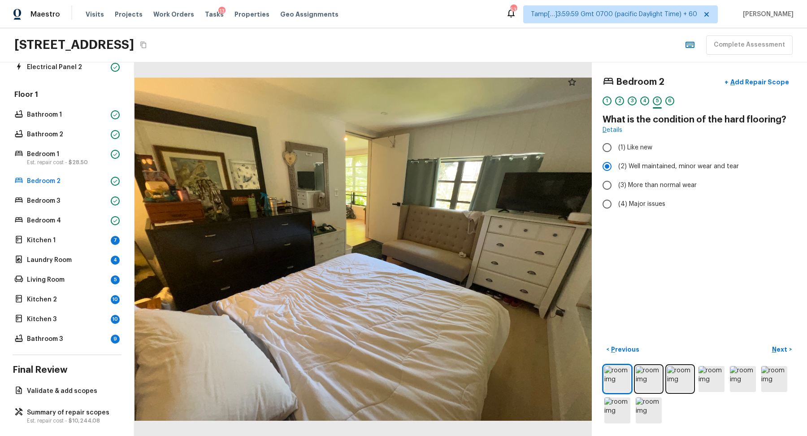
click at [81, 192] on div "Floor 1 Bathroom 1 Bathroom 2 Bedroom 1 Est. repair cost - $28.50 Bedroom 2 Bed…" at bounding box center [67, 218] width 109 height 256
click at [104, 205] on div "Bedroom 3" at bounding box center [67, 201] width 109 height 13
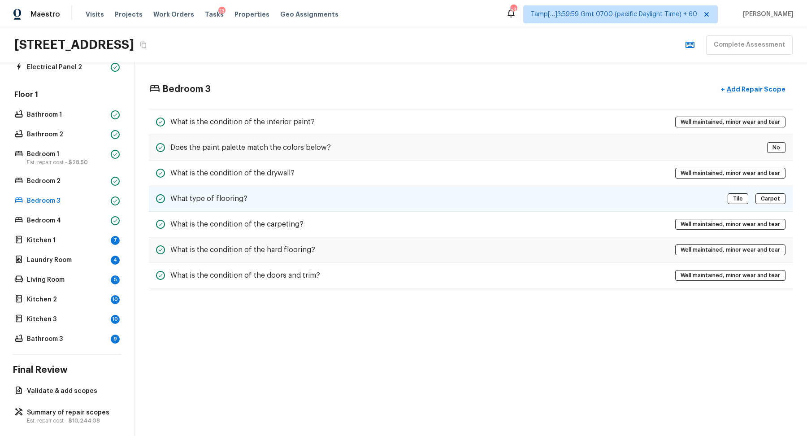
click at [349, 191] on div "What type of flooring? Tile Carpet" at bounding box center [471, 199] width 644 height 26
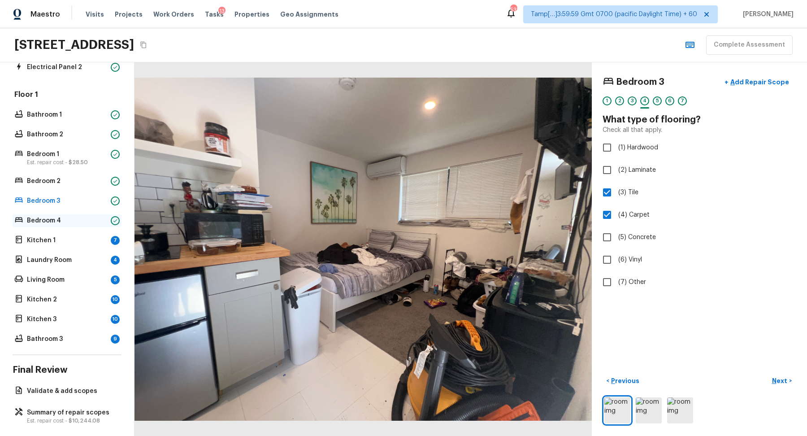
click at [102, 223] on p "Bedroom 4" at bounding box center [67, 220] width 80 height 9
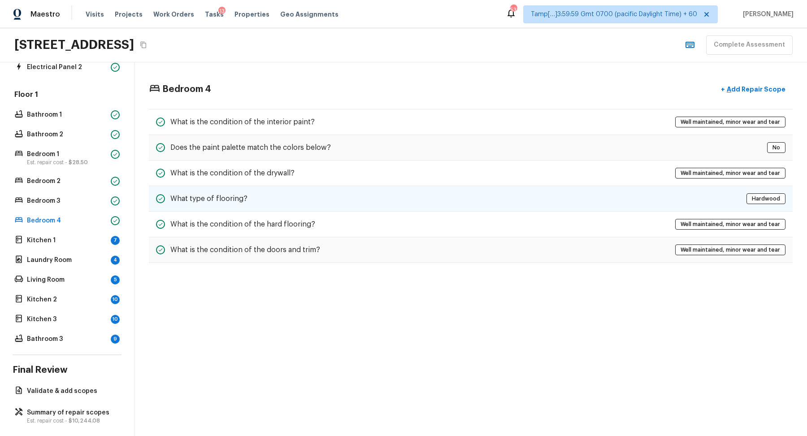
click at [324, 200] on div "What type of flooring? Hardwood" at bounding box center [471, 199] width 644 height 26
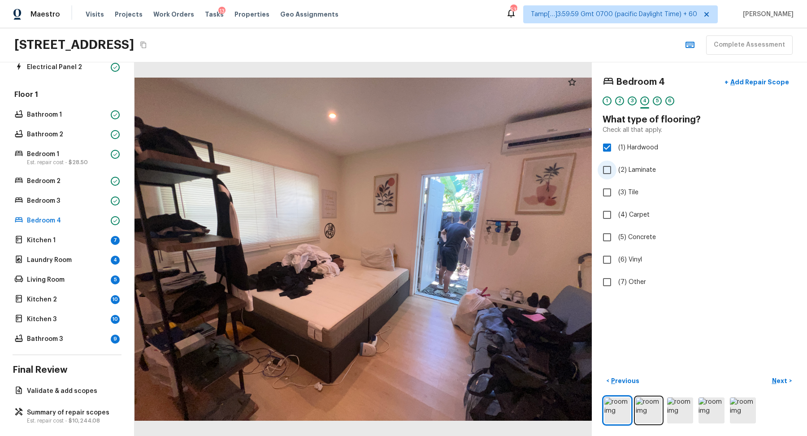
click at [617, 173] on label "(2) Laminate" at bounding box center [693, 169] width 191 height 19
click at [616, 173] on input "(2) Laminate" at bounding box center [607, 169] width 19 height 19
checkbox input "true"
click at [629, 148] on span "(1) Hardwood" at bounding box center [638, 147] width 40 height 9
click at [616, 148] on input "(1) Hardwood" at bounding box center [607, 147] width 19 height 19
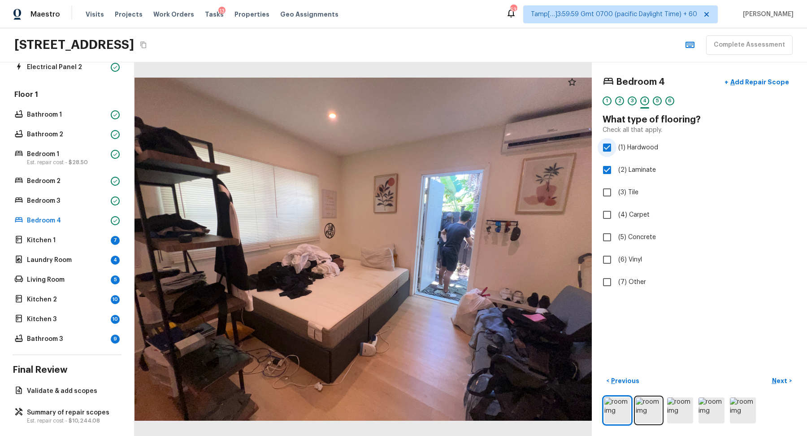
checkbox input "false"
click at [103, 238] on p "Kitchen 1" at bounding box center [67, 240] width 80 height 9
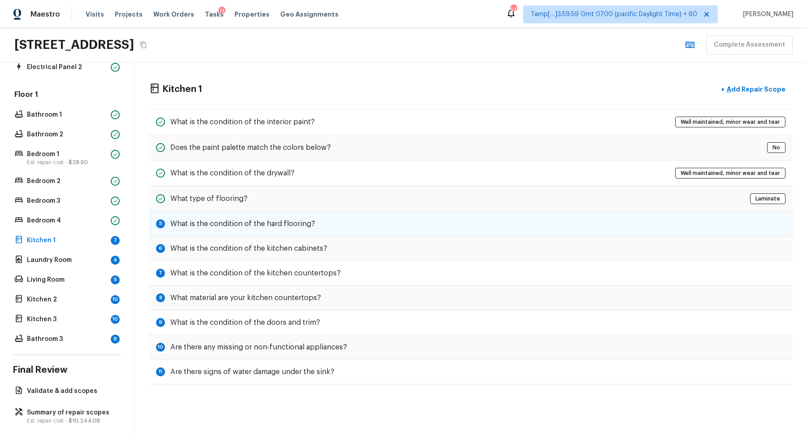
click at [335, 213] on div "5 What is the condition of the hard flooring?" at bounding box center [471, 224] width 644 height 25
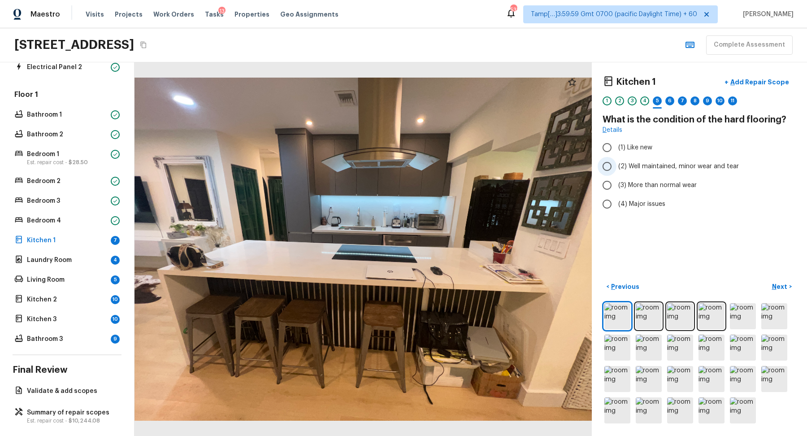
click at [688, 171] on label "(2) Well maintained, minor wear and tear" at bounding box center [693, 166] width 191 height 19
click at [616, 171] on input "(2) Well maintained, minor wear and tear" at bounding box center [607, 166] width 19 height 19
radio input "true"
click at [773, 279] on button "Next >" at bounding box center [782, 286] width 29 height 15
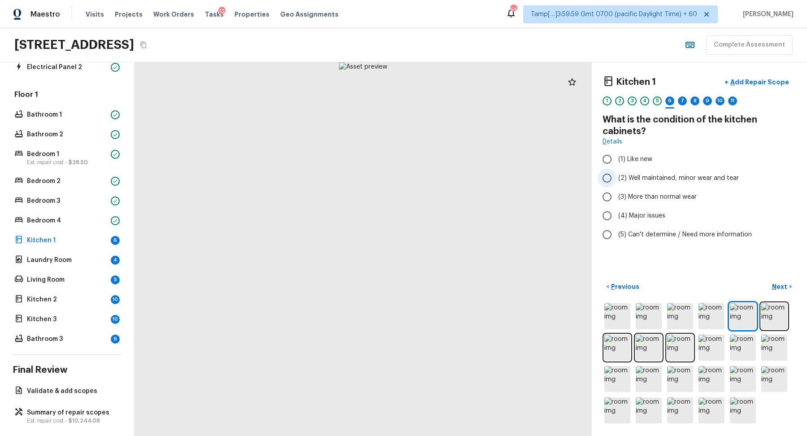
click at [658, 183] on label "(2) Well maintained, minor wear and tear" at bounding box center [693, 178] width 191 height 19
click at [616, 183] on input "(2) Well maintained, minor wear and tear" at bounding box center [607, 178] width 19 height 19
radio input "true"
click at [777, 279] on button "Next >" at bounding box center [782, 286] width 29 height 15
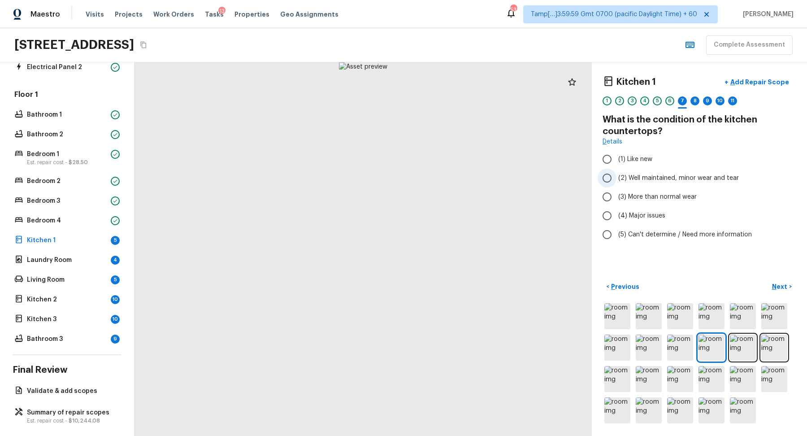
click at [656, 184] on label "(2) Well maintained, minor wear and tear" at bounding box center [693, 178] width 191 height 19
click at [616, 184] on input "(2) Well maintained, minor wear and tear" at bounding box center [607, 178] width 19 height 19
radio input "true"
click at [778, 285] on p "Next" at bounding box center [780, 286] width 17 height 9
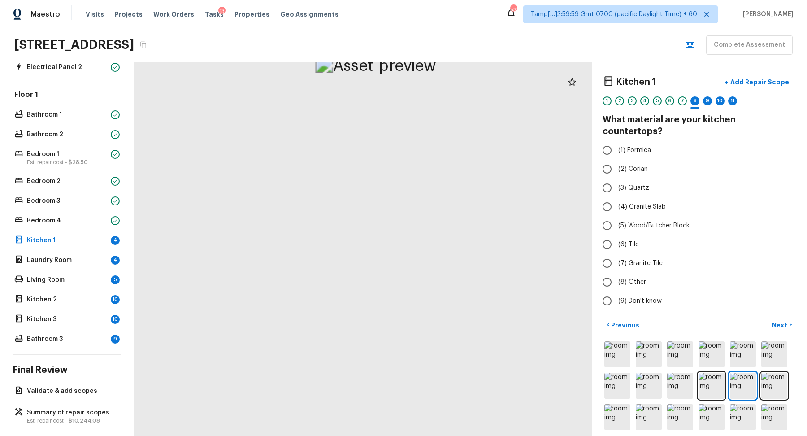
drag, startPoint x: 369, startPoint y: 159, endPoint x: 369, endPoint y: 324, distance: 165.4
click at [635, 143] on label "(1) Formica" at bounding box center [693, 150] width 191 height 19
click at [616, 143] on input "(1) Formica" at bounding box center [607, 150] width 19 height 19
radio input "true"
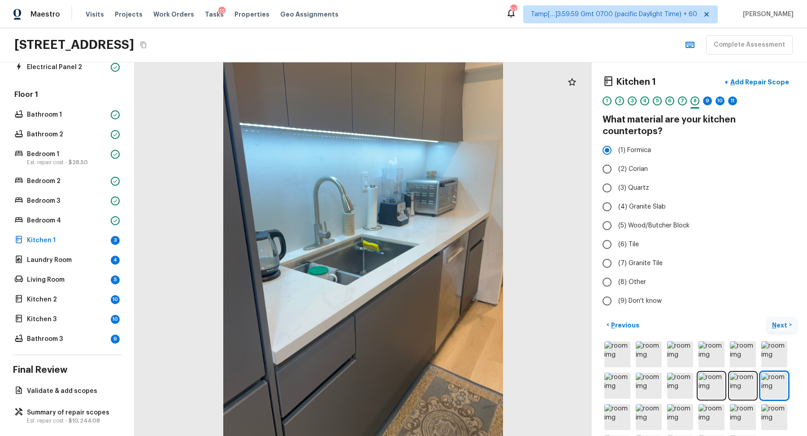
click at [779, 321] on p "Next" at bounding box center [780, 325] width 17 height 9
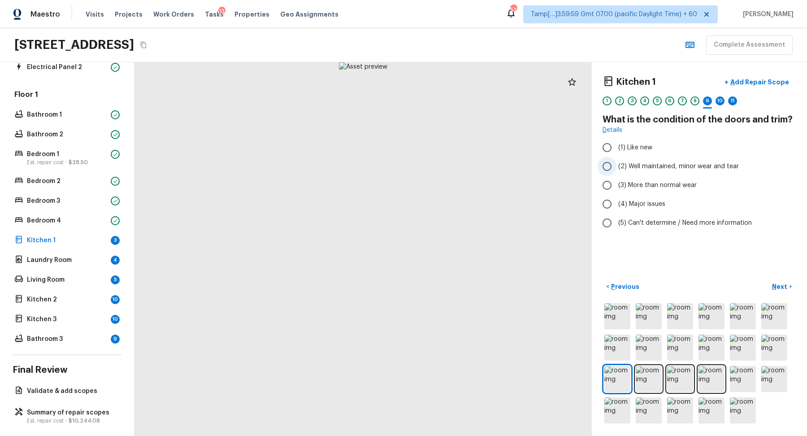
click at [658, 169] on span "(2) Well maintained, minor wear and tear" at bounding box center [678, 166] width 121 height 9
click at [616, 169] on input "(2) Well maintained, minor wear and tear" at bounding box center [607, 166] width 19 height 19
radio input "true"
click at [778, 291] on button "Next >" at bounding box center [782, 286] width 29 height 15
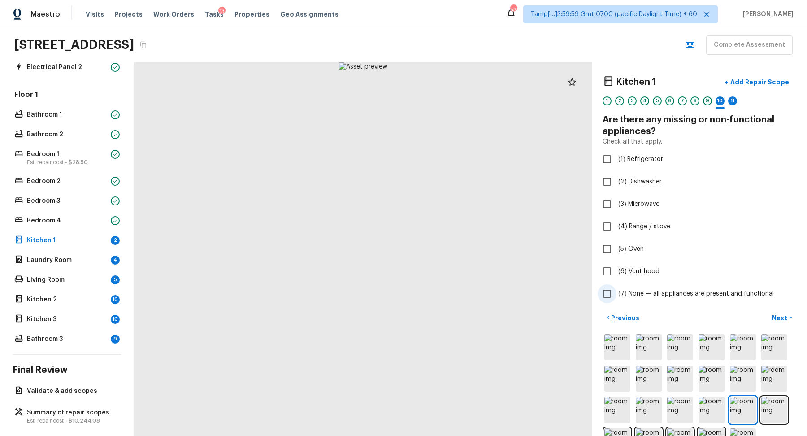
click at [655, 287] on label "(7) None — all appliances are present and functional" at bounding box center [693, 293] width 191 height 19
click at [616, 287] on input "(7) None — all appliances are present and functional" at bounding box center [607, 293] width 19 height 19
checkbox input "true"
click at [777, 316] on p "Next" at bounding box center [780, 317] width 17 height 9
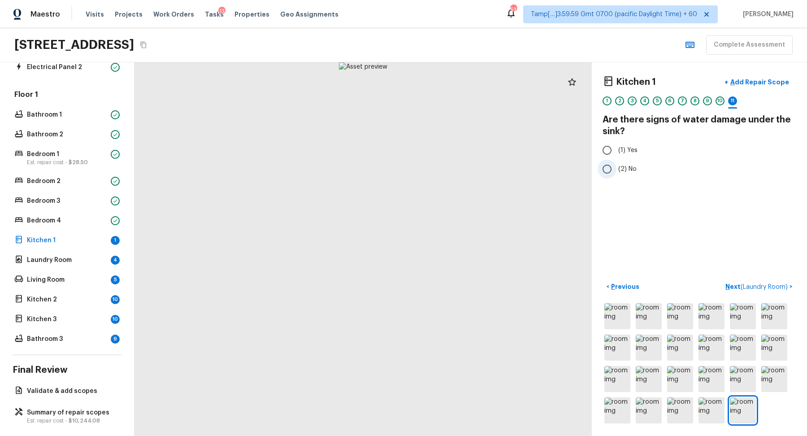
click at [620, 162] on label "(2) No" at bounding box center [693, 169] width 191 height 19
click at [616, 162] on input "(2) No" at bounding box center [607, 169] width 19 height 19
radio input "true"
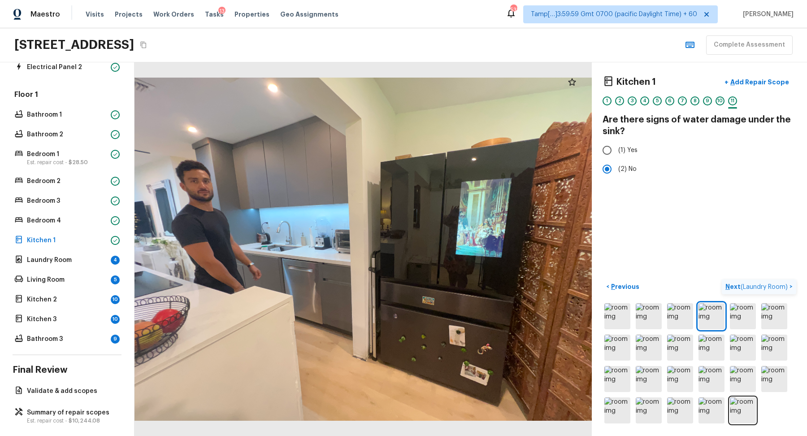
click at [779, 280] on button "Next ( Laundry Room ) >" at bounding box center [759, 286] width 74 height 15
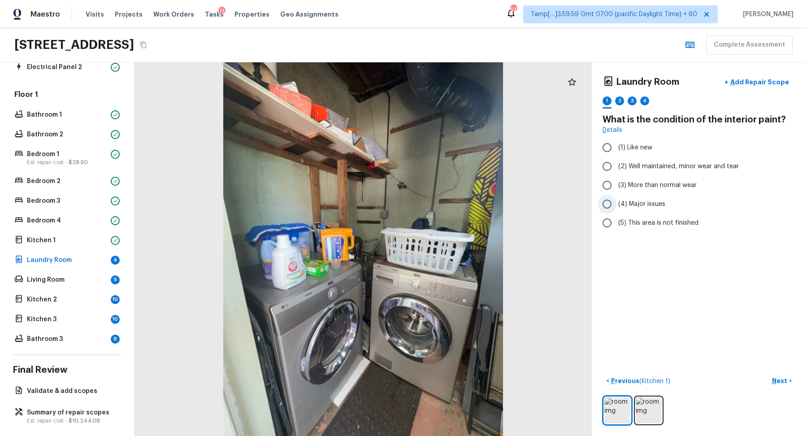
click at [651, 207] on span "(4) Major issues" at bounding box center [641, 204] width 47 height 9
click at [616, 207] on input "(4) Major issues" at bounding box center [607, 204] width 19 height 19
radio input "true"
click at [653, 182] on span "(3) More than normal wear" at bounding box center [657, 185] width 78 height 9
click at [616, 182] on input "(3) More than normal wear" at bounding box center [607, 185] width 19 height 19
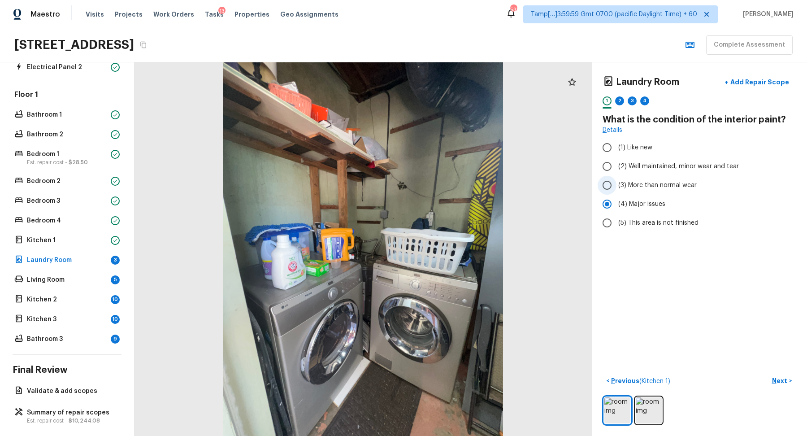
radio input "true"
click at [771, 378] on button "Next >" at bounding box center [782, 380] width 29 height 15
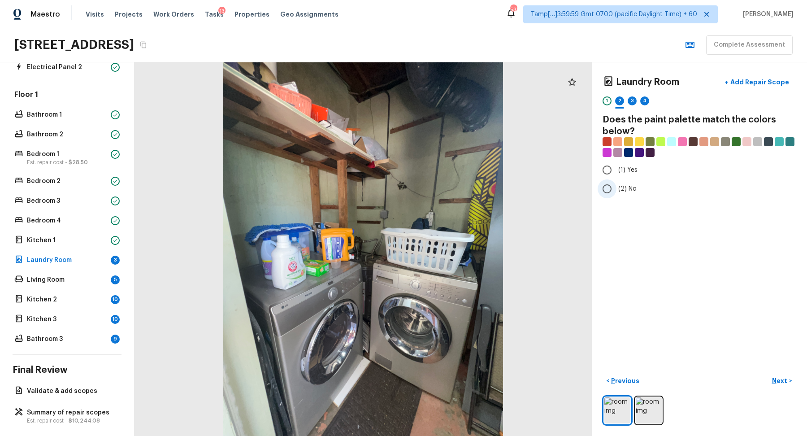
click at [622, 185] on span "(2) No" at bounding box center [627, 188] width 18 height 9
click at [616, 185] on input "(2) No" at bounding box center [607, 188] width 19 height 19
radio input "true"
click at [781, 378] on p "Next" at bounding box center [780, 380] width 17 height 9
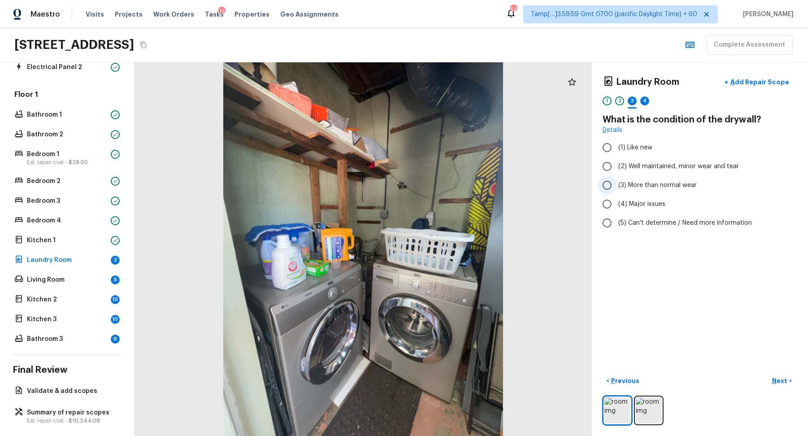
click at [638, 184] on span "(3) More than normal wear" at bounding box center [657, 185] width 78 height 9
click at [616, 184] on input "(3) More than normal wear" at bounding box center [607, 185] width 19 height 19
radio input "true"
click at [651, 163] on span "(2) Well maintained, minor wear and tear" at bounding box center [678, 166] width 121 height 9
click at [616, 163] on input "(2) Well maintained, minor wear and tear" at bounding box center [607, 166] width 19 height 19
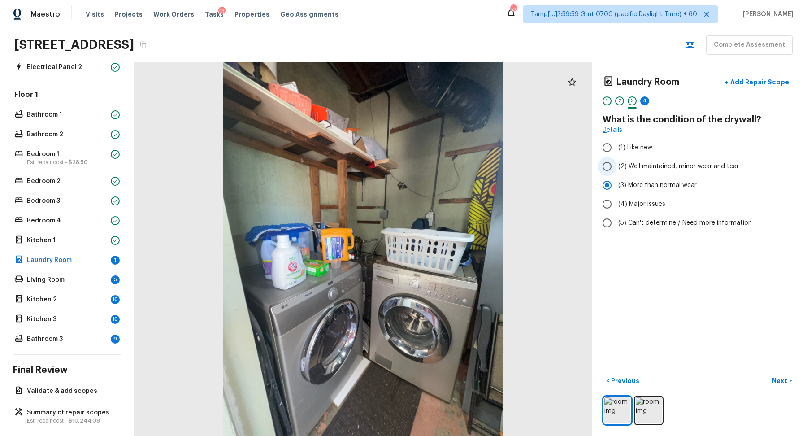
radio input "true"
click at [782, 379] on p "Next" at bounding box center [780, 380] width 17 height 9
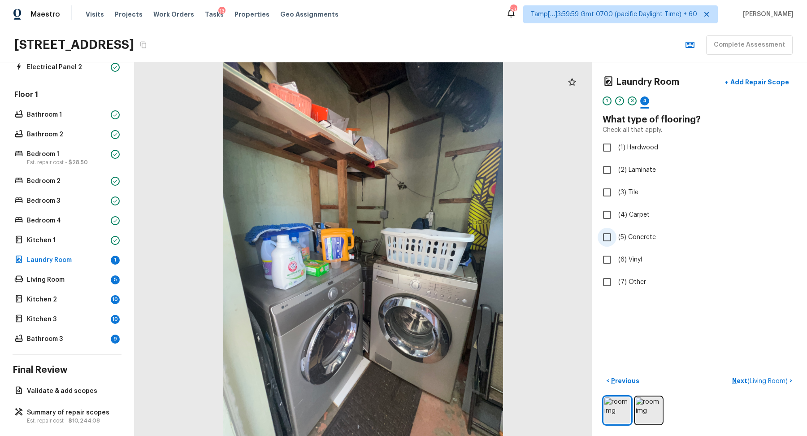
click at [638, 241] on label "(5) Concrete" at bounding box center [693, 237] width 191 height 19
click at [616, 241] on input "(5) Concrete" at bounding box center [607, 237] width 19 height 19
checkbox input "true"
click at [739, 374] on div "< Previous Next >" at bounding box center [700, 380] width 194 height 15
click at [773, 379] on p "Next" at bounding box center [780, 380] width 17 height 9
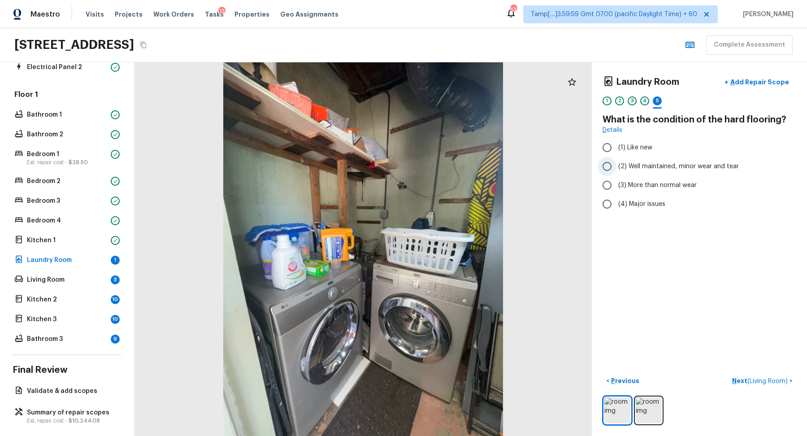
click at [649, 169] on span "(2) Well maintained, minor wear and tear" at bounding box center [678, 166] width 121 height 9
click at [616, 169] on input "(2) Well maintained, minor wear and tear" at bounding box center [607, 166] width 19 height 19
radio input "true"
click at [668, 162] on span "(2) Well maintained, minor wear and tear" at bounding box center [678, 166] width 121 height 9
click at [616, 161] on input "(2) Well maintained, minor wear and tear" at bounding box center [607, 166] width 19 height 19
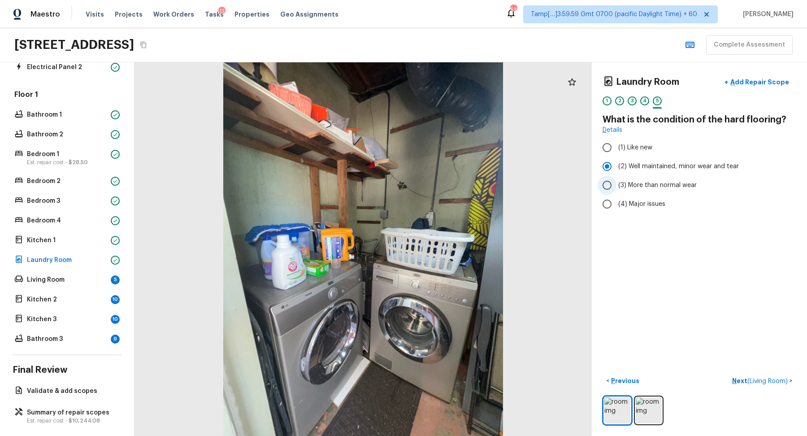
click at [677, 182] on span "(3) More than normal wear" at bounding box center [657, 185] width 78 height 9
click at [616, 182] on input "(3) More than normal wear" at bounding box center [607, 185] width 19 height 19
radio input "true"
click at [758, 377] on p "Next ( Living Room )" at bounding box center [760, 380] width 57 height 9
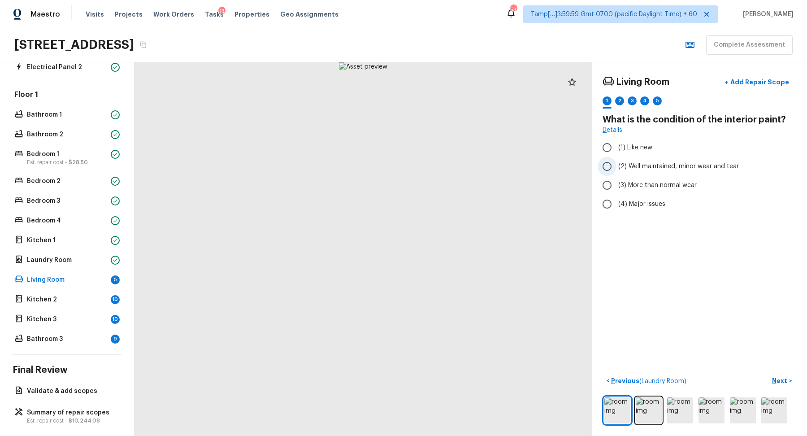
click at [640, 163] on span "(2) Well maintained, minor wear and tear" at bounding box center [678, 166] width 121 height 9
click at [616, 163] on input "(2) Well maintained, minor wear and tear" at bounding box center [607, 166] width 19 height 19
radio input "true"
click at [778, 381] on p "Next" at bounding box center [780, 380] width 17 height 9
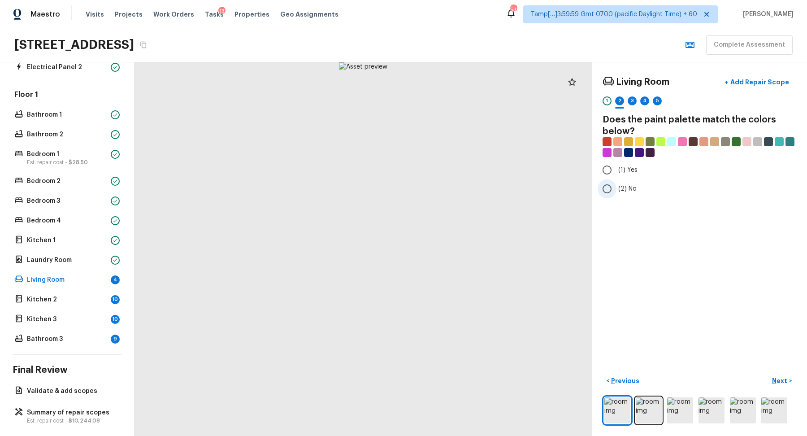
click at [622, 192] on label "(2) No" at bounding box center [693, 188] width 191 height 19
click at [616, 192] on input "(2) No" at bounding box center [607, 188] width 19 height 19
radio input "true"
click at [771, 380] on button "Next >" at bounding box center [782, 380] width 29 height 15
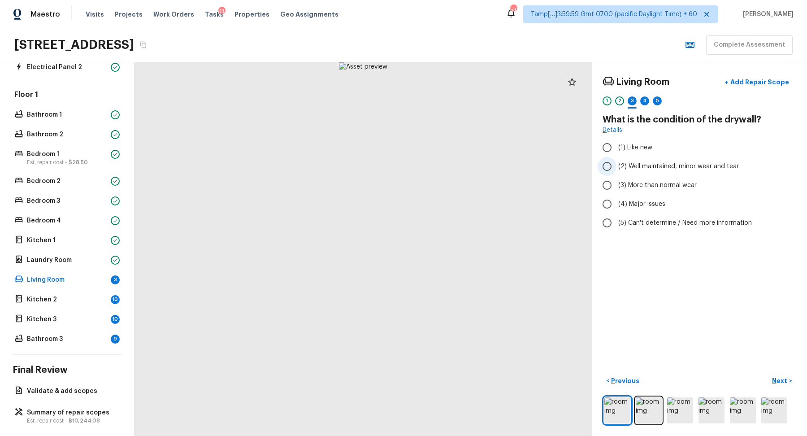
click at [654, 170] on label "(2) Well maintained, minor wear and tear" at bounding box center [693, 166] width 191 height 19
click at [616, 170] on input "(2) Well maintained, minor wear and tear" at bounding box center [607, 166] width 19 height 19
radio input "true"
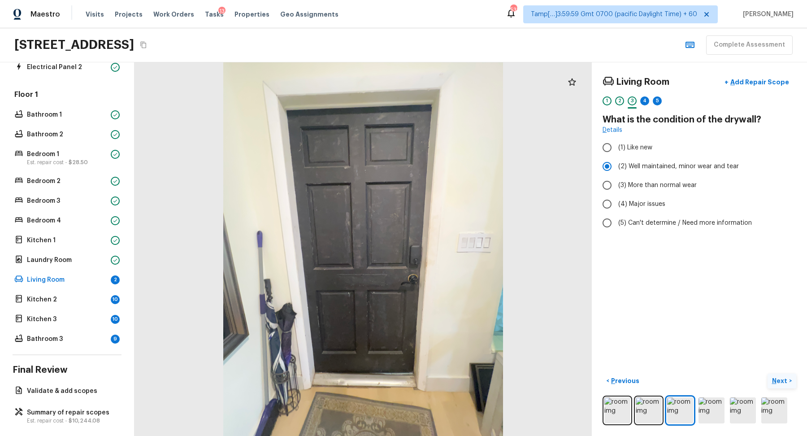
click at [775, 377] on p "Next" at bounding box center [780, 380] width 17 height 9
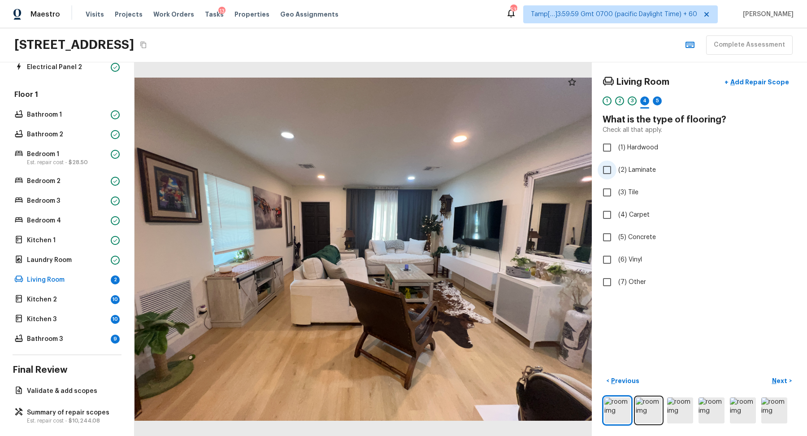
click at [629, 173] on span "(2) Laminate" at bounding box center [637, 169] width 38 height 9
click at [616, 173] on input "(2) Laminate" at bounding box center [607, 169] width 19 height 19
checkbox input "true"
click at [775, 383] on p "Next" at bounding box center [780, 380] width 17 height 9
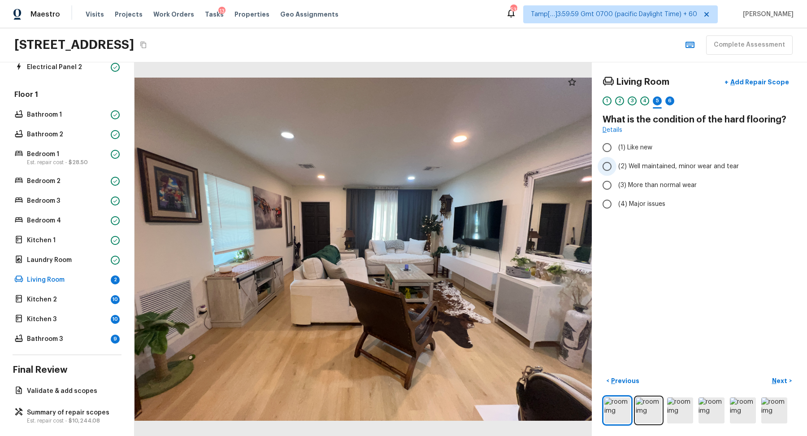
click at [640, 164] on span "(2) Well maintained, minor wear and tear" at bounding box center [678, 166] width 121 height 9
click at [616, 164] on input "(2) Well maintained, minor wear and tear" at bounding box center [607, 166] width 19 height 19
radio input "true"
click at [779, 378] on p "Next" at bounding box center [780, 380] width 17 height 9
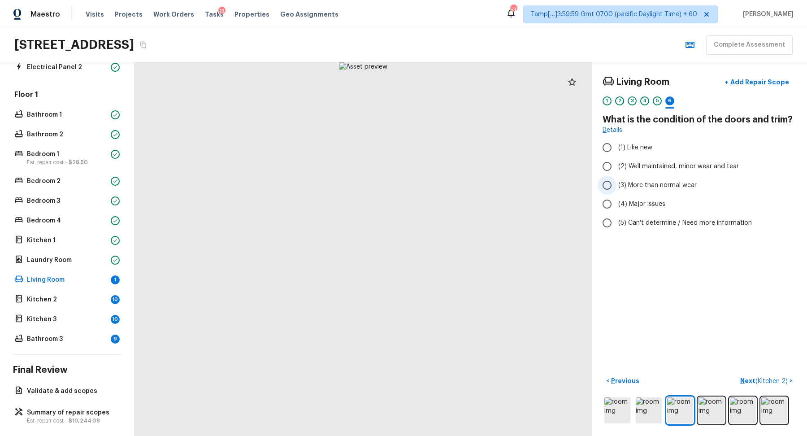
click at [652, 186] on span "(3) More than normal wear" at bounding box center [657, 185] width 78 height 9
click at [616, 186] on input "(3) More than normal wear" at bounding box center [607, 185] width 19 height 19
radio input "true"
click at [755, 87] on button "+ Add Repair Scope" at bounding box center [756, 82] width 79 height 18
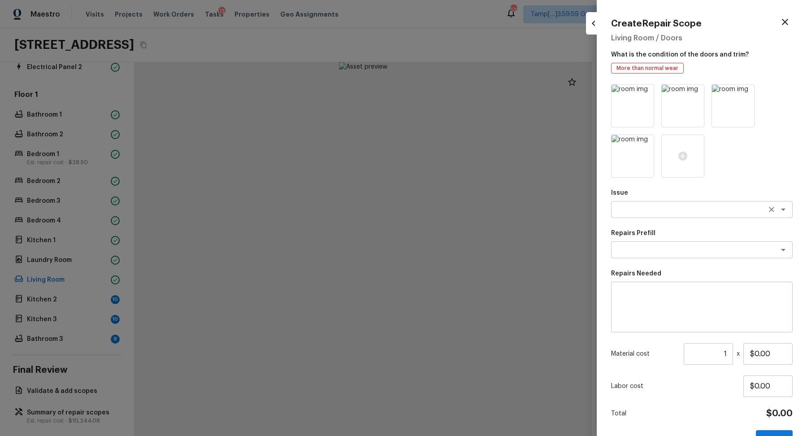
click at [670, 213] on textarea at bounding box center [689, 209] width 148 height 9
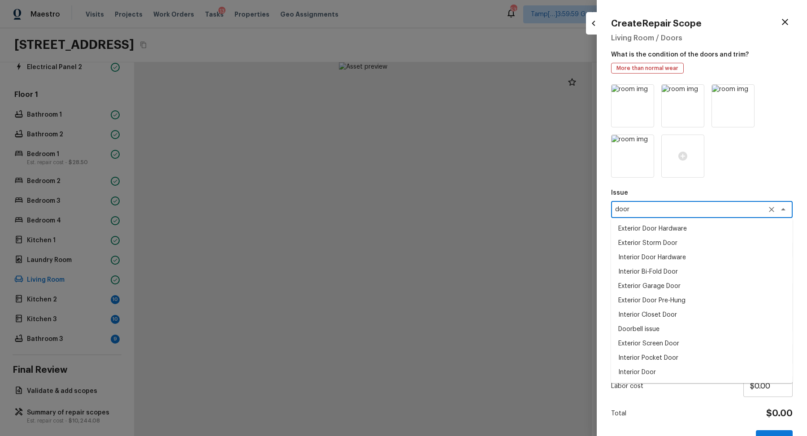
click at [658, 372] on li "Interior Door" at bounding box center [702, 372] width 182 height 14
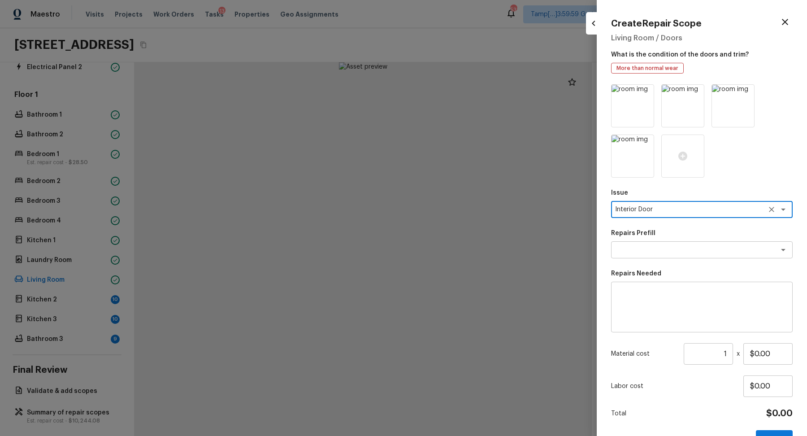
click at [664, 217] on div "Issue Interior Door x ​" at bounding box center [702, 203] width 182 height 30
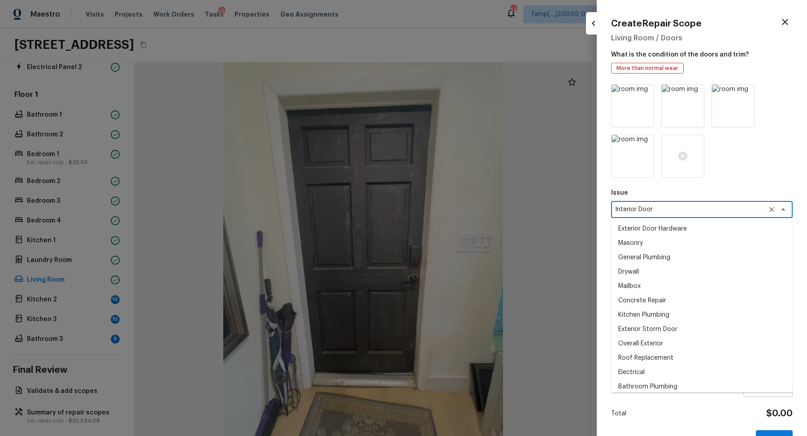
type textarea "HVAC Extras"
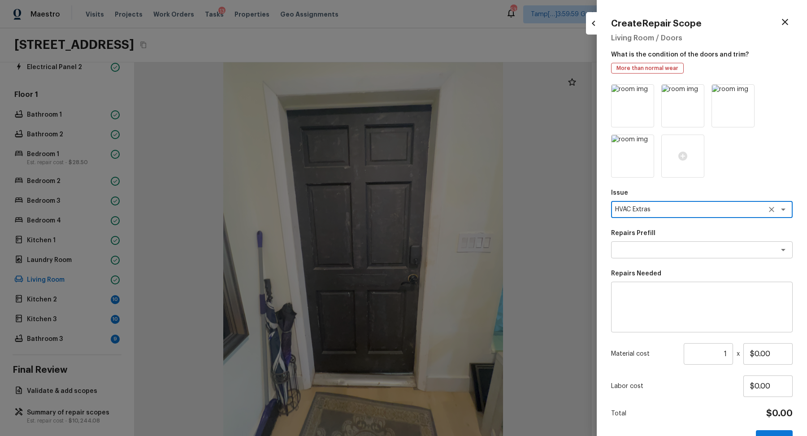
click at [664, 217] on div "Issue HVAC Extras x ​" at bounding box center [702, 203] width 182 height 30
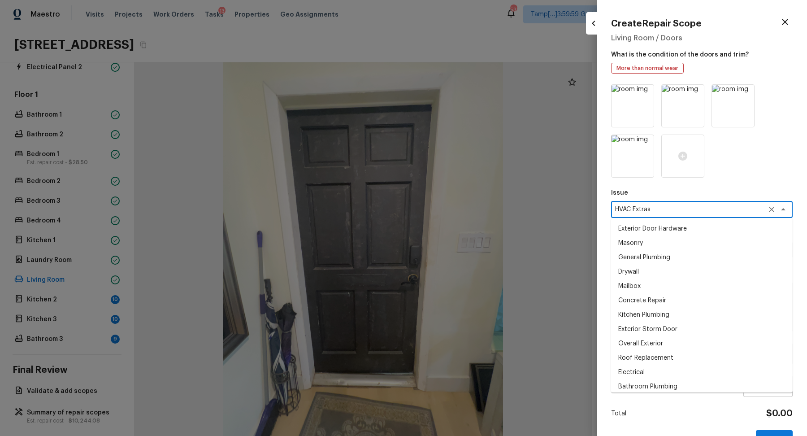
scroll to position [890, 0]
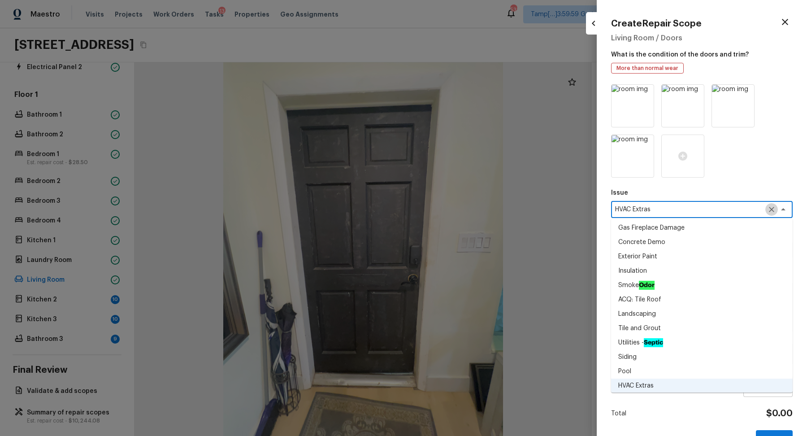
click at [766, 208] on button "Clear" at bounding box center [771, 209] width 13 height 13
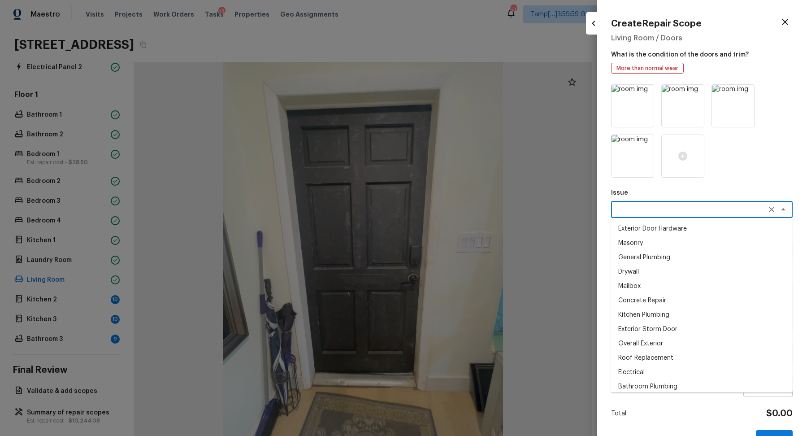
type textarea "a"
click at [647, 376] on li "Interior Door" at bounding box center [702, 372] width 182 height 14
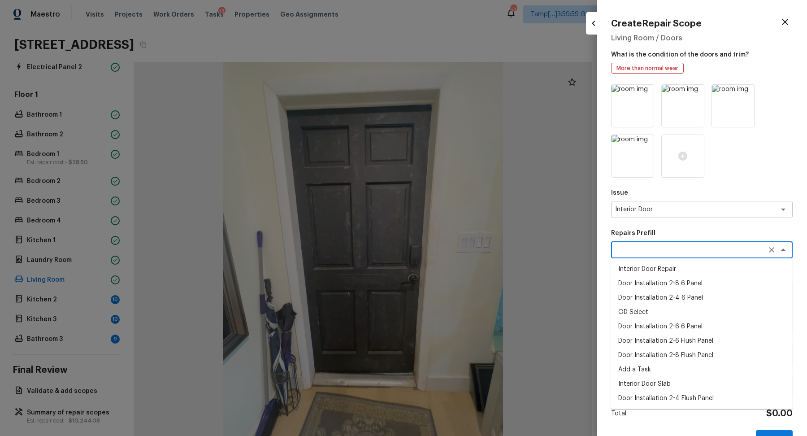
click at [648, 247] on textarea at bounding box center [689, 249] width 148 height 9
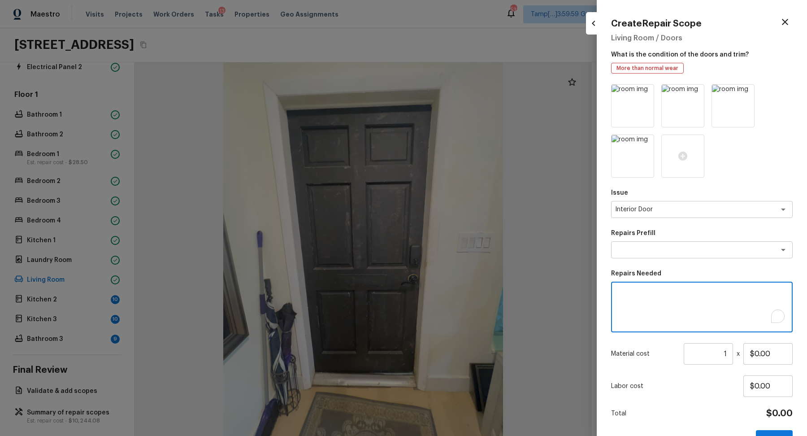
click at [705, 297] on textarea "To enrich screen reader interactions, please activate Accessibility in Grammarl…" at bounding box center [701, 307] width 169 height 36
click at [768, 354] on input "$0.00" at bounding box center [767, 354] width 49 height 22
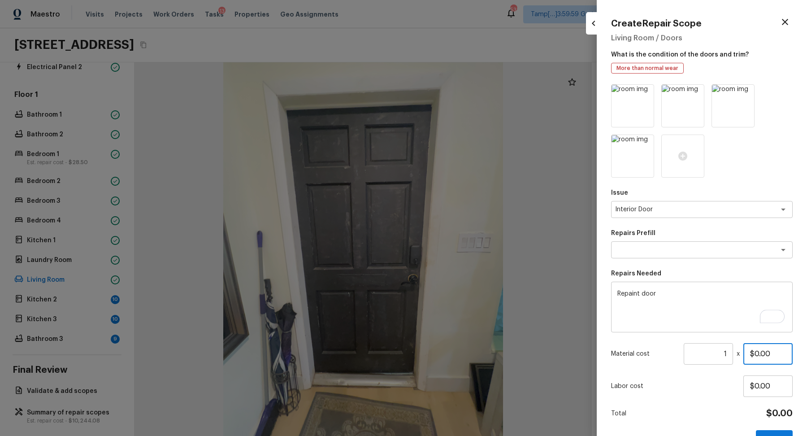
click at [768, 354] on input "$0.00" at bounding box center [767, 354] width 49 height 22
click at [660, 214] on div "Interior Door x ​" at bounding box center [702, 209] width 182 height 17
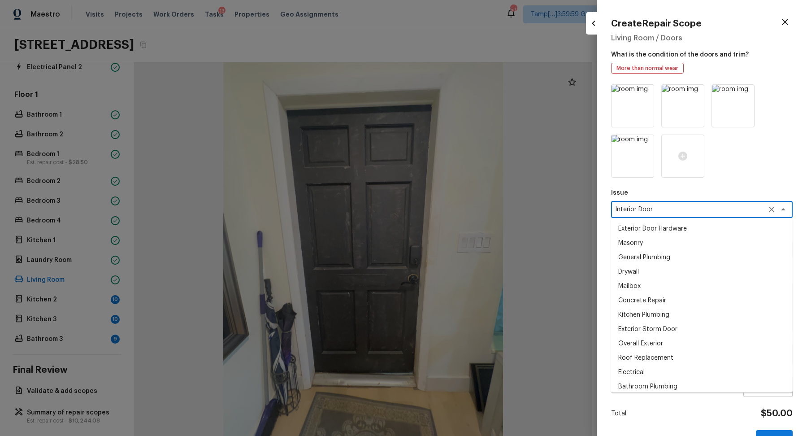
click at [660, 214] on div "Interior Door x ​" at bounding box center [702, 209] width 182 height 17
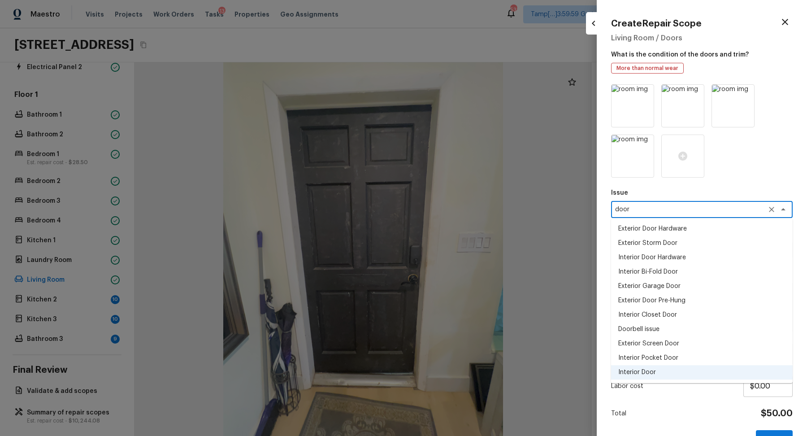
click at [679, 297] on li "Exterior Door Pre-Hung" at bounding box center [702, 300] width 182 height 14
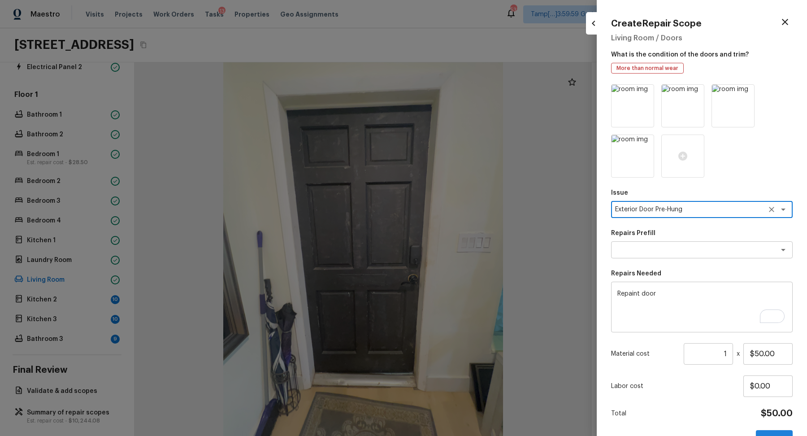
click at [775, 435] on button "Create" at bounding box center [774, 439] width 37 height 18
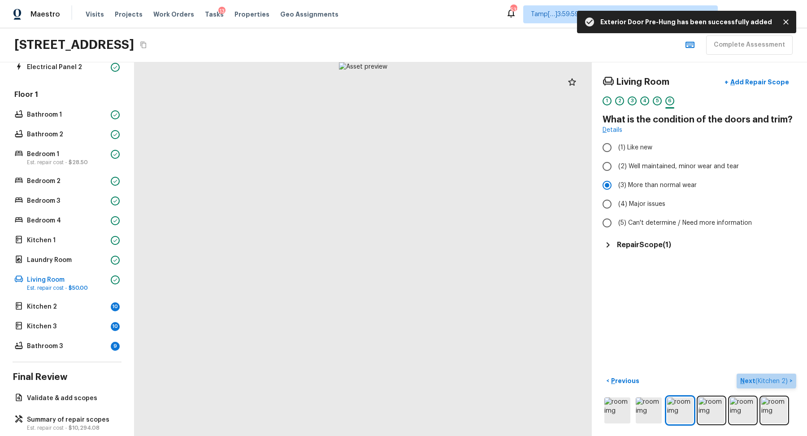
click at [757, 378] on span "( Kitchen 2 )" at bounding box center [771, 381] width 32 height 6
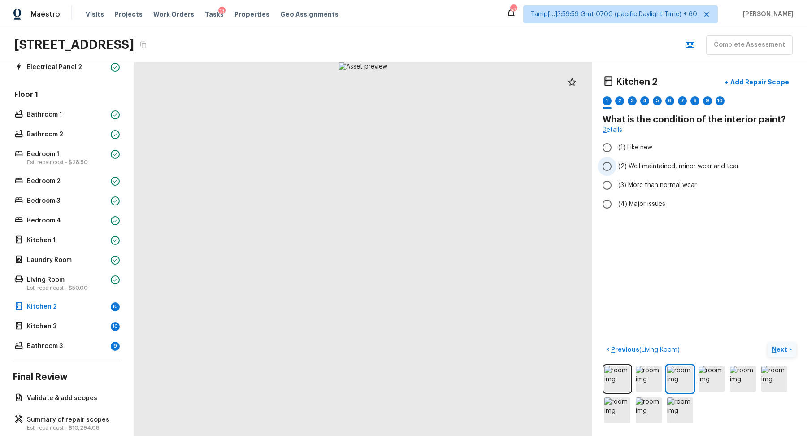
click at [632, 165] on span "(2) Well maintained, minor wear and tear" at bounding box center [678, 166] width 121 height 9
click at [616, 165] on input "(2) Well maintained, minor wear and tear" at bounding box center [607, 166] width 19 height 19
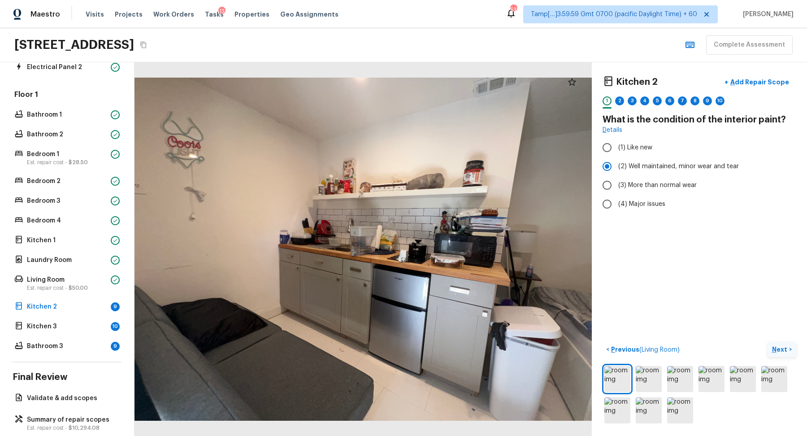
click at [781, 347] on p "Next" at bounding box center [780, 349] width 17 height 9
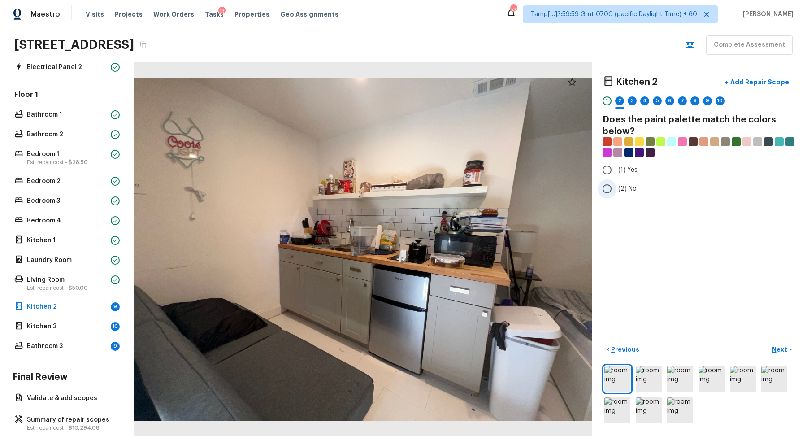
click at [622, 184] on span "(2) No" at bounding box center [627, 188] width 18 height 9
click at [616, 184] on input "(2) No" at bounding box center [607, 188] width 19 height 19
click at [785, 352] on p "Next" at bounding box center [780, 349] width 17 height 9
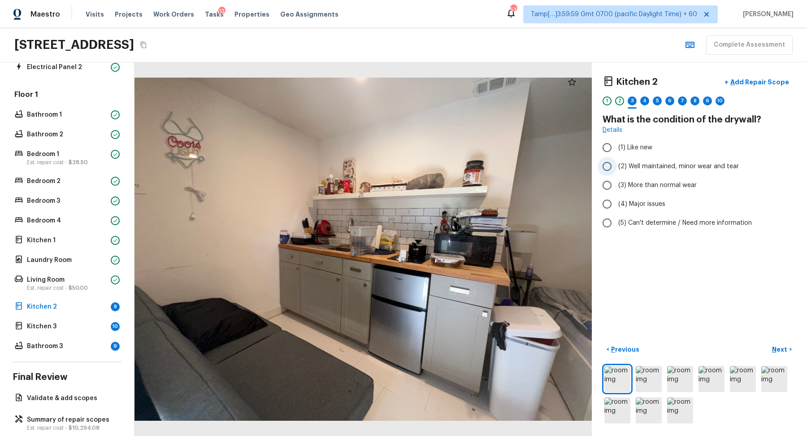
click at [643, 168] on span "(2) Well maintained, minor wear and tear" at bounding box center [678, 166] width 121 height 9
click at [616, 168] on input "(2) Well maintained, minor wear and tear" at bounding box center [607, 166] width 19 height 19
click at [778, 352] on p "Next" at bounding box center [780, 349] width 17 height 9
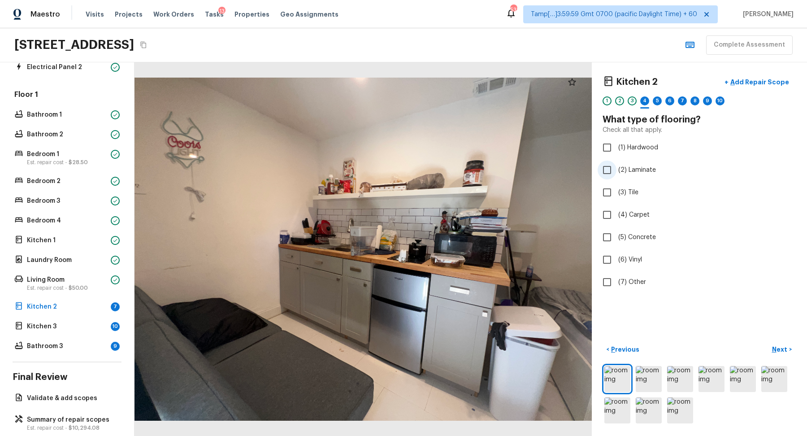
click at [635, 170] on span "(2) Laminate" at bounding box center [637, 169] width 38 height 9
click at [616, 170] on input "(2) Laminate" at bounding box center [607, 169] width 19 height 19
click at [634, 169] on span "(2) Laminate" at bounding box center [637, 169] width 38 height 9
click at [616, 169] on input "(2) Laminate" at bounding box center [607, 169] width 19 height 19
click at [629, 194] on span "(3) Tile" at bounding box center [628, 192] width 20 height 9
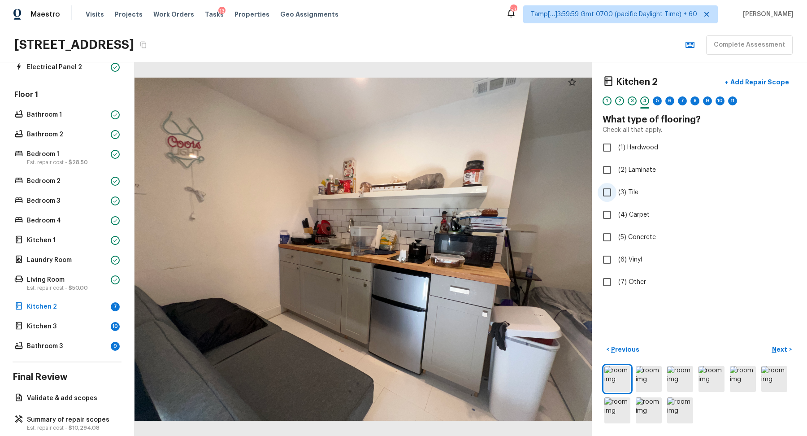
click at [616, 194] on input "(3) Tile" at bounding box center [607, 192] width 19 height 19
click at [779, 346] on p "Next" at bounding box center [780, 349] width 17 height 9
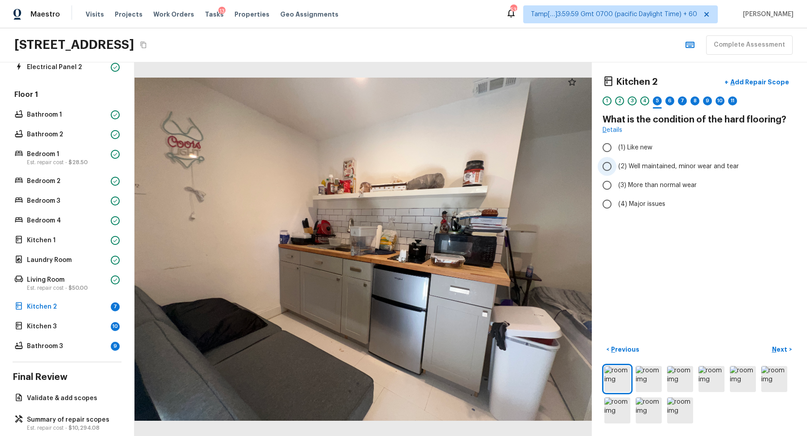
click at [672, 169] on span "(2) Well maintained, minor wear and tear" at bounding box center [678, 166] width 121 height 9
click at [616, 169] on input "(2) Well maintained, minor wear and tear" at bounding box center [607, 166] width 19 height 19
click at [776, 339] on div "Kitchen 2 + Add Repair Scope 1 2 3 4 5 6 7 8 9 10 11 What is the condition of t…" at bounding box center [699, 248] width 215 height 373
click at [776, 347] on p "Next" at bounding box center [780, 349] width 17 height 9
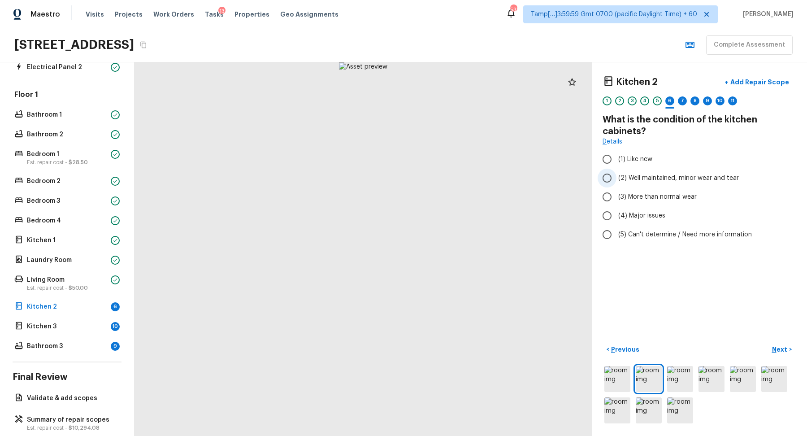
click at [635, 175] on span "(2) Well maintained, minor wear and tear" at bounding box center [678, 178] width 121 height 9
click at [616, 175] on input "(2) Well maintained, minor wear and tear" at bounding box center [607, 178] width 19 height 19
click at [776, 348] on p "Next" at bounding box center [780, 349] width 17 height 9
click at [639, 184] on label "(2) Well maintained, minor wear and tear" at bounding box center [693, 178] width 191 height 19
click at [616, 184] on input "(2) Well maintained, minor wear and tear" at bounding box center [607, 178] width 19 height 19
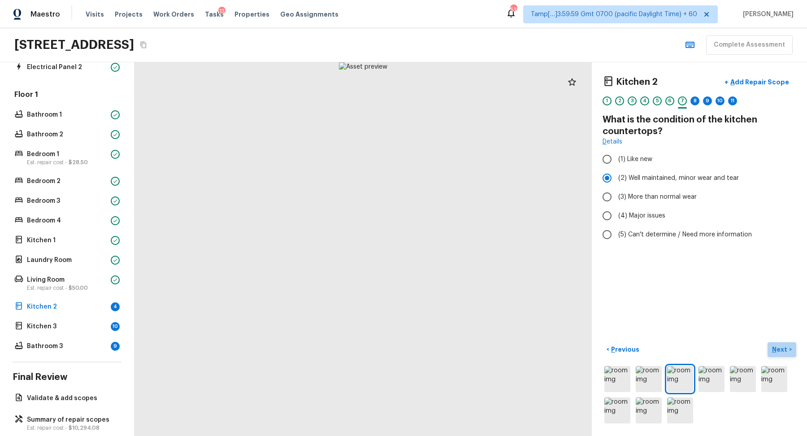
click at [775, 348] on p "Next" at bounding box center [780, 349] width 17 height 9
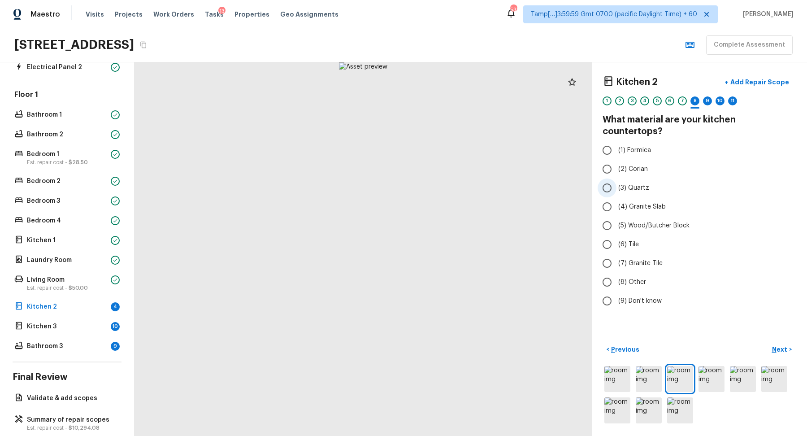
click at [636, 178] on label "(3) Quartz" at bounding box center [693, 187] width 191 height 19
click at [616, 178] on input "(3) Quartz" at bounding box center [607, 187] width 19 height 19
click at [636, 178] on label "(3) Quartz" at bounding box center [693, 187] width 191 height 19
click at [616, 178] on input "(3) Quartz" at bounding box center [607, 187] width 19 height 19
click at [642, 218] on label "(5) Wood/Butcher Block" at bounding box center [693, 225] width 191 height 19
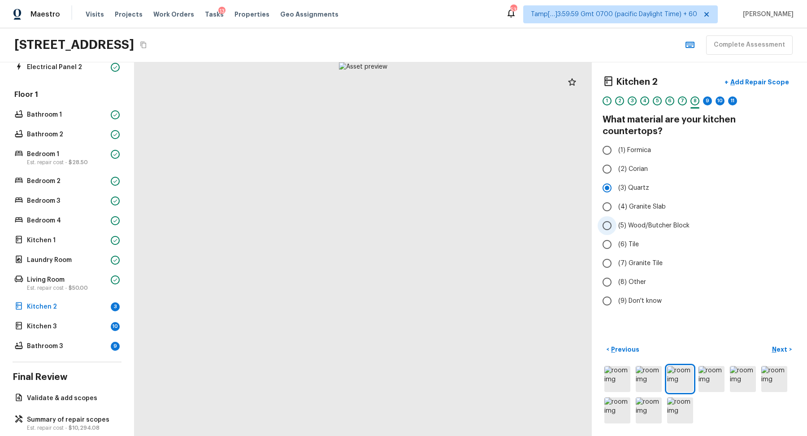
click at [616, 218] on input "(5) Wood/Butcher Block" at bounding box center [607, 225] width 19 height 19
click at [772, 348] on p "Next" at bounding box center [780, 349] width 17 height 9
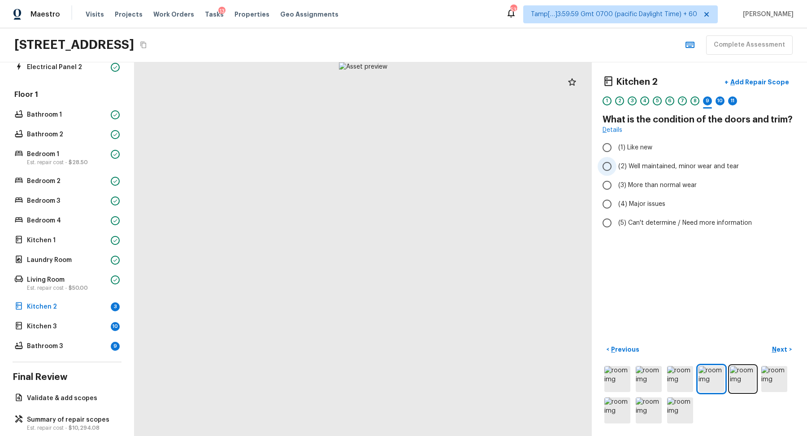
click at [656, 172] on label "(2) Well maintained, minor wear and tear" at bounding box center [693, 166] width 191 height 19
click at [616, 172] on input "(2) Well maintained, minor wear and tear" at bounding box center [607, 166] width 19 height 19
click at [773, 347] on p "Next" at bounding box center [780, 349] width 17 height 9
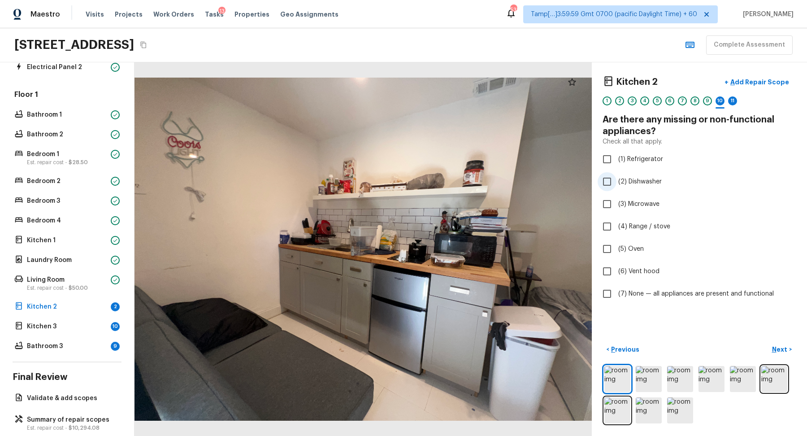
click at [630, 186] on label "(2) Dishwasher" at bounding box center [693, 181] width 191 height 19
click at [616, 186] on input "(2) Dishwasher" at bounding box center [607, 181] width 19 height 19
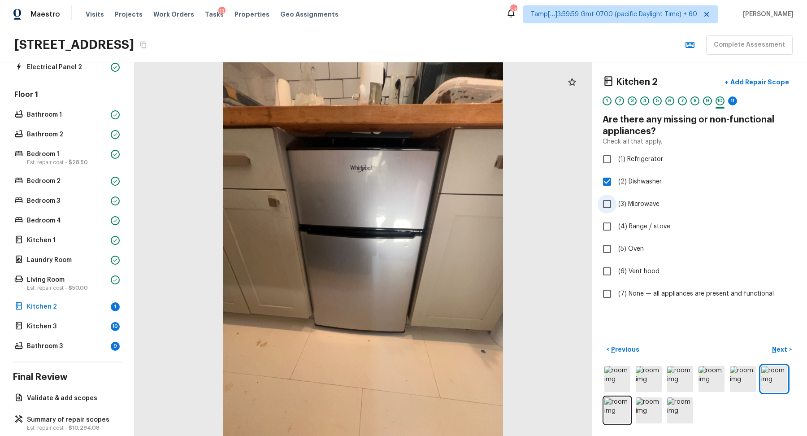
click at [646, 200] on span "(3) Microwave" at bounding box center [638, 204] width 41 height 9
click at [616, 200] on input "(3) Microwave" at bounding box center [607, 204] width 19 height 19
click at [661, 252] on label "(5) Oven" at bounding box center [693, 248] width 191 height 19
click at [616, 252] on input "(5) Oven" at bounding box center [607, 248] width 19 height 19
click at [649, 229] on span "(4) Range / stove" at bounding box center [644, 226] width 52 height 9
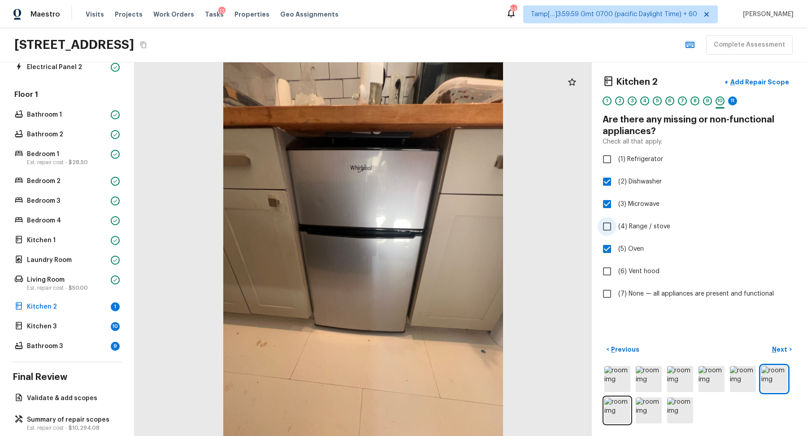
click at [616, 229] on input "(4) Range / stove" at bounding box center [607, 226] width 19 height 19
click at [651, 269] on span "(6) Vent hood" at bounding box center [638, 271] width 41 height 9
click at [616, 269] on input "(6) Vent hood" at bounding box center [607, 271] width 19 height 19
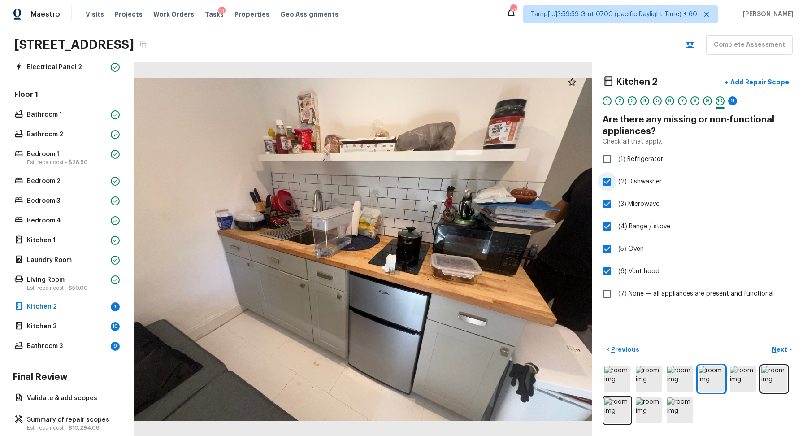
click at [606, 190] on input "(2) Dishwasher" at bounding box center [607, 181] width 19 height 19
click at [607, 206] on input "(3) Microwave" at bounding box center [607, 204] width 19 height 19
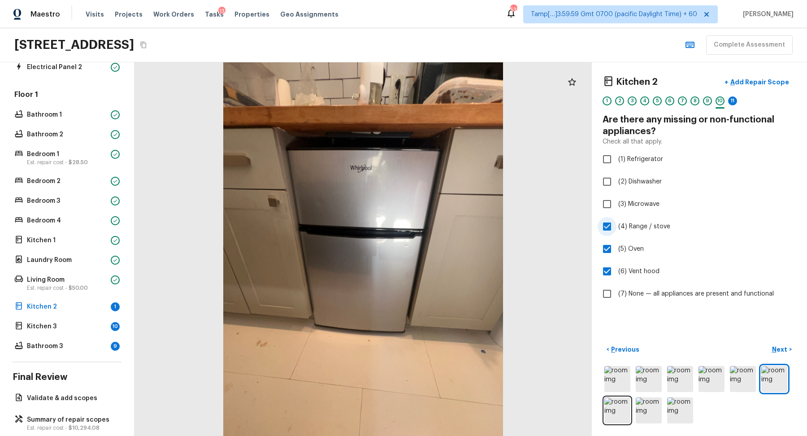
click at [607, 228] on input "(4) Range / stove" at bounding box center [607, 226] width 19 height 19
click at [607, 251] on input "(5) Oven" at bounding box center [607, 248] width 19 height 19
click at [607, 279] on input "(6) Vent hood" at bounding box center [607, 271] width 19 height 19
click at [677, 288] on label "(7) None — all appliances are present and functional" at bounding box center [693, 293] width 191 height 19
click at [616, 288] on input "(7) None — all appliances are present and functional" at bounding box center [607, 293] width 19 height 19
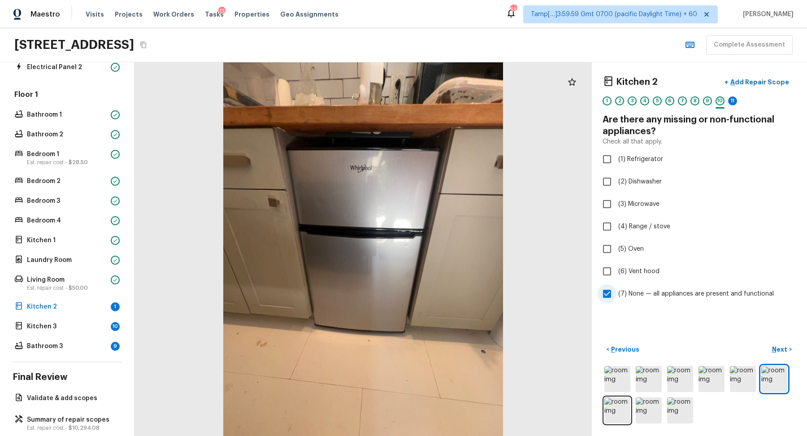
click at [681, 293] on span "(7) None — all appliances are present and functional" at bounding box center [696, 293] width 156 height 9
click at [616, 293] on input "(7) None — all appliances are present and functional" at bounding box center [607, 293] width 19 height 19
click at [635, 183] on span "(2) Dishwasher" at bounding box center [639, 181] width 43 height 9
click at [616, 183] on input "(2) Dishwasher" at bounding box center [607, 181] width 19 height 19
click at [633, 200] on span "(3) Microwave" at bounding box center [638, 204] width 41 height 9
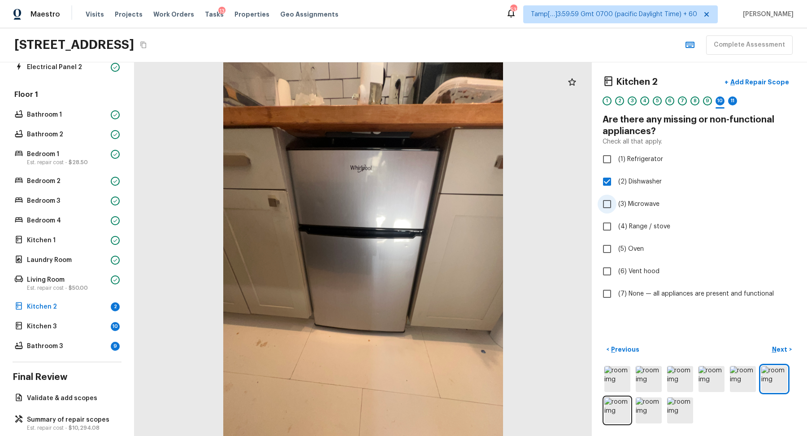
click at [616, 199] on input "(3) Microwave" at bounding box center [607, 204] width 19 height 19
click at [629, 229] on span "(4) Range / stove" at bounding box center [644, 226] width 52 height 9
click at [616, 229] on input "(4) Range / stove" at bounding box center [607, 226] width 19 height 19
click at [630, 255] on label "(5) Oven" at bounding box center [693, 248] width 191 height 19
click at [616, 255] on input "(5) Oven" at bounding box center [607, 248] width 19 height 19
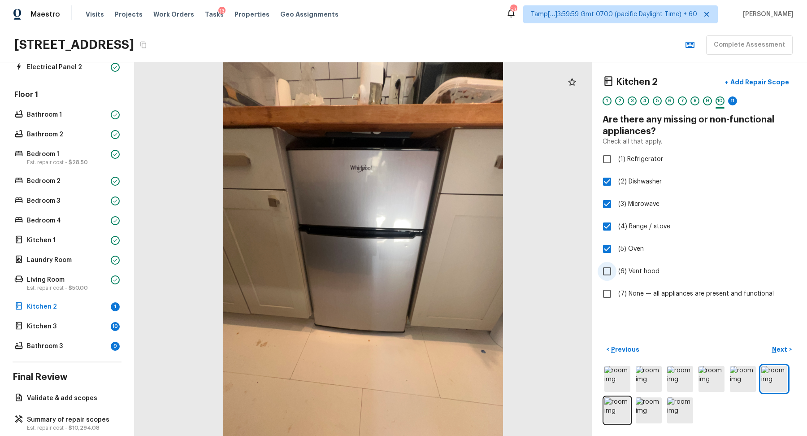
click at [644, 274] on span "(6) Vent hood" at bounding box center [638, 271] width 41 height 9
click at [616, 274] on input "(6) Vent hood" at bounding box center [607, 271] width 19 height 19
click at [780, 348] on p "Next" at bounding box center [780, 349] width 17 height 9
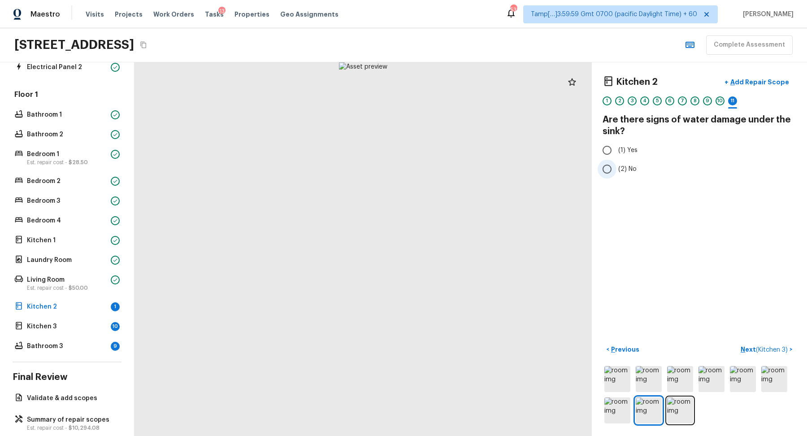
click at [618, 171] on span "(2) No" at bounding box center [627, 169] width 18 height 9
click at [616, 171] on input "(2) No" at bounding box center [607, 169] width 19 height 19
click at [765, 351] on span "( Kitchen 3 )" at bounding box center [772, 350] width 32 height 6
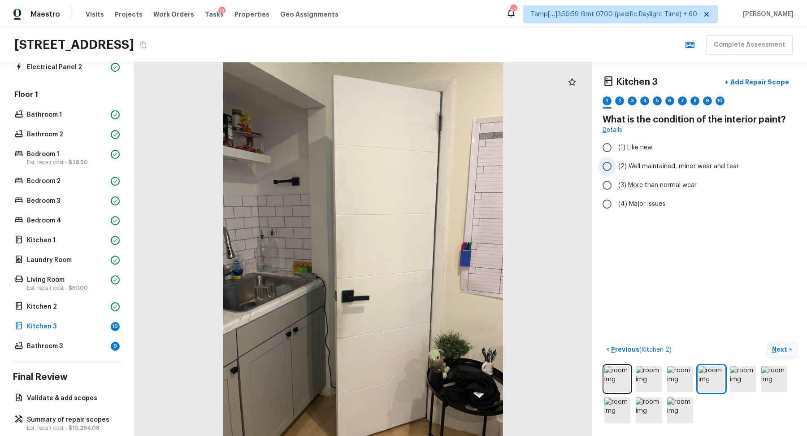
click at [690, 165] on span "(2) Well maintained, minor wear and tear" at bounding box center [678, 166] width 121 height 9
click at [616, 165] on input "(2) Well maintained, minor wear and tear" at bounding box center [607, 166] width 19 height 19
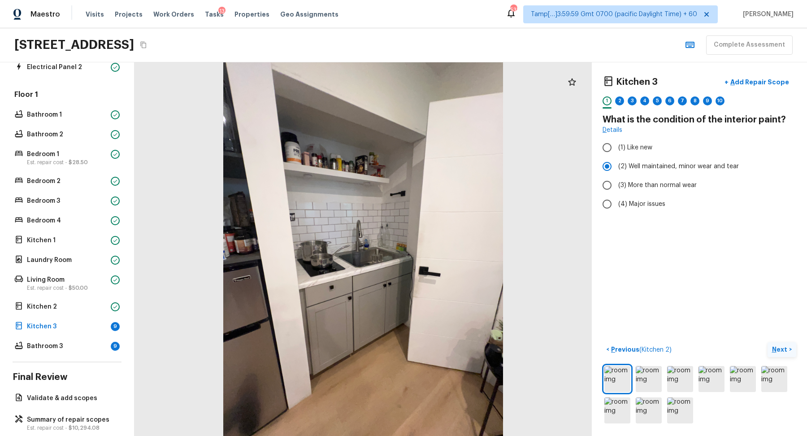
click at [770, 351] on button "Next >" at bounding box center [782, 349] width 29 height 15
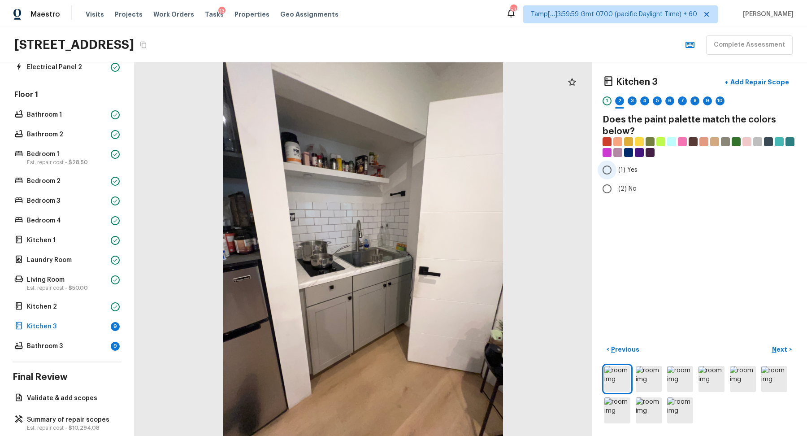
click at [616, 176] on label "(1) Yes" at bounding box center [693, 169] width 191 height 19
click at [616, 176] on input "(1) Yes" at bounding box center [607, 169] width 19 height 19
click at [616, 183] on label "(2) No" at bounding box center [693, 188] width 191 height 19
click at [616, 183] on input "(2) No" at bounding box center [607, 188] width 19 height 19
click at [775, 346] on p "Next" at bounding box center [780, 349] width 17 height 9
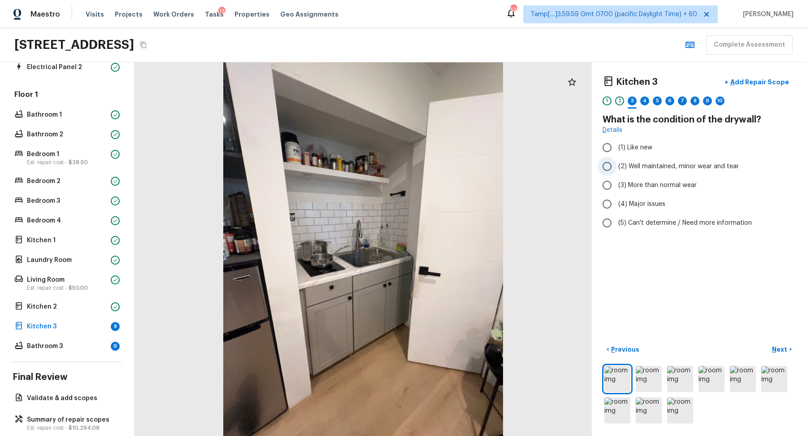
click at [648, 172] on label "(2) Well maintained, minor wear and tear" at bounding box center [693, 166] width 191 height 19
click at [616, 172] on input "(2) Well maintained, minor wear and tear" at bounding box center [607, 166] width 19 height 19
click at [778, 345] on p "Next" at bounding box center [780, 349] width 17 height 9
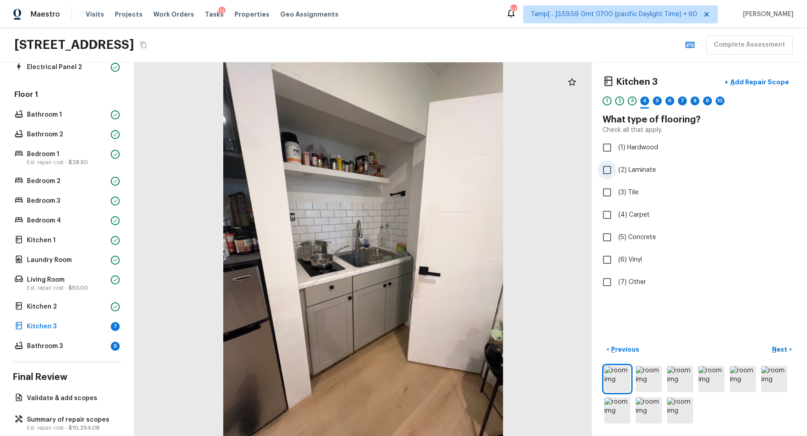
click at [633, 171] on span "(2) Laminate" at bounding box center [637, 169] width 38 height 9
click at [616, 171] on input "(2) Laminate" at bounding box center [607, 169] width 19 height 19
click at [774, 349] on p "Next" at bounding box center [780, 349] width 17 height 9
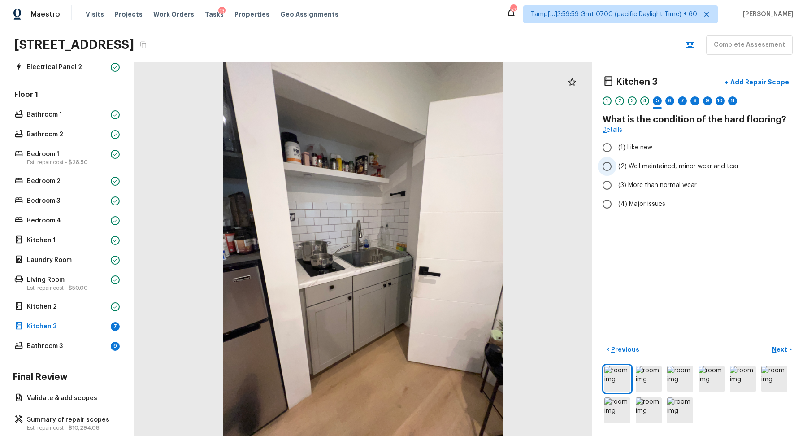
click at [646, 165] on span "(2) Well maintained, minor wear and tear" at bounding box center [678, 166] width 121 height 9
click at [616, 165] on input "(2) Well maintained, minor wear and tear" at bounding box center [607, 166] width 19 height 19
click at [784, 354] on button "Next >" at bounding box center [782, 349] width 29 height 15
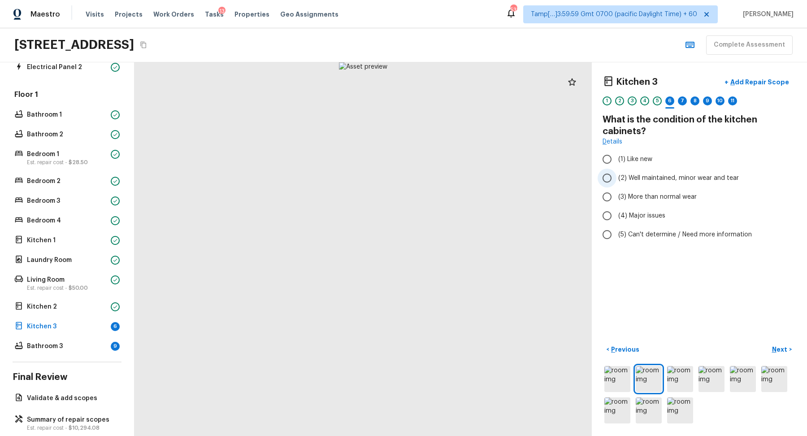
click at [647, 169] on label "(2) Well maintained, minor wear and tear" at bounding box center [693, 178] width 191 height 19
click at [616, 169] on input "(2) Well maintained, minor wear and tear" at bounding box center [607, 178] width 19 height 19
click at [776, 334] on div "Kitchen 3 + Add Repair Scope 1 2 3 4 5 6 7 8 9 10 11 What is the condition of t…" at bounding box center [699, 248] width 215 height 373
click at [776, 335] on div "Kitchen 3 + Add Repair Scope 1 2 3 4 5 6 7 8 9 10 11 What is the condition of t…" at bounding box center [699, 248] width 215 height 373
click at [775, 342] on button "Next >" at bounding box center [782, 349] width 29 height 15
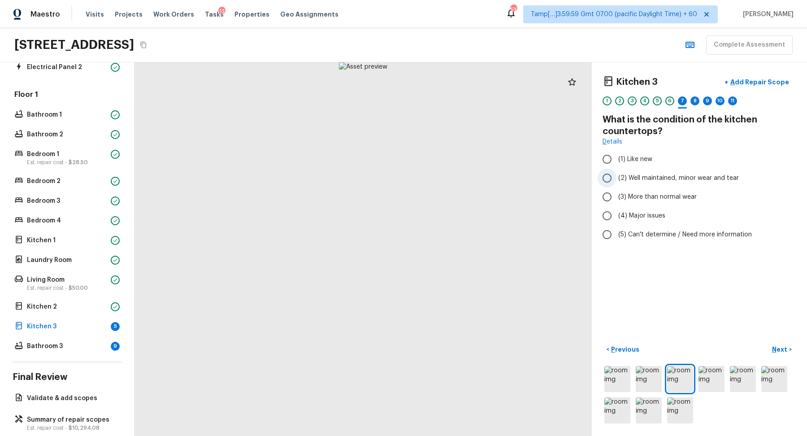
click at [644, 177] on span "(2) Well maintained, minor wear and tear" at bounding box center [678, 178] width 121 height 9
click at [616, 177] on input "(2) Well maintained, minor wear and tear" at bounding box center [607, 178] width 19 height 19
click at [781, 343] on button "Next >" at bounding box center [782, 349] width 29 height 15
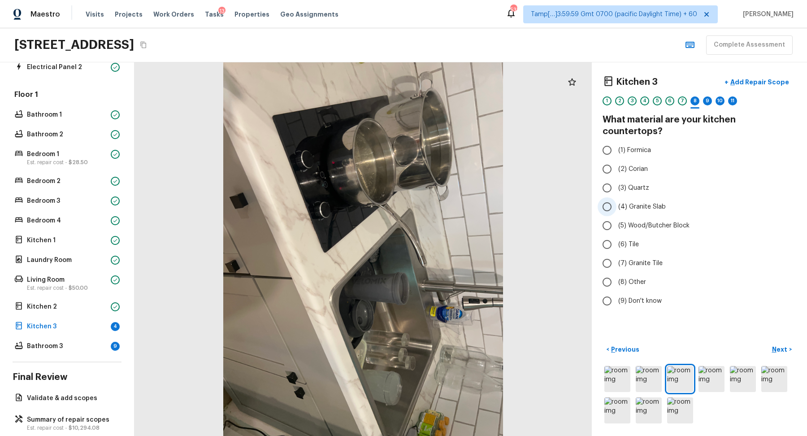
click at [644, 202] on span "(4) Granite Slab" at bounding box center [642, 206] width 48 height 9
click at [616, 197] on input "(4) Granite Slab" at bounding box center [607, 206] width 19 height 19
click at [778, 354] on button "Next >" at bounding box center [782, 349] width 29 height 15
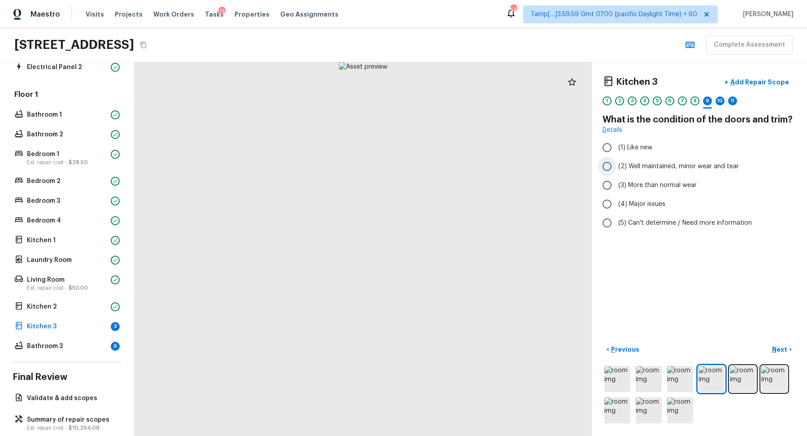
click at [672, 157] on label "(2) Well maintained, minor wear and tear" at bounding box center [693, 166] width 191 height 19
click at [616, 157] on input "(2) Well maintained, minor wear and tear" at bounding box center [607, 166] width 19 height 19
click at [788, 348] on p "Next" at bounding box center [780, 349] width 17 height 9
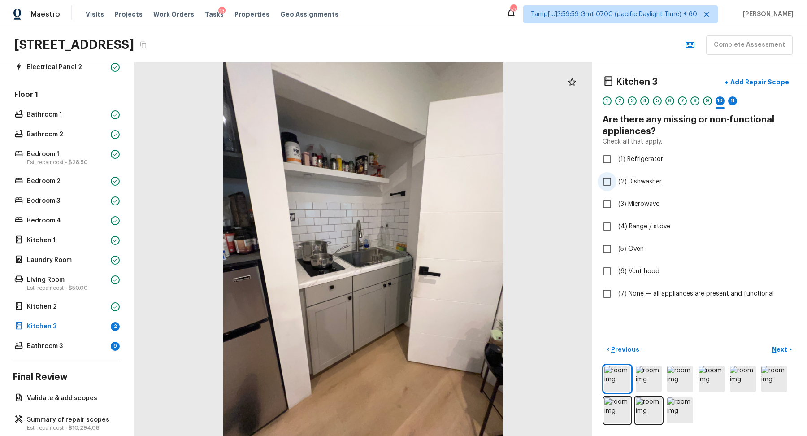
click at [646, 190] on div "Kitchen 3 + Add Repair Scope 1 2 3 4 5 6 7 8 9 10 11 Are there any missing or n…" at bounding box center [700, 188] width 194 height 230
click at [642, 210] on label "(3) Microwave" at bounding box center [693, 204] width 191 height 19
click at [616, 210] on input "(3) Microwave" at bounding box center [607, 204] width 19 height 19
click at [639, 186] on label "(2) Dishwasher" at bounding box center [693, 181] width 191 height 19
click at [616, 186] on input "(2) Dishwasher" at bounding box center [607, 181] width 19 height 19
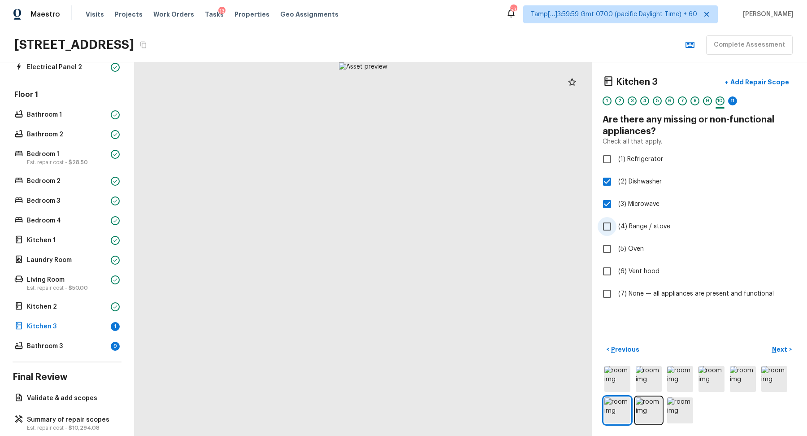
click at [639, 219] on label "(4) Range / stove" at bounding box center [693, 226] width 191 height 19
click at [616, 219] on input "(4) Range / stove" at bounding box center [607, 226] width 19 height 19
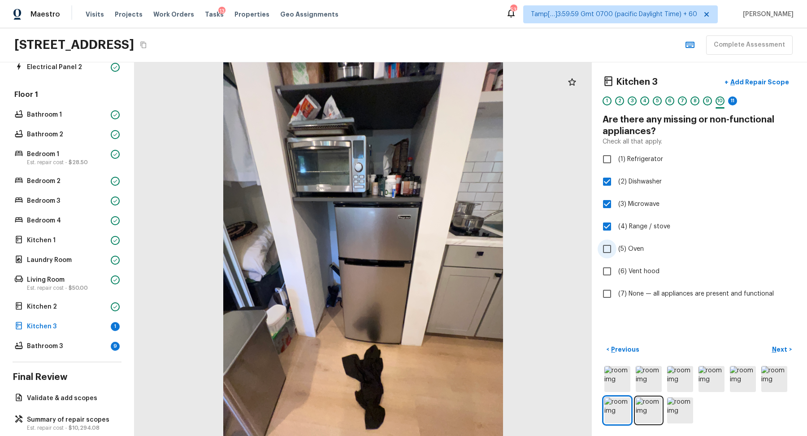
click at [636, 241] on label "(5) Oven" at bounding box center [693, 248] width 191 height 19
click at [616, 241] on input "(5) Oven" at bounding box center [607, 248] width 19 height 19
click at [636, 275] on label "(6) Vent hood" at bounding box center [693, 271] width 191 height 19
click at [616, 275] on input "(6) Vent hood" at bounding box center [607, 271] width 19 height 19
click at [789, 348] on button "Next >" at bounding box center [782, 349] width 29 height 15
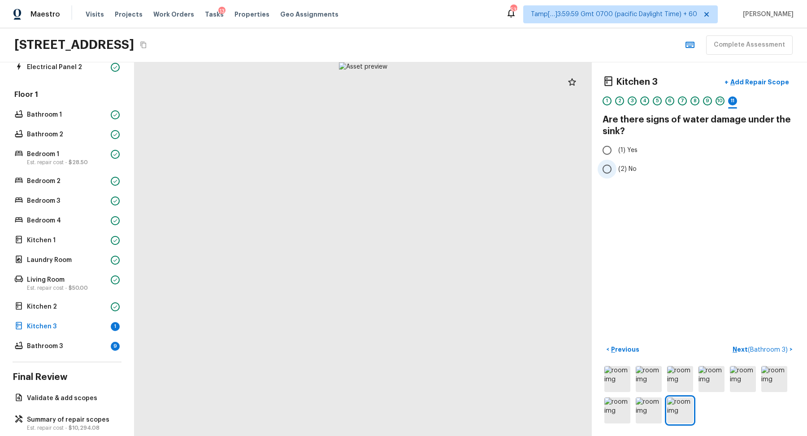
click at [610, 171] on input "(2) No" at bounding box center [607, 169] width 19 height 19
click at [779, 353] on p "Next ( Bathroom 3 )" at bounding box center [761, 349] width 57 height 9
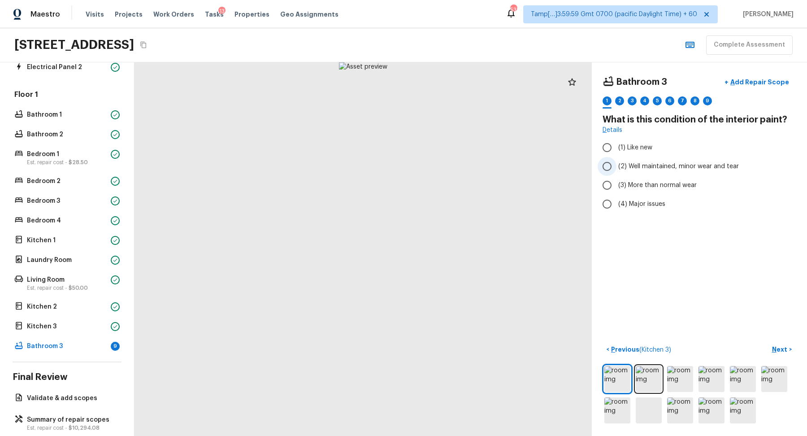
click at [652, 163] on span "(2) Well maintained, minor wear and tear" at bounding box center [678, 166] width 121 height 9
click at [616, 163] on input "(2) Well maintained, minor wear and tear" at bounding box center [607, 166] width 19 height 19
click at [784, 352] on p "Next" at bounding box center [780, 349] width 17 height 9
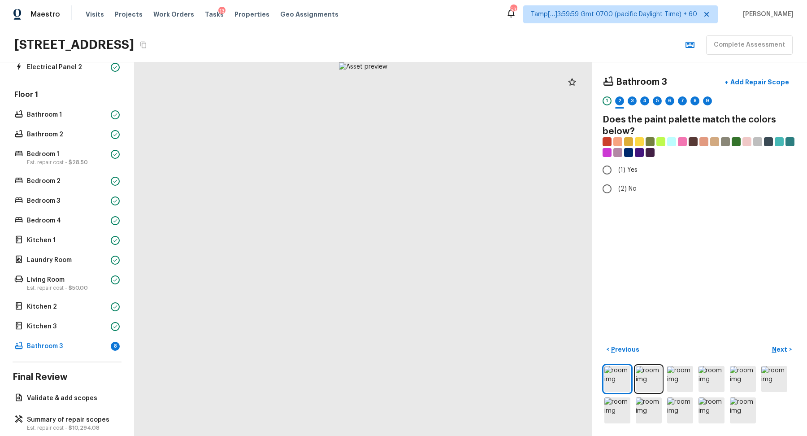
click at [626, 198] on div "Bathroom 3 + Add Repair Scope 1 2 3 4 5 6 7 8 9 Does the paint palette match th…" at bounding box center [699, 248] width 215 height 373
click at [624, 194] on label "(2) No" at bounding box center [693, 188] width 191 height 19
click at [616, 194] on input "(2) No" at bounding box center [607, 188] width 19 height 19
click at [775, 342] on button "Next >" at bounding box center [782, 349] width 29 height 15
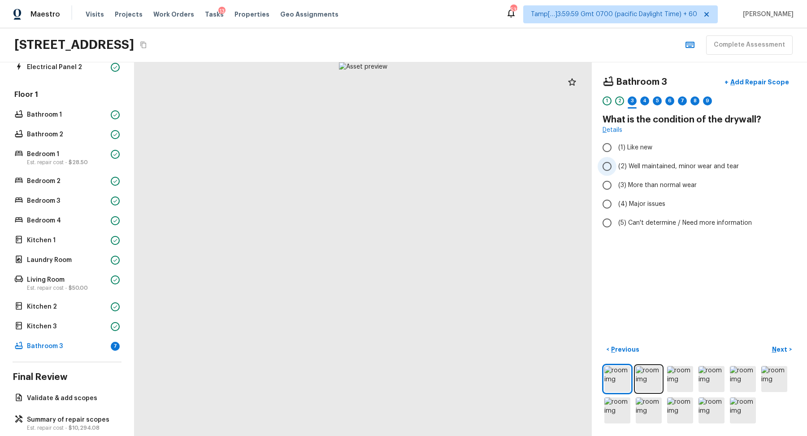
click at [657, 169] on span "(2) Well maintained, minor wear and tear" at bounding box center [678, 166] width 121 height 9
click at [616, 169] on input "(2) Well maintained, minor wear and tear" at bounding box center [607, 166] width 19 height 19
click at [781, 353] on p "Next" at bounding box center [780, 349] width 17 height 9
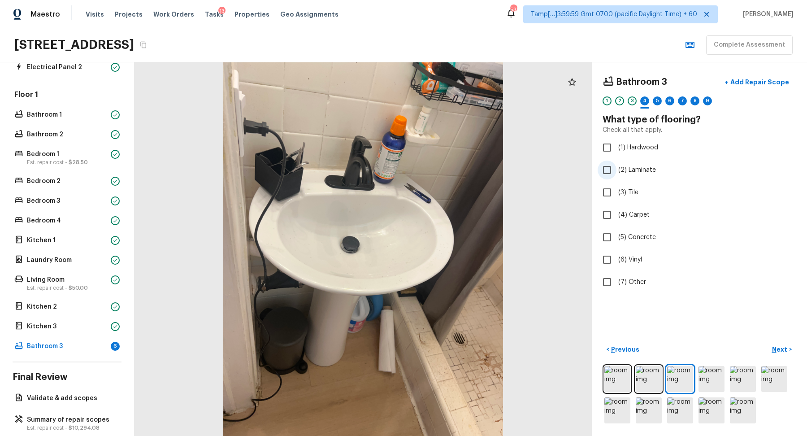
click at [646, 164] on label "(2) Laminate" at bounding box center [693, 169] width 191 height 19
click at [616, 164] on input "(2) Laminate" at bounding box center [607, 169] width 19 height 19
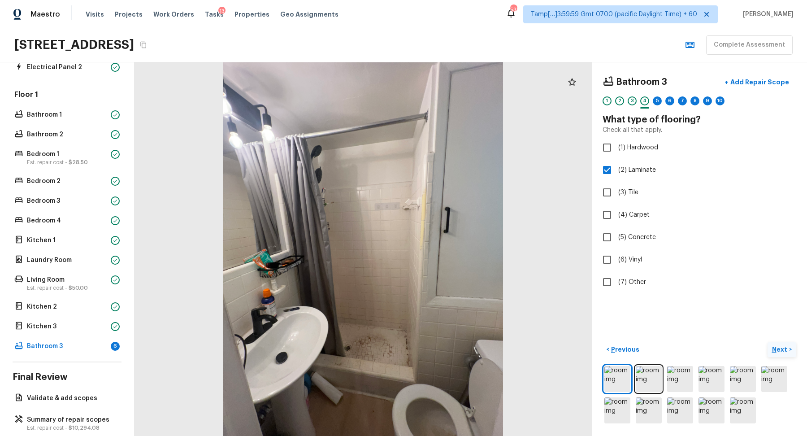
click at [787, 350] on p "Next" at bounding box center [780, 349] width 17 height 9
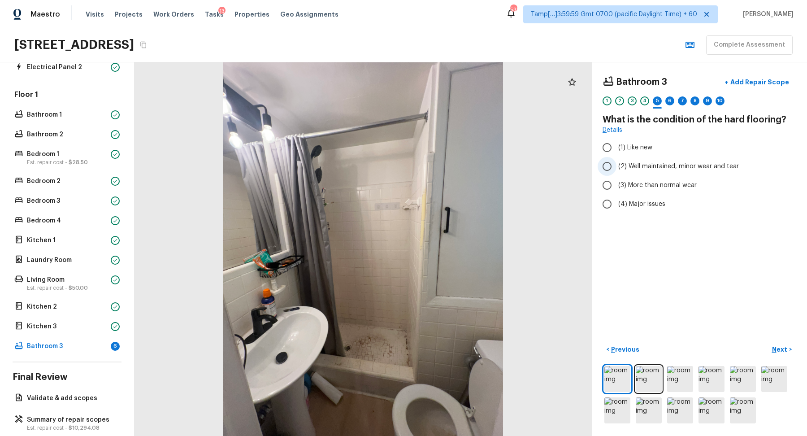
click at [654, 170] on label "(2) Well maintained, minor wear and tear" at bounding box center [693, 166] width 191 height 19
click at [616, 170] on input "(2) Well maintained, minor wear and tear" at bounding box center [607, 166] width 19 height 19
click at [774, 354] on button "Next >" at bounding box center [782, 349] width 29 height 15
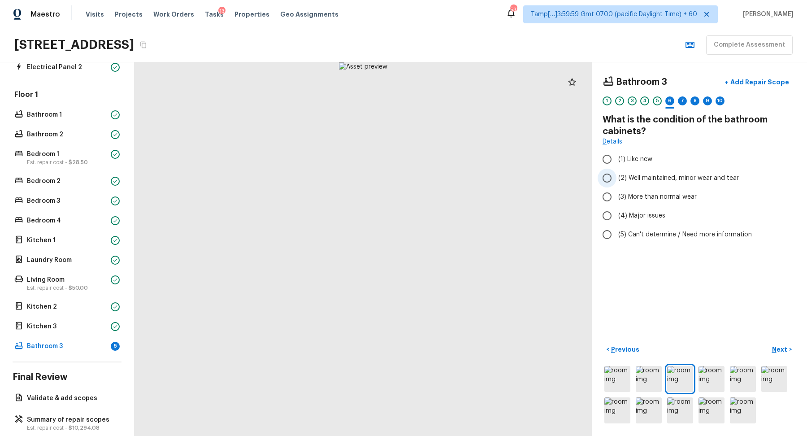
click at [692, 178] on span "(2) Well maintained, minor wear and tear" at bounding box center [678, 178] width 121 height 9
click at [616, 178] on input "(2) Well maintained, minor wear and tear" at bounding box center [607, 178] width 19 height 19
click at [772, 347] on button "Next >" at bounding box center [782, 349] width 29 height 15
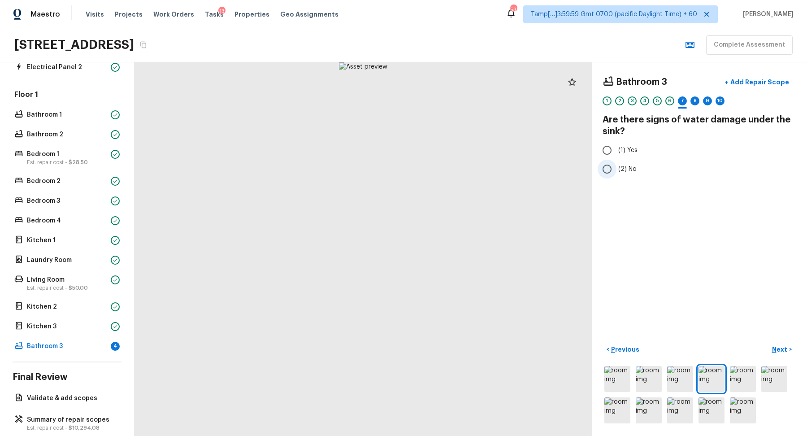
click at [625, 165] on span "(2) No" at bounding box center [627, 169] width 18 height 9
click at [616, 164] on input "(2) No" at bounding box center [607, 169] width 19 height 19
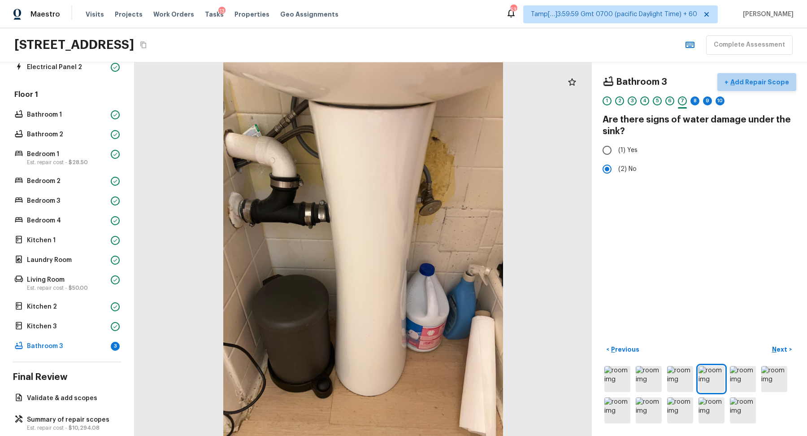
click at [775, 75] on button "+ Add Repair Scope" at bounding box center [756, 82] width 79 height 18
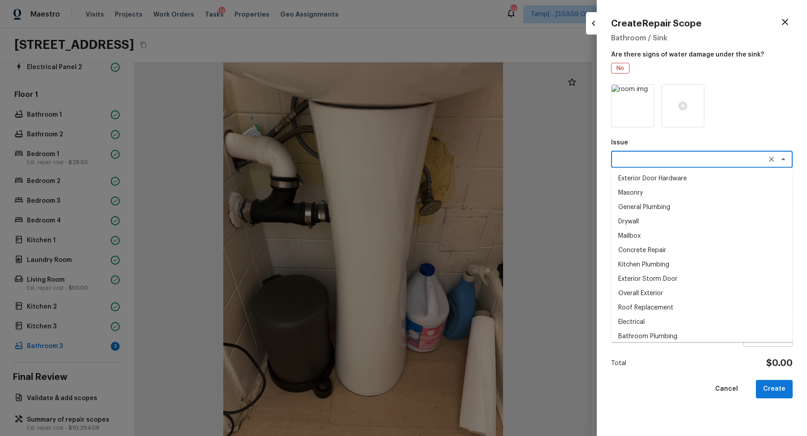
click at [620, 156] on textarea at bounding box center [689, 159] width 148 height 9
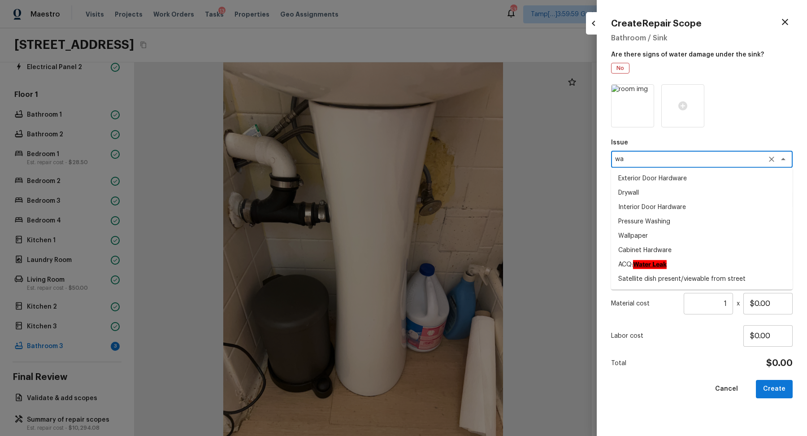
click at [650, 259] on li "ACQ: Water Leak" at bounding box center [702, 264] width 182 height 14
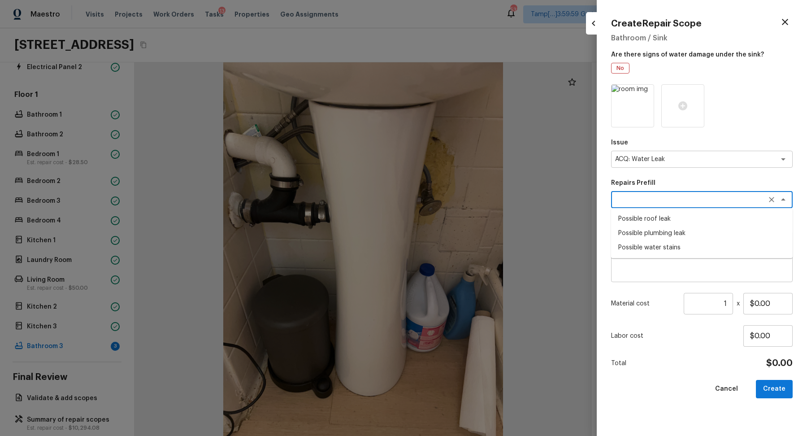
click at [672, 203] on textarea at bounding box center [689, 199] width 148 height 9
click at [672, 218] on li "Possible roof leak" at bounding box center [702, 219] width 182 height 14
click at [683, 200] on textarea "Possible roof leak" at bounding box center [689, 199] width 148 height 9
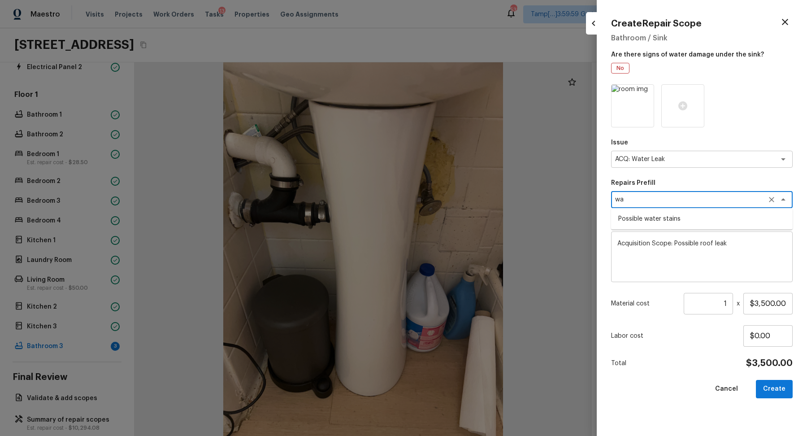
click at [677, 220] on li "Possible water stains" at bounding box center [702, 219] width 182 height 14
click at [704, 202] on textarea "Possible water stains" at bounding box center [689, 199] width 148 height 9
click at [632, 215] on li "Possible plumbing leak" at bounding box center [702, 219] width 182 height 14
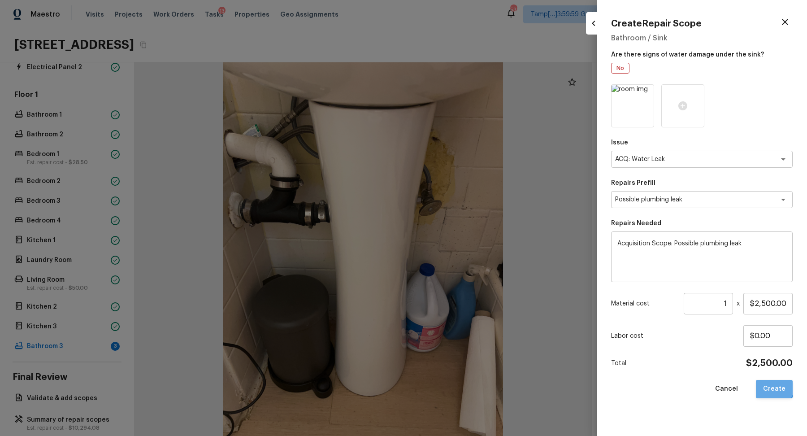
click at [759, 382] on button "Create" at bounding box center [774, 389] width 37 height 18
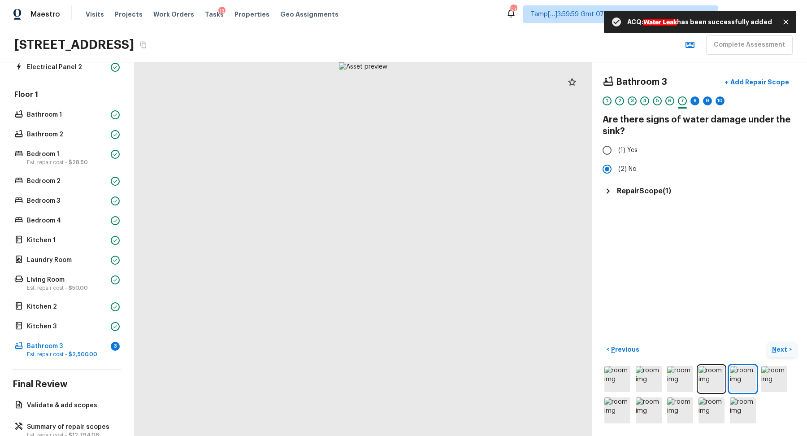
click at [786, 346] on p "Next" at bounding box center [780, 349] width 17 height 9
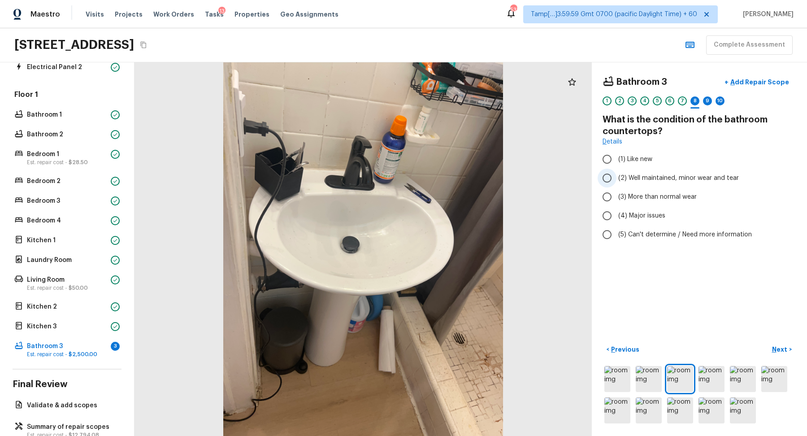
click at [659, 181] on span "(2) Well maintained, minor wear and tear" at bounding box center [678, 178] width 121 height 9
click at [616, 181] on input "(2) Well maintained, minor wear and tear" at bounding box center [607, 178] width 19 height 19
click at [771, 351] on button "Next >" at bounding box center [782, 349] width 29 height 15
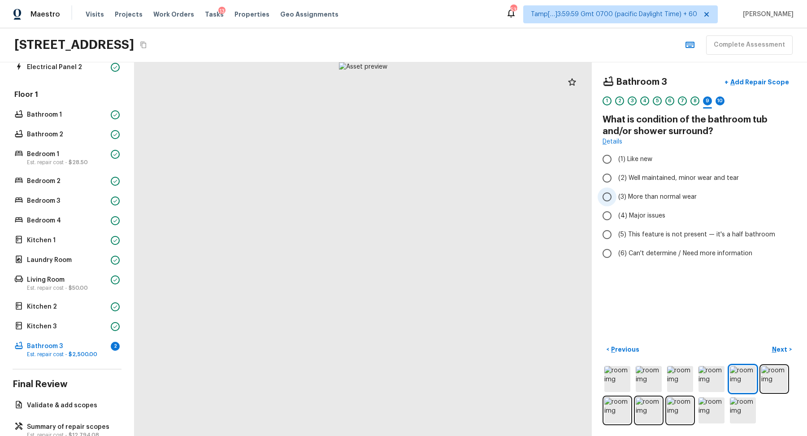
click at [665, 200] on span "(3) More than normal wear" at bounding box center [657, 196] width 78 height 9
click at [616, 200] on input "(3) More than normal wear" at bounding box center [607, 196] width 19 height 19
click at [748, 85] on p "Add Repair Scope" at bounding box center [759, 82] width 61 height 9
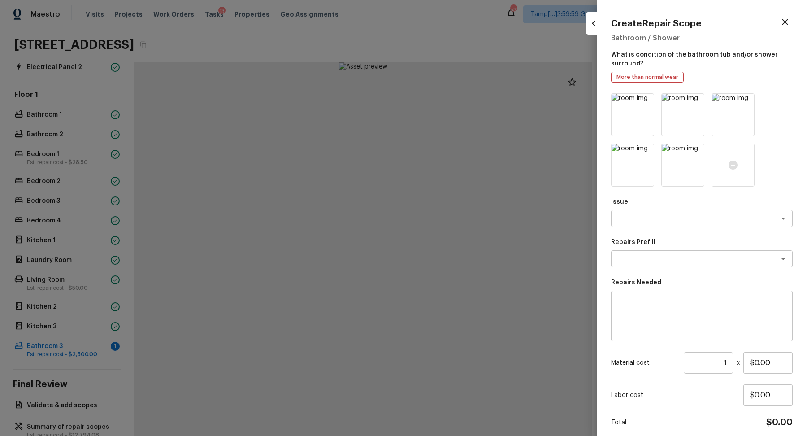
click at [639, 208] on div "Issue x ​" at bounding box center [702, 212] width 182 height 30
click at [644, 222] on textarea at bounding box center [689, 218] width 148 height 9
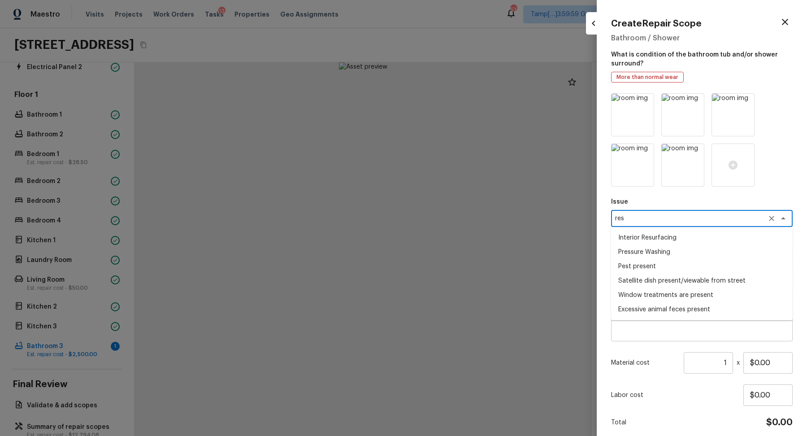
click at [669, 238] on li "Interior Resurfacing" at bounding box center [702, 237] width 182 height 14
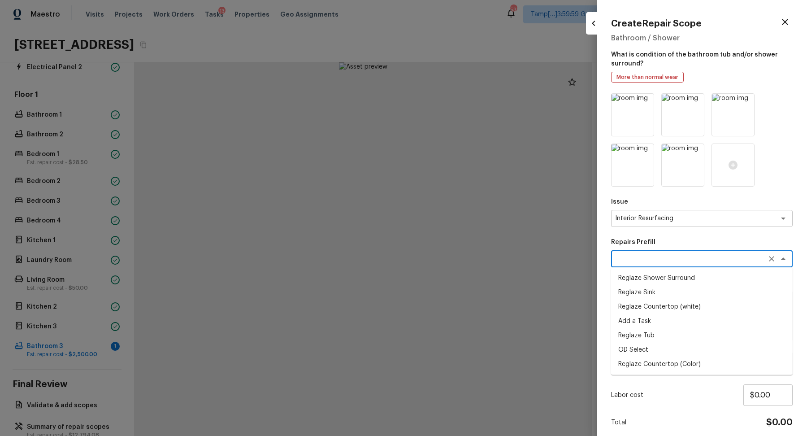
click at [666, 257] on textarea at bounding box center [689, 258] width 148 height 9
click at [677, 279] on li "Reglaze Shower Surround" at bounding box center [702, 278] width 182 height 14
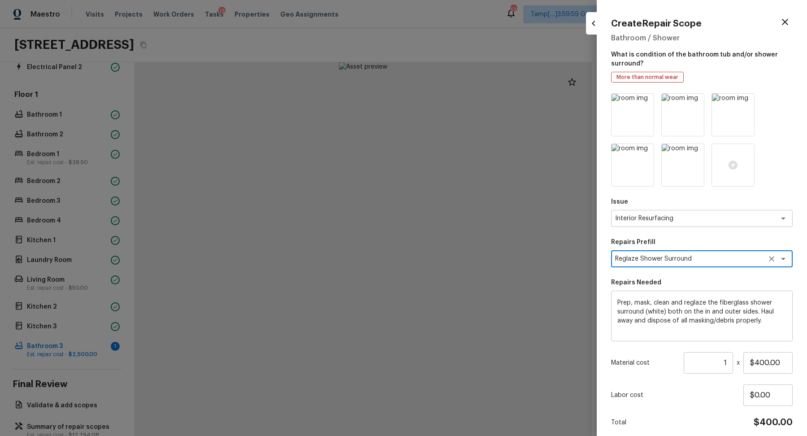
scroll to position [35, 0]
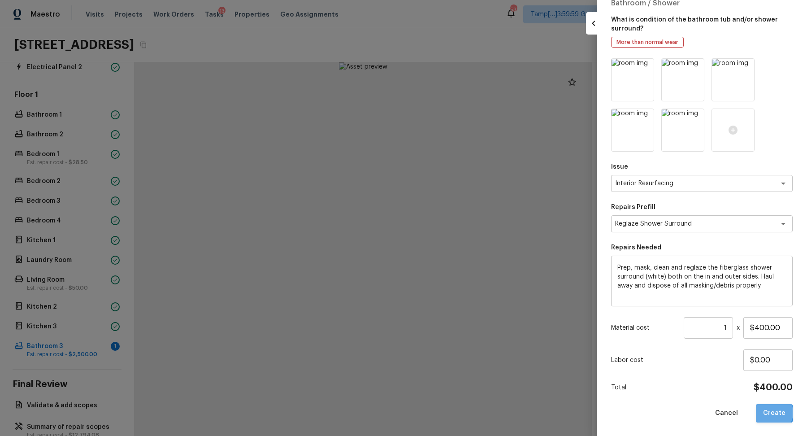
click at [771, 412] on button "Create" at bounding box center [774, 413] width 37 height 18
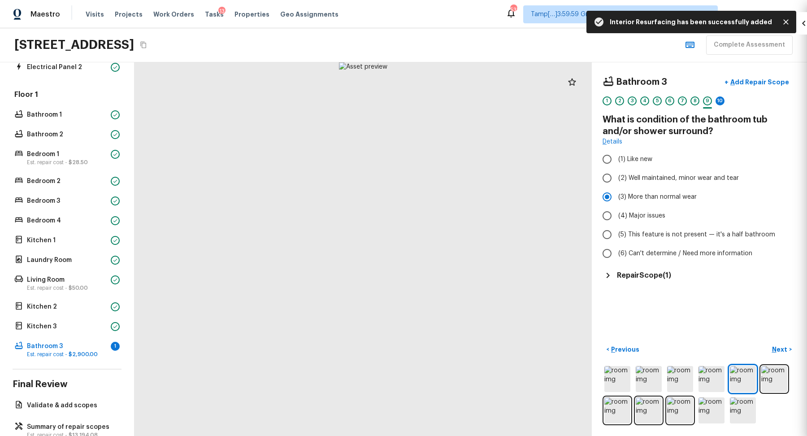
scroll to position [0, 0]
click at [783, 351] on p "Next" at bounding box center [780, 349] width 17 height 9
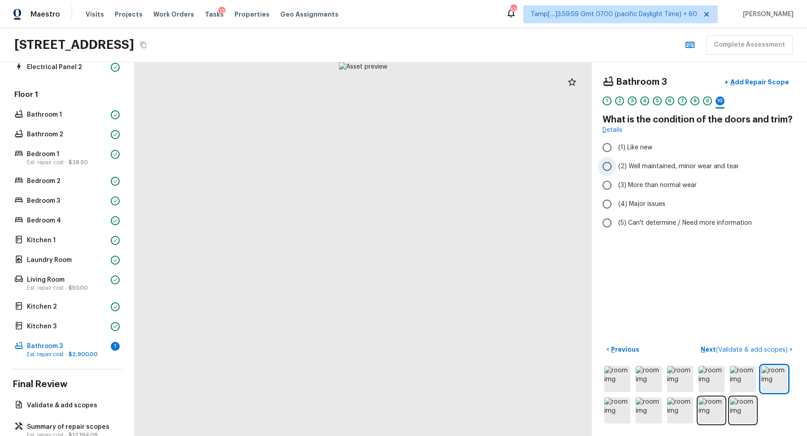
click at [655, 167] on span "(2) Well maintained, minor wear and tear" at bounding box center [678, 166] width 121 height 9
click at [616, 167] on input "(2) Well maintained, minor wear and tear" at bounding box center [607, 166] width 19 height 19
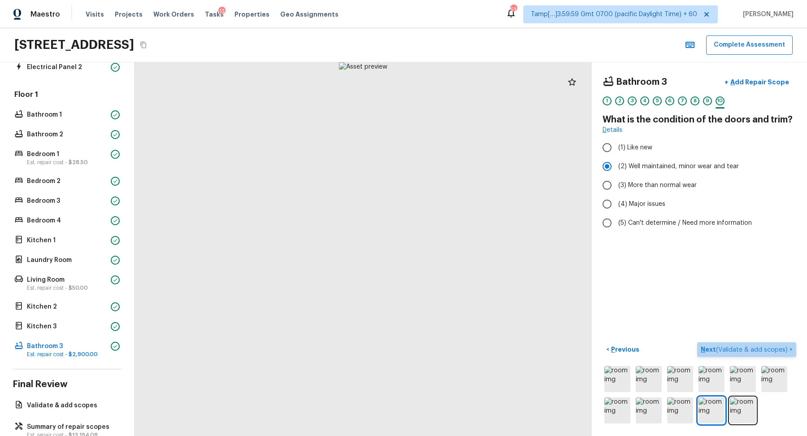
click at [776, 347] on span "( Validate & add scopes )" at bounding box center [752, 350] width 72 height 6
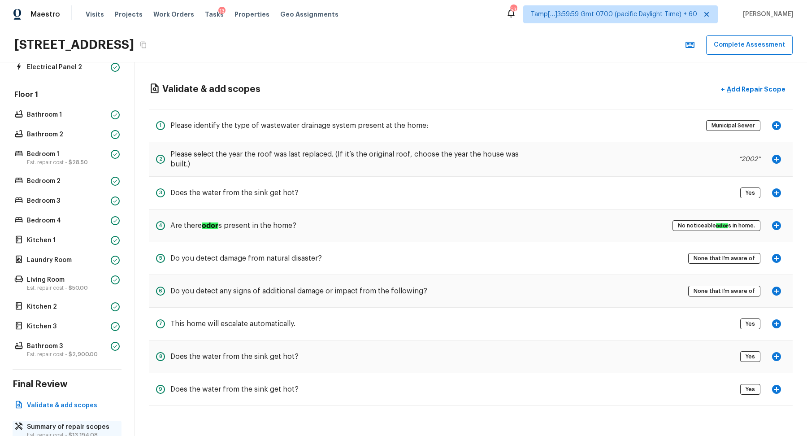
click at [51, 432] on p "Est. repair cost - $13,194.08" at bounding box center [71, 434] width 89 height 7
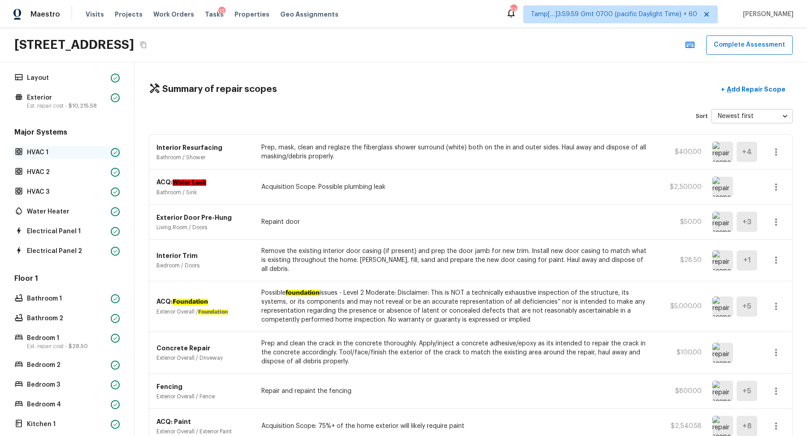
scroll to position [11, 0]
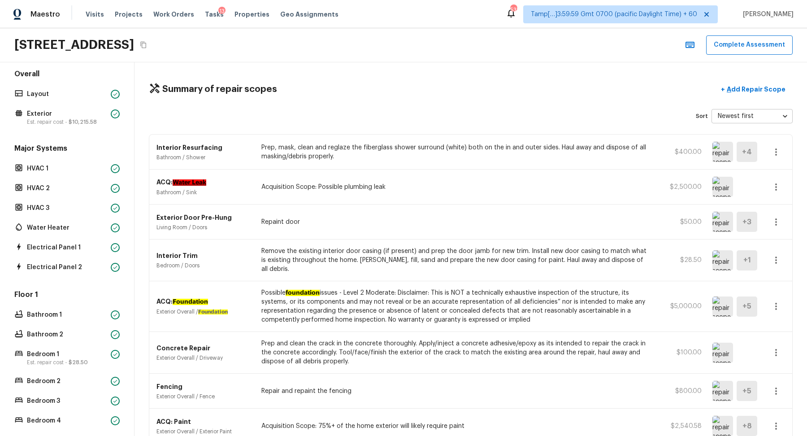
click at [773, 77] on div "Summary of repair scopes + Add Repair Scope Sort Newest first newestFirst ​ Int…" at bounding box center [470, 248] width 672 height 373
click at [773, 78] on div "Summary of repair scopes + Add Repair Scope Sort Newest first newestFirst ​ Int…" at bounding box center [470, 248] width 672 height 373
click at [772, 81] on button "+ Add Repair Scope" at bounding box center [753, 89] width 79 height 18
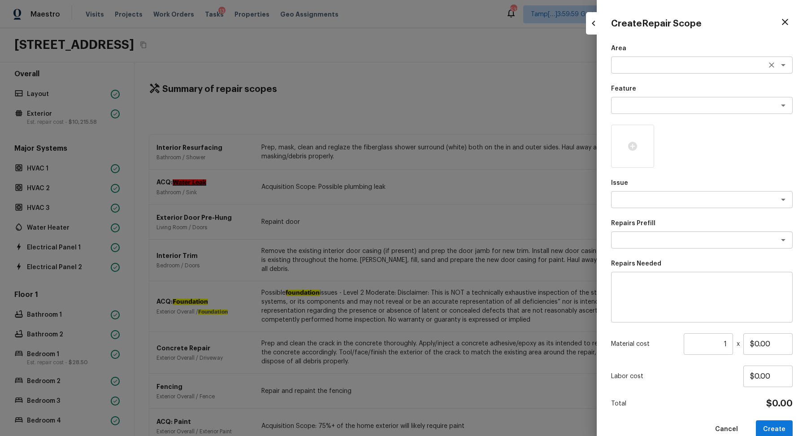
click at [652, 65] on textarea at bounding box center [689, 65] width 148 height 9
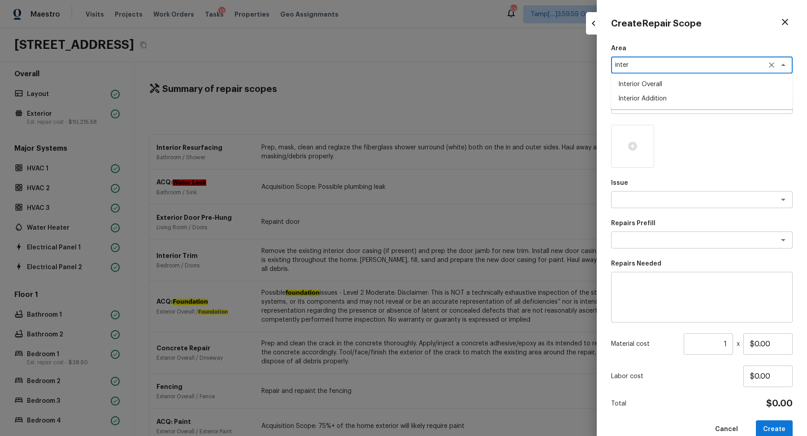
click at [690, 105] on li "Interior Addition" at bounding box center [702, 98] width 182 height 14
click at [673, 68] on textarea "Interior Addition" at bounding box center [689, 65] width 148 height 9
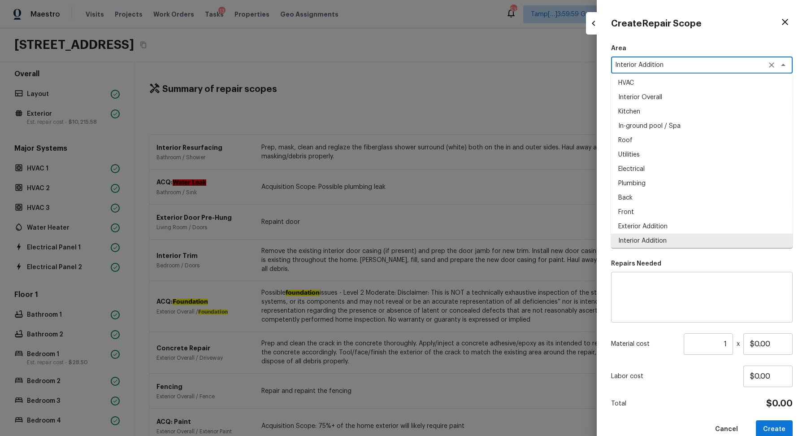
click at [673, 68] on textarea "Interior Addition" at bounding box center [689, 65] width 148 height 9
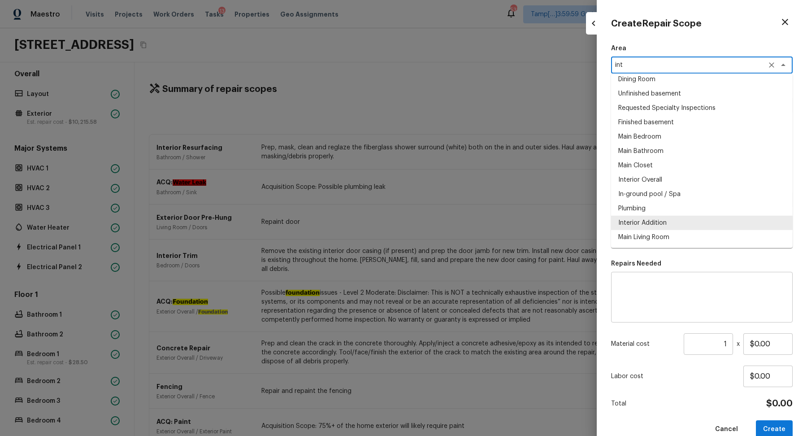
scroll to position [0, 0]
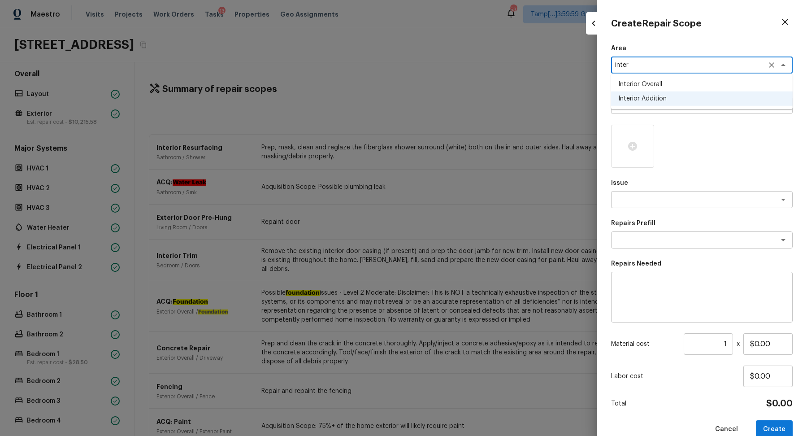
click at [643, 81] on li "Interior Overall" at bounding box center [702, 84] width 182 height 14
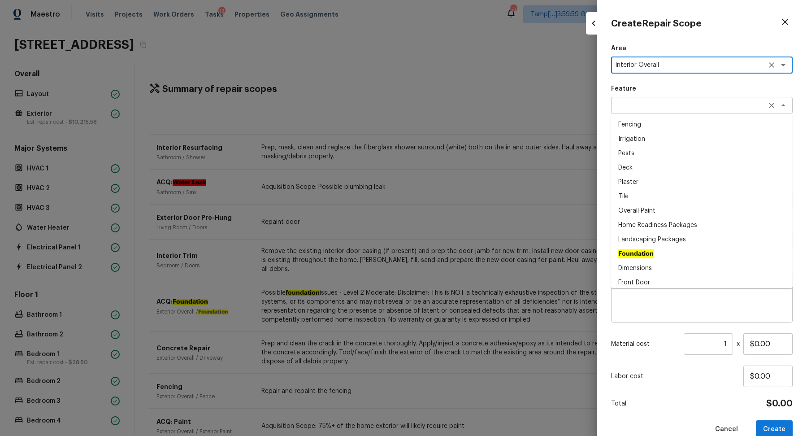
click at [643, 98] on div "x ​" at bounding box center [702, 105] width 182 height 17
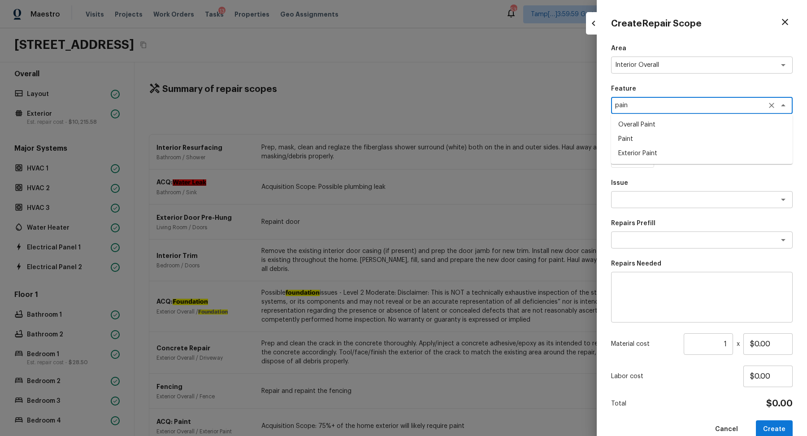
click at [684, 121] on li "Overall Paint" at bounding box center [702, 124] width 182 height 14
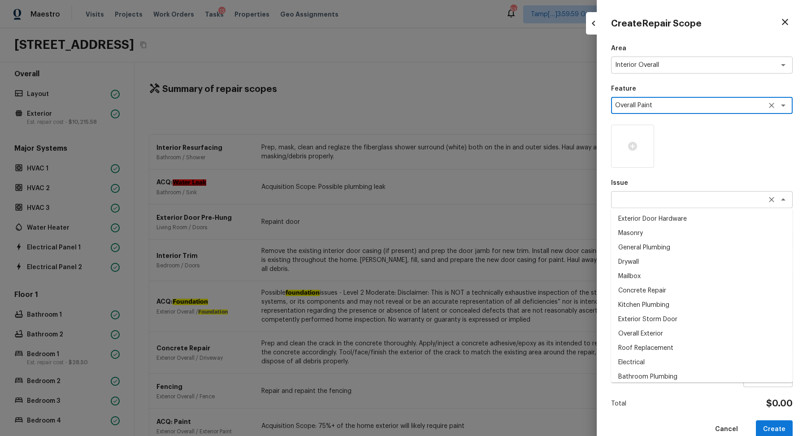
click at [669, 193] on div "x ​" at bounding box center [702, 199] width 182 height 17
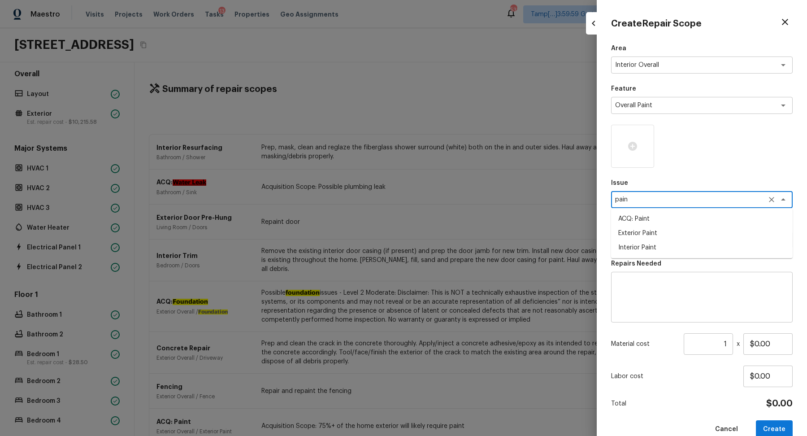
click at [709, 217] on li "ACQ: Paint" at bounding box center [702, 219] width 182 height 14
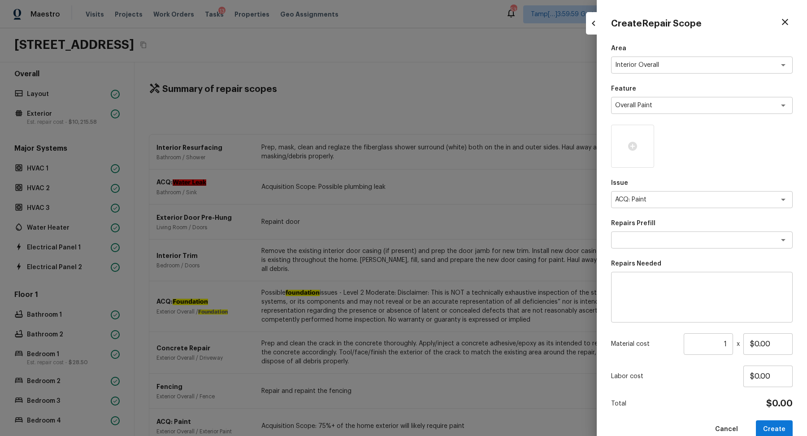
click at [676, 251] on div "Area Interior Overall x ​ Feature Overall Paint x ​ Issue ACQ: Paint x ​ Repair…" at bounding box center [702, 241] width 182 height 395
click at [680, 248] on div "Repairs Prefill x ​" at bounding box center [702, 234] width 182 height 30
click at [692, 257] on li "Paint ~25% of the home" at bounding box center [702, 259] width 182 height 14
click at [729, 348] on input "1" at bounding box center [708, 344] width 49 height 22
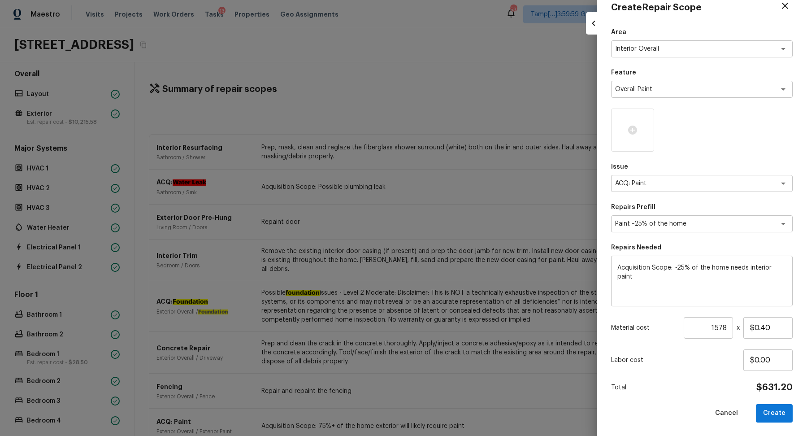
click at [768, 401] on div "Area Interior Overall x ​ Feature Overall Paint x ​ Issue ACQ: Paint x ​ Repair…" at bounding box center [702, 225] width 182 height 395
click at [769, 410] on button "Create" at bounding box center [774, 413] width 37 height 18
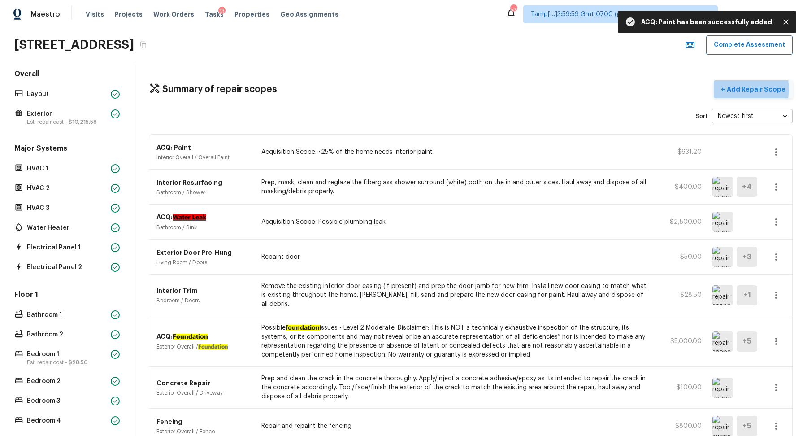
click at [755, 88] on p "Add Repair Scope" at bounding box center [755, 89] width 61 height 9
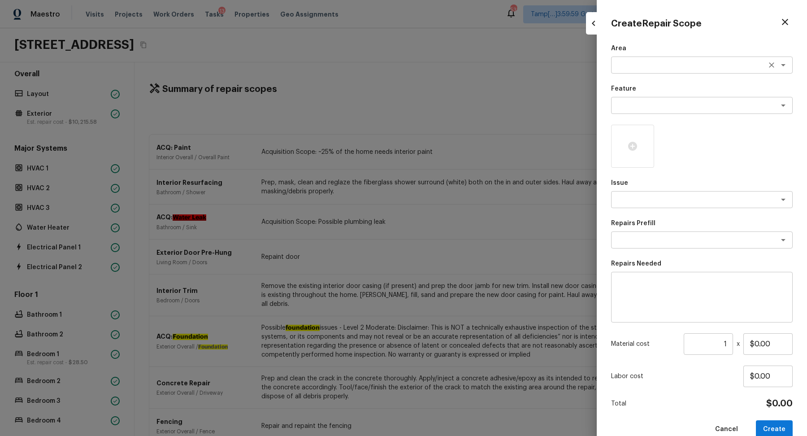
click at [632, 69] on textarea at bounding box center [689, 65] width 148 height 9
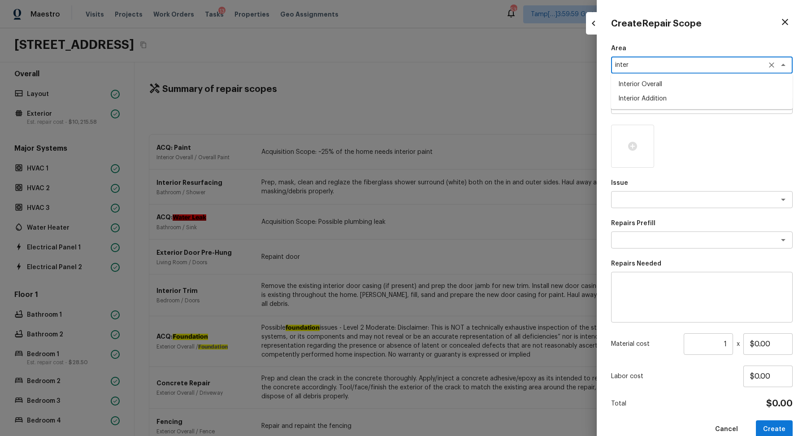
click at [658, 84] on li "Interior Overall" at bounding box center [702, 84] width 182 height 14
click at [658, 95] on div "Feature x ​" at bounding box center [702, 99] width 182 height 30
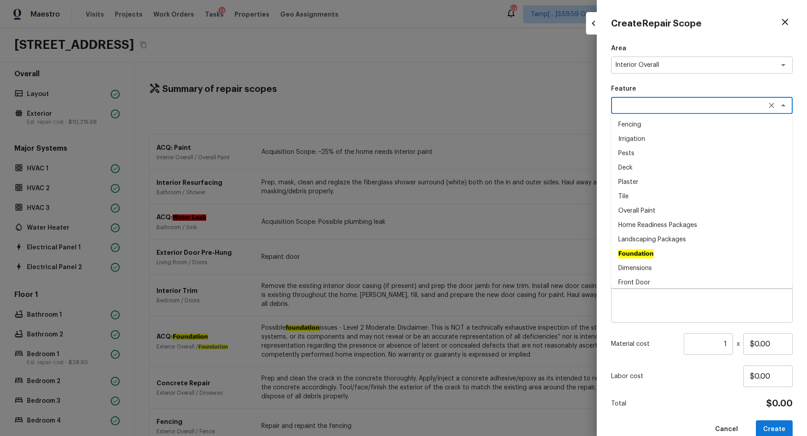
click at [658, 104] on textarea at bounding box center [689, 105] width 148 height 9
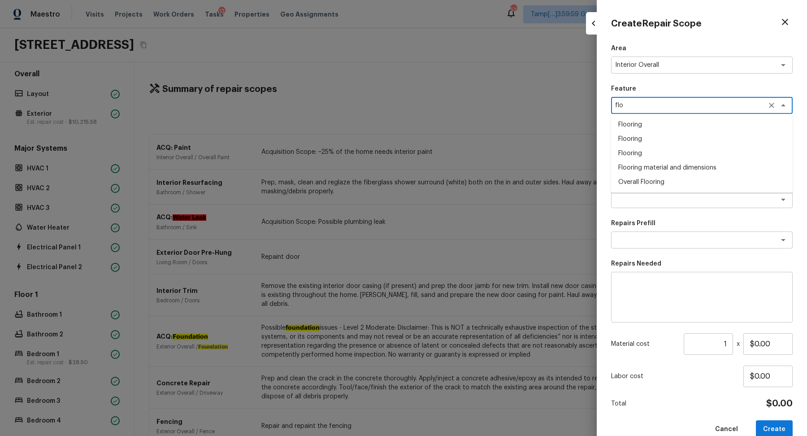
click at [703, 178] on li "Overall Flooring" at bounding box center [702, 182] width 182 height 14
click at [658, 198] on textarea at bounding box center [689, 199] width 148 height 9
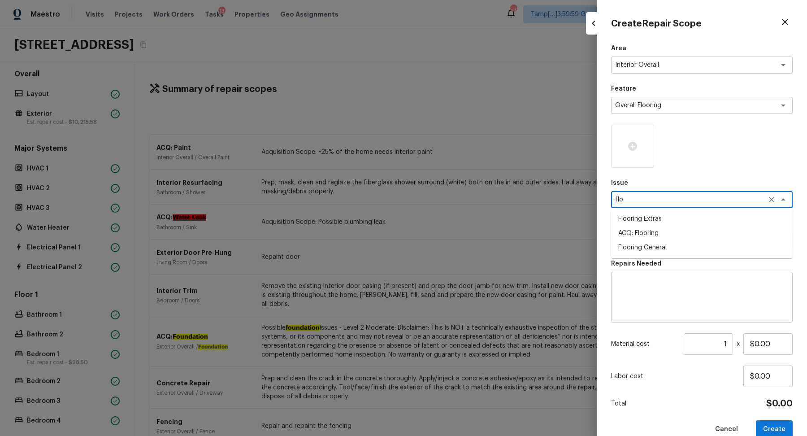
click at [732, 231] on li "ACQ: Flooring" at bounding box center [702, 233] width 182 height 14
click at [691, 247] on div "x ​" at bounding box center [702, 239] width 182 height 17
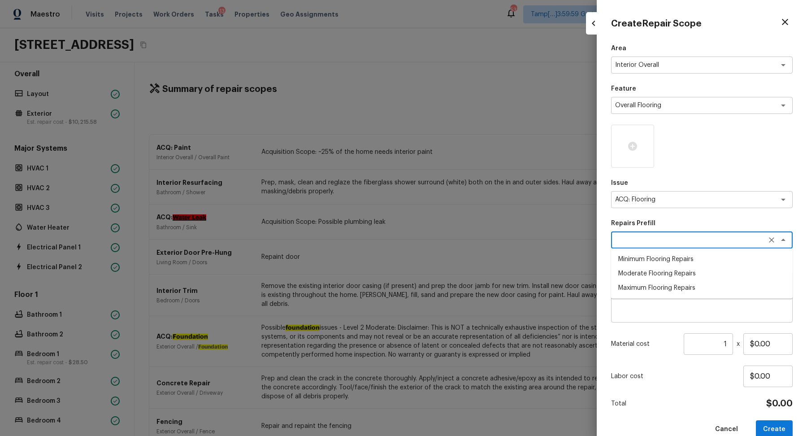
click at [689, 260] on li "Minimum Flooring Repairs" at bounding box center [702, 259] width 182 height 14
click at [731, 342] on input "1" at bounding box center [708, 344] width 49 height 22
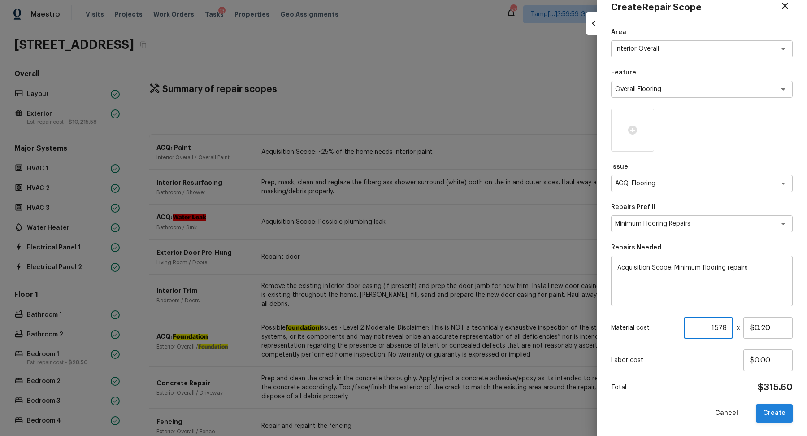
click at [768, 408] on button "Create" at bounding box center [774, 413] width 37 height 18
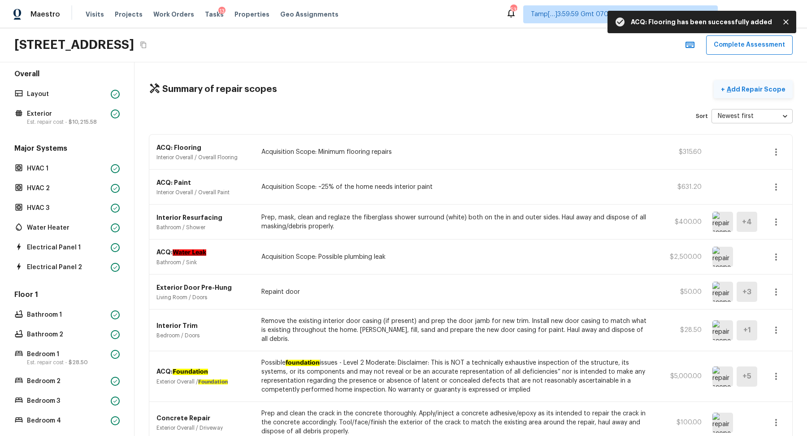
click at [756, 89] on p "Add Repair Scope" at bounding box center [755, 89] width 61 height 9
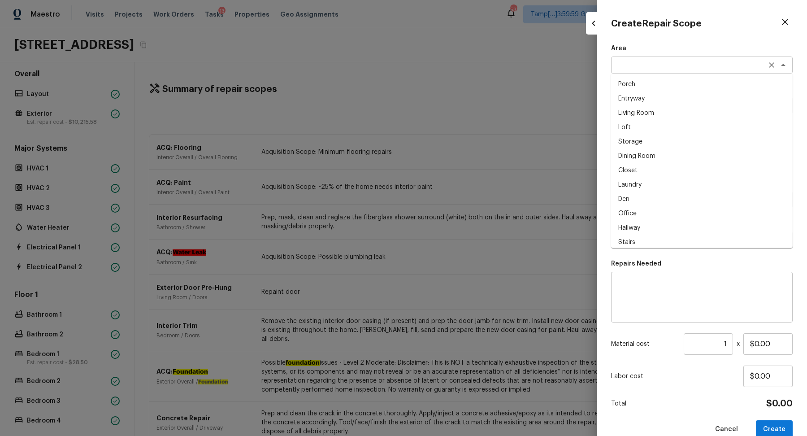
click at [642, 73] on div "Area x ​ Porch Entryway Living Room Loft Storage Dining Room Closet Laundry Den…" at bounding box center [702, 59] width 182 height 30
click at [486, 104] on div at bounding box center [403, 218] width 807 height 436
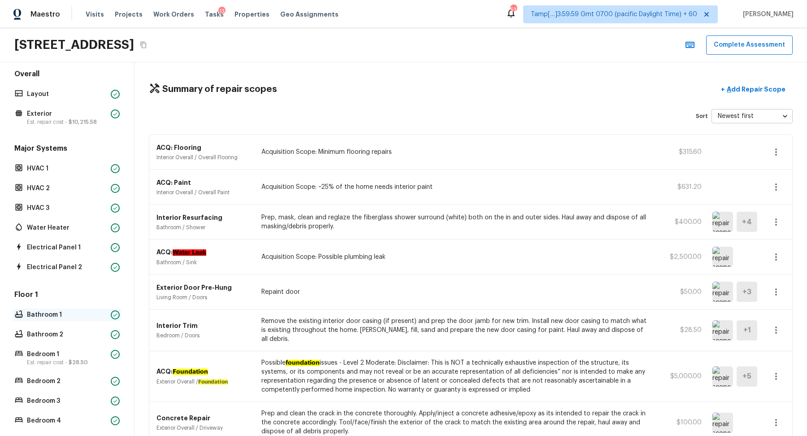
click at [62, 311] on p "Bathroom 1" at bounding box center [67, 314] width 80 height 9
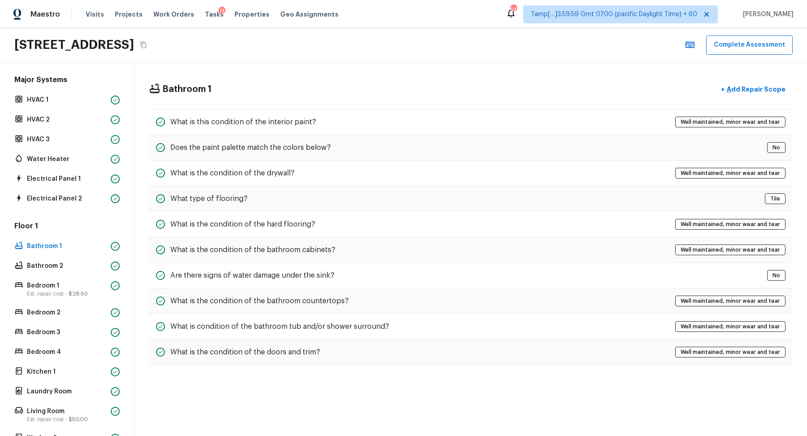
scroll to position [111, 0]
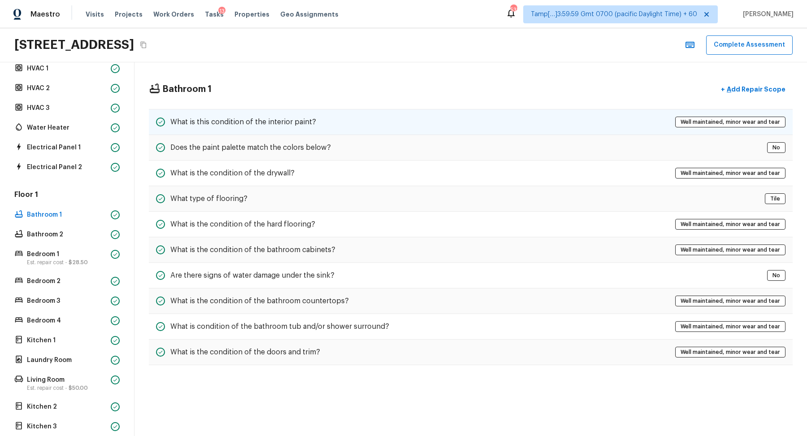
click at [230, 119] on h5 "What is this condition of the interior paint?" at bounding box center [243, 122] width 146 height 10
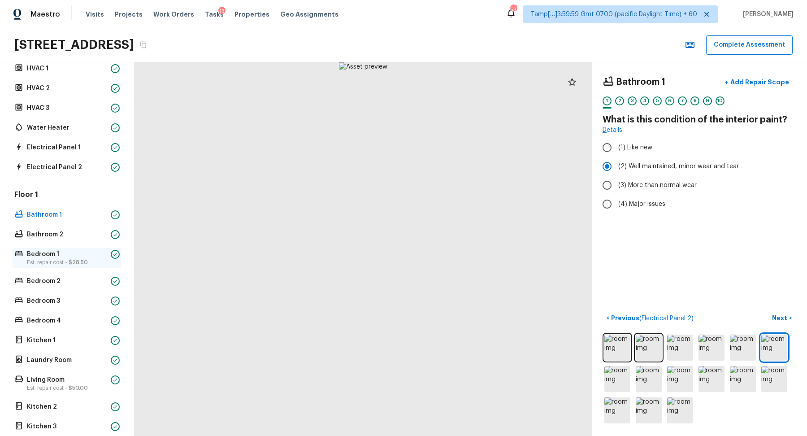
click at [74, 256] on p "Bedroom 1" at bounding box center [67, 254] width 80 height 9
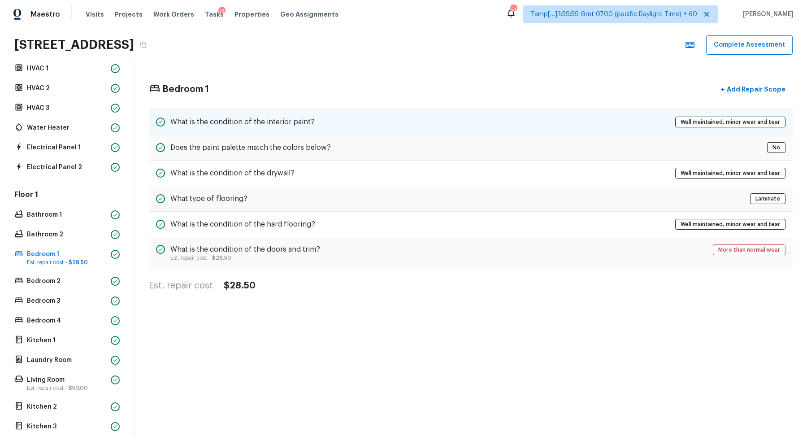
click at [384, 128] on div "What is the condition of the interior paint? Well maintained, minor wear and te…" at bounding box center [471, 122] width 644 height 26
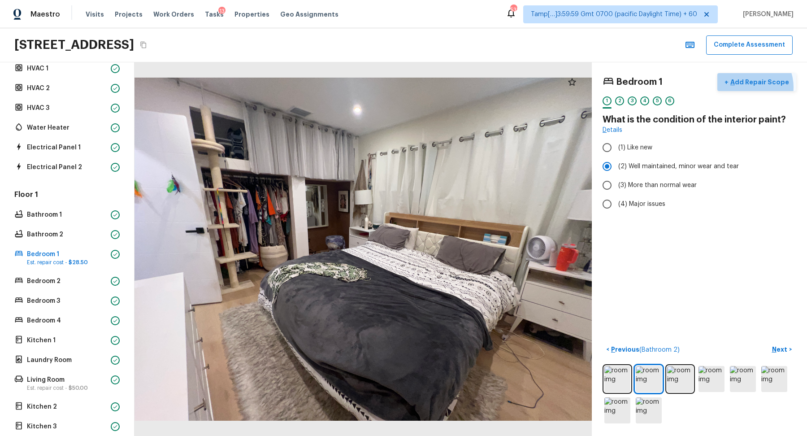
click at [752, 86] on button "+ Add Repair Scope" at bounding box center [756, 82] width 79 height 18
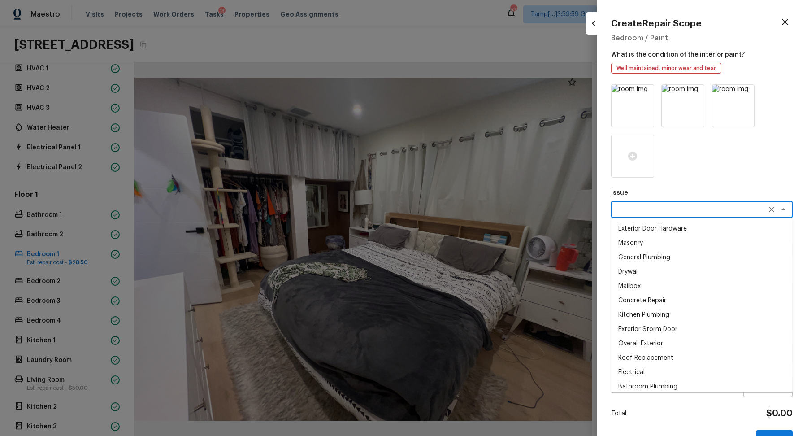
click at [635, 209] on textarea at bounding box center [689, 209] width 148 height 9
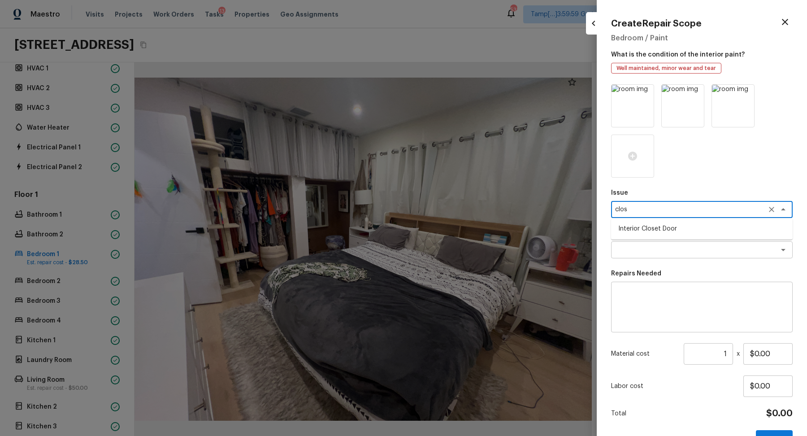
click at [721, 237] on ul "Interior Closet Door" at bounding box center [702, 229] width 182 height 22
click at [707, 232] on li "Interior Closet Door" at bounding box center [702, 228] width 182 height 14
click at [700, 245] on textarea at bounding box center [689, 249] width 148 height 9
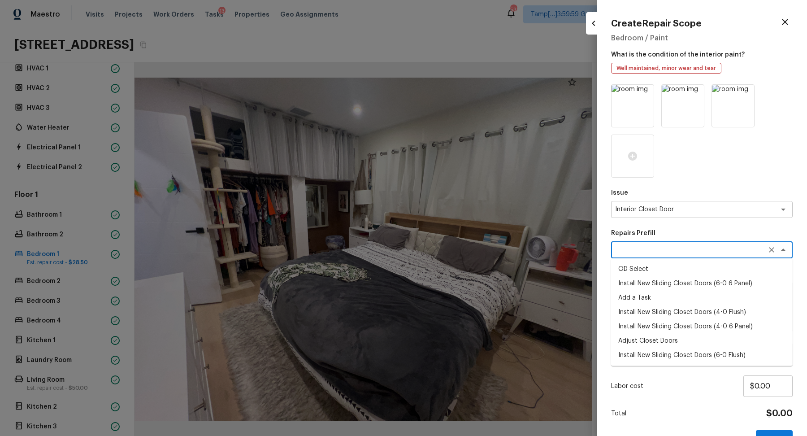
click at [672, 283] on li "Install New Sliding Closet Doors (6-0 6 Panel)" at bounding box center [702, 283] width 182 height 14
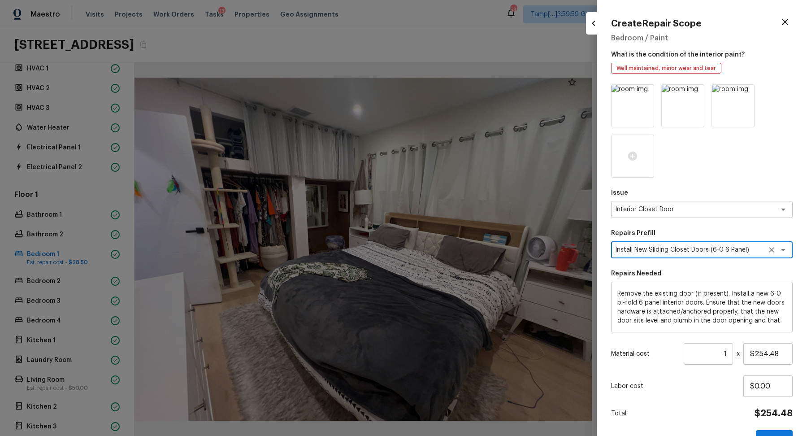
click at [672, 283] on div "Remove the existing door (if present). Install a new 6-0 bi-fold 6 panel interi…" at bounding box center [702, 307] width 182 height 51
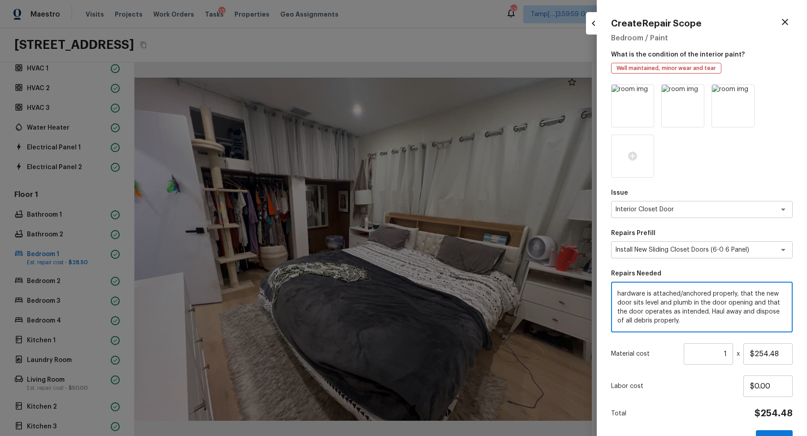
scroll to position [18, 0]
click at [707, 246] on textarea "Install New Sliding Closet Doors (6-0 6 Panel)" at bounding box center [689, 249] width 148 height 9
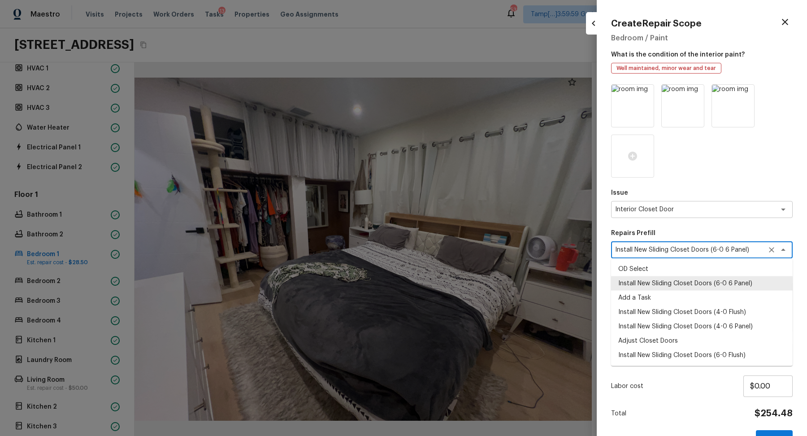
click at [707, 246] on textarea "Install New Sliding Closet Doors (6-0 6 Panel)" at bounding box center [689, 249] width 148 height 9
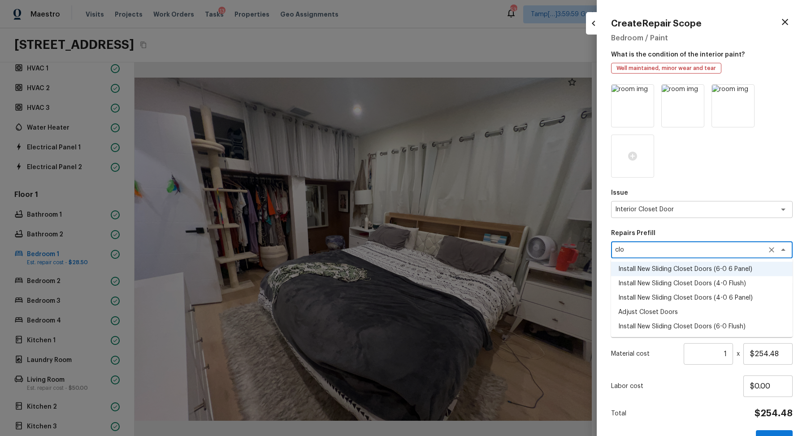
click at [707, 278] on li "Install New Sliding Closet Doors (4-0 Flush)" at bounding box center [702, 283] width 182 height 14
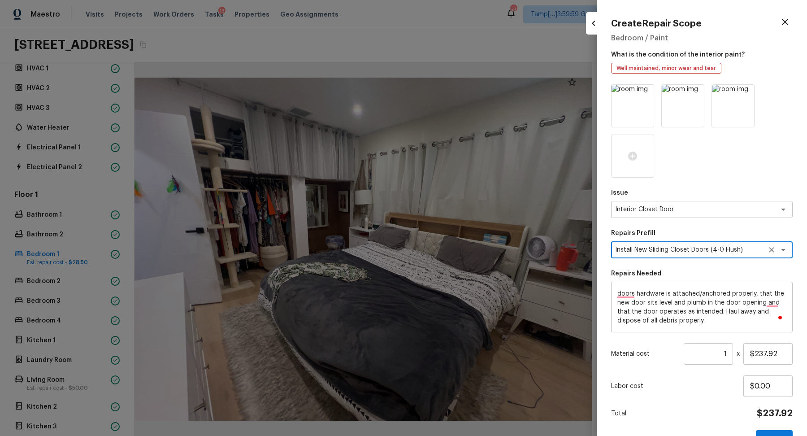
click at [716, 351] on input "1" at bounding box center [708, 354] width 49 height 22
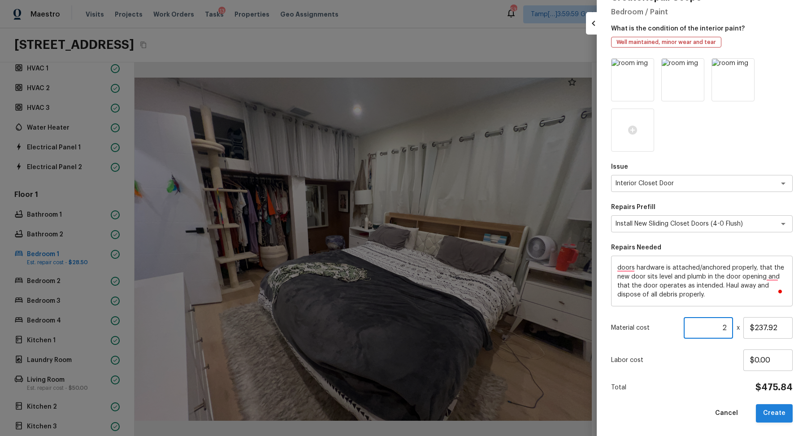
click at [779, 407] on button "Create" at bounding box center [774, 413] width 37 height 18
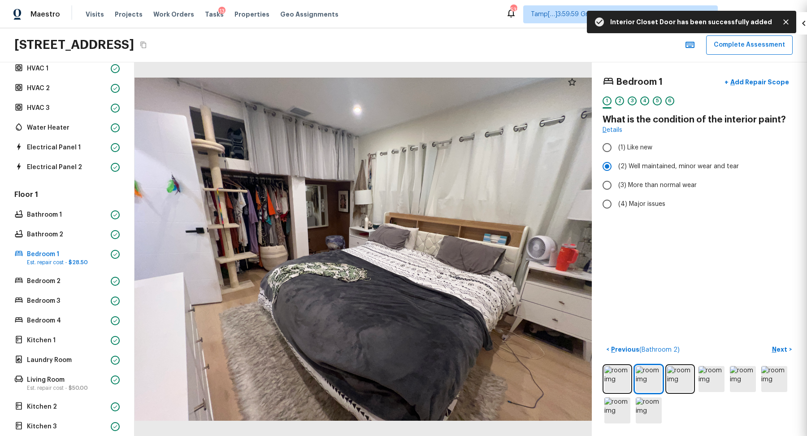
scroll to position [0, 0]
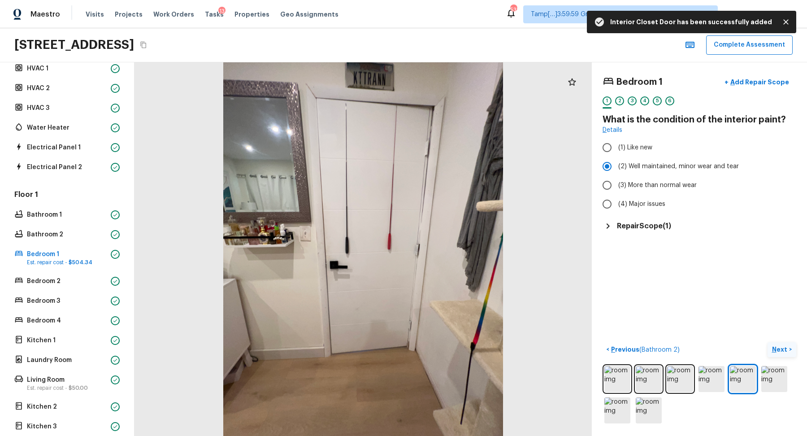
click at [783, 346] on p "Next" at bounding box center [780, 349] width 17 height 9
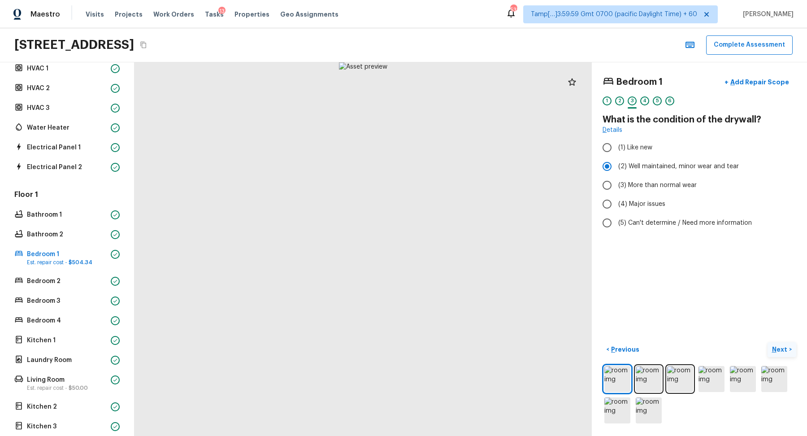
click at [783, 346] on p "Next" at bounding box center [780, 349] width 17 height 9
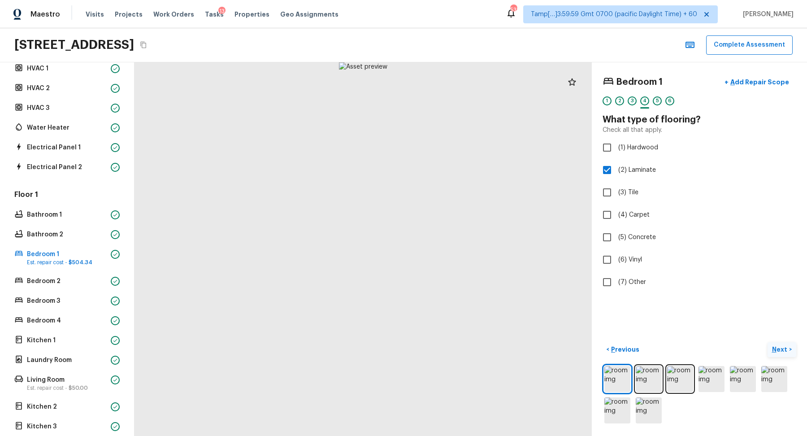
click at [783, 346] on p "Next" at bounding box center [780, 349] width 17 height 9
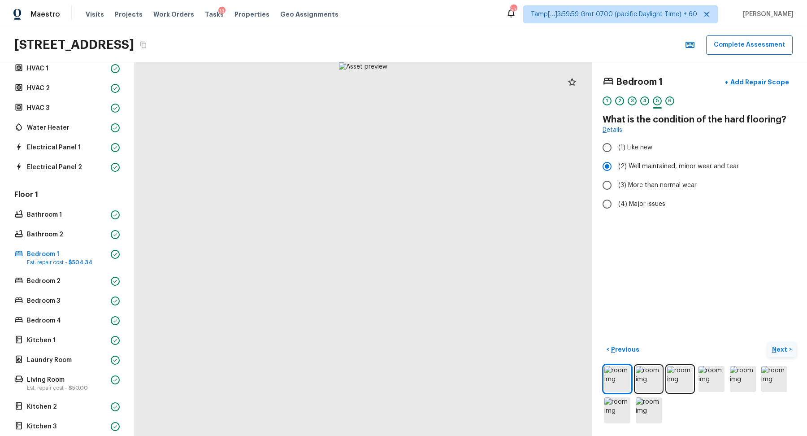
click at [783, 346] on p "Next" at bounding box center [780, 349] width 17 height 9
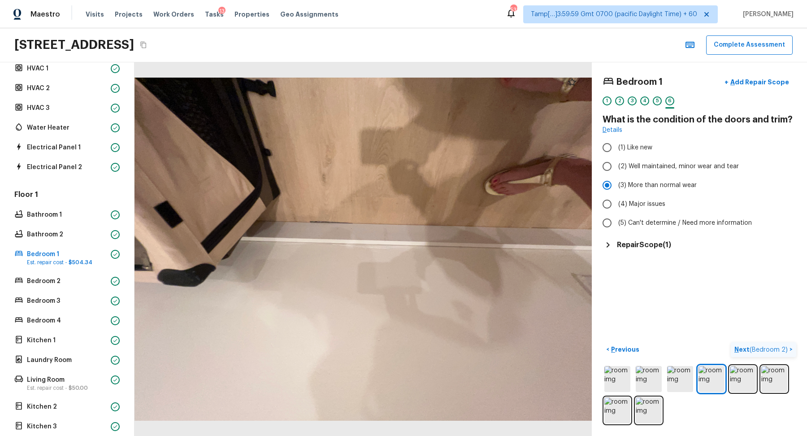
click at [783, 347] on span "( Bedroom 2 )" at bounding box center [769, 350] width 38 height 6
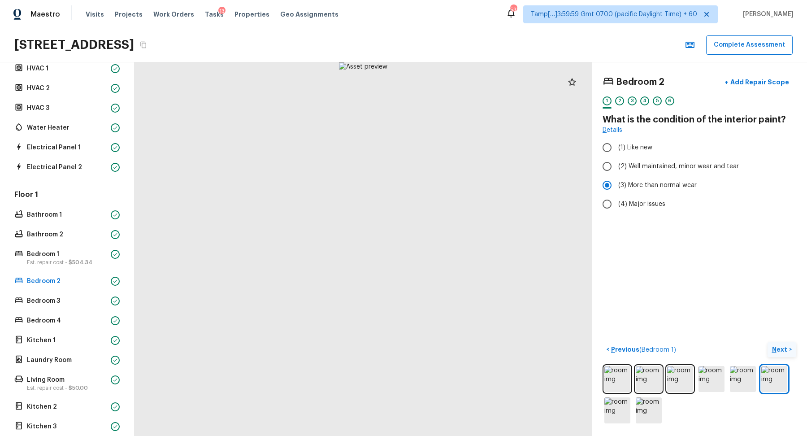
click at [783, 346] on p "Next" at bounding box center [780, 349] width 17 height 9
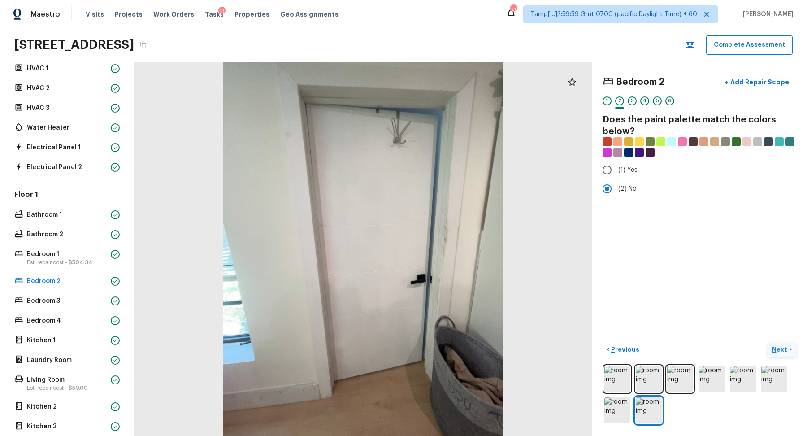
click at [783, 346] on p "Next" at bounding box center [780, 349] width 17 height 9
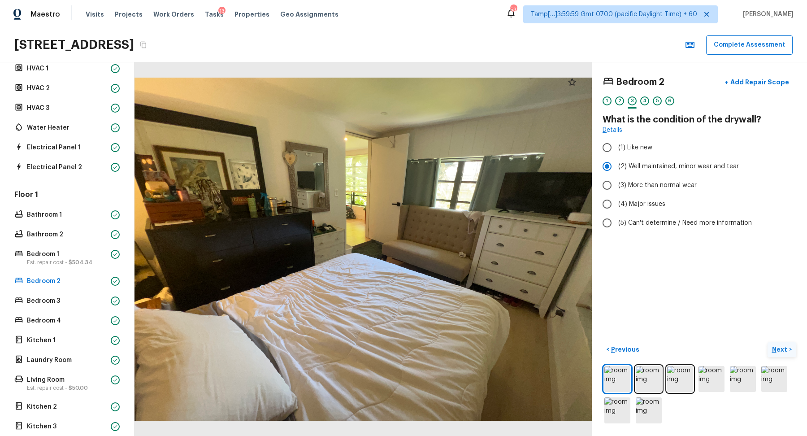
click at [783, 346] on p "Next" at bounding box center [780, 349] width 17 height 9
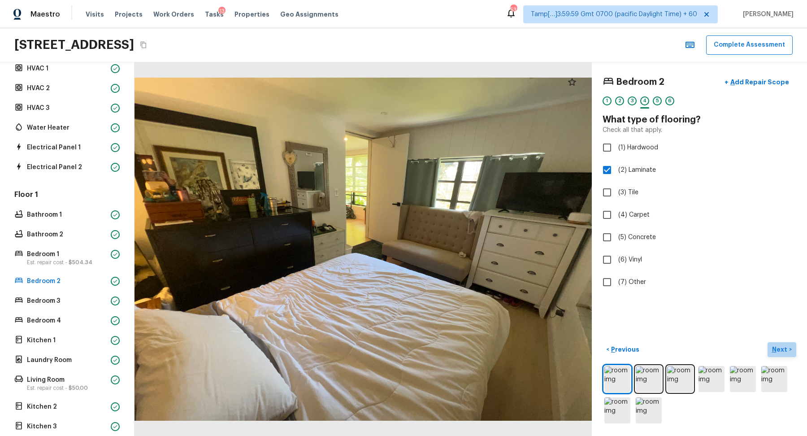
click at [783, 346] on p "Next" at bounding box center [780, 349] width 17 height 9
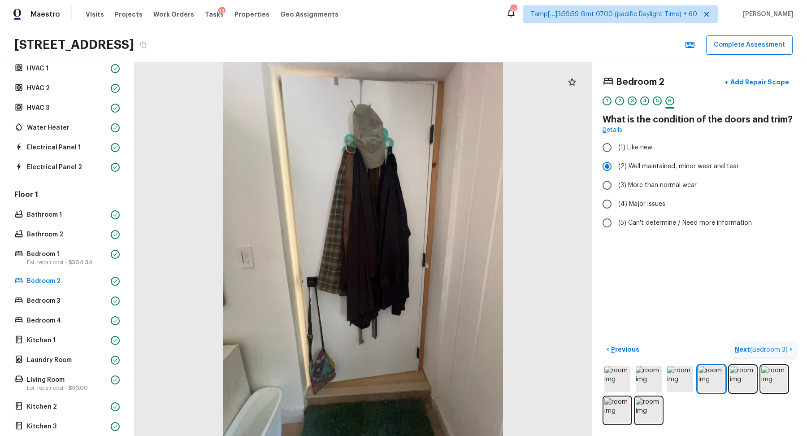
click at [783, 347] on span "( Bedroom 3 )" at bounding box center [769, 350] width 38 height 6
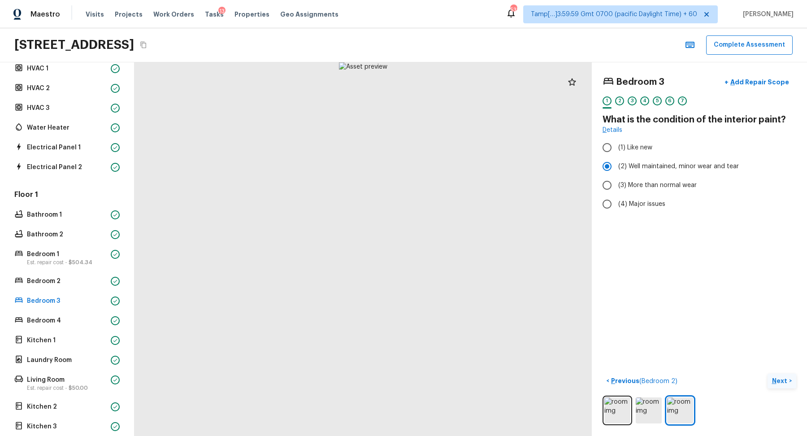
click at [781, 378] on p "Next" at bounding box center [780, 380] width 17 height 9
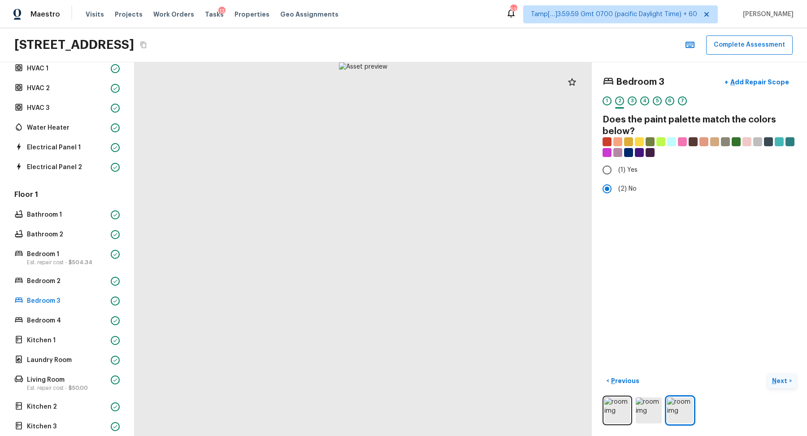
click at [781, 378] on p "Next" at bounding box center [780, 380] width 17 height 9
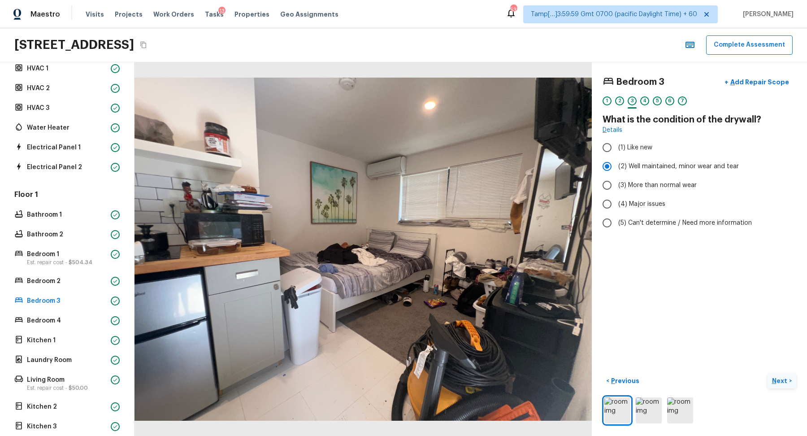
click at [781, 378] on p "Next" at bounding box center [780, 380] width 17 height 9
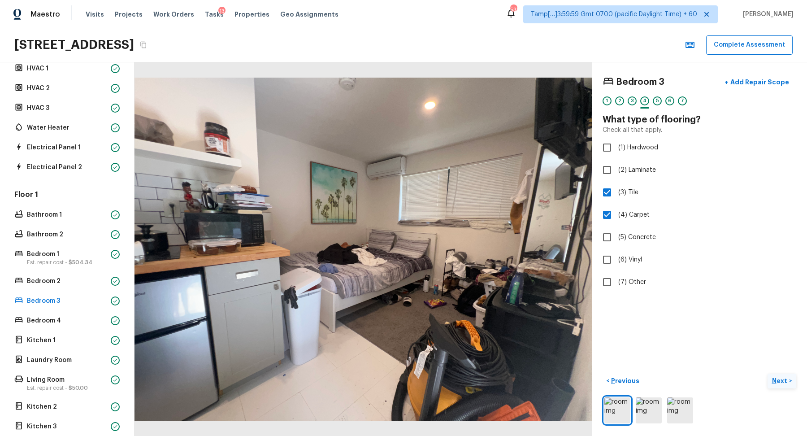
click at [781, 378] on p "Next" at bounding box center [780, 380] width 17 height 9
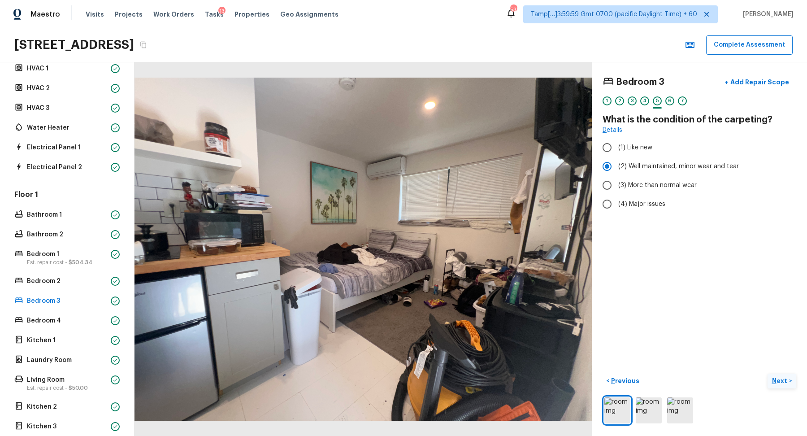
click at [781, 378] on p "Next" at bounding box center [780, 380] width 17 height 9
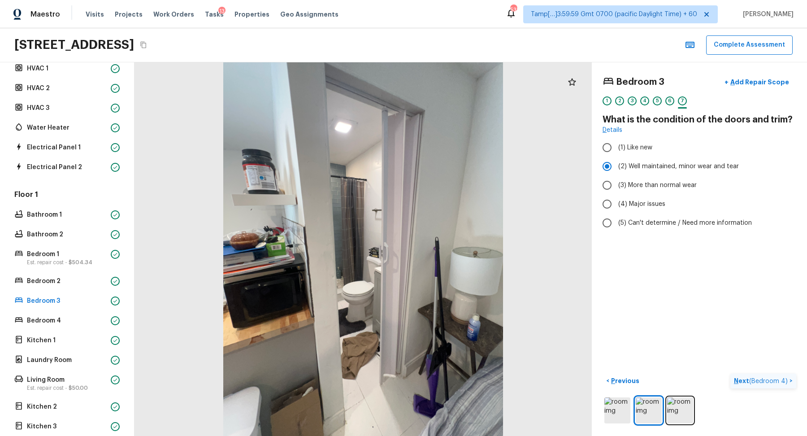
click at [781, 378] on span "( Bedroom 4 )" at bounding box center [768, 381] width 39 height 6
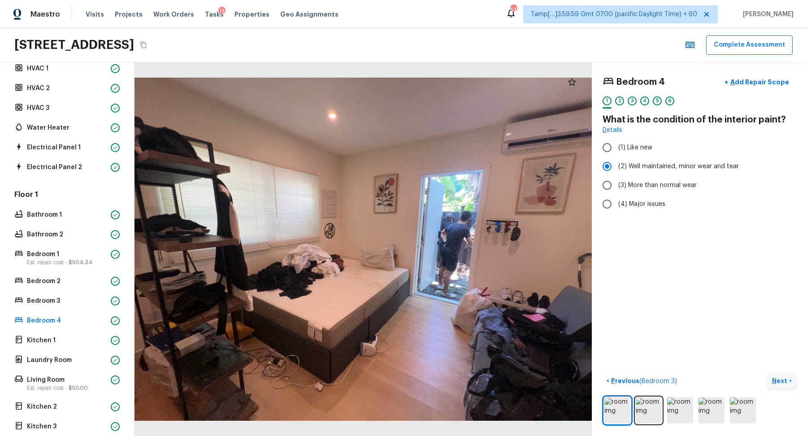
click at [775, 381] on p "Next" at bounding box center [780, 380] width 17 height 9
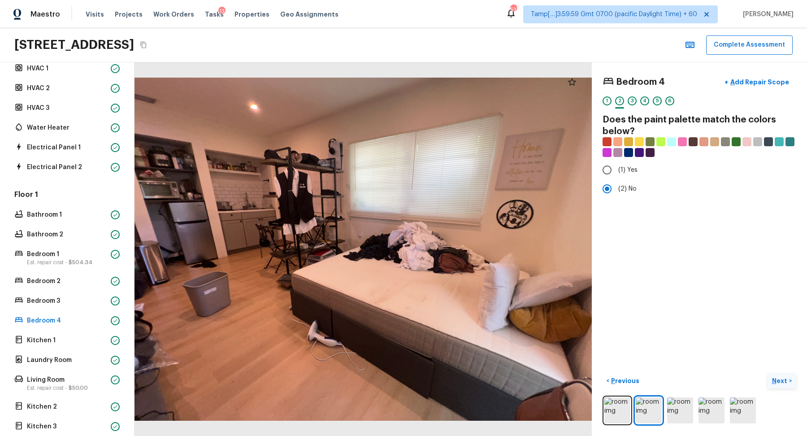
click at [780, 382] on p "Next" at bounding box center [780, 380] width 17 height 9
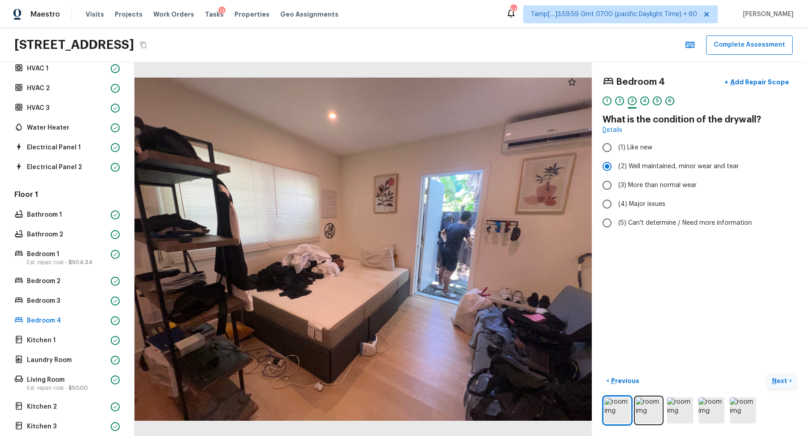
click at [780, 382] on p "Next" at bounding box center [780, 380] width 17 height 9
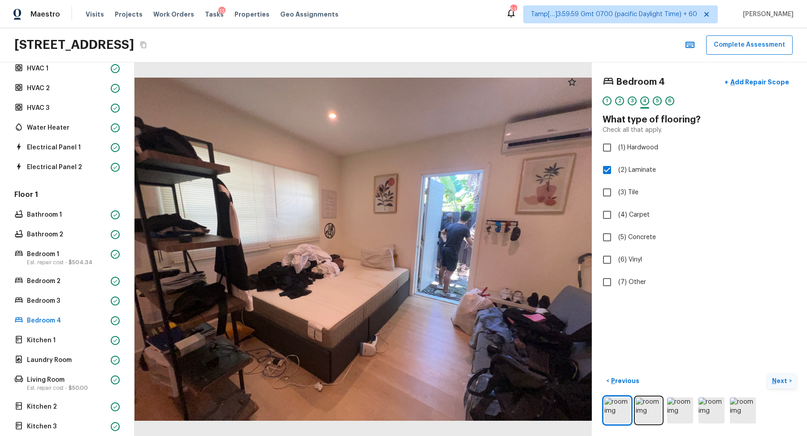
click at [780, 382] on p "Next" at bounding box center [780, 380] width 17 height 9
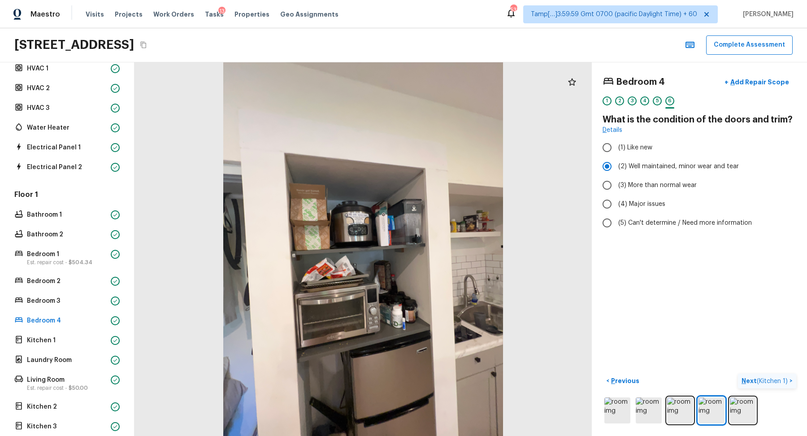
click at [780, 382] on span "( Kitchen 1 )" at bounding box center [772, 381] width 31 height 6
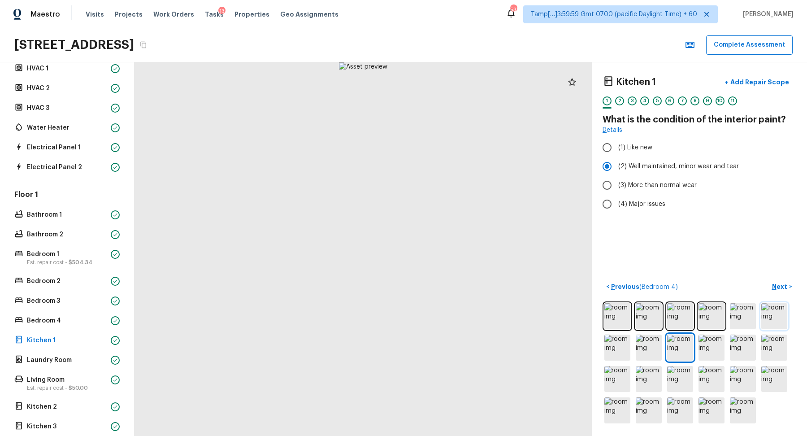
click at [778, 328] on img at bounding box center [774, 316] width 26 height 26
click at [777, 289] on p "Next" at bounding box center [780, 286] width 17 height 9
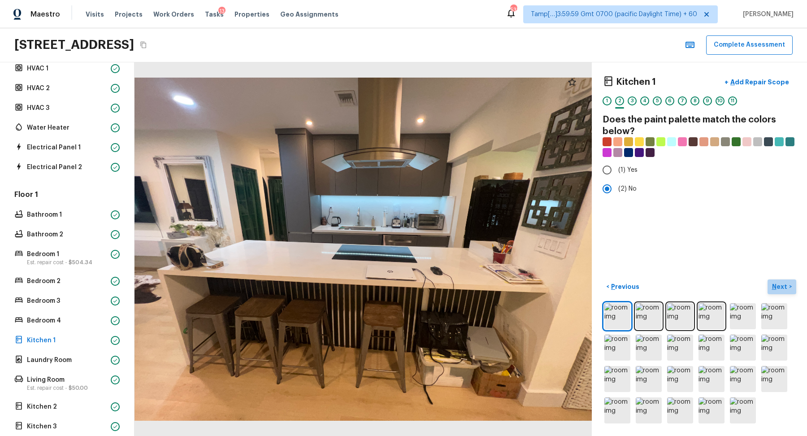
click at [785, 286] on p "Next" at bounding box center [780, 286] width 17 height 9
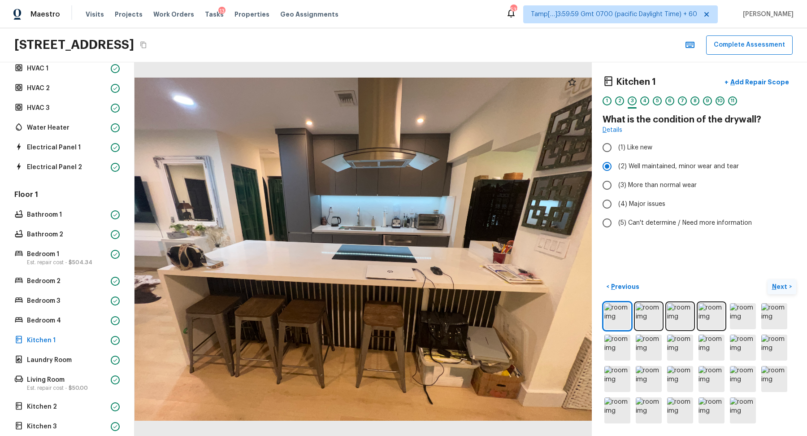
click at [785, 286] on p "Next" at bounding box center [780, 286] width 17 height 9
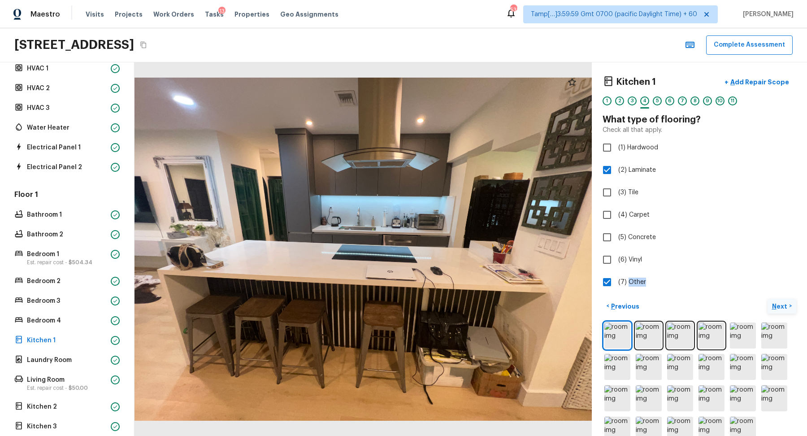
click at [785, 286] on label "(7) Other" at bounding box center [693, 282] width 191 height 19
click at [616, 286] on input "(7) Other" at bounding box center [607, 282] width 19 height 19
click at [785, 286] on label "(7) Other" at bounding box center [693, 282] width 191 height 19
click at [616, 286] on input "(7) Other" at bounding box center [607, 282] width 19 height 19
click at [785, 286] on label "(7) Other" at bounding box center [693, 282] width 191 height 19
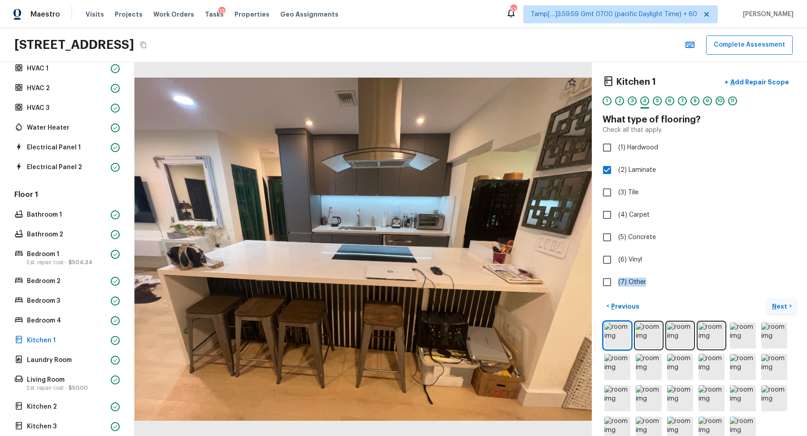
click at [616, 286] on input "(7) Other" at bounding box center [607, 282] width 19 height 19
click at [785, 286] on label "(7) Other" at bounding box center [693, 282] width 191 height 19
click at [616, 286] on input "(7) Other" at bounding box center [607, 282] width 19 height 19
click at [785, 286] on label "(7) Other" at bounding box center [693, 282] width 191 height 19
click at [616, 286] on input "(7) Other" at bounding box center [607, 282] width 19 height 19
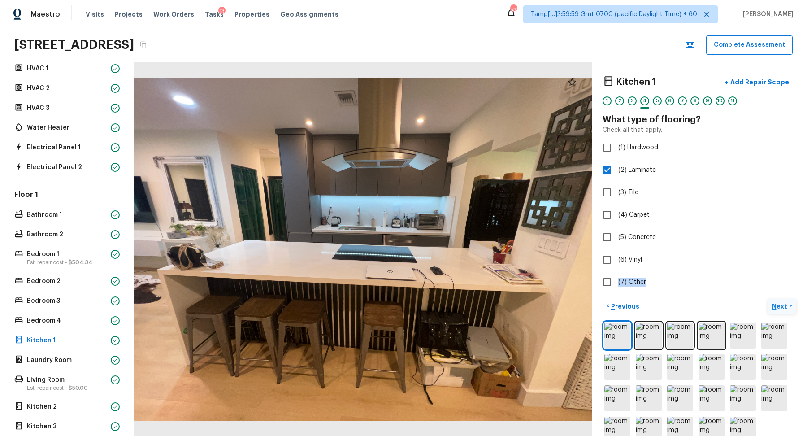
click at [785, 286] on label "(7) Other" at bounding box center [693, 282] width 191 height 19
click at [616, 286] on input "(7) Other" at bounding box center [607, 282] width 19 height 19
click at [785, 286] on label "(7) Other" at bounding box center [693, 282] width 191 height 19
click at [616, 286] on input "(7) Other" at bounding box center [607, 282] width 19 height 19
click at [768, 299] on button "Next >" at bounding box center [782, 306] width 29 height 15
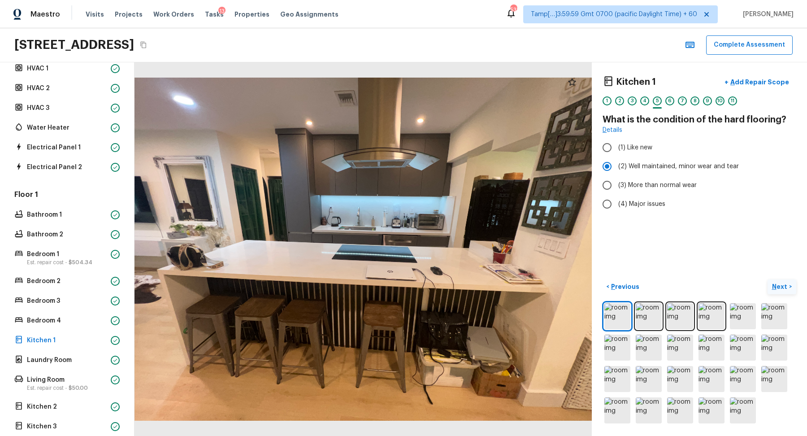
click at [768, 299] on div "< Previous Next >" at bounding box center [700, 352] width 194 height 146
click at [778, 292] on button "Next >" at bounding box center [782, 286] width 29 height 15
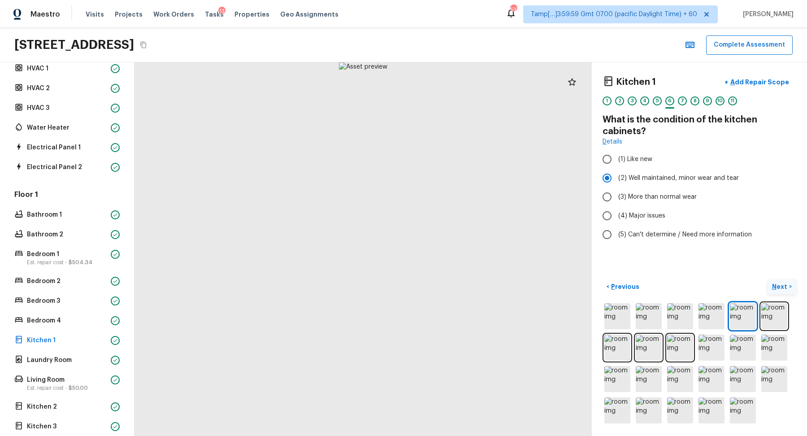
click at [778, 292] on button "Next >" at bounding box center [782, 286] width 29 height 15
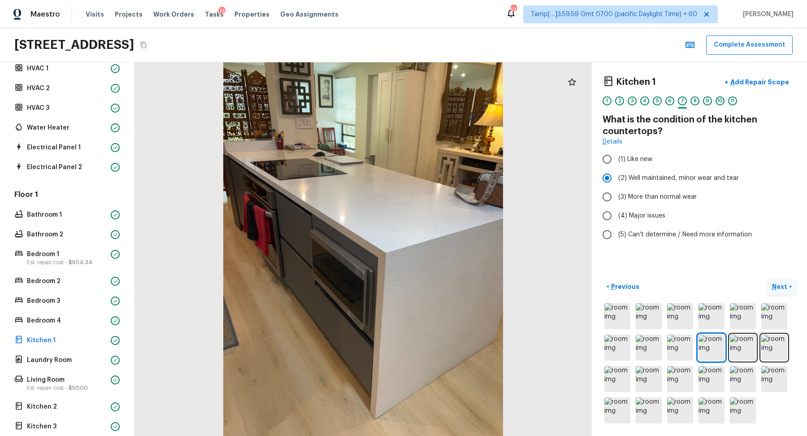
click at [778, 292] on button "Next >" at bounding box center [782, 286] width 29 height 15
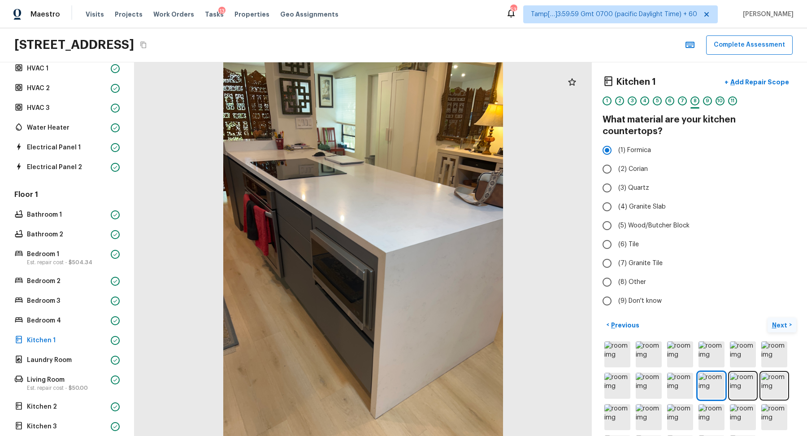
click at [778, 292] on label "(9) Don't know" at bounding box center [693, 300] width 191 height 19
click at [616, 292] on input "(9) Don't know" at bounding box center [607, 300] width 19 height 19
click at [778, 292] on label "(9) Don't know" at bounding box center [693, 300] width 191 height 19
click at [616, 292] on input "(9) Don't know" at bounding box center [607, 300] width 19 height 19
click at [646, 143] on label "(1) Formica" at bounding box center [693, 150] width 191 height 19
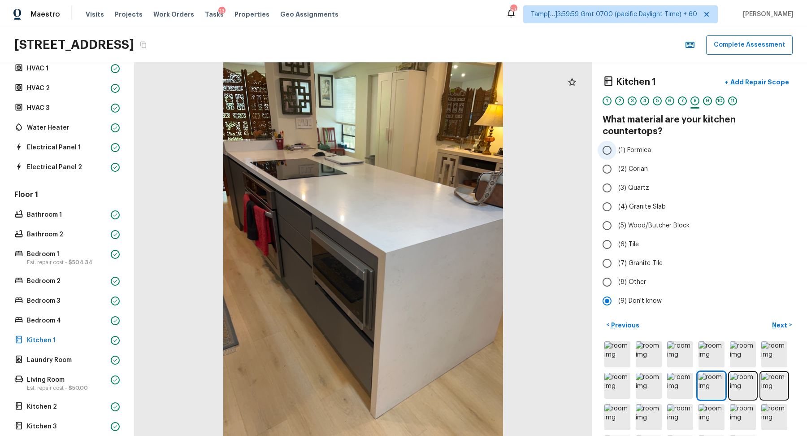
click at [616, 143] on input "(1) Formica" at bounding box center [607, 150] width 19 height 19
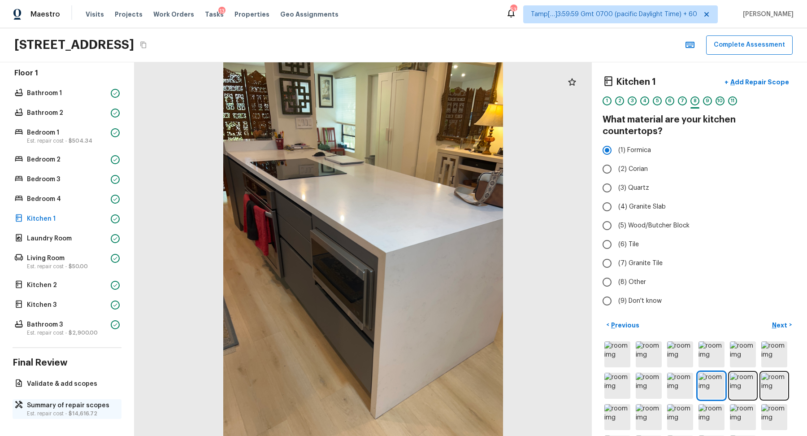
click at [56, 414] on p "Est. repair cost - $14,616.72" at bounding box center [71, 413] width 89 height 7
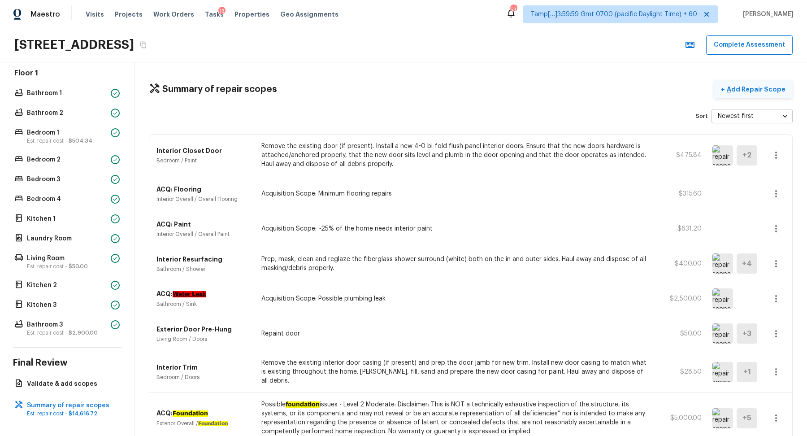
click at [766, 85] on p "Add Repair Scope" at bounding box center [755, 89] width 61 height 9
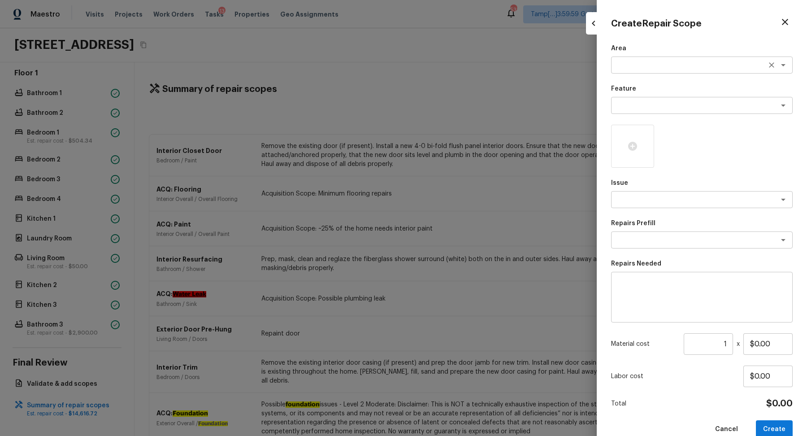
click at [648, 71] on div "x ​" at bounding box center [702, 64] width 182 height 17
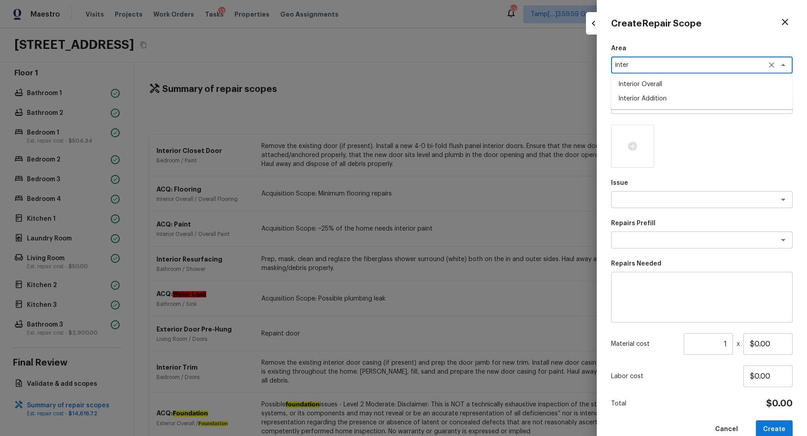
click at [660, 81] on li "Interior Overall" at bounding box center [702, 84] width 182 height 14
click at [655, 101] on textarea at bounding box center [689, 105] width 148 height 9
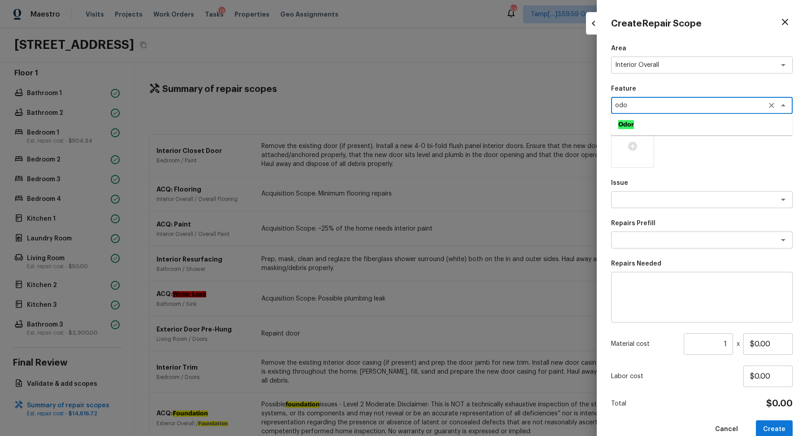
click at [622, 119] on li "Odor" at bounding box center [702, 124] width 182 height 14
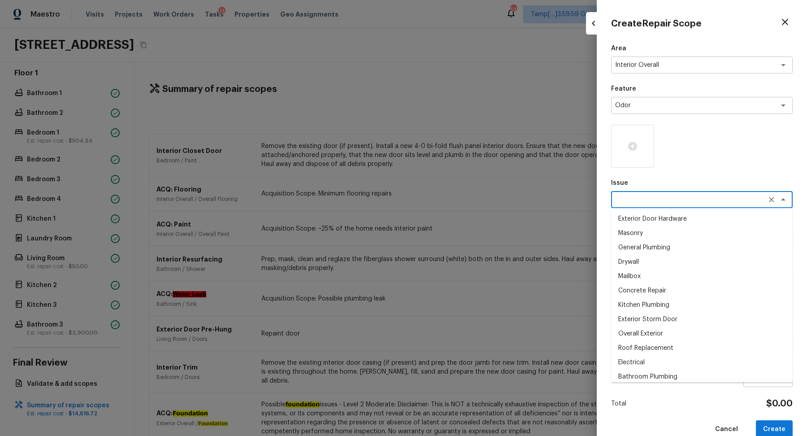
click at [650, 202] on textarea at bounding box center [689, 199] width 148 height 9
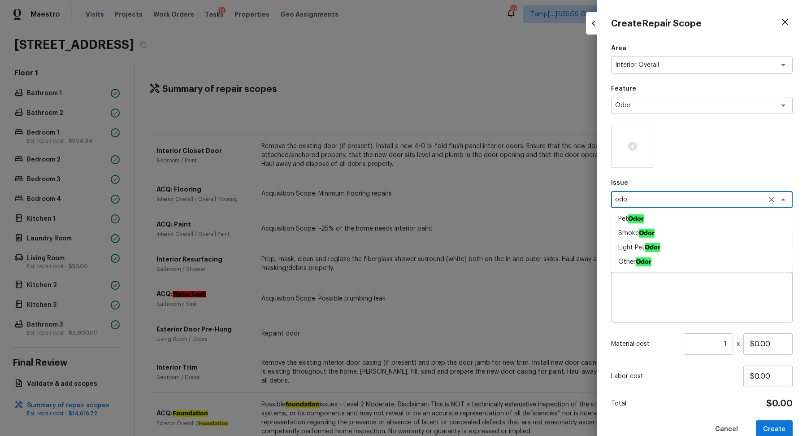
click at [655, 245] on ah_el_jm_1744356538015 "Odor" at bounding box center [653, 247] width 16 height 9
click at [661, 236] on textarea at bounding box center [689, 239] width 148 height 9
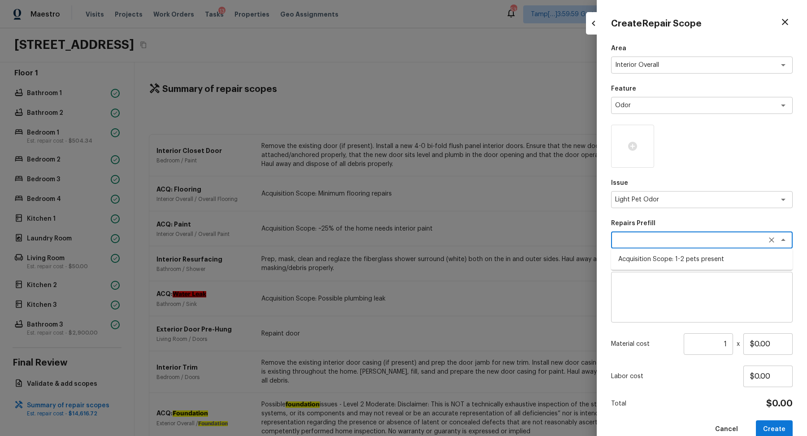
click at [662, 258] on li "Acquisition Scope: 1-2 pets present" at bounding box center [702, 259] width 182 height 14
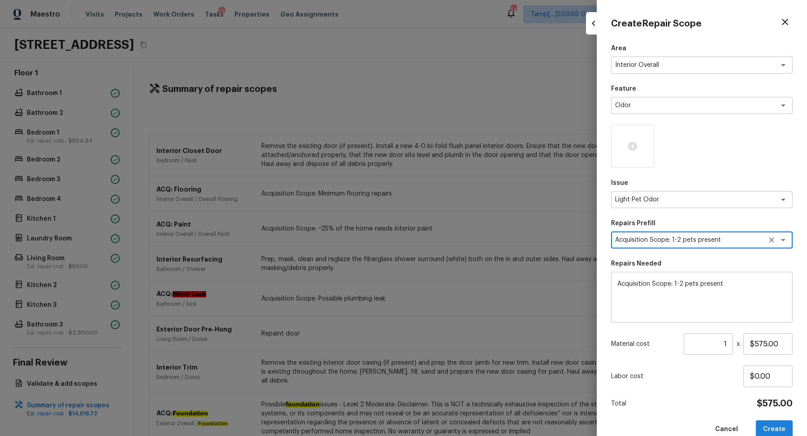
click at [767, 426] on button "Create" at bounding box center [774, 429] width 37 height 18
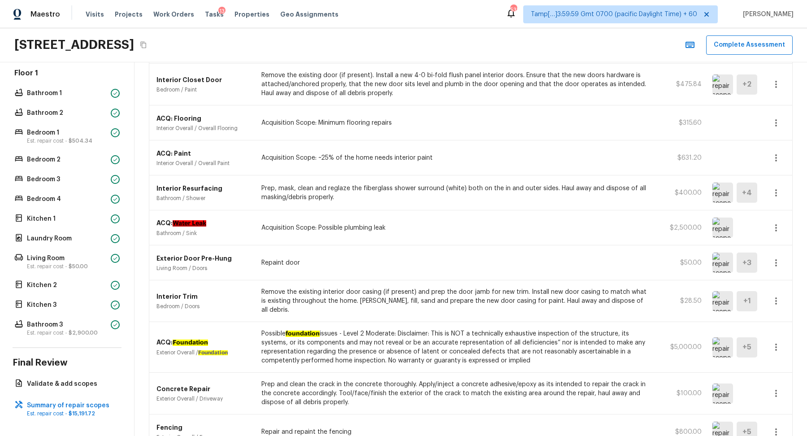
scroll to position [107, 0]
click at [778, 261] on icon "button" at bounding box center [776, 261] width 11 height 11
click at [782, 280] on li "Edit" at bounding box center [779, 285] width 42 height 27
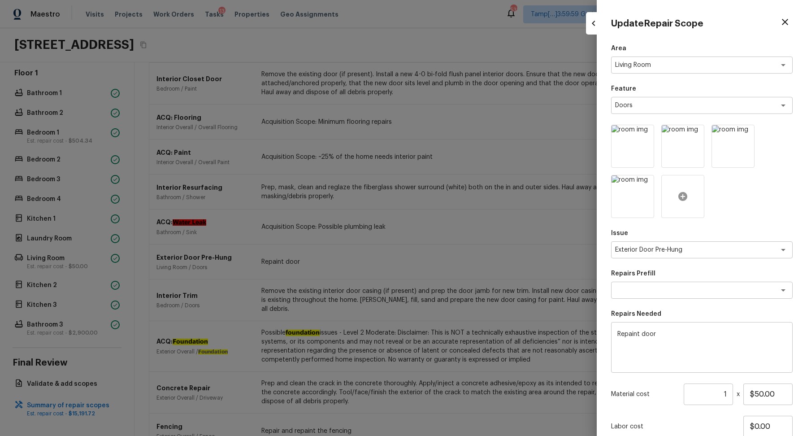
click at [675, 201] on div at bounding box center [682, 196] width 43 height 43
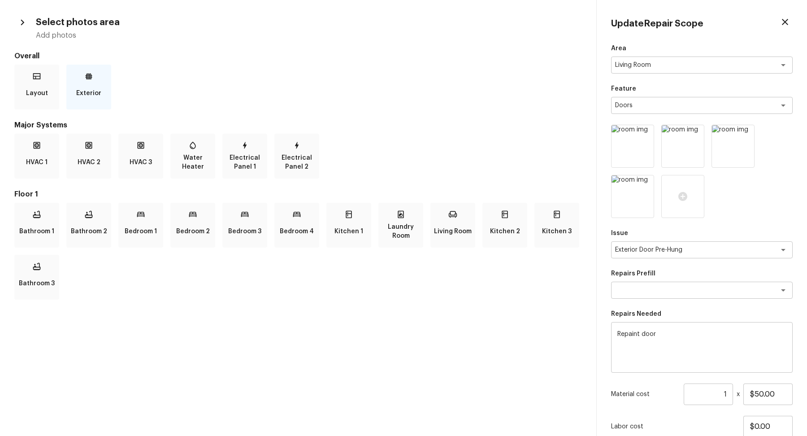
click at [82, 82] on div "Exterior" at bounding box center [88, 87] width 45 height 45
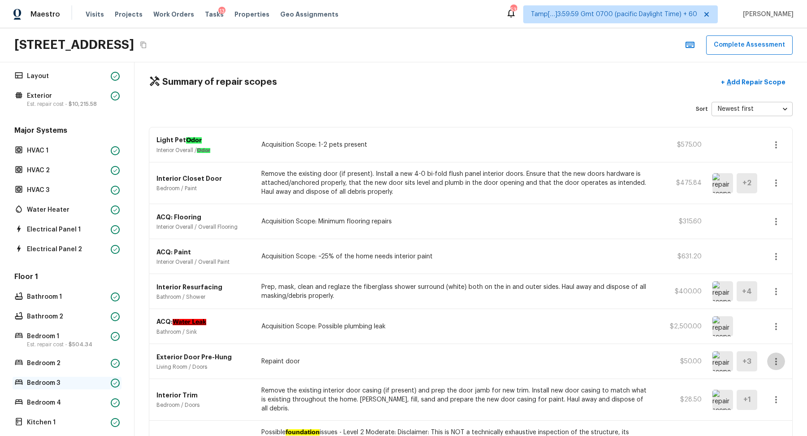
scroll to position [0, 0]
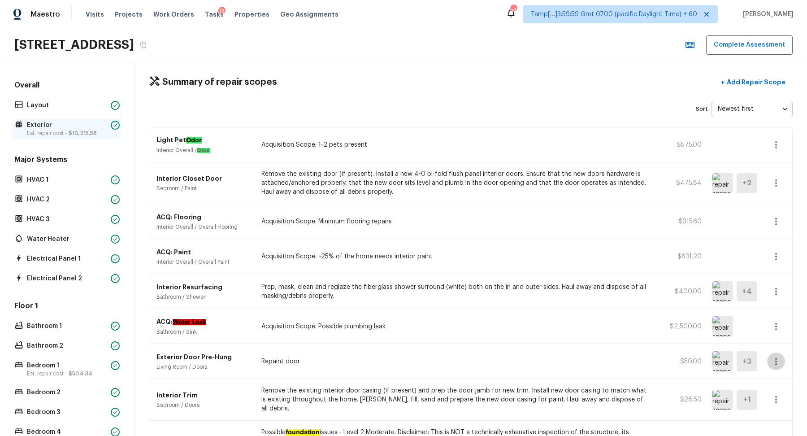
click at [61, 135] on p "Est. repair cost - $10,215.58" at bounding box center [67, 133] width 80 height 7
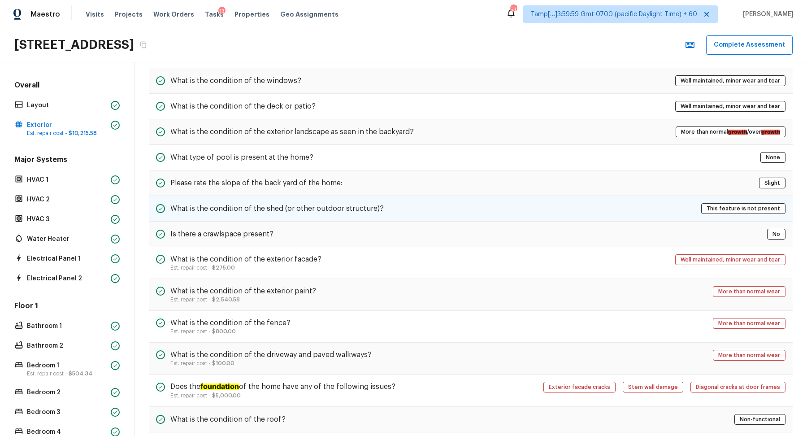
scroll to position [219, 0]
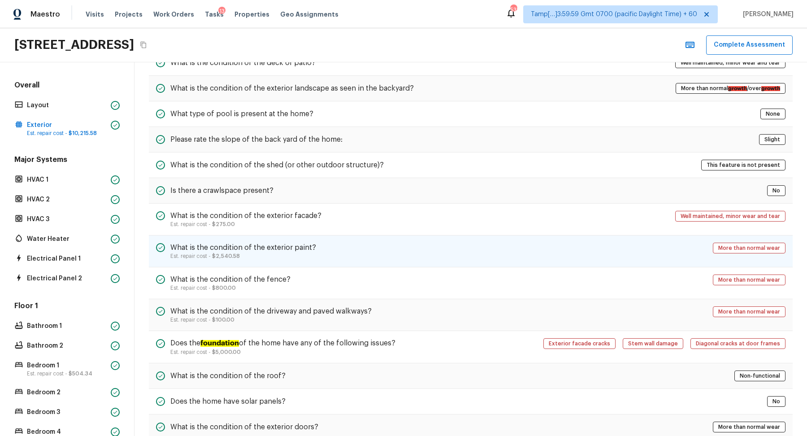
click at [537, 244] on div "What is the condition of the exterior paint? Est. repair cost - $2,540.58 More …" at bounding box center [471, 251] width 644 height 32
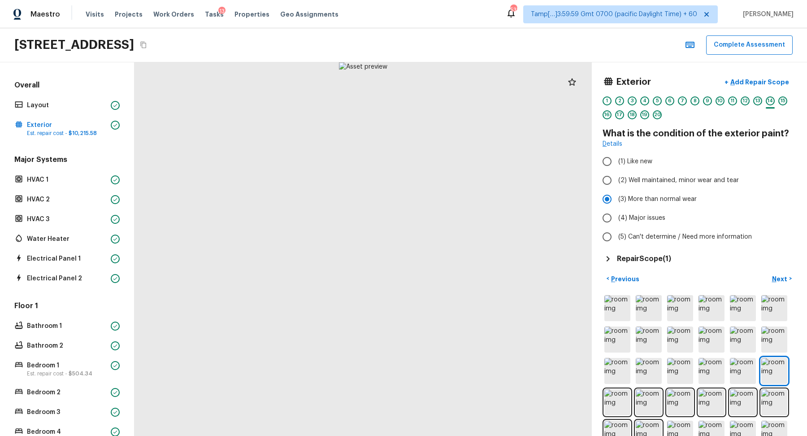
scroll to position [0, 0]
click at [628, 218] on span "(4) Major issues" at bounding box center [641, 217] width 47 height 9
click at [616, 218] on input "(4) Major issues" at bounding box center [607, 217] width 19 height 19
click at [69, 130] on span "$10,215.58" at bounding box center [83, 132] width 28 height 5
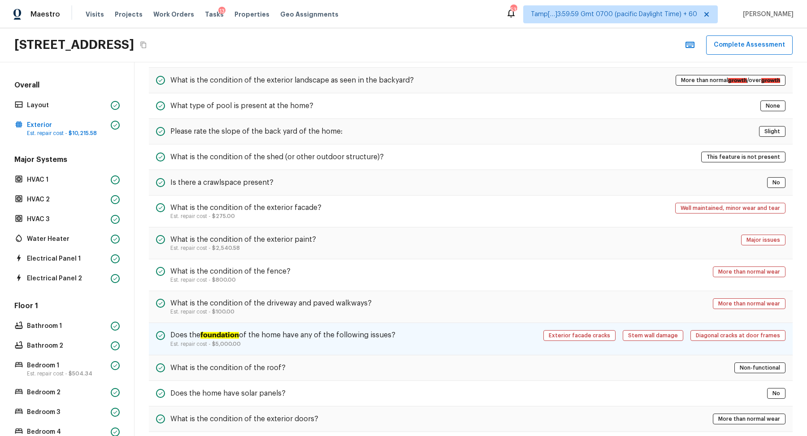
scroll to position [259, 0]
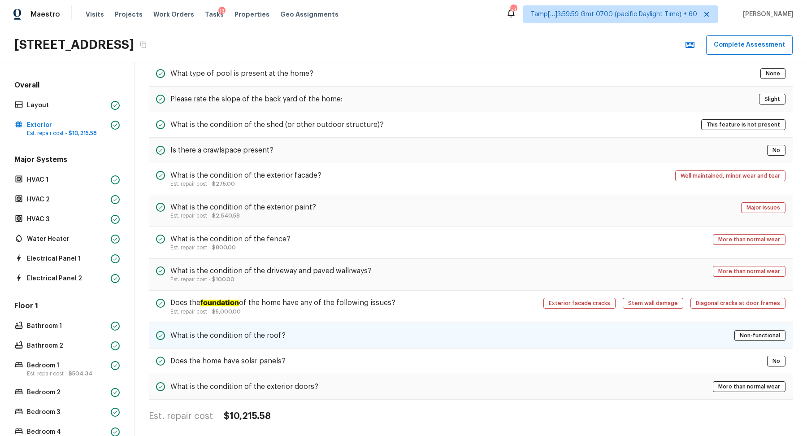
click at [492, 338] on div "What is the condition of the roof? Non-functional" at bounding box center [471, 336] width 644 height 26
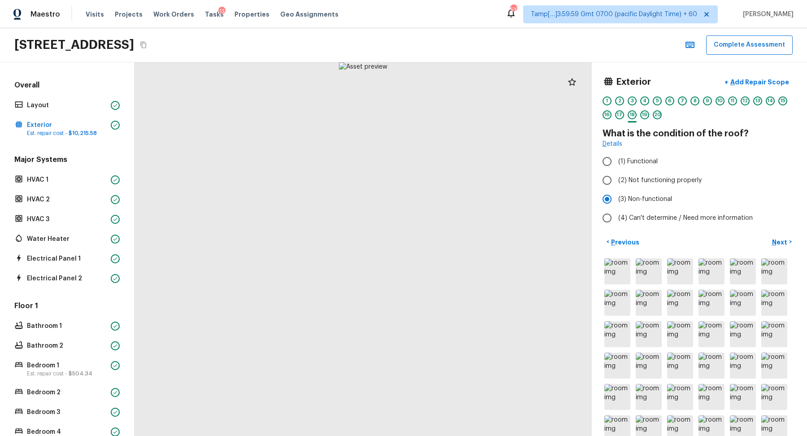
scroll to position [0, 0]
click at [750, 80] on p "Add Repair Scope" at bounding box center [759, 82] width 61 height 9
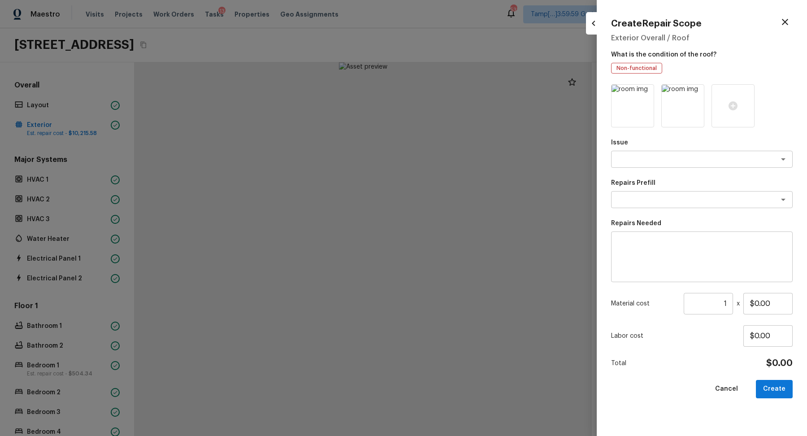
click at [638, 170] on div "Issue x ​ Repairs Prefill x ​ Repairs Needed x ​ Material cost 1 ​ x $0.00 Labo…" at bounding box center [702, 252] width 182 height 337
click at [642, 168] on div "Issue x ​ Repairs Prefill x ​ Repairs Needed x ​ Material cost 1 ​ x $0.00 Labo…" at bounding box center [702, 252] width 182 height 337
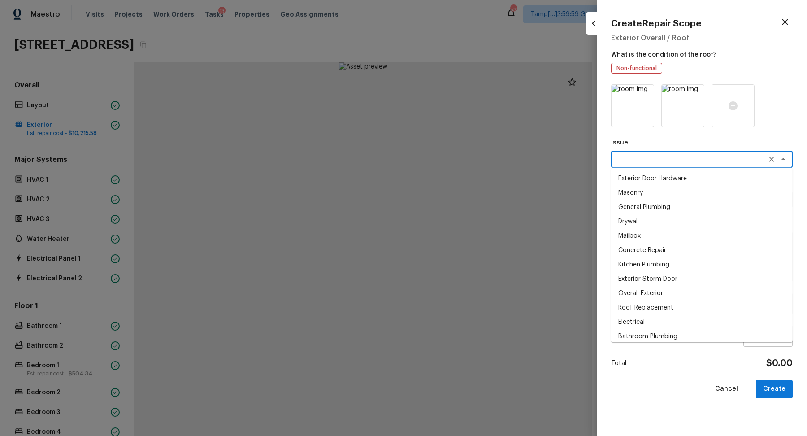
click at [647, 157] on textarea at bounding box center [689, 159] width 148 height 9
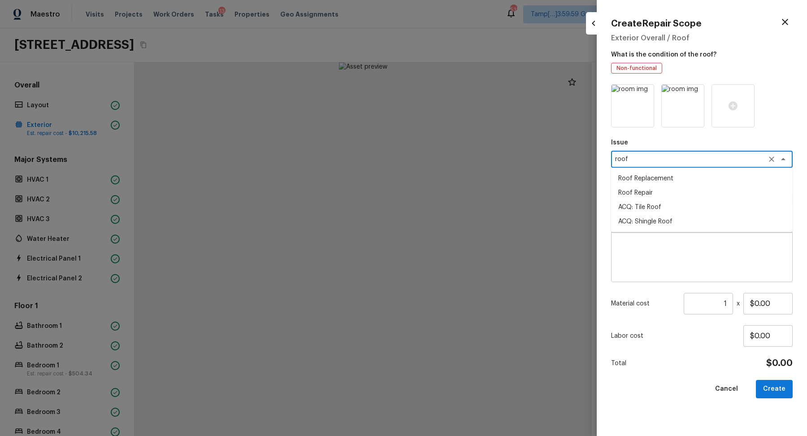
click at [665, 204] on li "ACQ: Tile Roof" at bounding box center [702, 207] width 182 height 14
click at [646, 205] on div "x ​" at bounding box center [702, 199] width 182 height 17
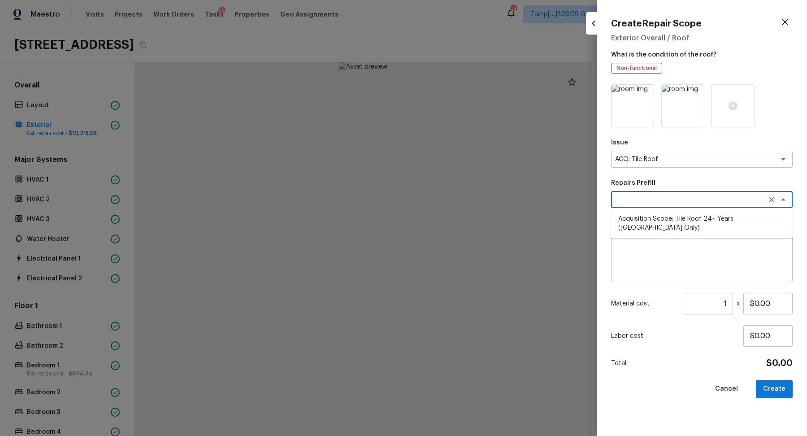
click at [742, 222] on li "Acquisition Scope: Tile Roof 24+ Years (Miami Only)" at bounding box center [702, 223] width 182 height 23
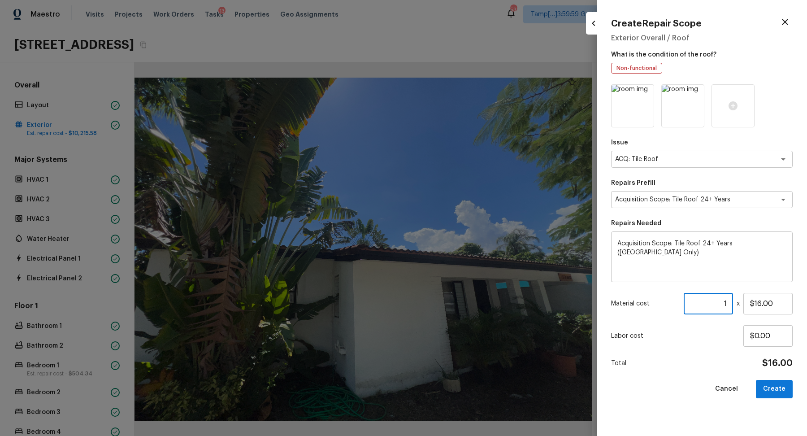
click at [727, 304] on input "1" at bounding box center [708, 304] width 49 height 22
click at [776, 387] on button "Create" at bounding box center [774, 389] width 37 height 18
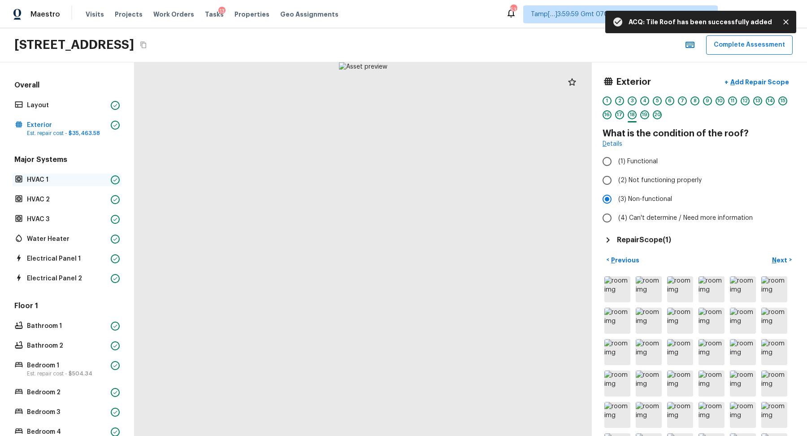
click at [95, 174] on div "HVAC 1" at bounding box center [67, 180] width 109 height 13
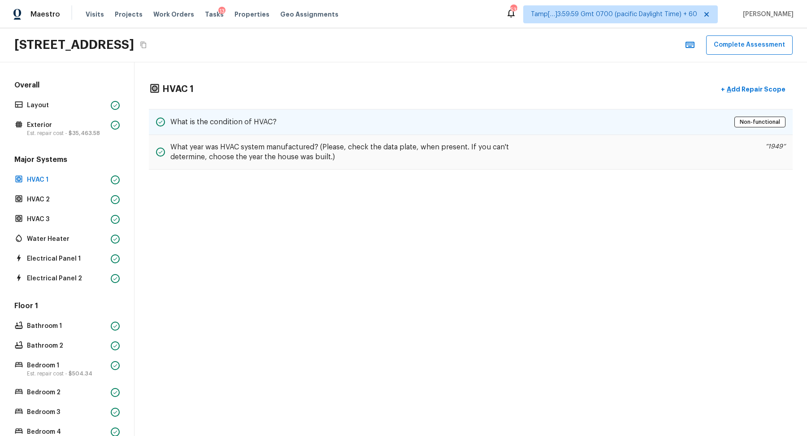
click at [417, 128] on div "What is the condition of HVAC? Non-functional" at bounding box center [471, 122] width 644 height 26
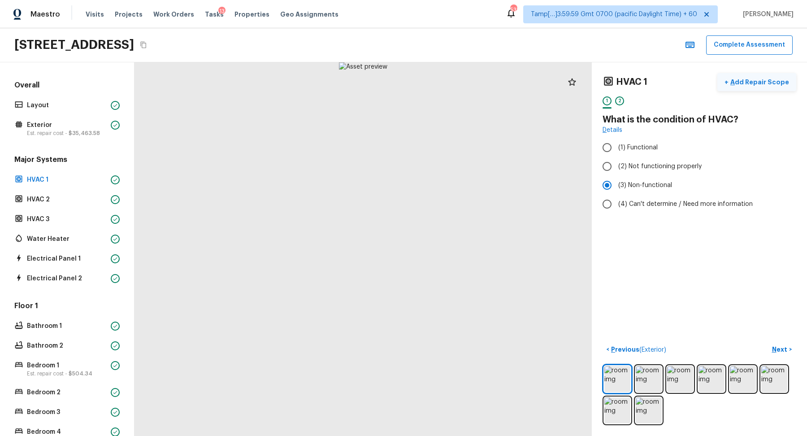
click at [741, 82] on p "Add Repair Scope" at bounding box center [759, 82] width 61 height 9
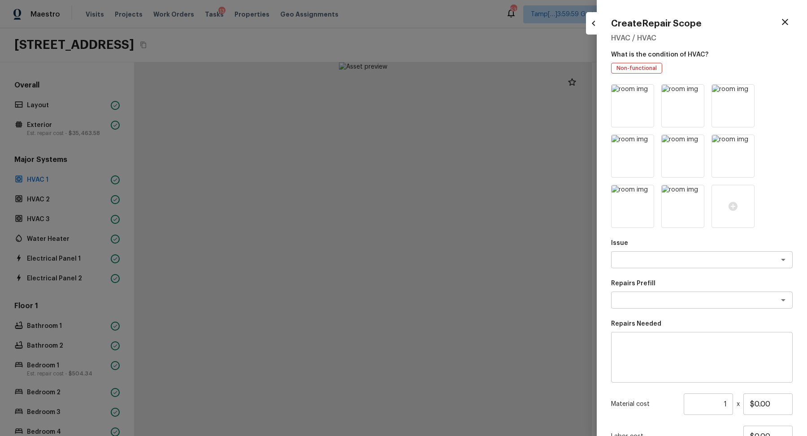
click at [640, 236] on div "Issue x ​ Repairs Prefill x ​ Repairs Needed x ​ Material cost 1 ​ x $0.00 Labo…" at bounding box center [702, 291] width 182 height 414
click at [640, 251] on div "x ​" at bounding box center [702, 259] width 182 height 17
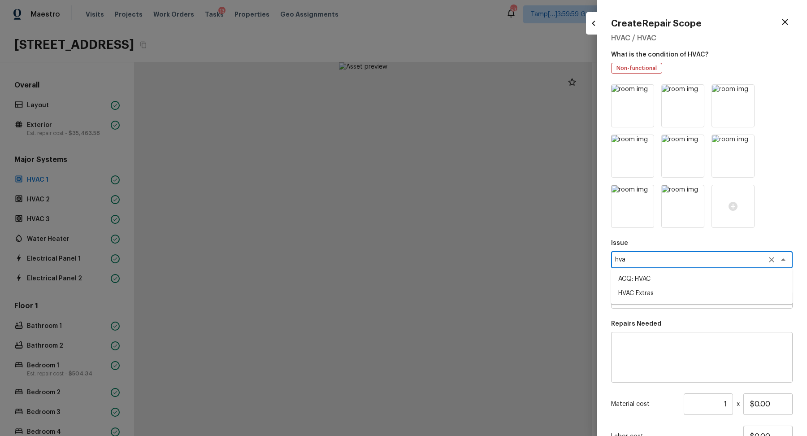
click at [693, 281] on li "ACQ: HVAC" at bounding box center [702, 279] width 182 height 14
click at [639, 313] on div "Issue ACQ: HVAC x ​ Repairs Prefill x ​ Repairs Needed x ​ Material cost 1 ​ x …" at bounding box center [702, 291] width 182 height 414
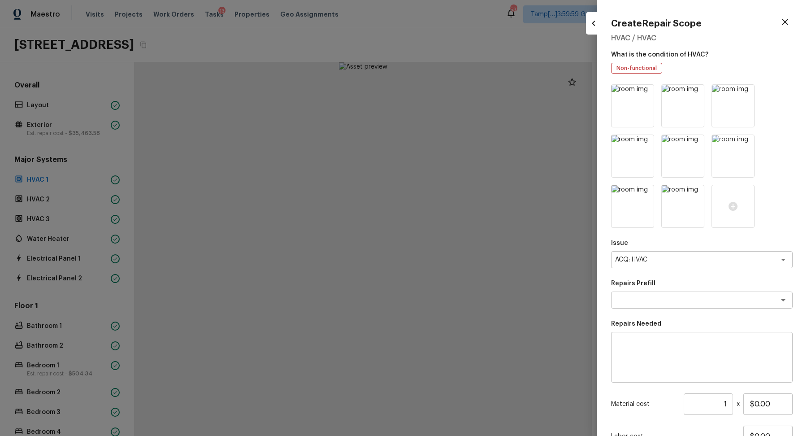
click at [647, 310] on div "Issue ACQ: HVAC x ​ Repairs Prefill x ​ Repairs Needed x ​ Material cost 1 ​ x …" at bounding box center [702, 291] width 182 height 414
click at [656, 304] on div "x ​" at bounding box center [702, 299] width 182 height 17
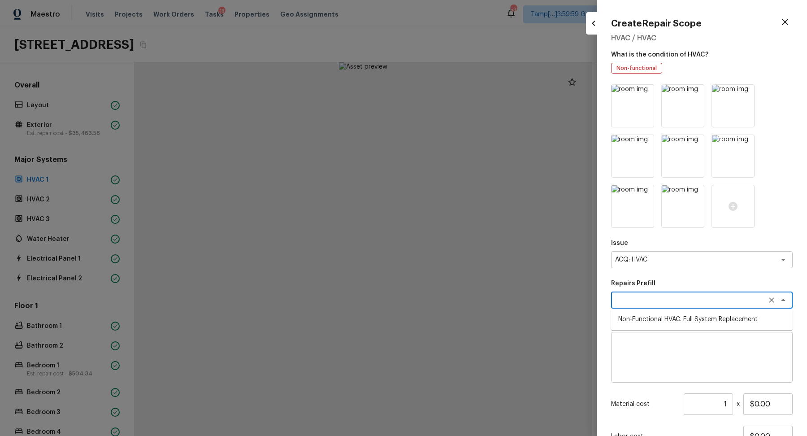
click at [702, 323] on li "Non-Functional HVAC. Full System Replacement" at bounding box center [702, 319] width 182 height 14
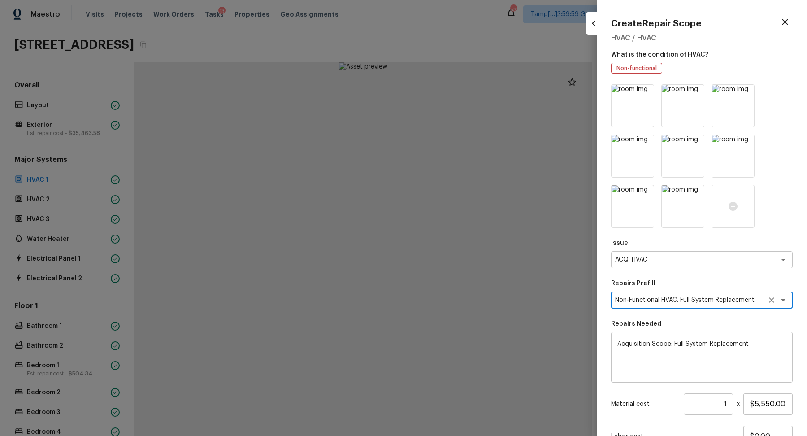
scroll to position [76, 0]
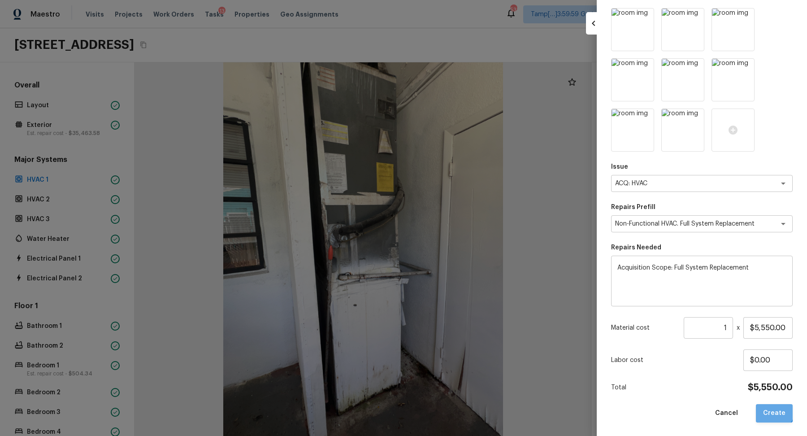
click at [774, 410] on button "Create" at bounding box center [774, 413] width 37 height 18
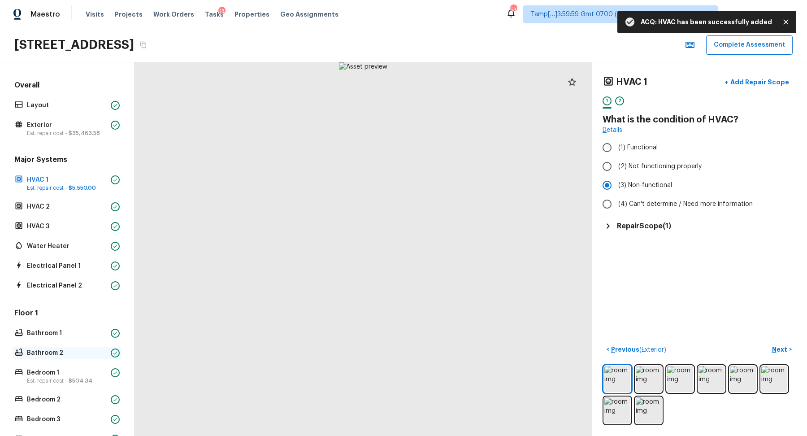
scroll to position [240, 0]
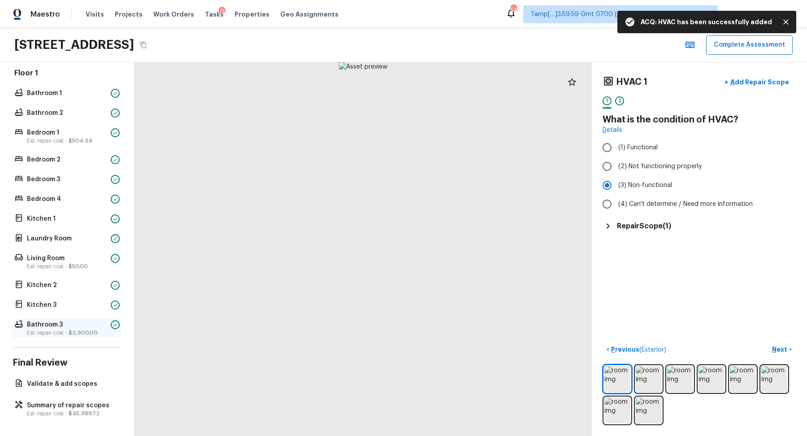
click at [64, 326] on p "Bathroom 3" at bounding box center [67, 324] width 80 height 9
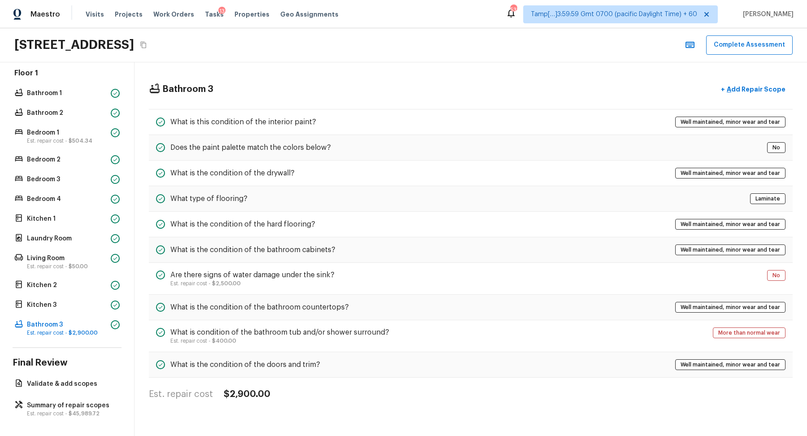
click at [56, 374] on div "Overall Layout Exterior Est. repair cost - $35,463.58 Major Systems HVAC 1 Est.…" at bounding box center [67, 248] width 134 height 373
click at [56, 405] on p "Summary of repair scopes" at bounding box center [71, 405] width 89 height 9
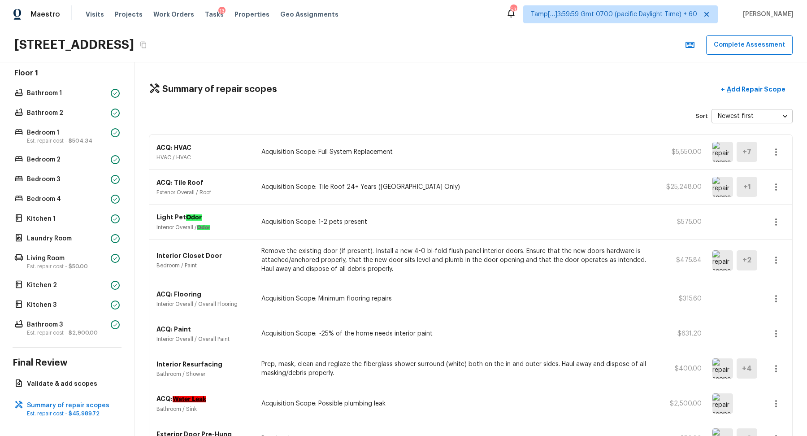
scroll to position [338, 0]
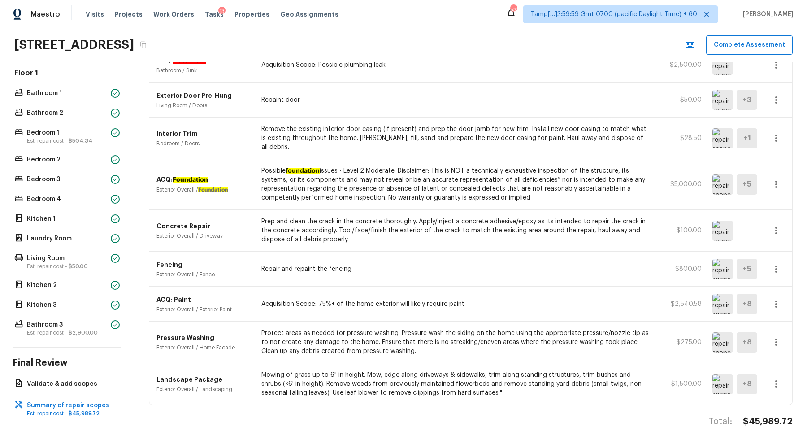
click at [772, 416] on h4 "$45,989.72" at bounding box center [768, 422] width 50 height 12
copy body "$45,989.72"
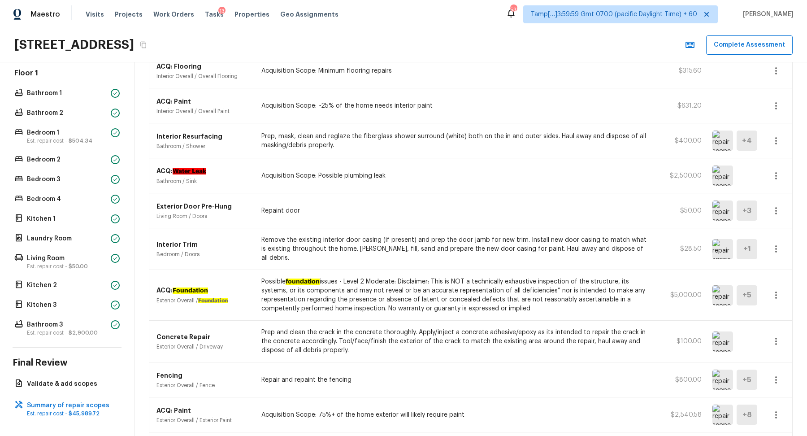
scroll to position [129, 0]
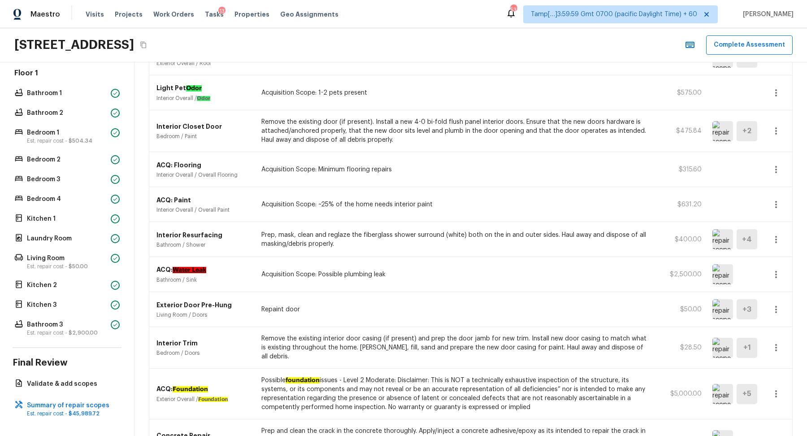
click at [782, 339] on button "button" at bounding box center [776, 347] width 18 height 18
click at [781, 363] on li "Edit" at bounding box center [779, 367] width 42 height 27
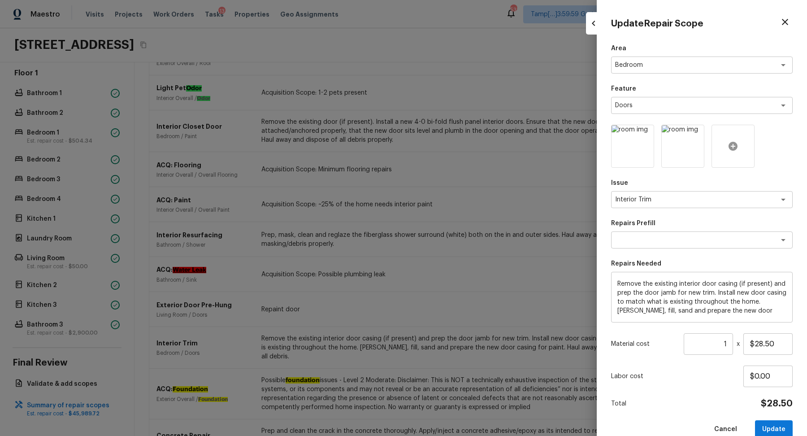
click at [726, 151] on div at bounding box center [732, 146] width 43 height 43
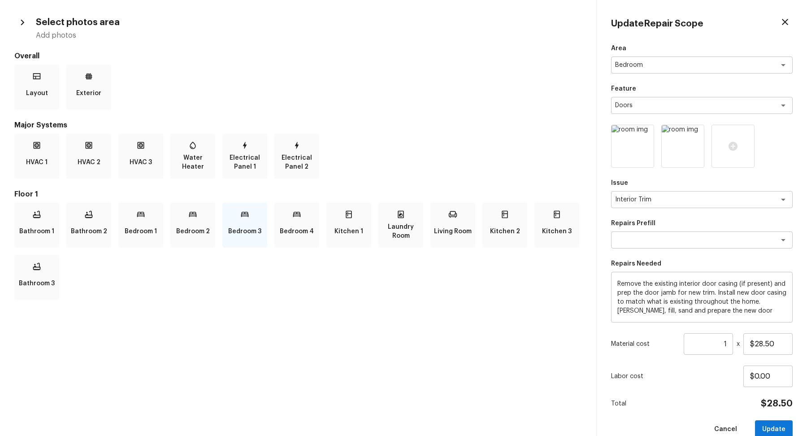
click at [238, 231] on p "Bedroom 3" at bounding box center [244, 231] width 33 height 18
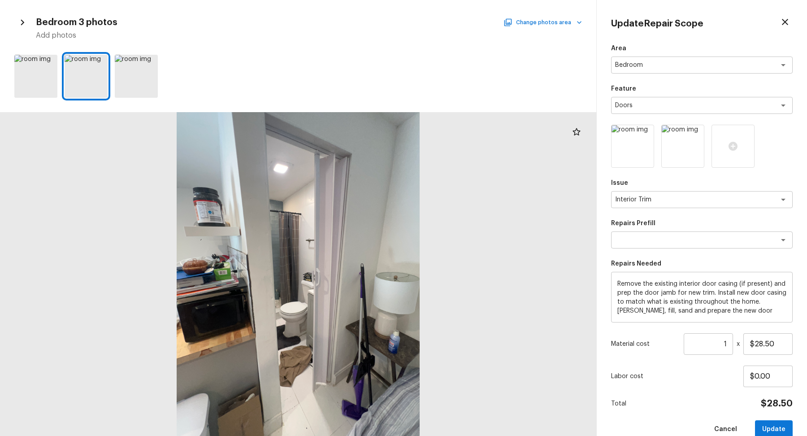
click at [576, 24] on icon "button" at bounding box center [579, 22] width 9 height 9
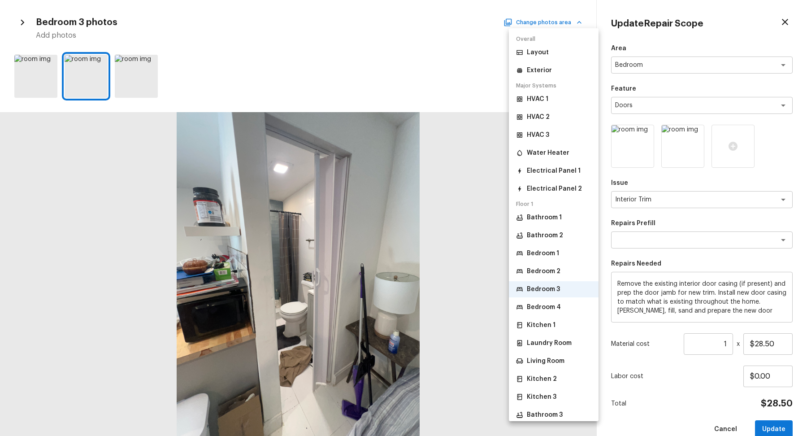
click at [534, 263] on div "Bathroom 1 Bathroom 2 Bedroom 1 Bedroom 2 Bedroom 3 Bedroom 4 Kitchen 1 Laundry…" at bounding box center [554, 315] width 90 height 213
click at [549, 257] on p "Bedroom 1" at bounding box center [543, 253] width 32 height 9
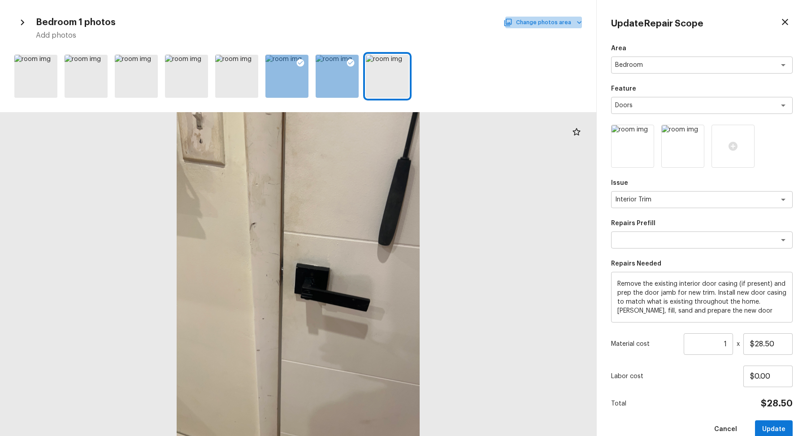
click at [573, 23] on button "Change photos area" at bounding box center [543, 23] width 77 height 12
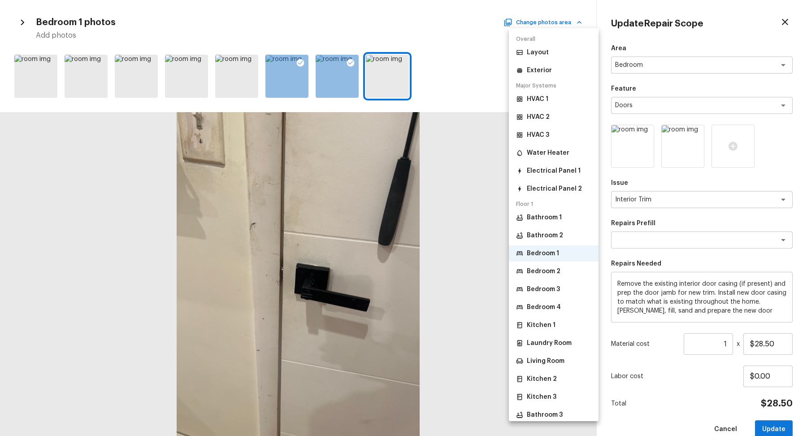
click at [534, 265] on li "Bedroom 2" at bounding box center [554, 271] width 90 height 16
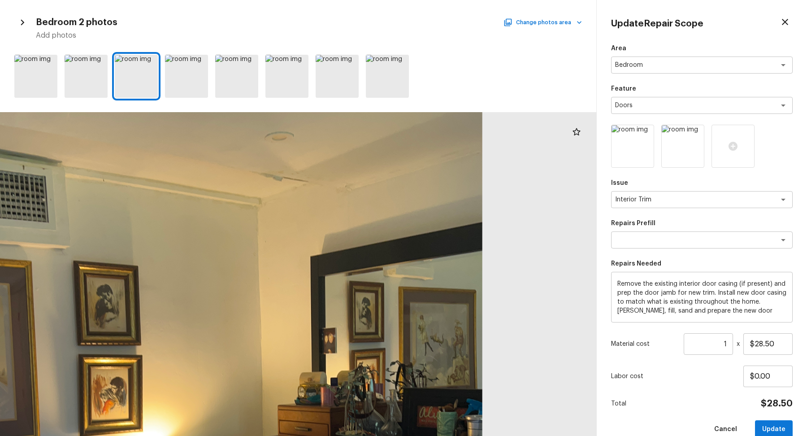
drag, startPoint x: 337, startPoint y: 179, endPoint x: 337, endPoint y: 223, distance: 43.9
click at [337, 223] on div at bounding box center [227, 412] width 1252 height 680
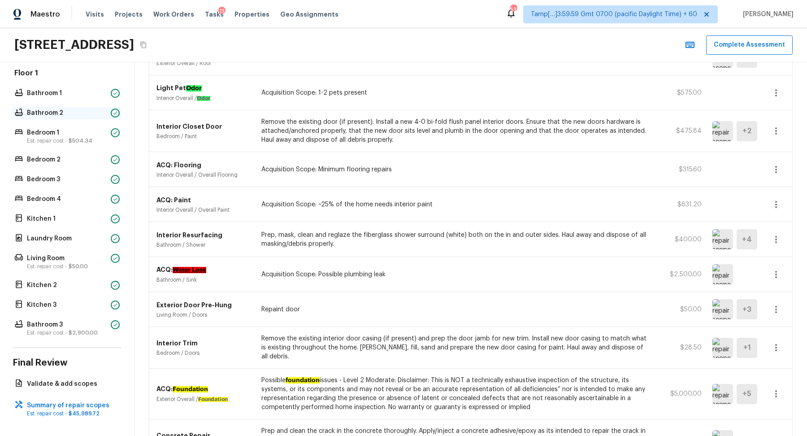
click at [58, 110] on p "Bathroom 2" at bounding box center [67, 112] width 80 height 9
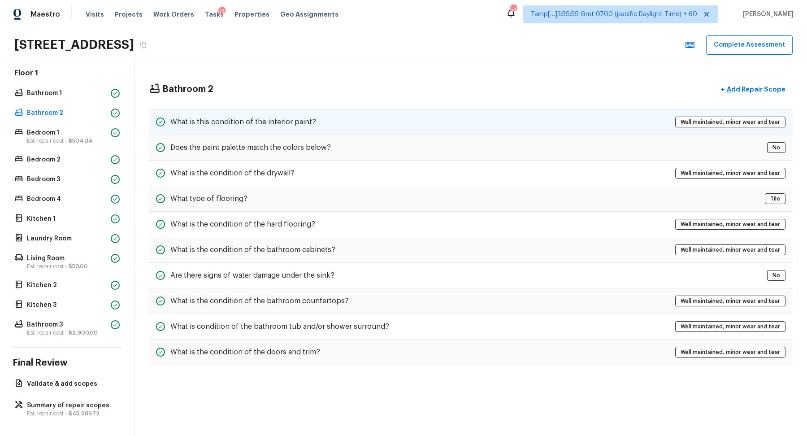
click at [312, 117] on h5 "What is this condition of the interior paint?" at bounding box center [243, 122] width 146 height 10
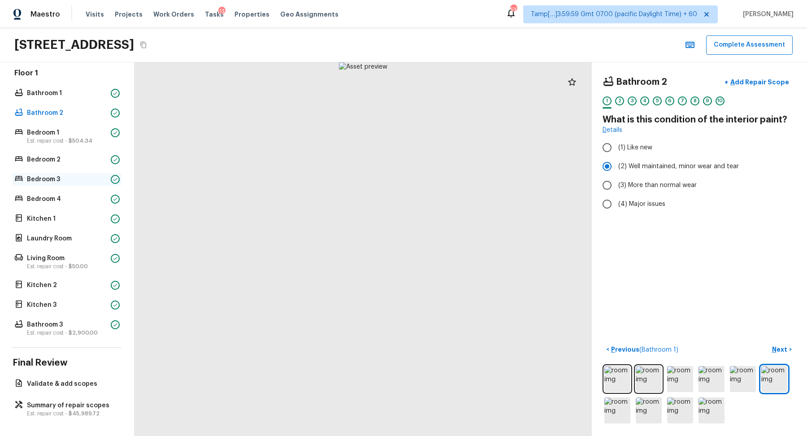
click at [44, 179] on p "Bedroom 3" at bounding box center [67, 179] width 80 height 9
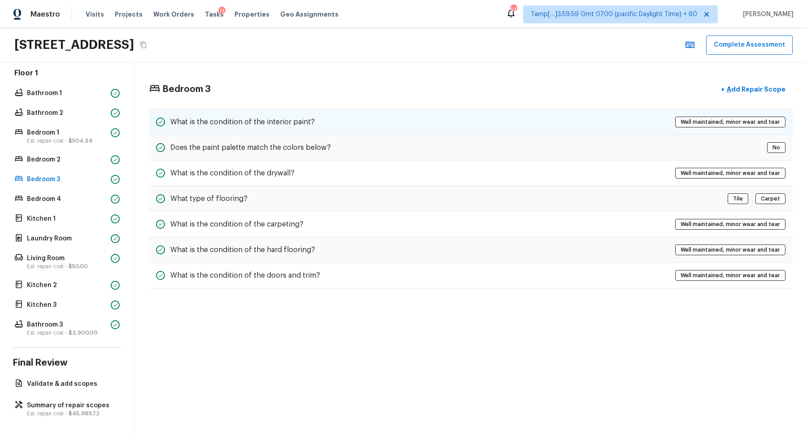
click at [369, 130] on div "What is the condition of the interior paint? Well maintained, minor wear and te…" at bounding box center [471, 122] width 644 height 26
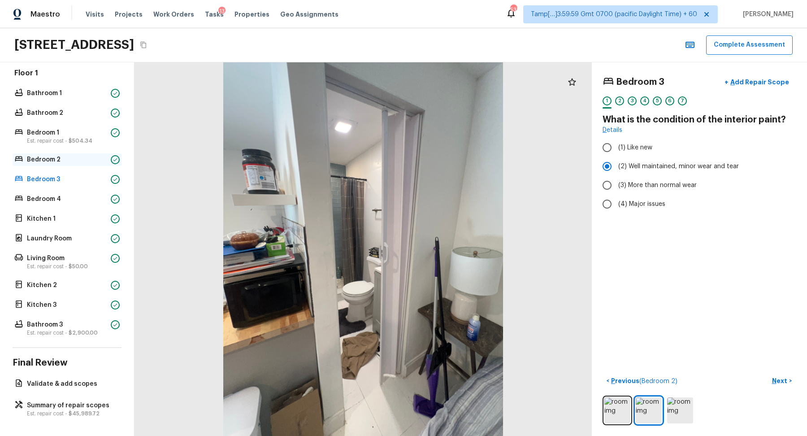
click at [70, 160] on p "Bedroom 2" at bounding box center [67, 159] width 80 height 9
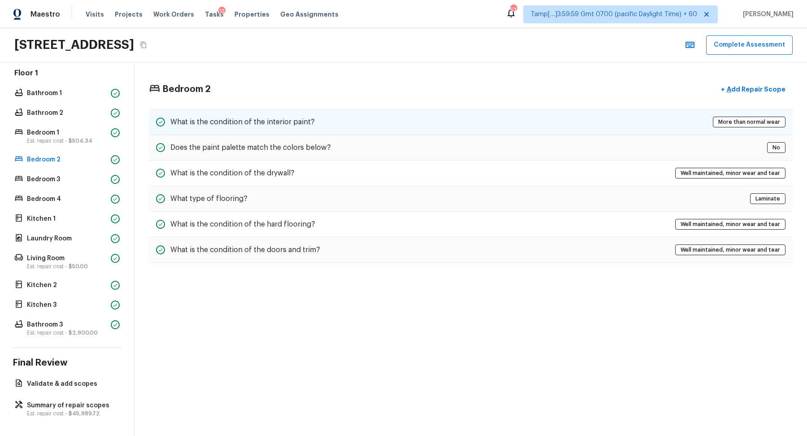
click at [271, 121] on h5 "What is the condition of the interior paint?" at bounding box center [242, 122] width 144 height 10
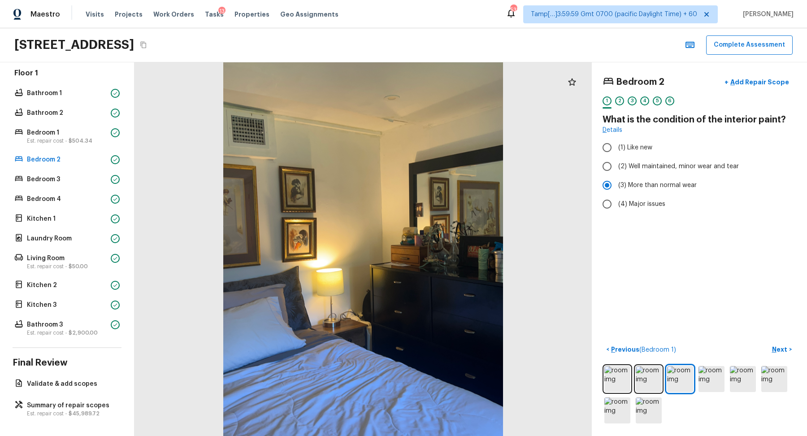
click at [628, 105] on div "3" at bounding box center [632, 103] width 9 height 14
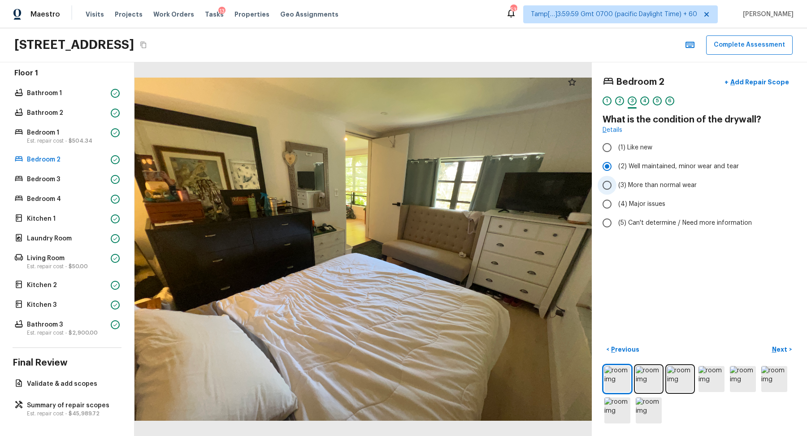
click at [639, 183] on span "(3) More than normal wear" at bounding box center [657, 185] width 78 height 9
click at [616, 183] on input "(3) More than normal wear" at bounding box center [607, 185] width 19 height 19
click at [756, 86] on button "+ Add Repair Scope" at bounding box center [756, 82] width 79 height 18
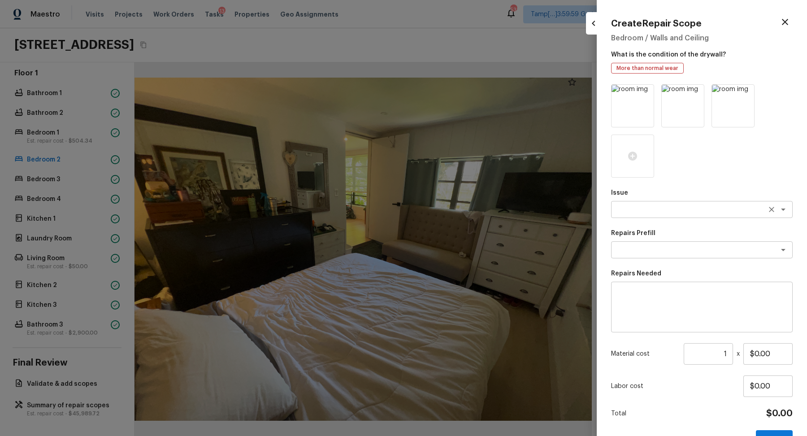
click at [646, 206] on textarea at bounding box center [689, 209] width 148 height 9
click at [717, 219] on ul "Drywall" at bounding box center [702, 229] width 182 height 22
click at [717, 226] on li "Drywall" at bounding box center [702, 228] width 182 height 14
click at [689, 247] on textarea at bounding box center [689, 249] width 148 height 9
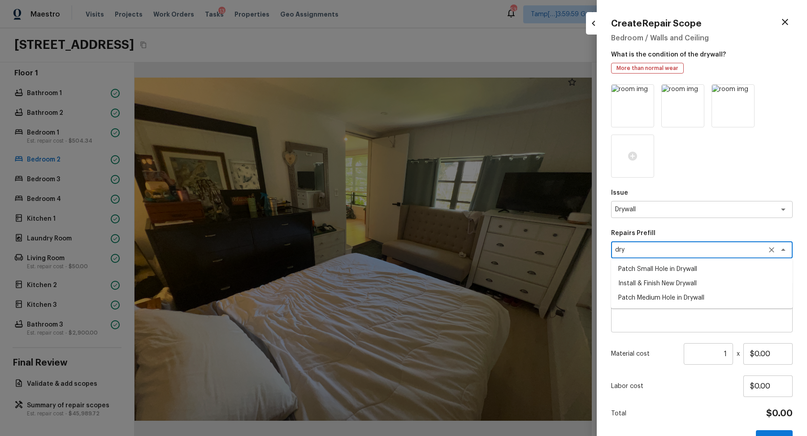
click at [661, 280] on li "Install & Finish New Drywall" at bounding box center [702, 283] width 182 height 14
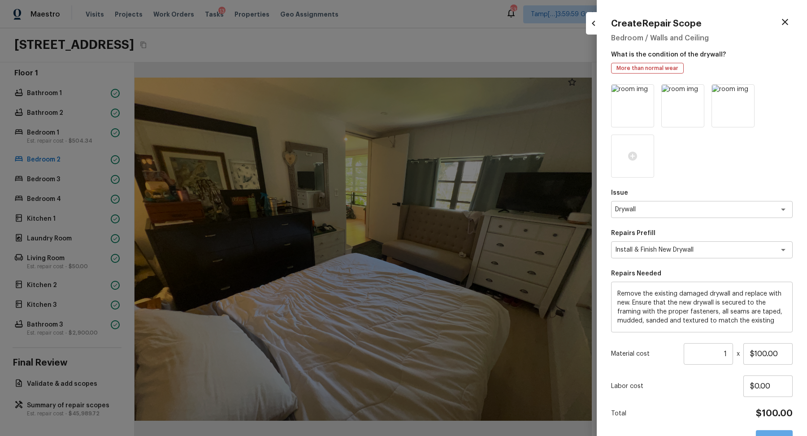
click at [769, 432] on button "Create" at bounding box center [774, 439] width 37 height 18
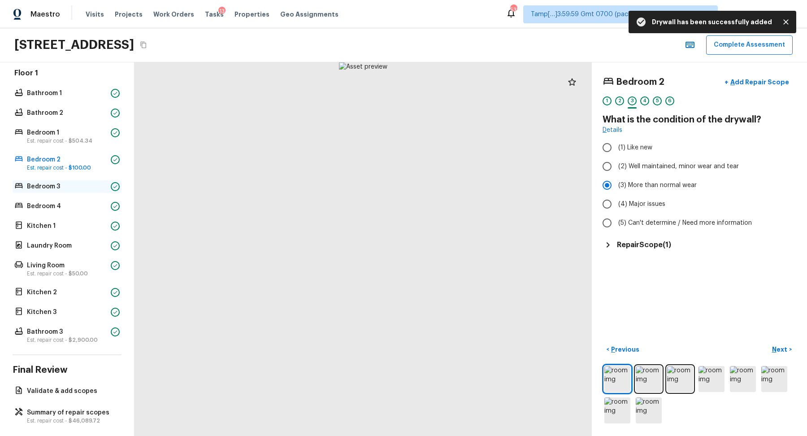
scroll to position [247, 0]
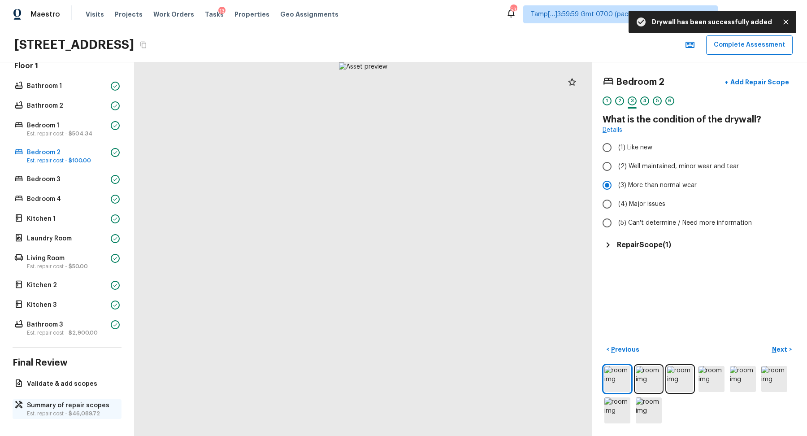
click at [70, 399] on div "Summary of repair scopes Est. repair cost - $46,089.72" at bounding box center [67, 409] width 109 height 20
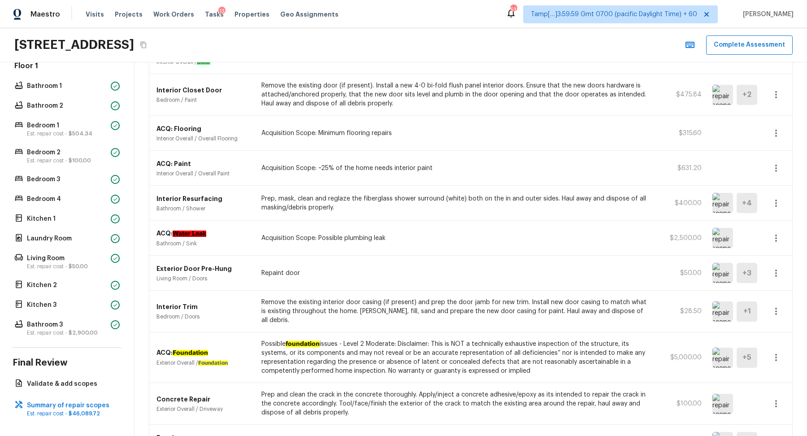
scroll to position [380, 0]
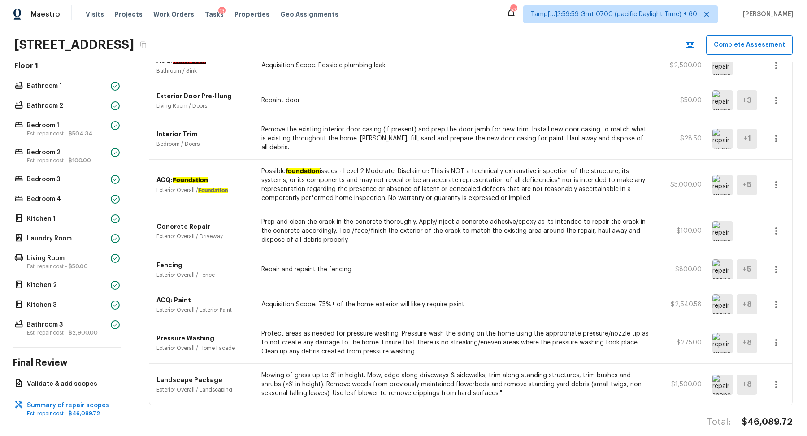
click at [751, 416] on h4 "$46,089.72" at bounding box center [767, 422] width 51 height 12
copy body "$46,089.72"
click at [727, 45] on button "Complete Assessment" at bounding box center [749, 44] width 87 height 19
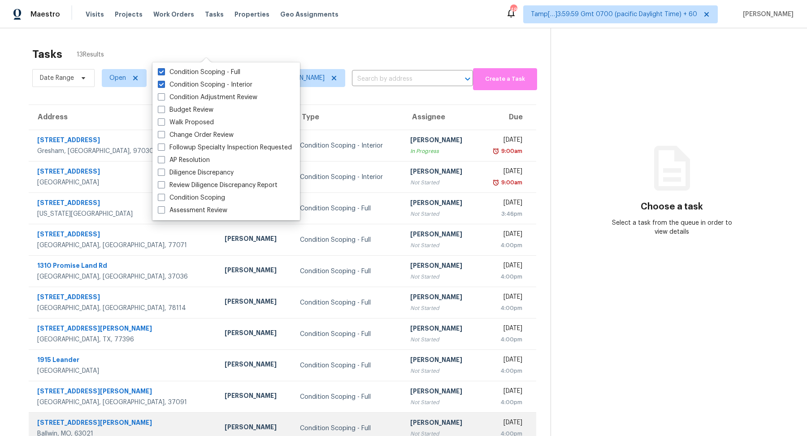
scroll to position [31, 0]
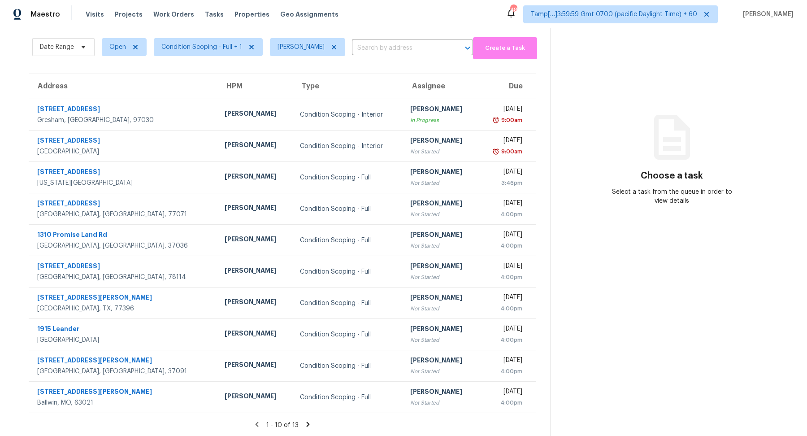
click at [308, 423] on icon at bounding box center [308, 423] width 3 height 5
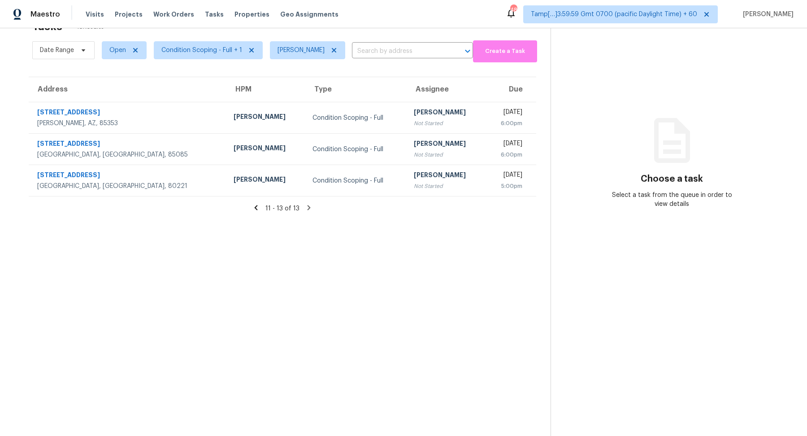
click at [308, 209] on icon at bounding box center [309, 207] width 3 height 5
click at [308, 205] on icon at bounding box center [309, 207] width 3 height 5
click at [262, 209] on div "11 - 13 of 13" at bounding box center [282, 208] width 536 height 9
click at [256, 208] on icon at bounding box center [256, 208] width 8 height 8
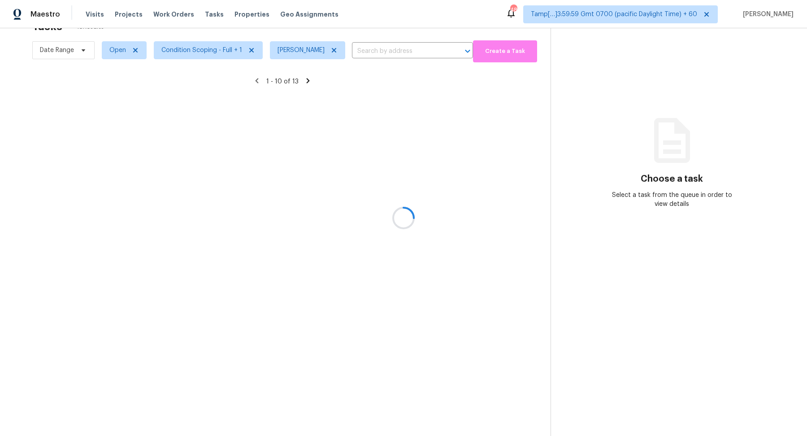
scroll to position [31, 0]
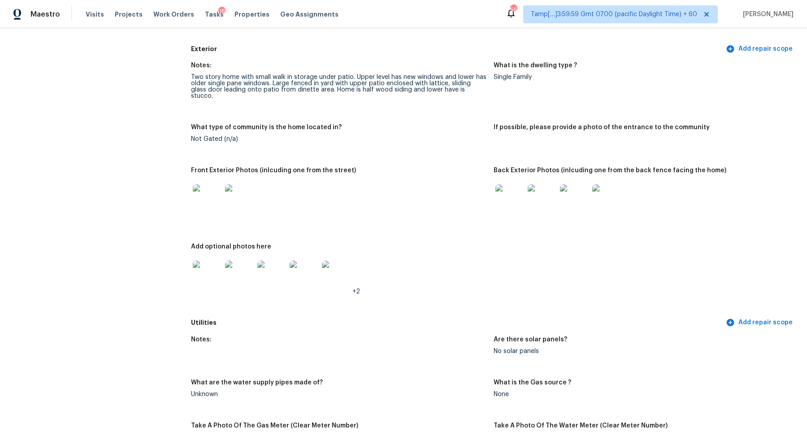
scroll to position [312, 0]
click at [211, 200] on img at bounding box center [207, 197] width 29 height 29
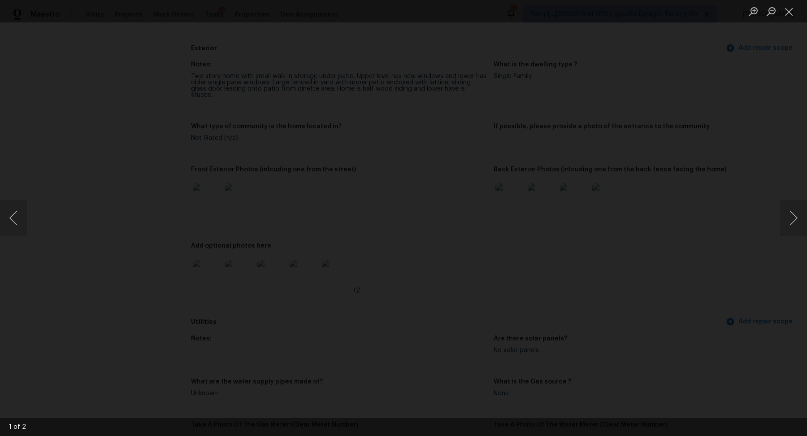
click at [355, 218] on img "Lightbox" at bounding box center [275, 286] width 2573 height 1390
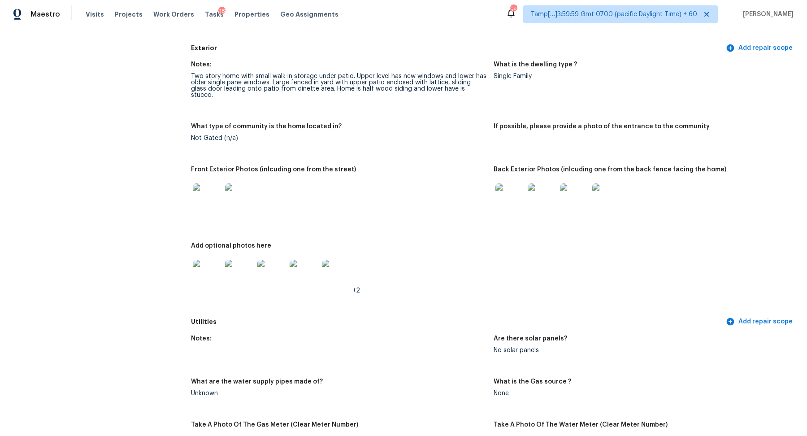
click at [506, 201] on img at bounding box center [509, 197] width 29 height 29
click at [221, 274] on img at bounding box center [207, 274] width 29 height 29
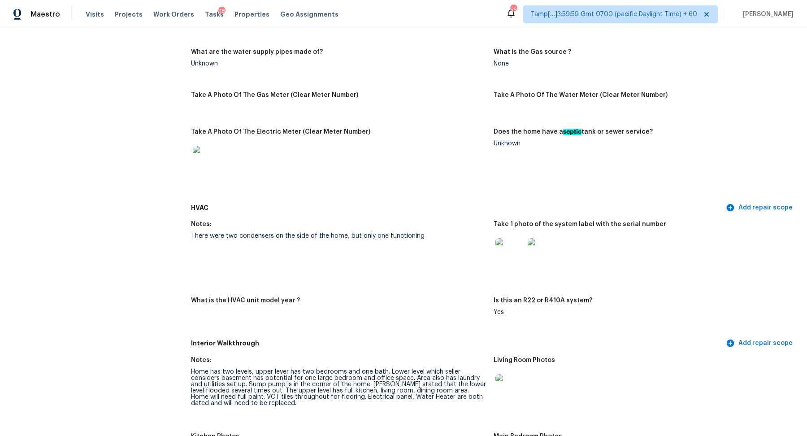
scroll to position [747, 0]
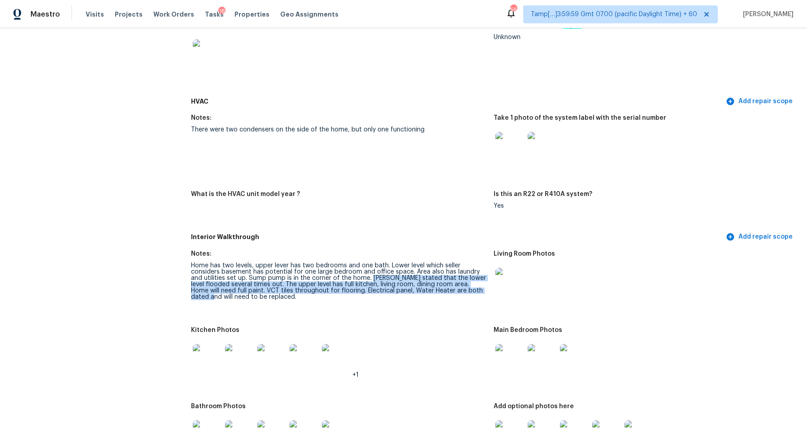
drag, startPoint x: 358, startPoint y: 272, endPoint x: 464, endPoint y: 283, distance: 106.4
click at [464, 283] on div "Home has two levels, upper lever has two bedrooms and one bath. Lower level whi…" at bounding box center [338, 281] width 295 height 38
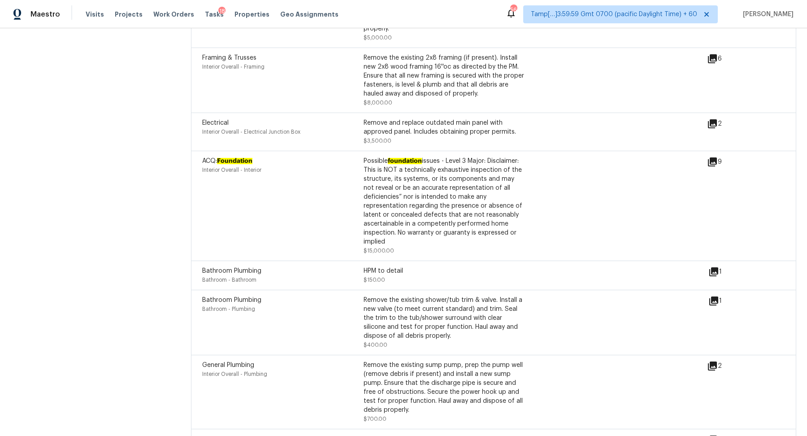
scroll to position [2523, 0]
click at [718, 156] on div "9" at bounding box center [728, 161] width 43 height 11
click at [716, 156] on icon at bounding box center [712, 160] width 9 height 9
click at [711, 265] on icon at bounding box center [713, 270] width 11 height 11
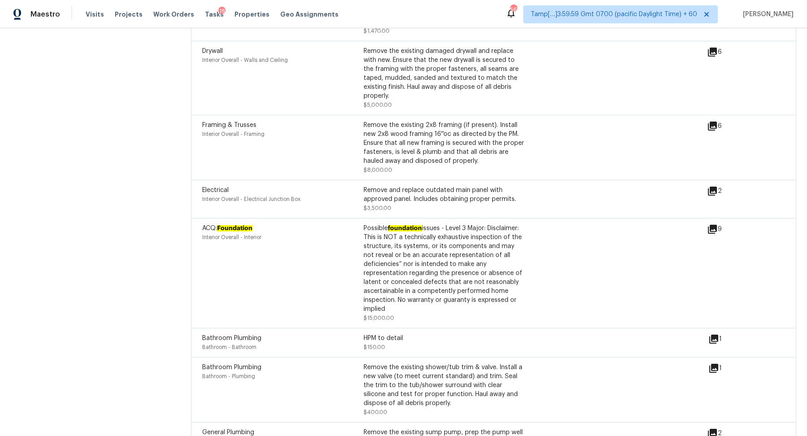
scroll to position [2400, 0]
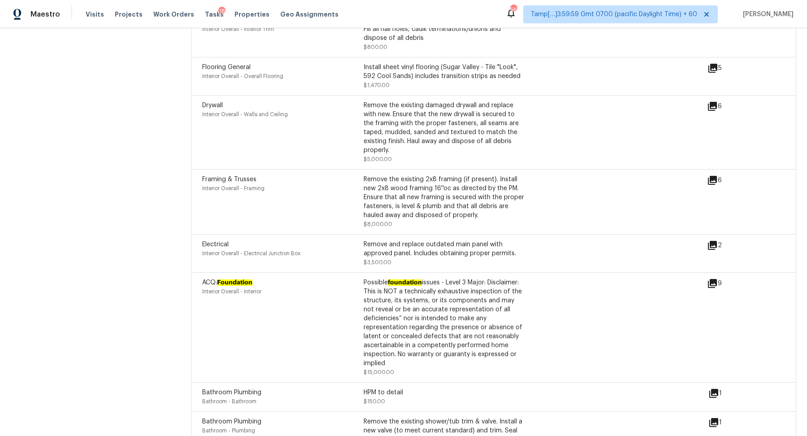
click at [708, 175] on icon at bounding box center [712, 180] width 11 height 11
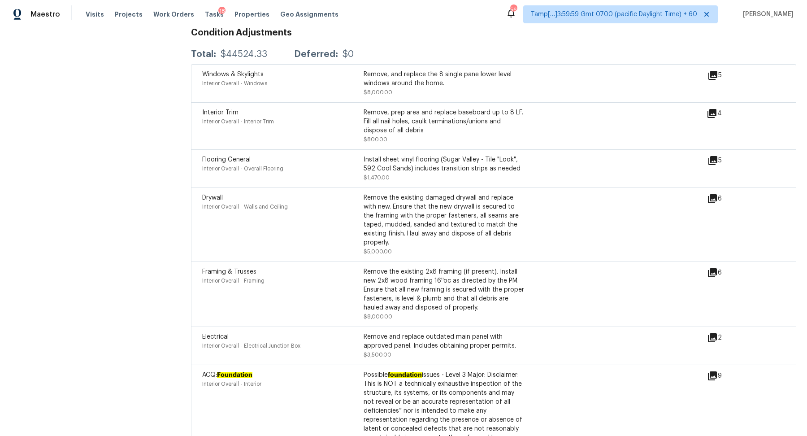
scroll to position [2301, 0]
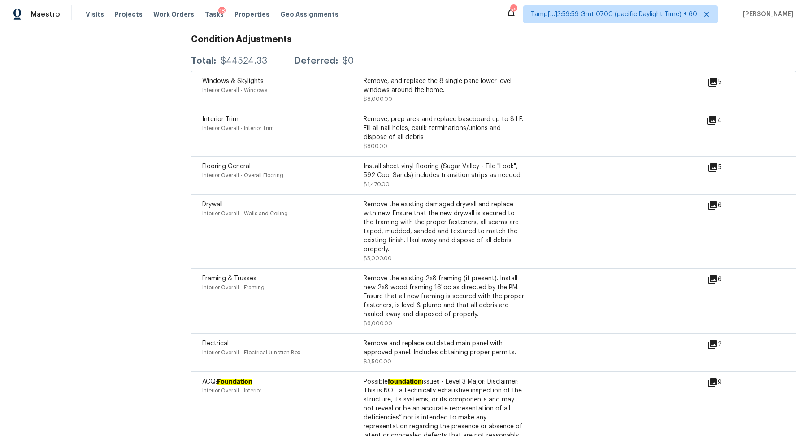
click at [707, 164] on icon at bounding box center [712, 167] width 11 height 11
click at [712, 80] on icon at bounding box center [712, 82] width 11 height 11
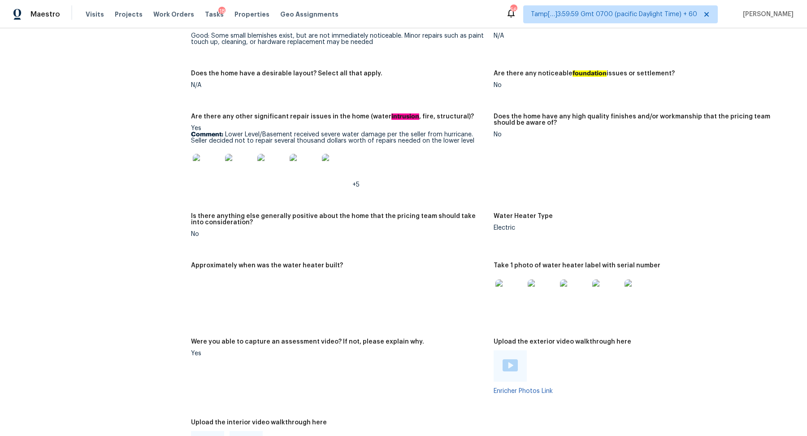
scroll to position [1371, 0]
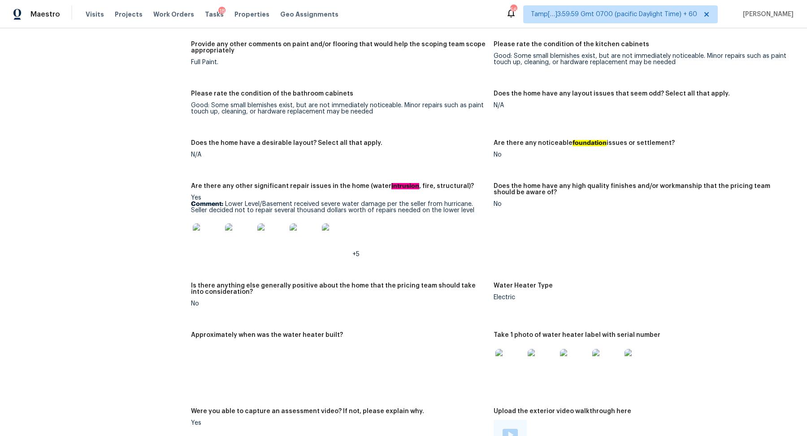
click at [217, 241] on img at bounding box center [207, 237] width 29 height 29
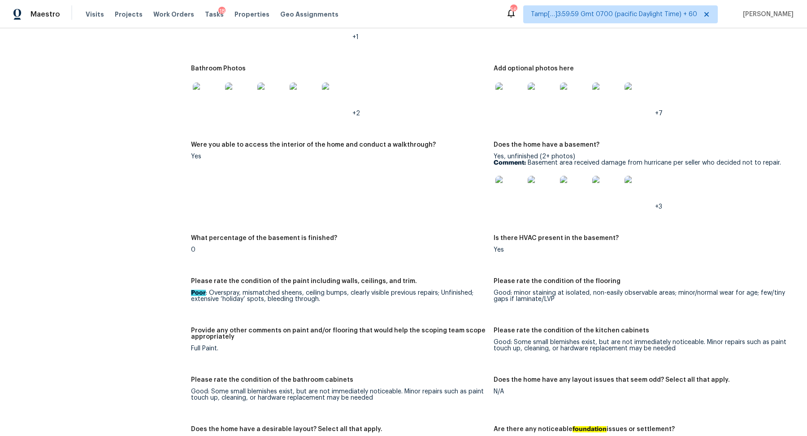
scroll to position [1064, 0]
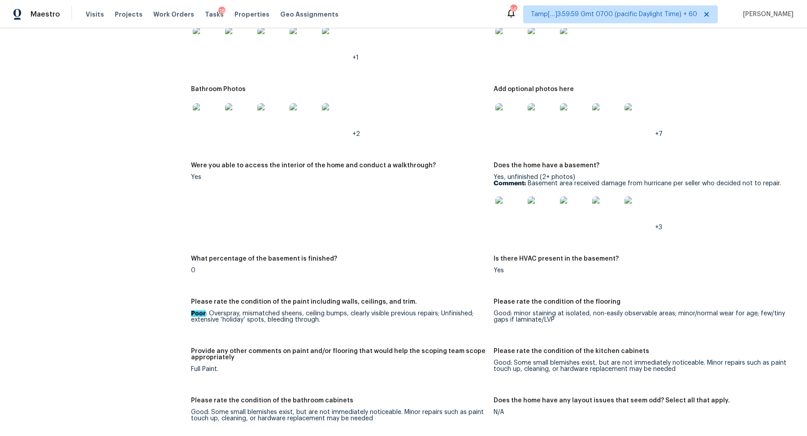
click at [523, 103] on img at bounding box center [509, 117] width 29 height 29
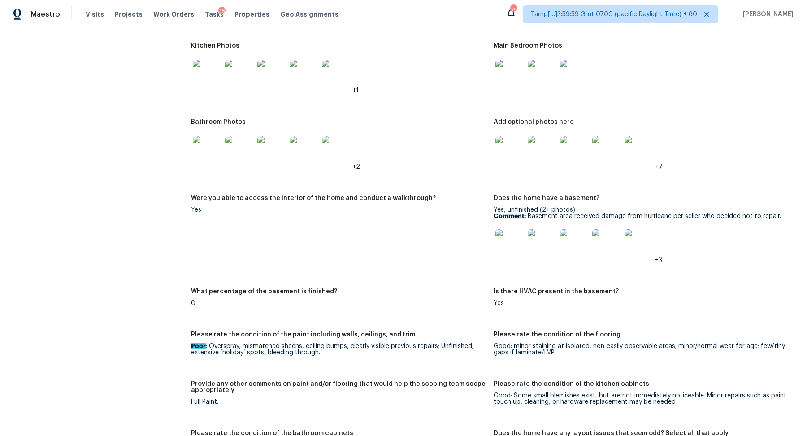
scroll to position [961, 0]
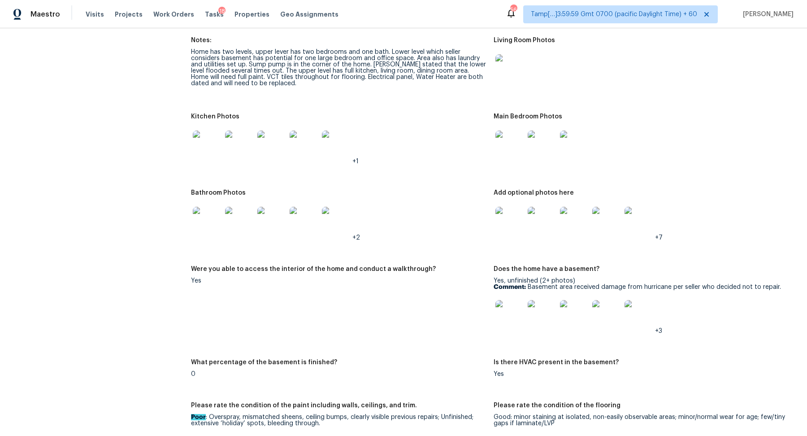
click at [507, 139] on img at bounding box center [509, 144] width 29 height 29
drag, startPoint x: 208, startPoint y: 72, endPoint x: 311, endPoint y: 75, distance: 102.7
click at [311, 75] on div "Home has two levels, upper lever has two bedrooms and one bath. Lower level whi…" at bounding box center [338, 68] width 295 height 38
click at [216, 73] on div "Home has two levels, upper lever has two bedrooms and one bath. Lower level whi…" at bounding box center [338, 68] width 295 height 38
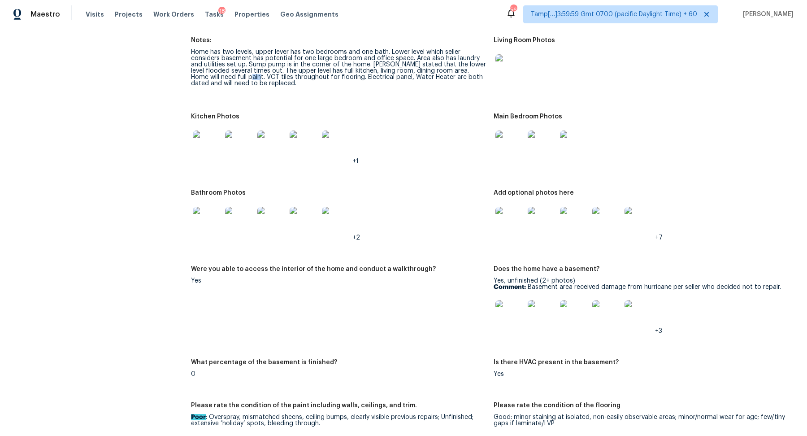
click at [498, 139] on img at bounding box center [509, 144] width 29 height 29
click at [508, 143] on img at bounding box center [509, 144] width 29 height 29
click at [208, 133] on img at bounding box center [207, 144] width 29 height 29
click at [506, 59] on img at bounding box center [509, 68] width 29 height 29
click at [516, 217] on img at bounding box center [509, 221] width 29 height 29
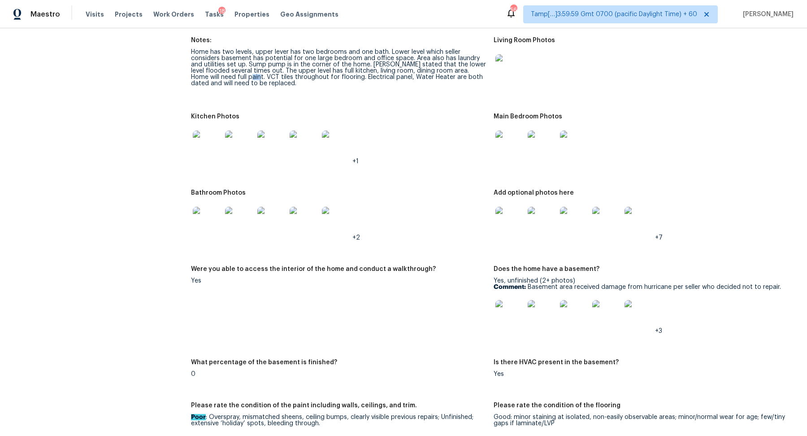
click at [508, 146] on img at bounding box center [509, 144] width 29 height 29
click at [213, 215] on img at bounding box center [207, 221] width 29 height 29
click at [503, 304] on img at bounding box center [509, 314] width 29 height 29
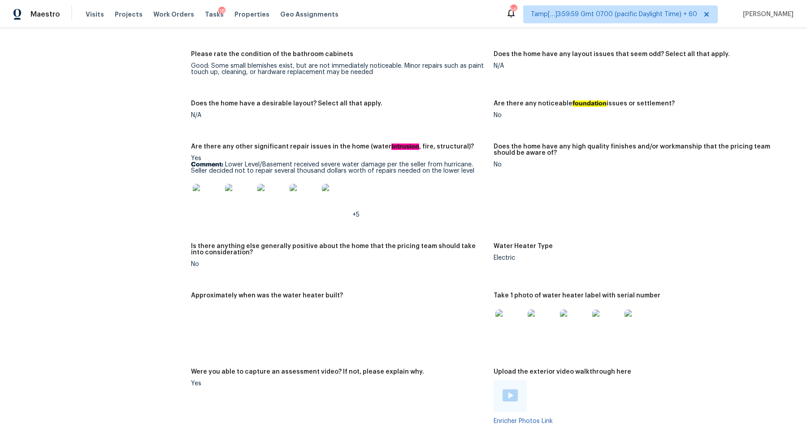
scroll to position [1479, 0]
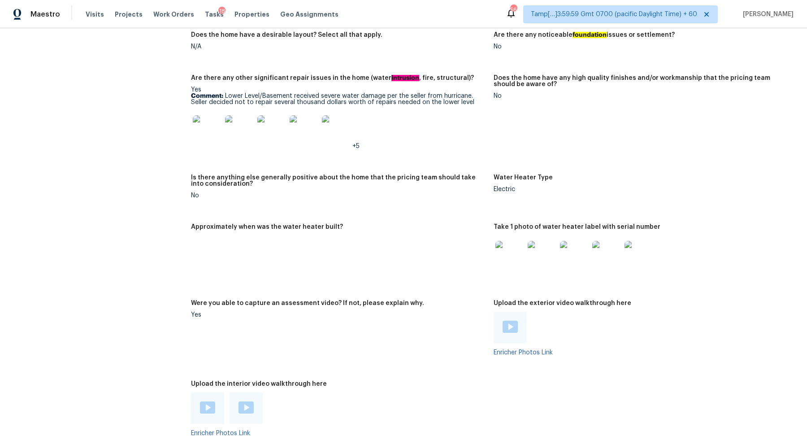
click at [525, 248] on div at bounding box center [510, 254] width 32 height 39
click at [516, 255] on img at bounding box center [509, 255] width 29 height 29
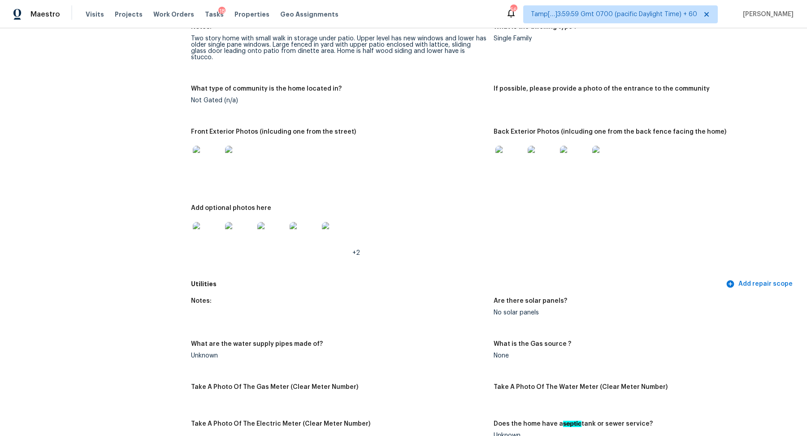
scroll to position [29, 0]
